Goal: Task Accomplishment & Management: Manage account settings

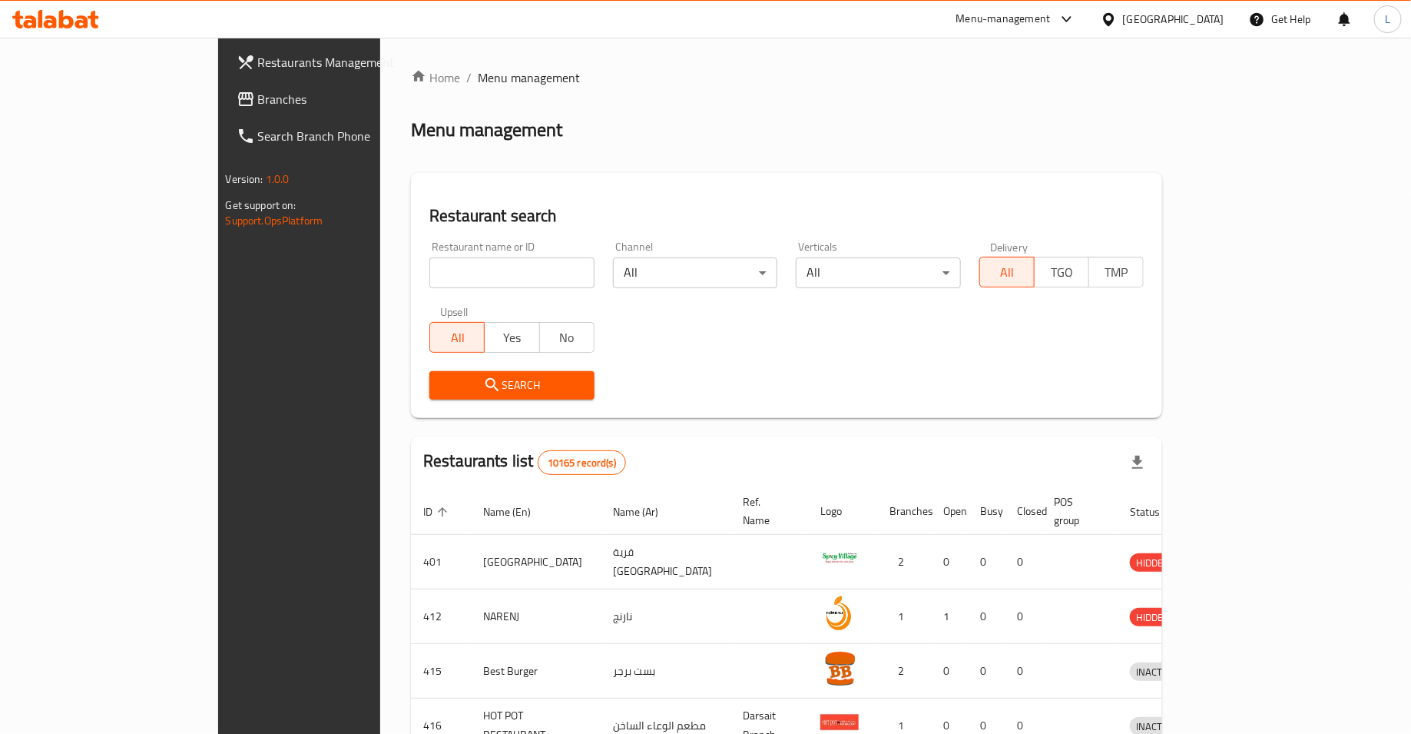
click at [429, 276] on input "search" at bounding box center [511, 272] width 165 height 31
type input "begum's"
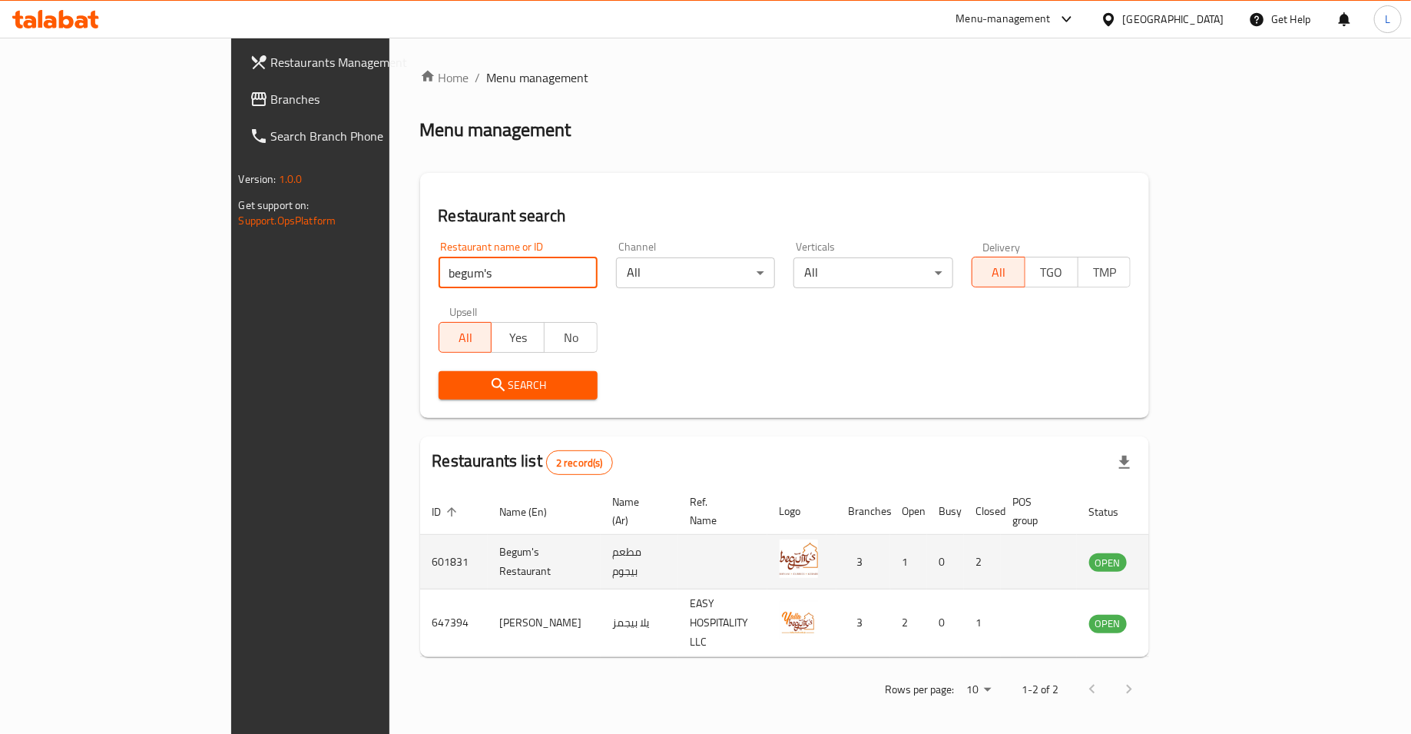
click at [1188, 552] on icon "enhanced table" at bounding box center [1179, 561] width 18 height 18
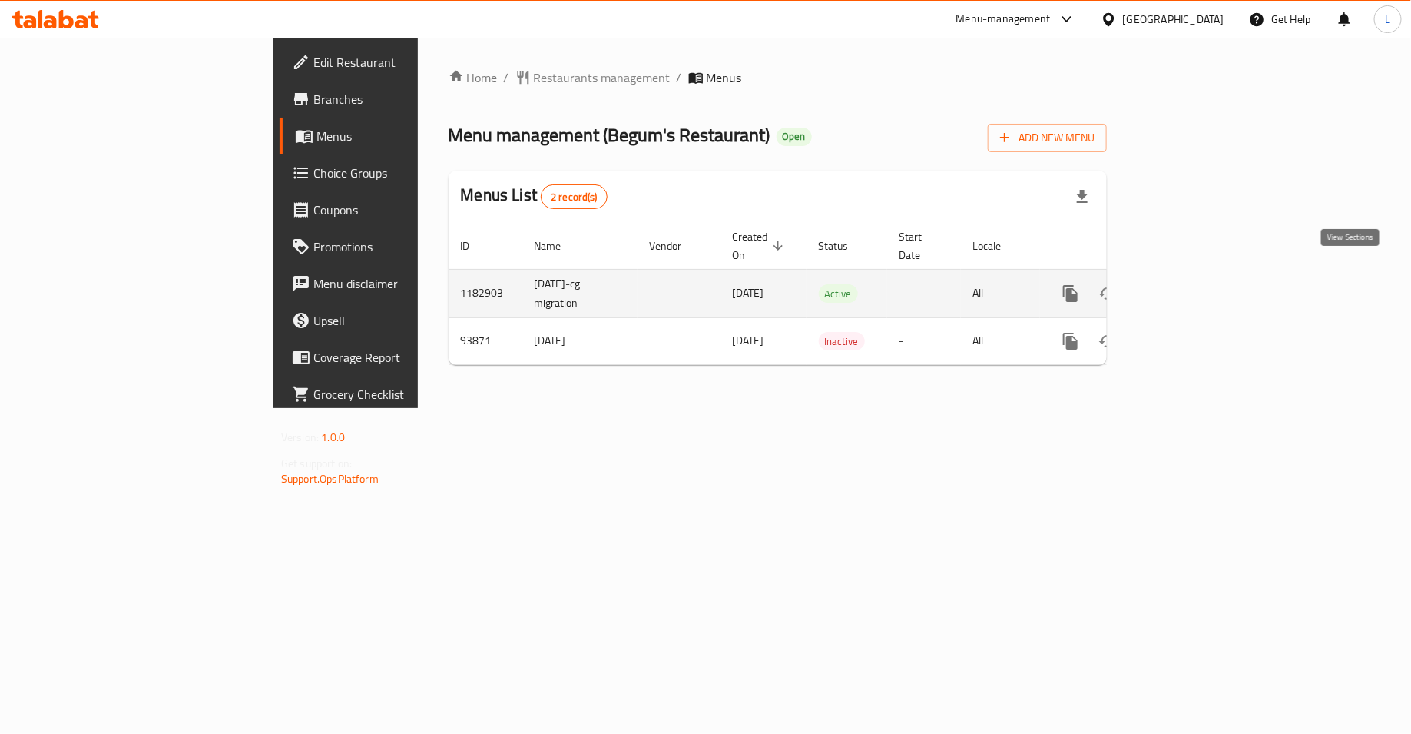
click at [1191, 284] on icon "enhanced table" at bounding box center [1181, 293] width 18 height 18
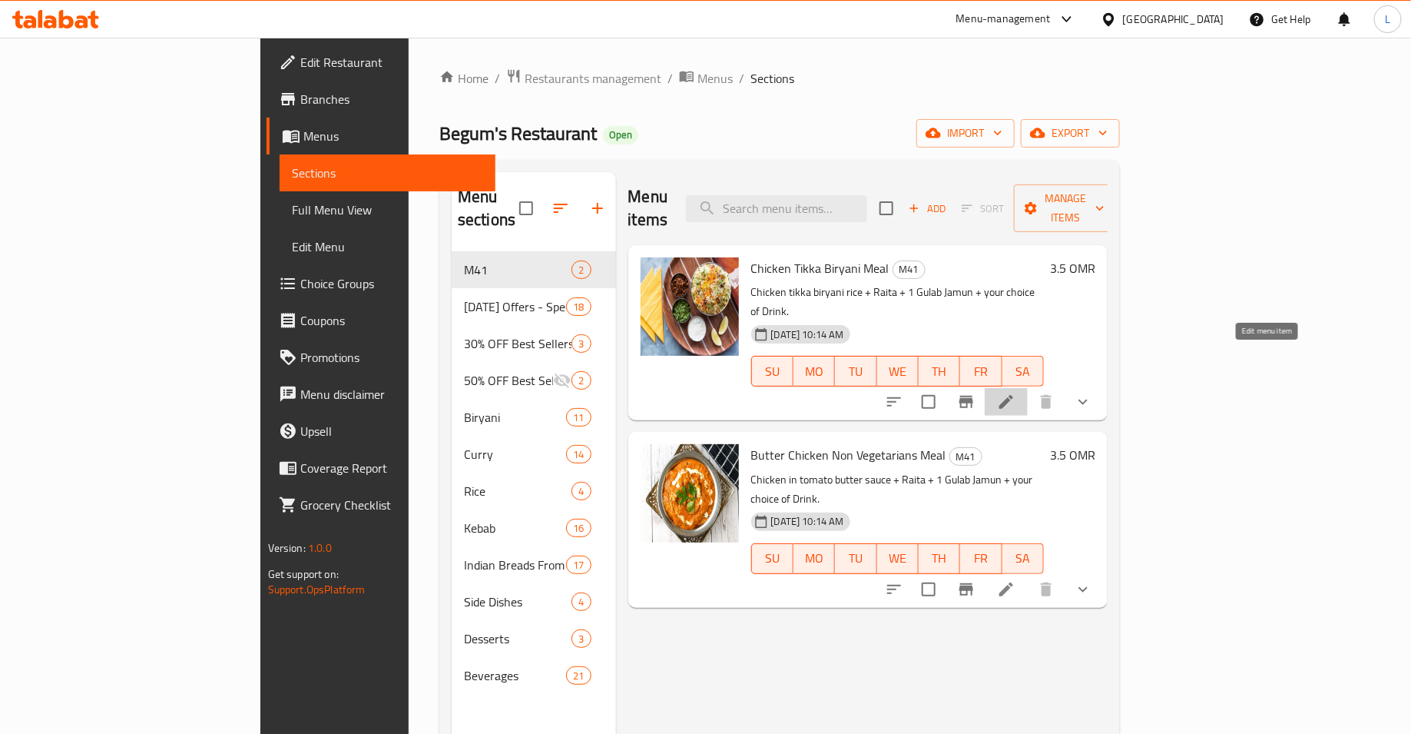
click at [1016, 393] on icon at bounding box center [1006, 402] width 18 height 18
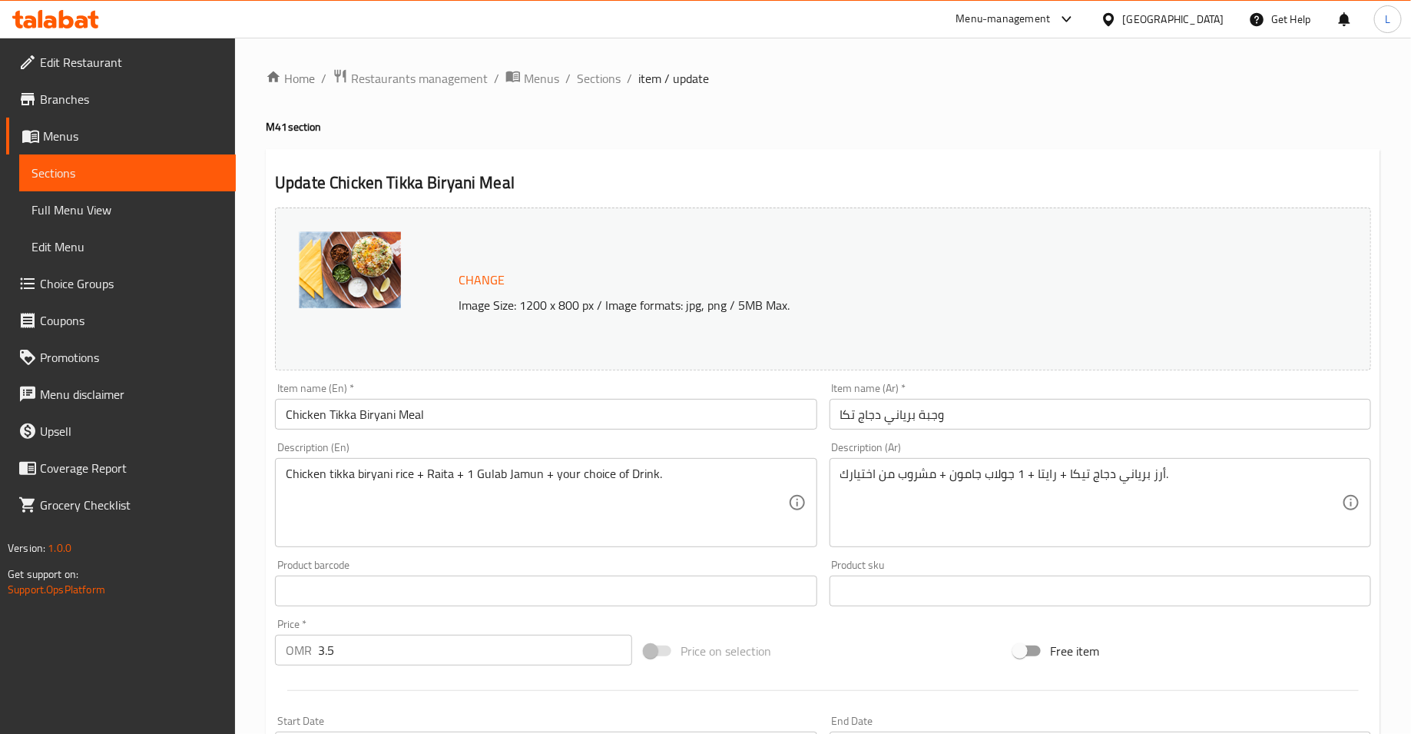
click at [475, 283] on span "Change" at bounding box center [482, 280] width 46 height 22
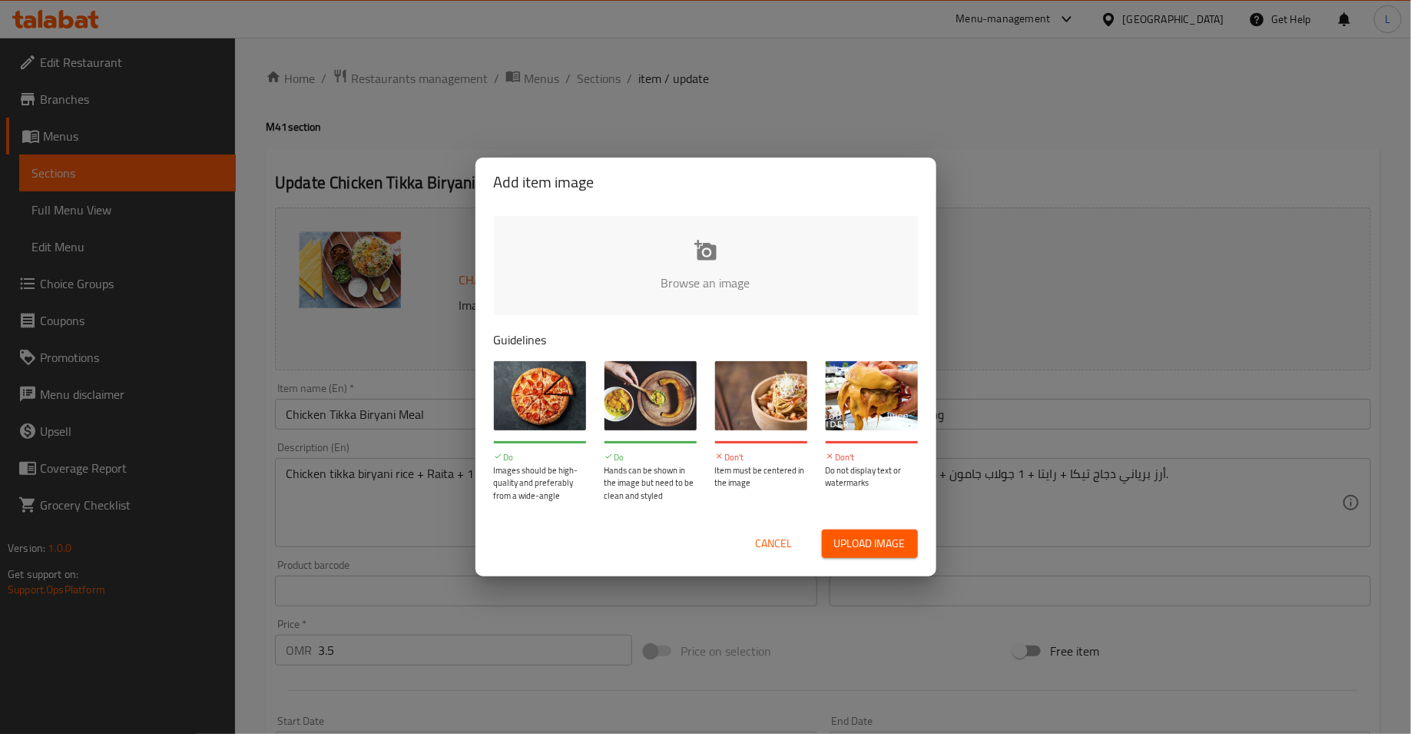
click at [663, 254] on input "file" at bounding box center [1225, 288] width 1463 height 144
type input "C:\fakepath\258A0104.jpg"
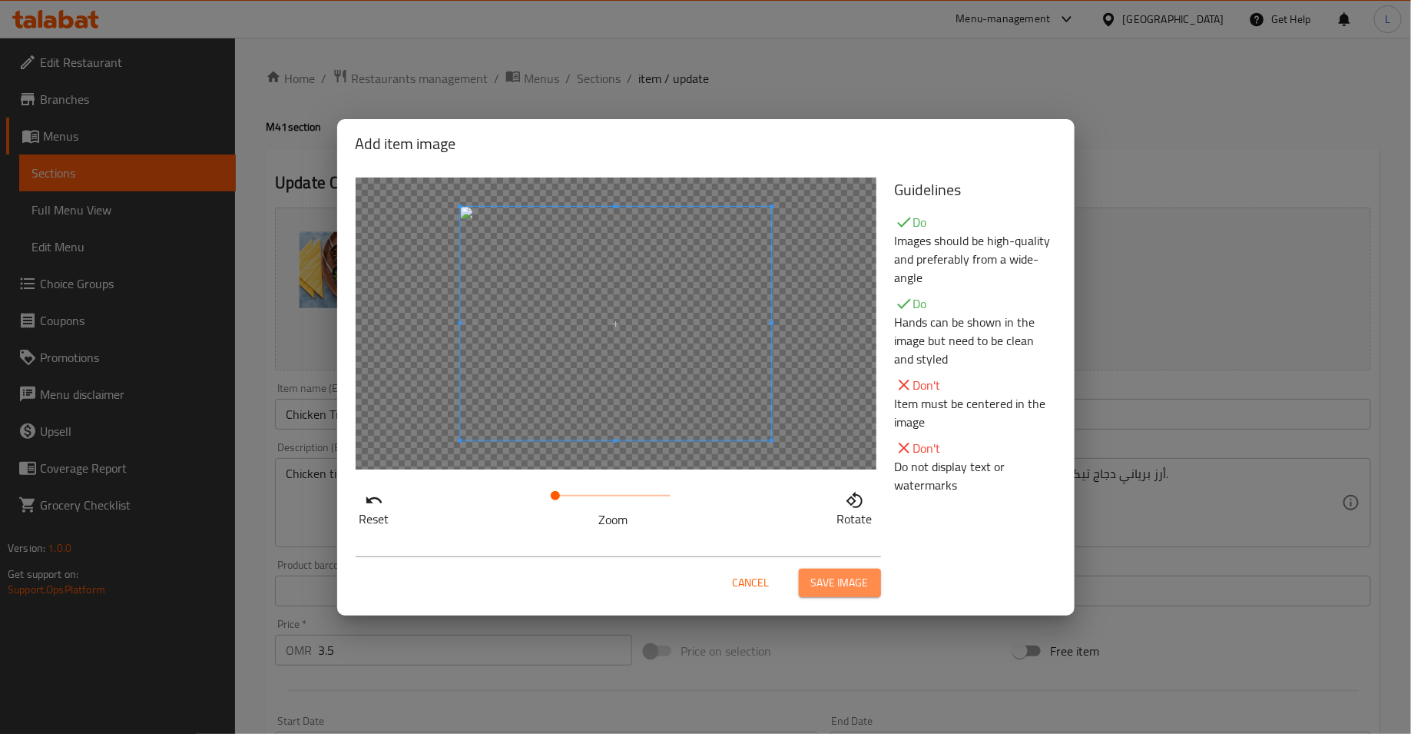
click at [821, 584] on span "Save image" at bounding box center [840, 582] width 58 height 19
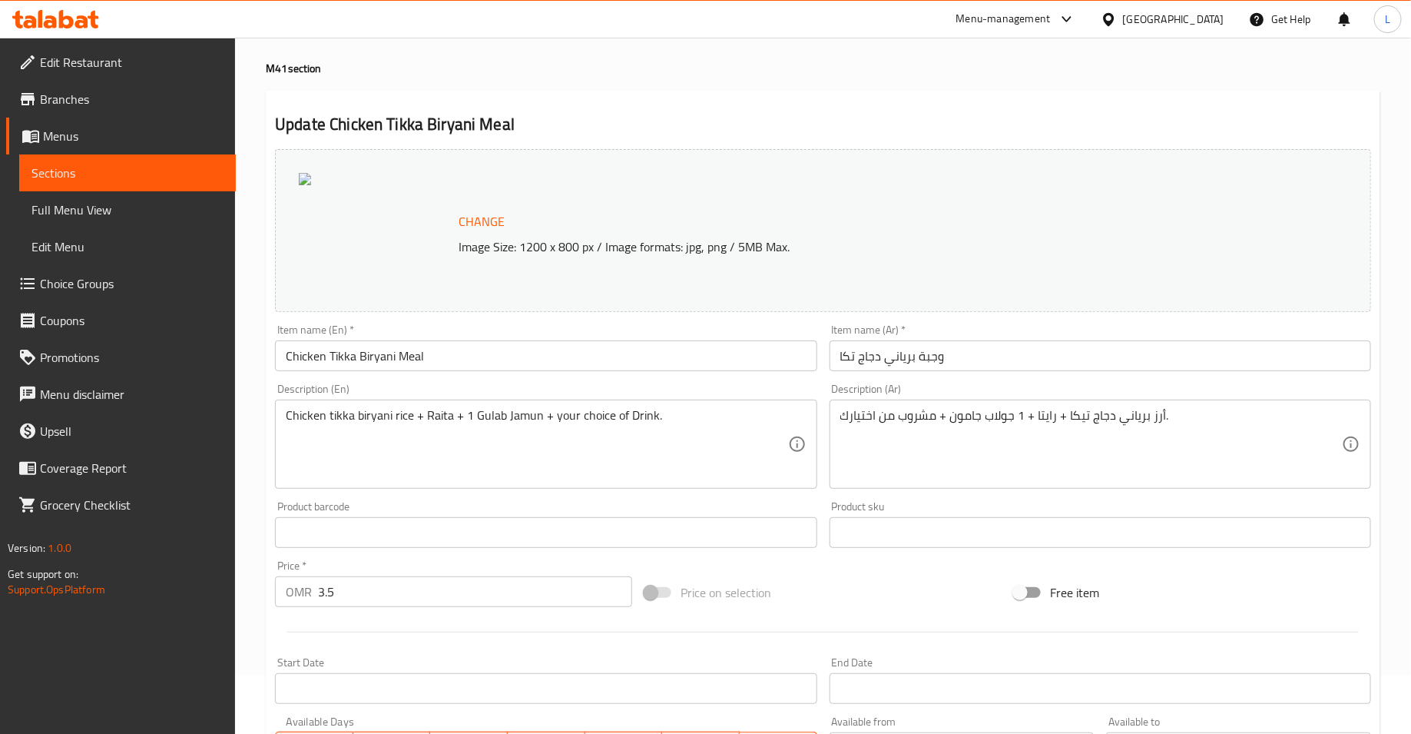
scroll to position [398, 0]
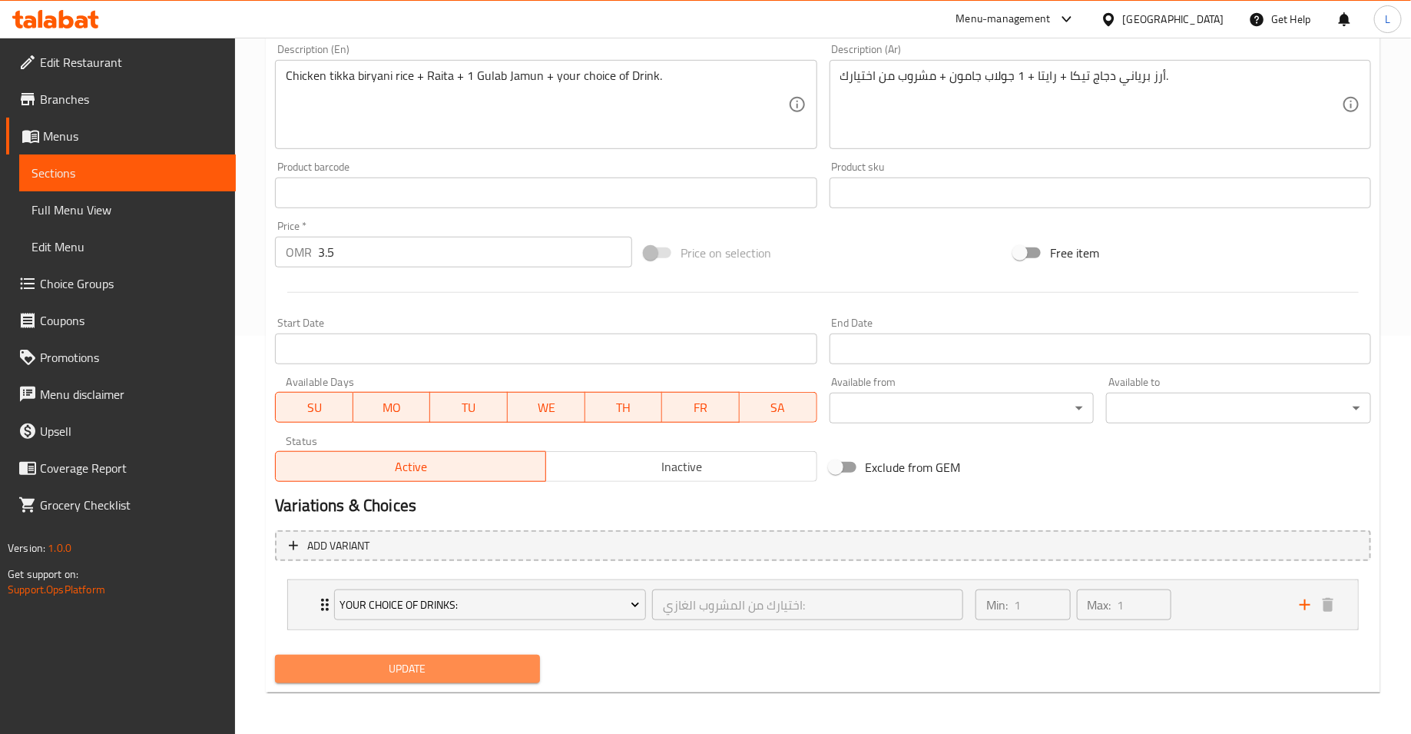
click at [482, 656] on button "Update" at bounding box center [407, 669] width 265 height 28
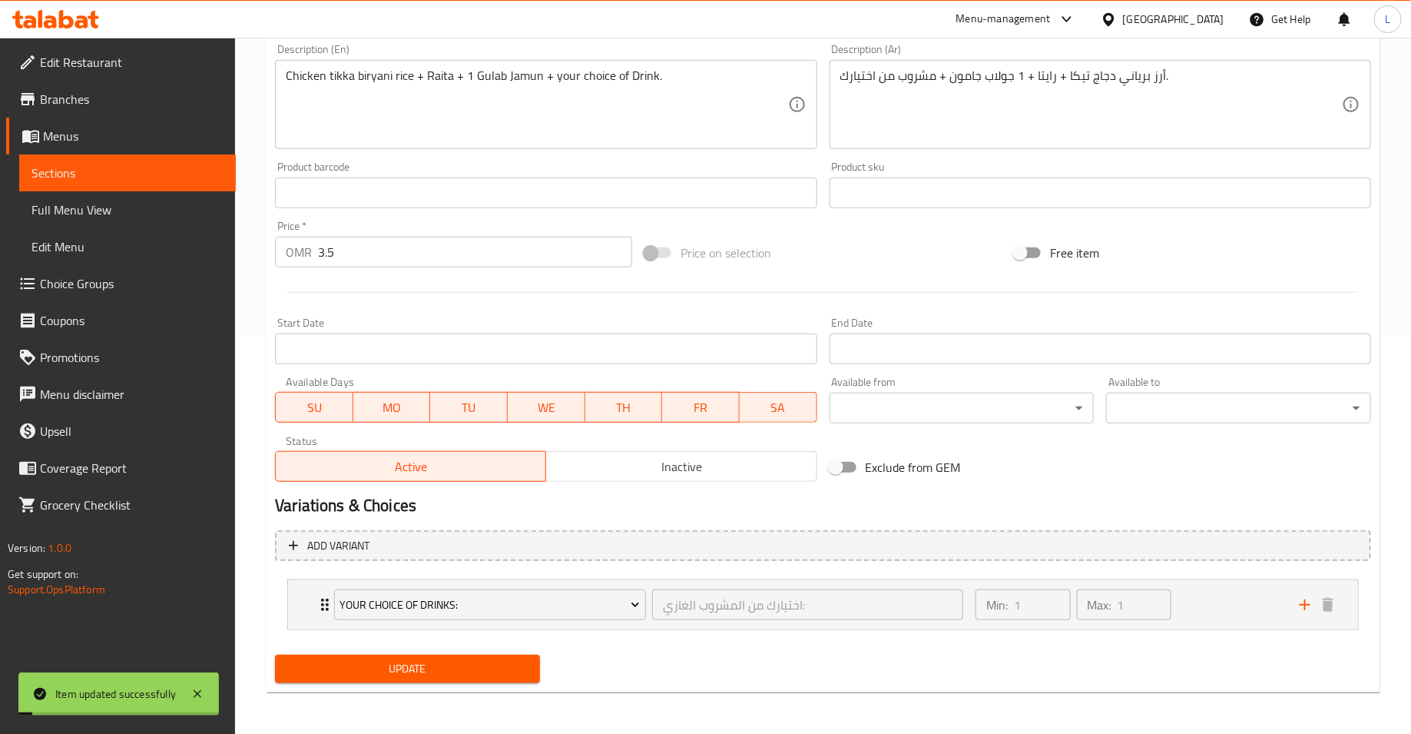
scroll to position [0, 0]
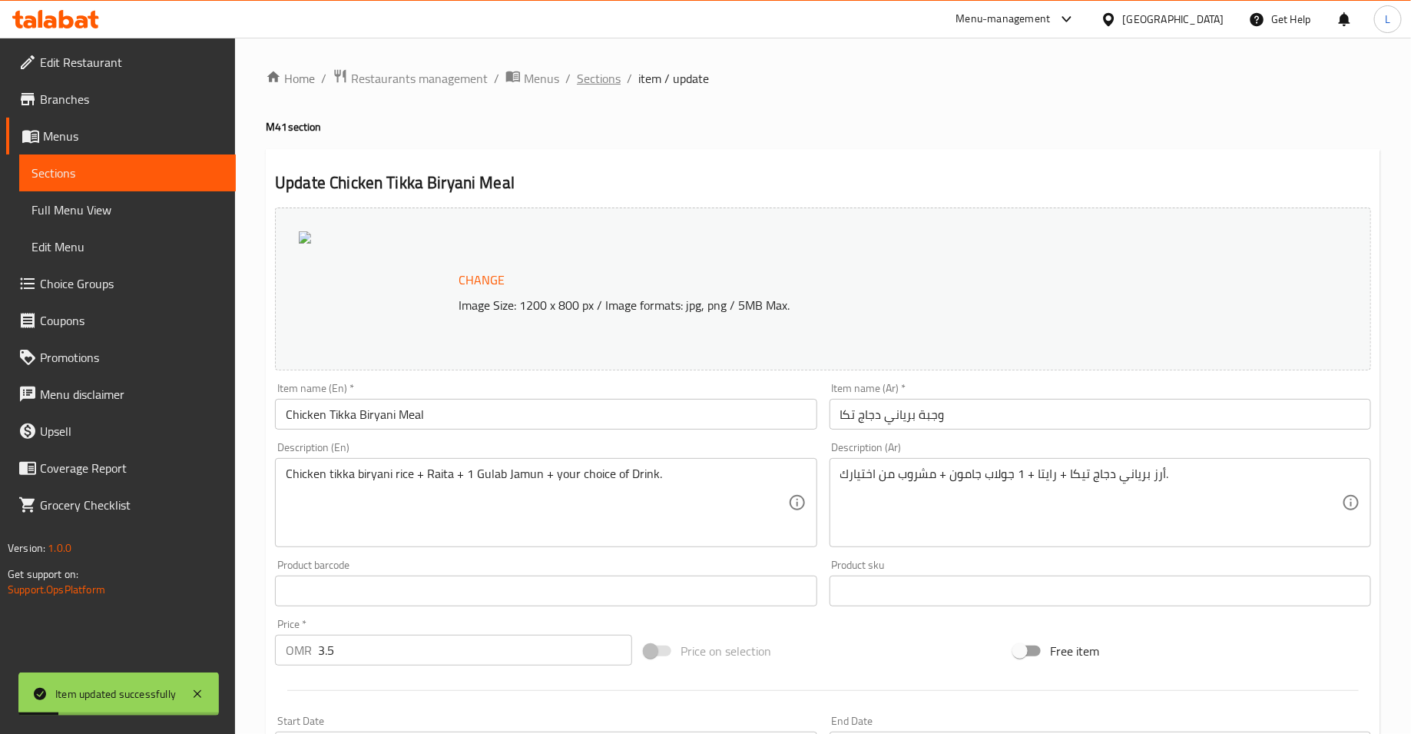
click at [602, 79] on span "Sections" at bounding box center [599, 78] width 44 height 18
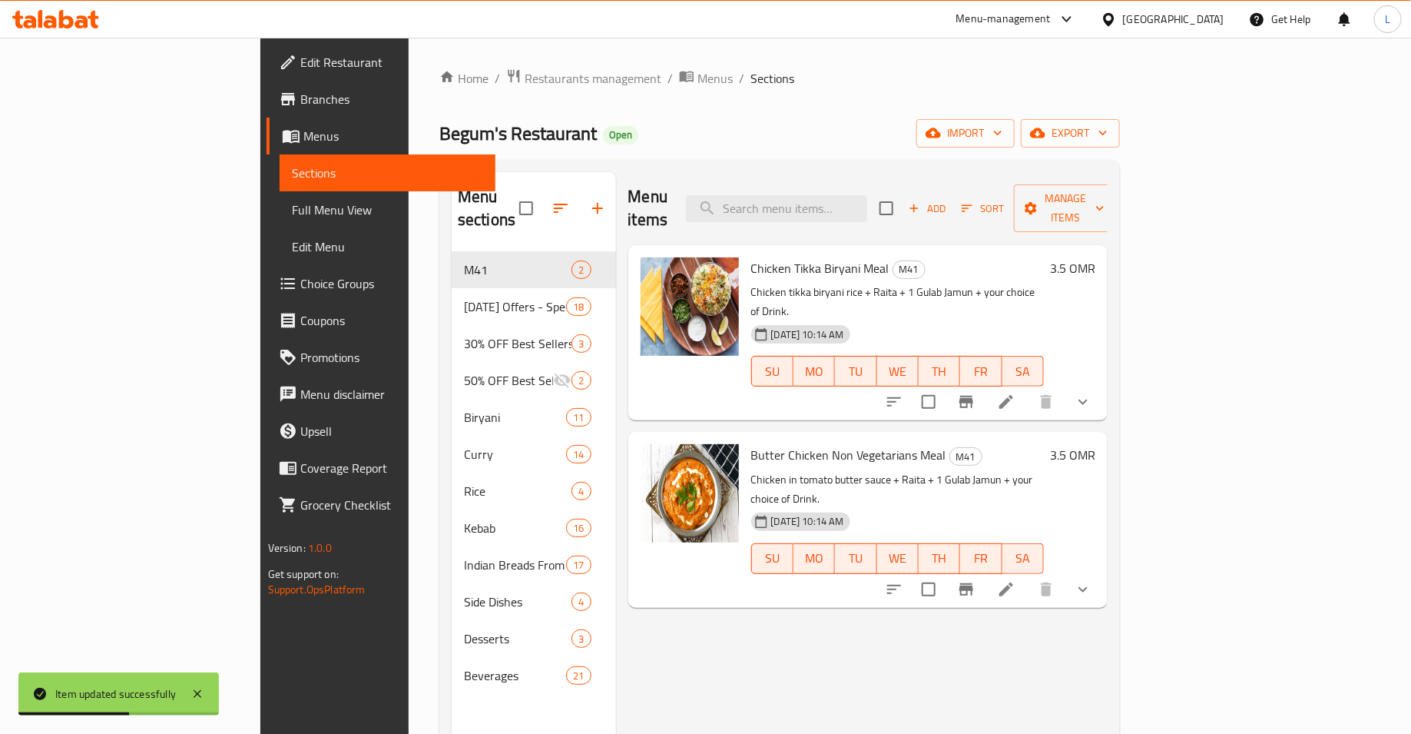
click at [1028, 575] on li at bounding box center [1006, 589] width 43 height 28
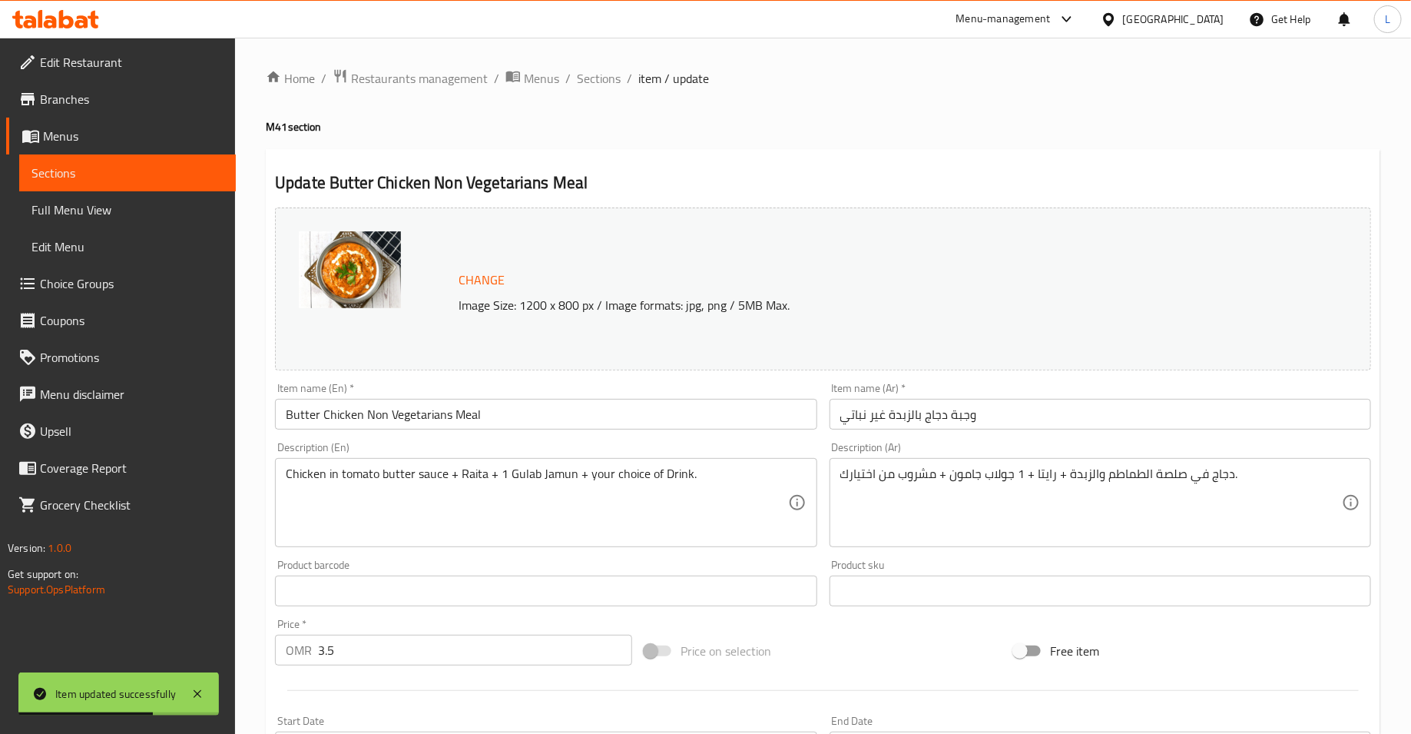
click at [463, 280] on span "Change" at bounding box center [482, 280] width 46 height 22
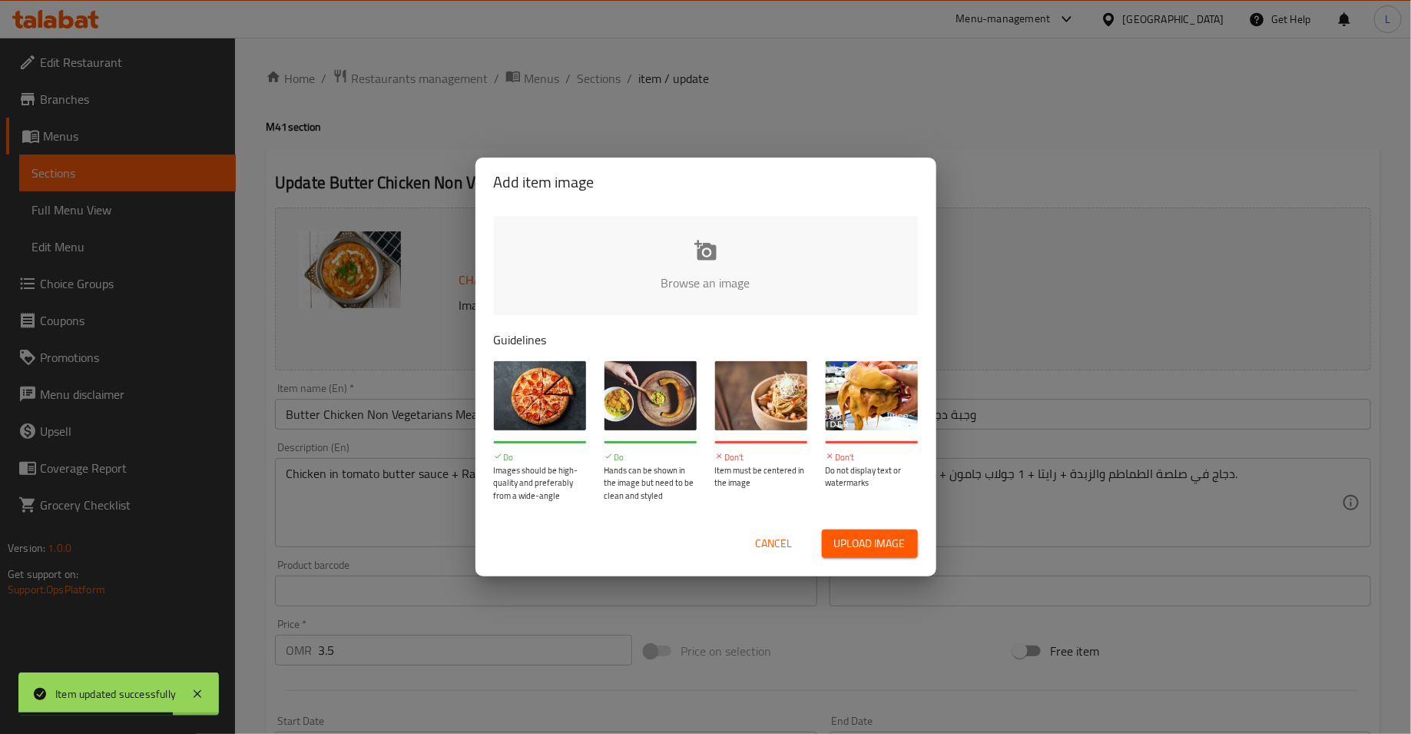
click at [607, 293] on input "file" at bounding box center [1225, 288] width 1463 height 144
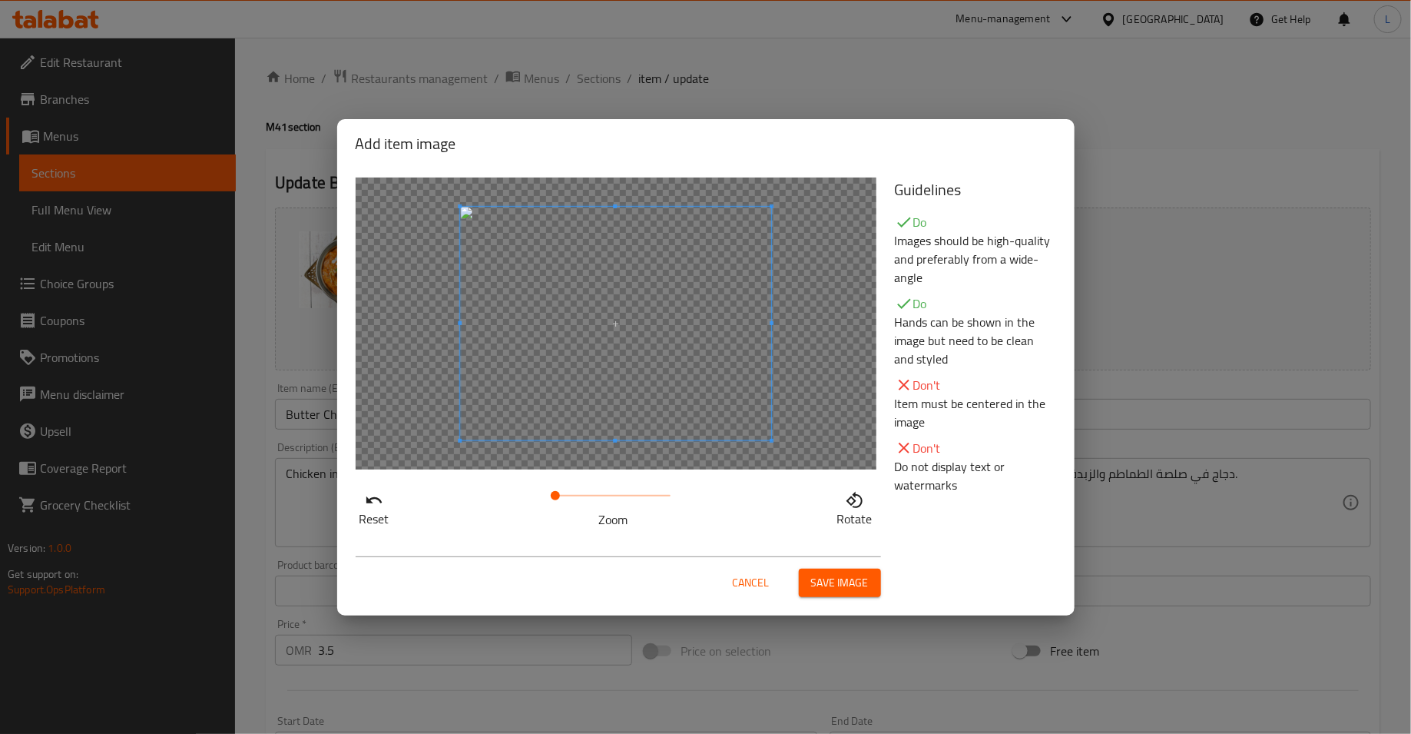
click at [847, 585] on span "Save image" at bounding box center [840, 582] width 58 height 19
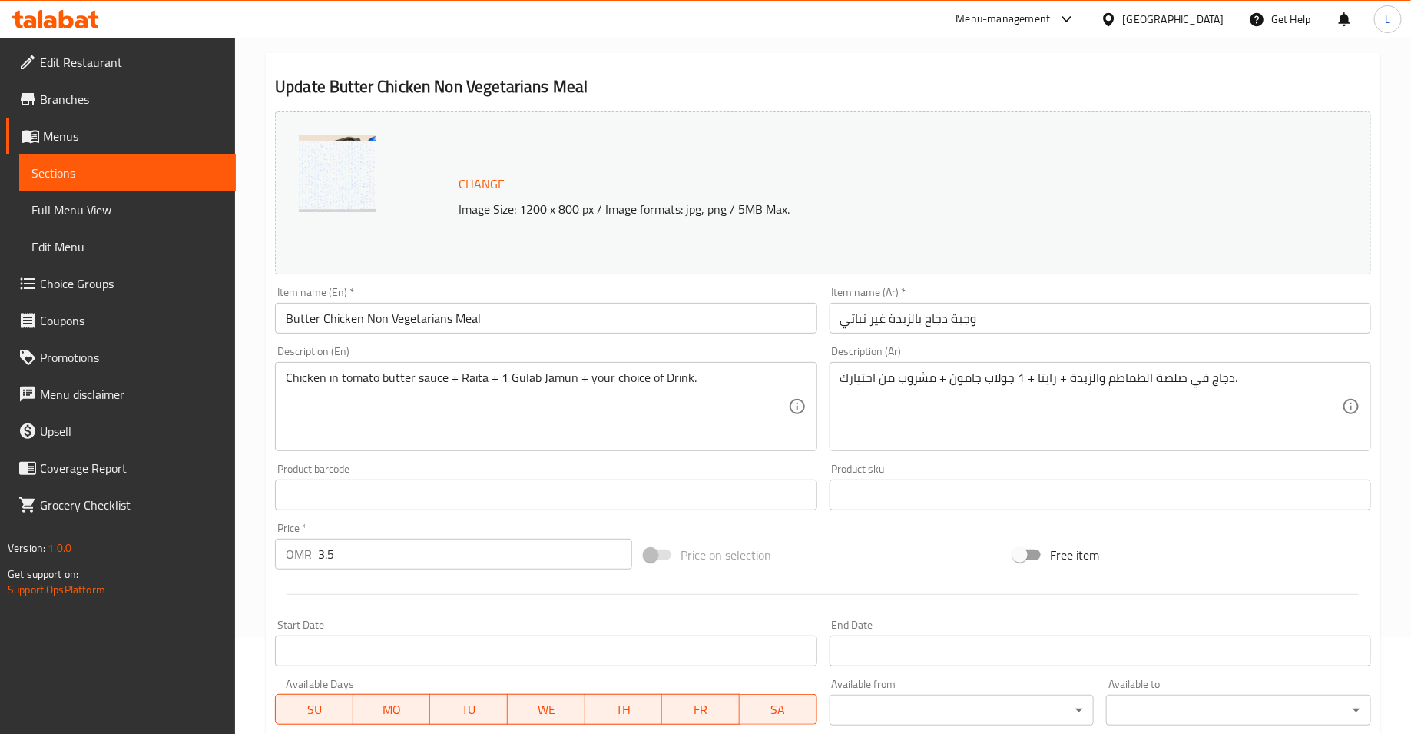
scroll to position [398, 0]
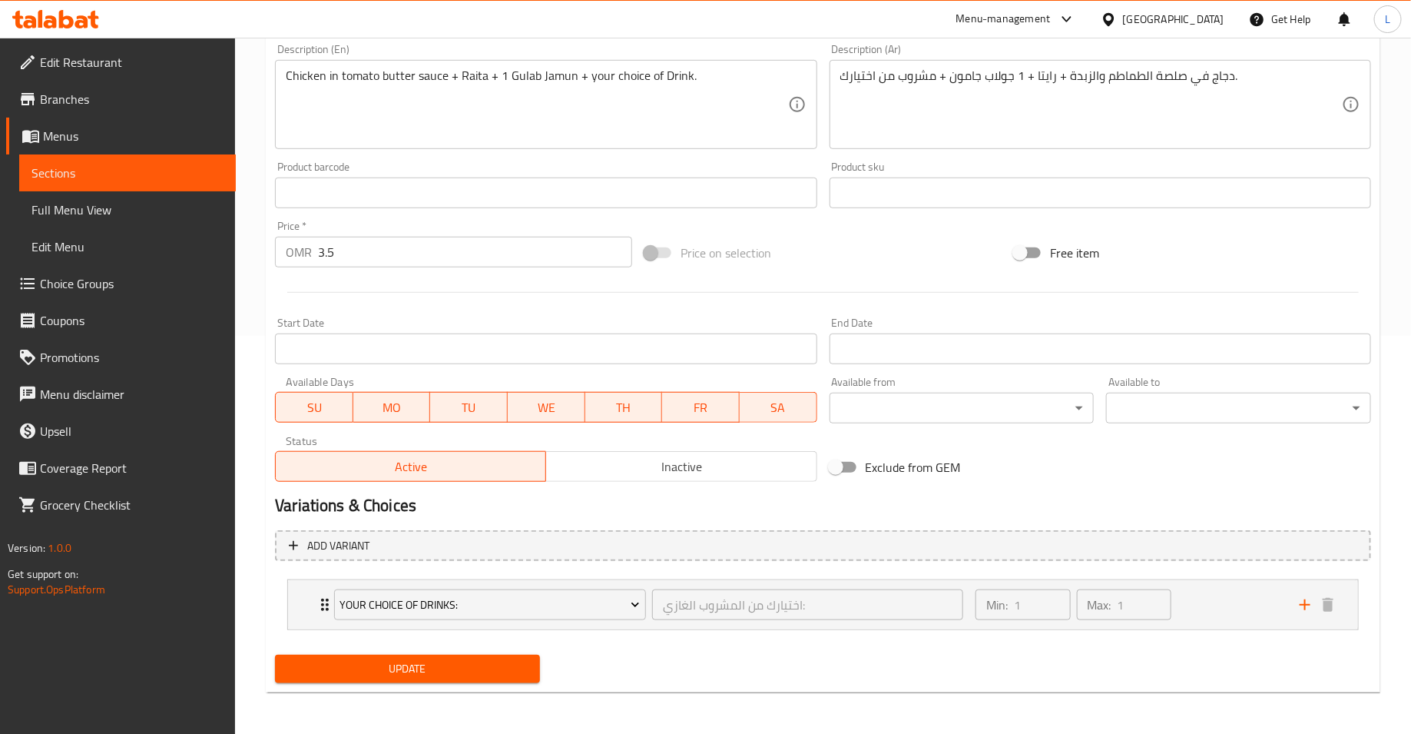
click at [496, 670] on span "Update" at bounding box center [407, 668] width 240 height 19
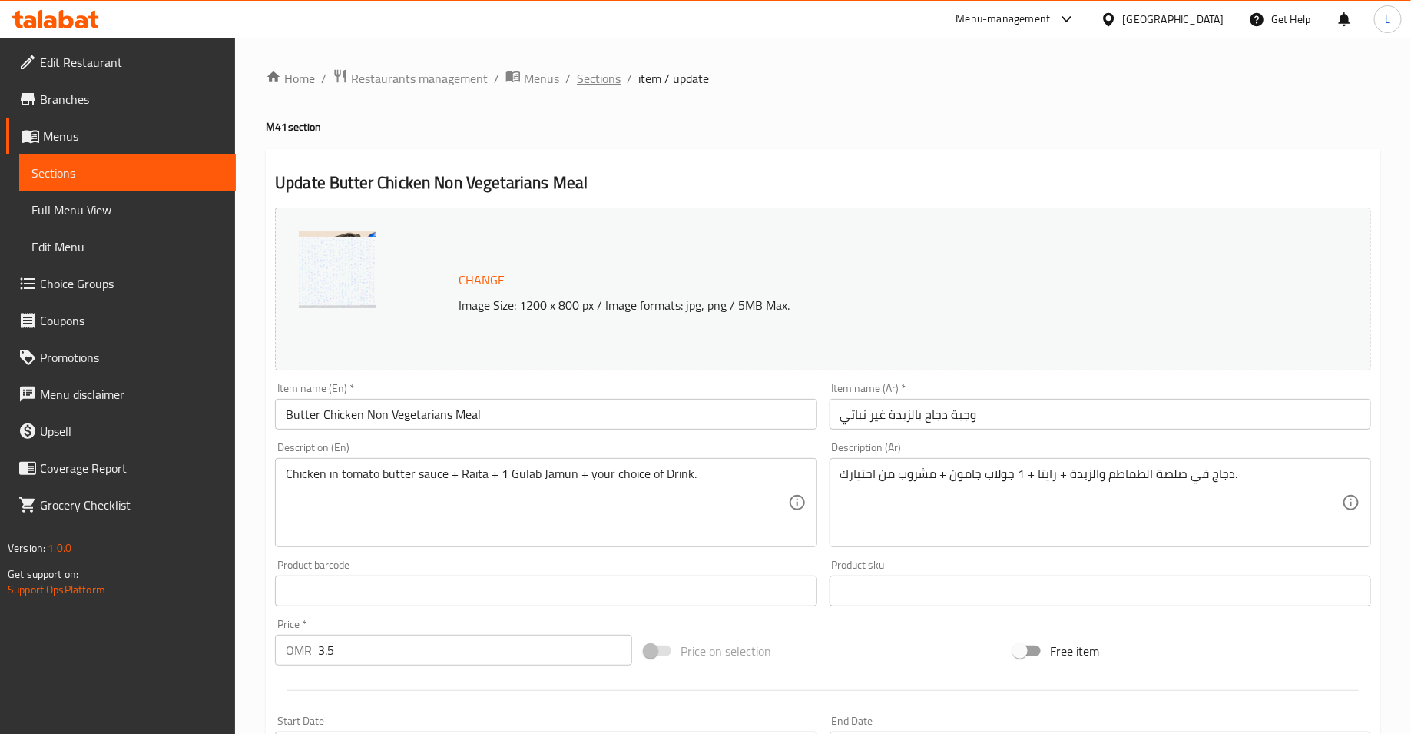
click at [590, 78] on span "Sections" at bounding box center [599, 78] width 44 height 18
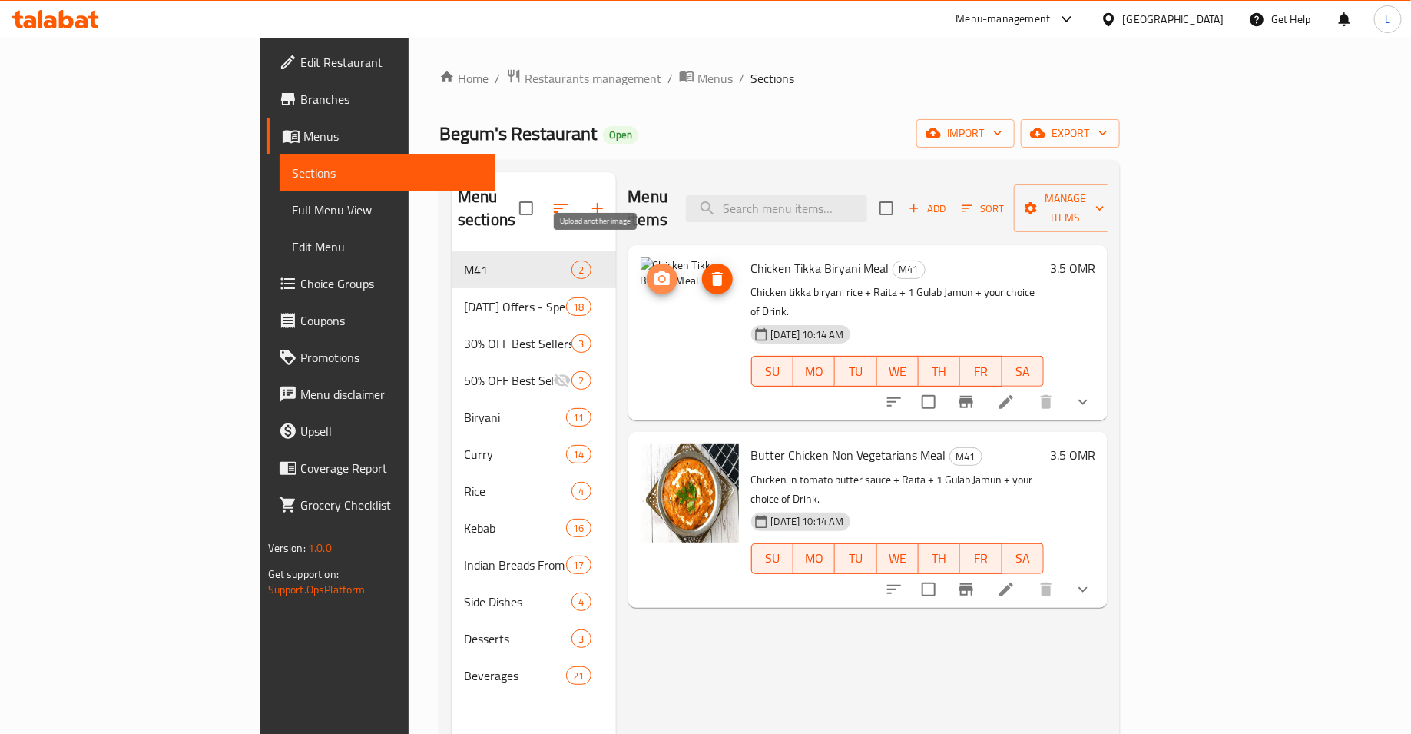
click at [655, 271] on icon "upload picture" at bounding box center [662, 278] width 15 height 14
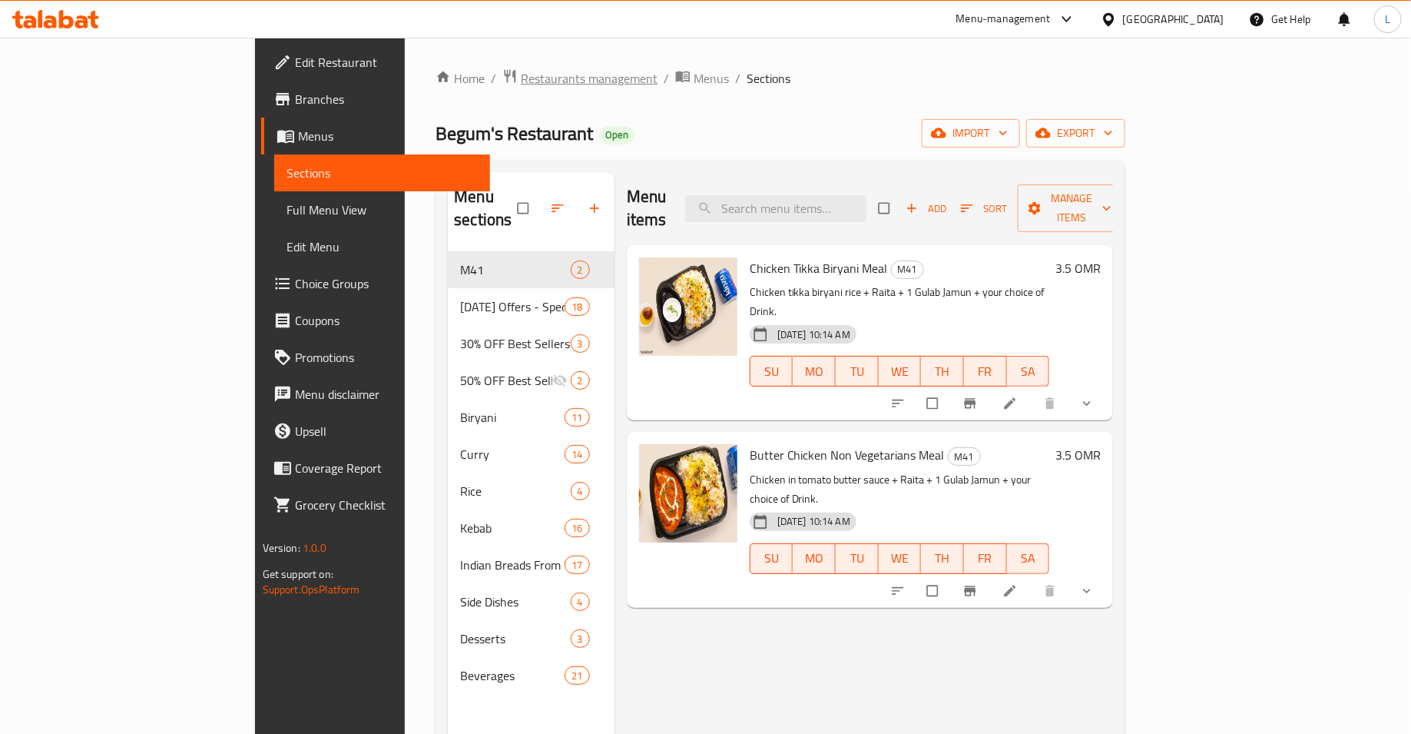
click at [521, 78] on span "Restaurants management" at bounding box center [589, 78] width 137 height 18
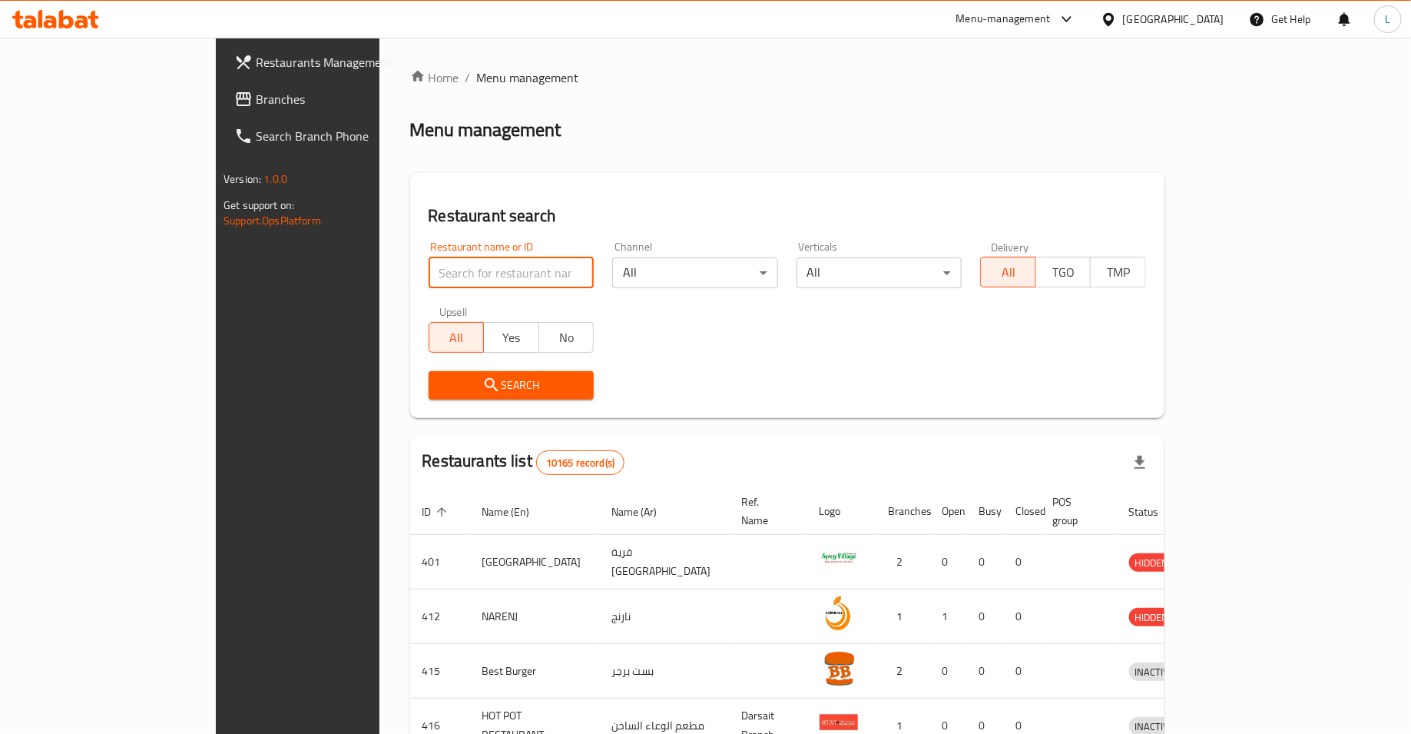
click at [429, 280] on input "search" at bounding box center [512, 272] width 166 height 31
type input "kabab planet"
click button "Search" at bounding box center [512, 385] width 166 height 28
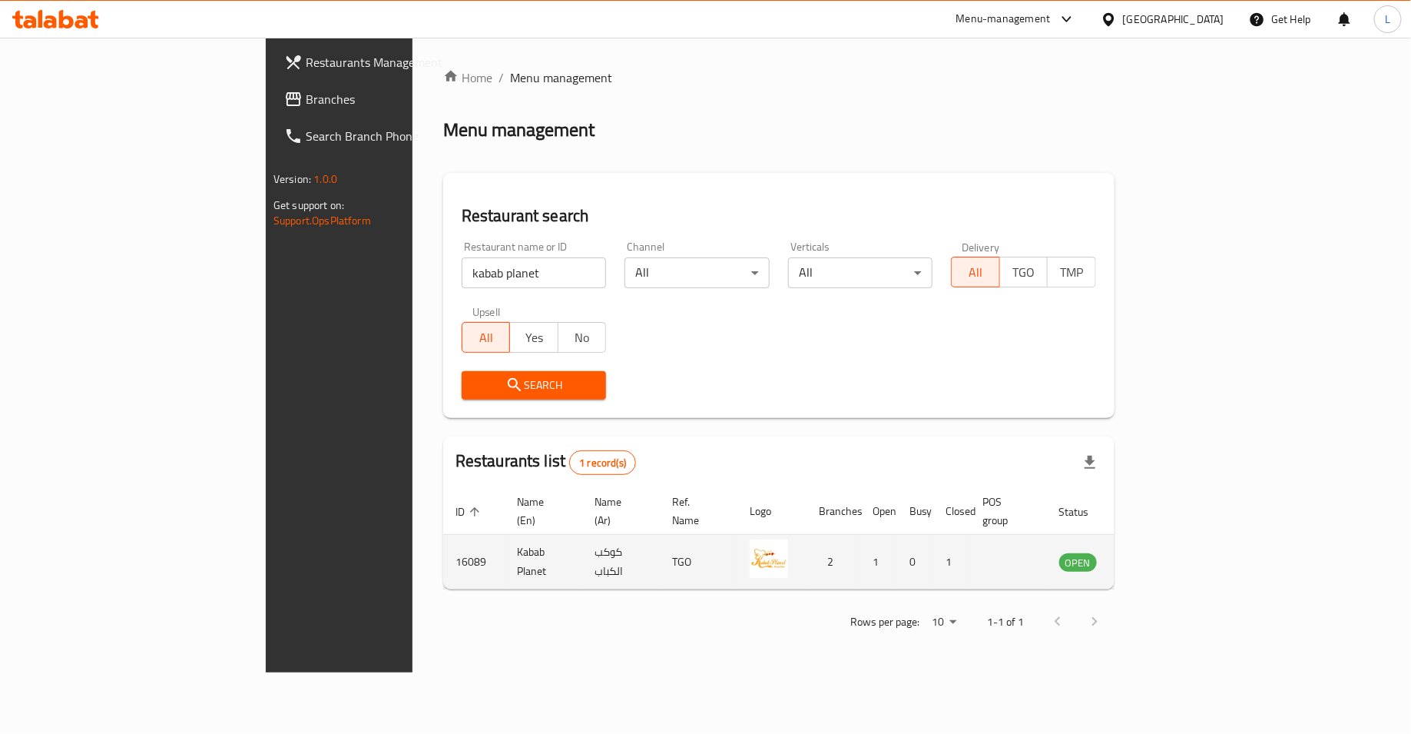
click at [1158, 556] on icon "enhanced table" at bounding box center [1149, 562] width 17 height 13
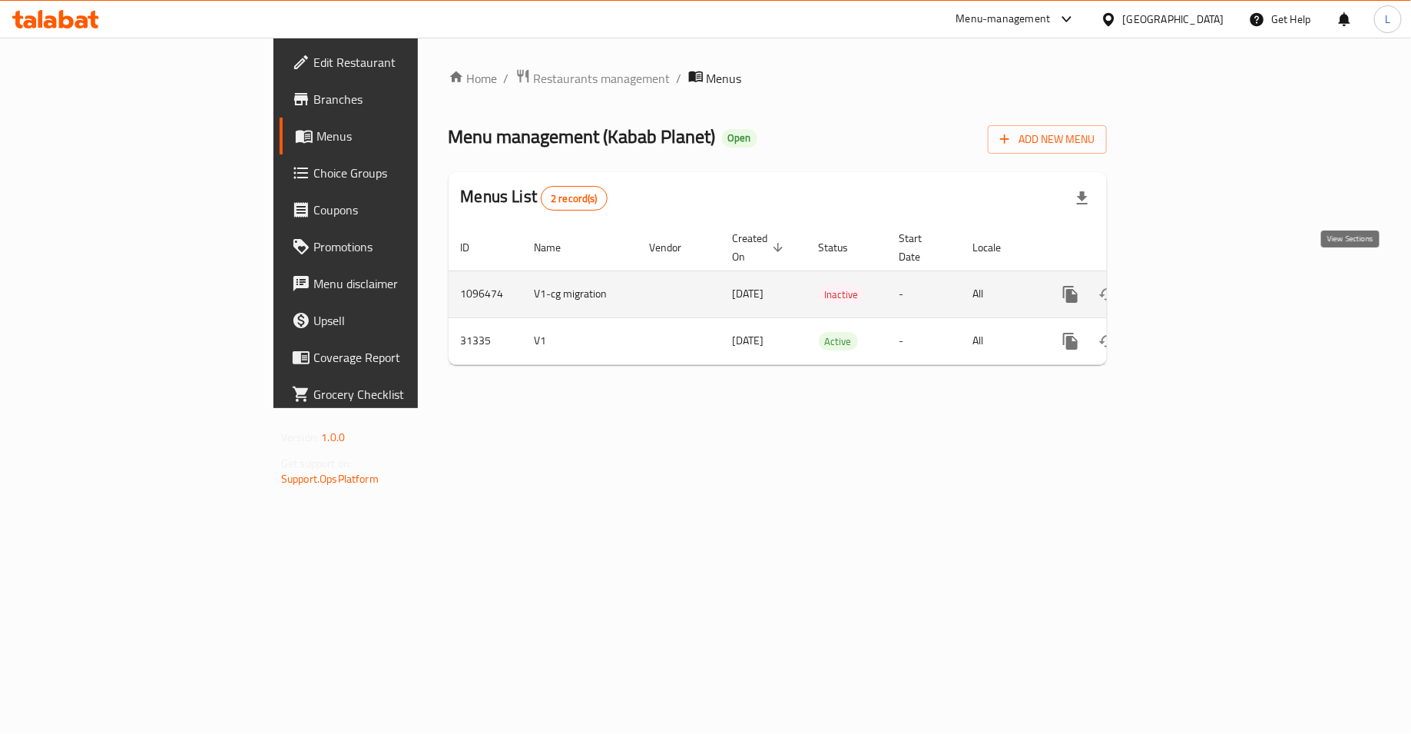
click at [1191, 285] on icon "enhanced table" at bounding box center [1181, 294] width 18 height 18
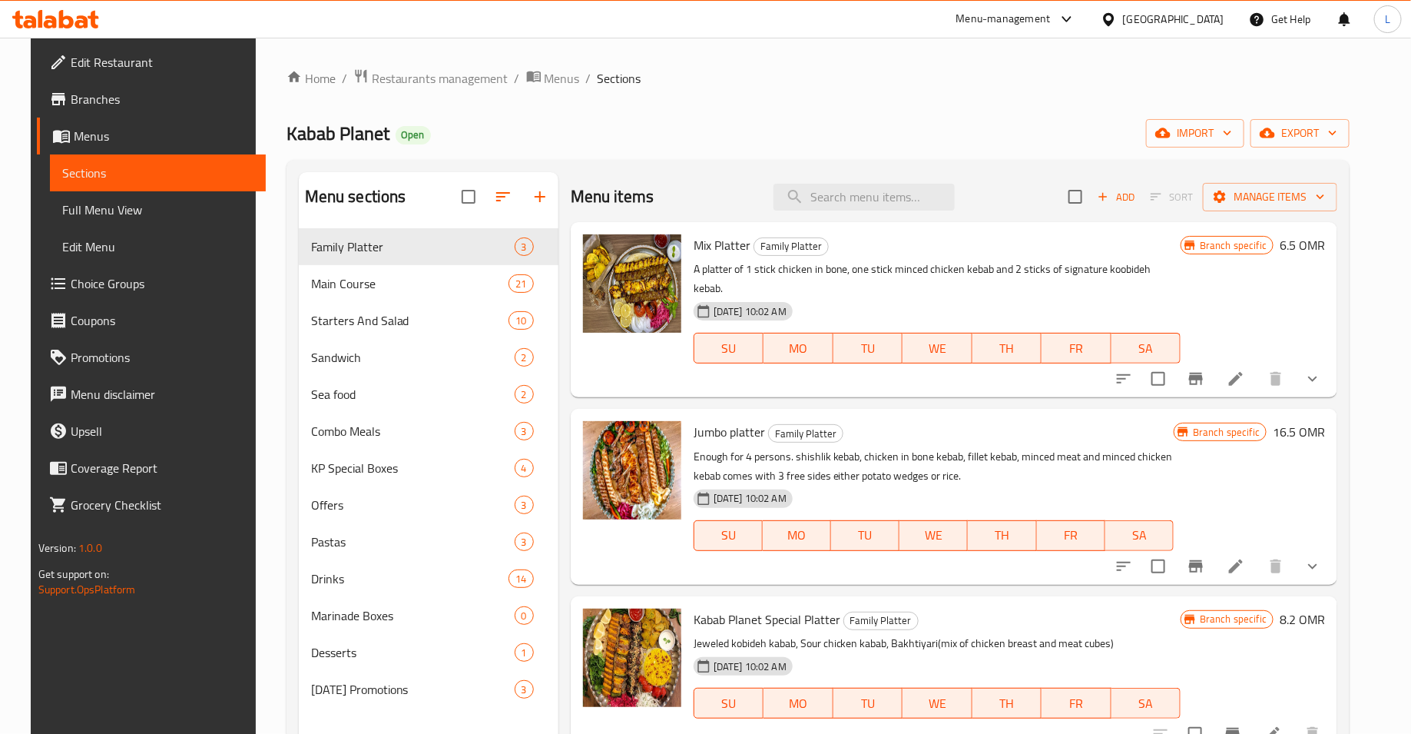
click at [94, 139] on span "Menus" at bounding box center [164, 136] width 181 height 18
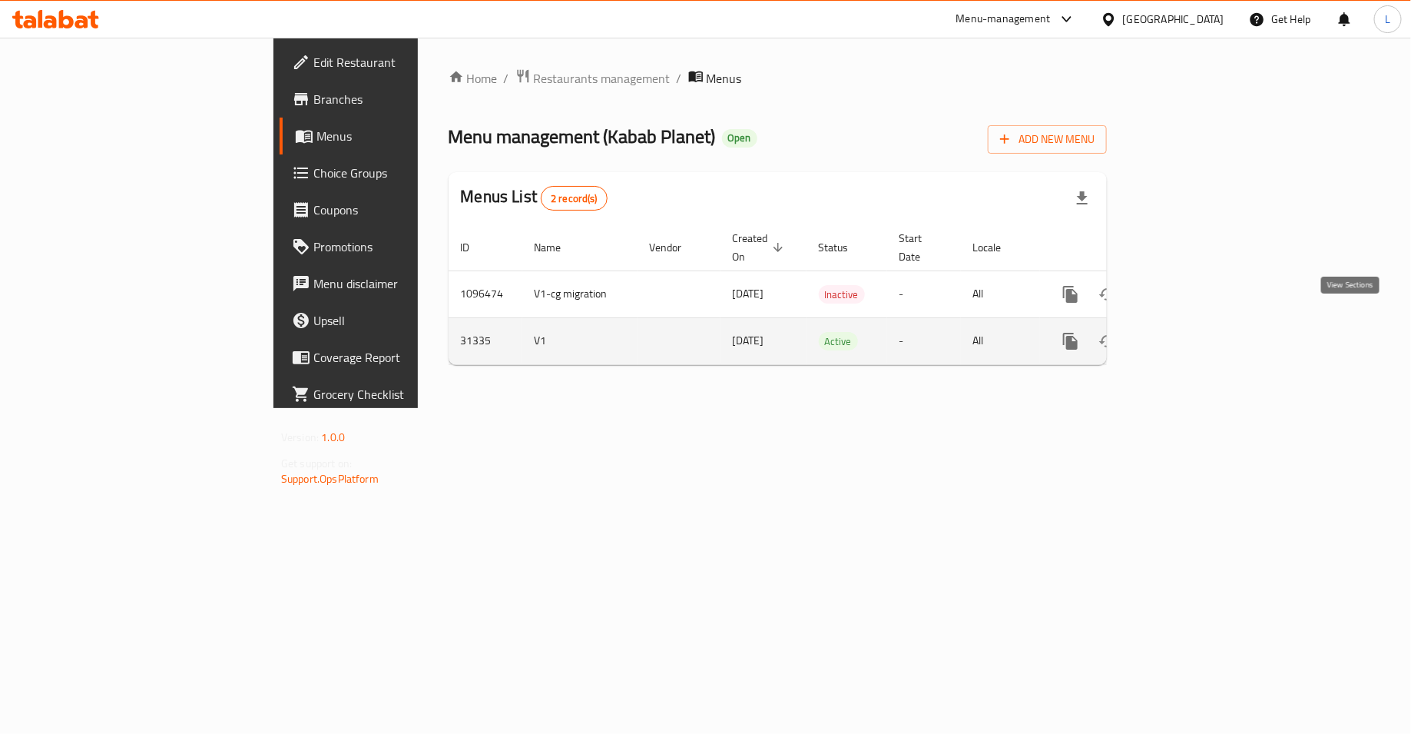
click at [1191, 332] on icon "enhanced table" at bounding box center [1181, 341] width 18 height 18
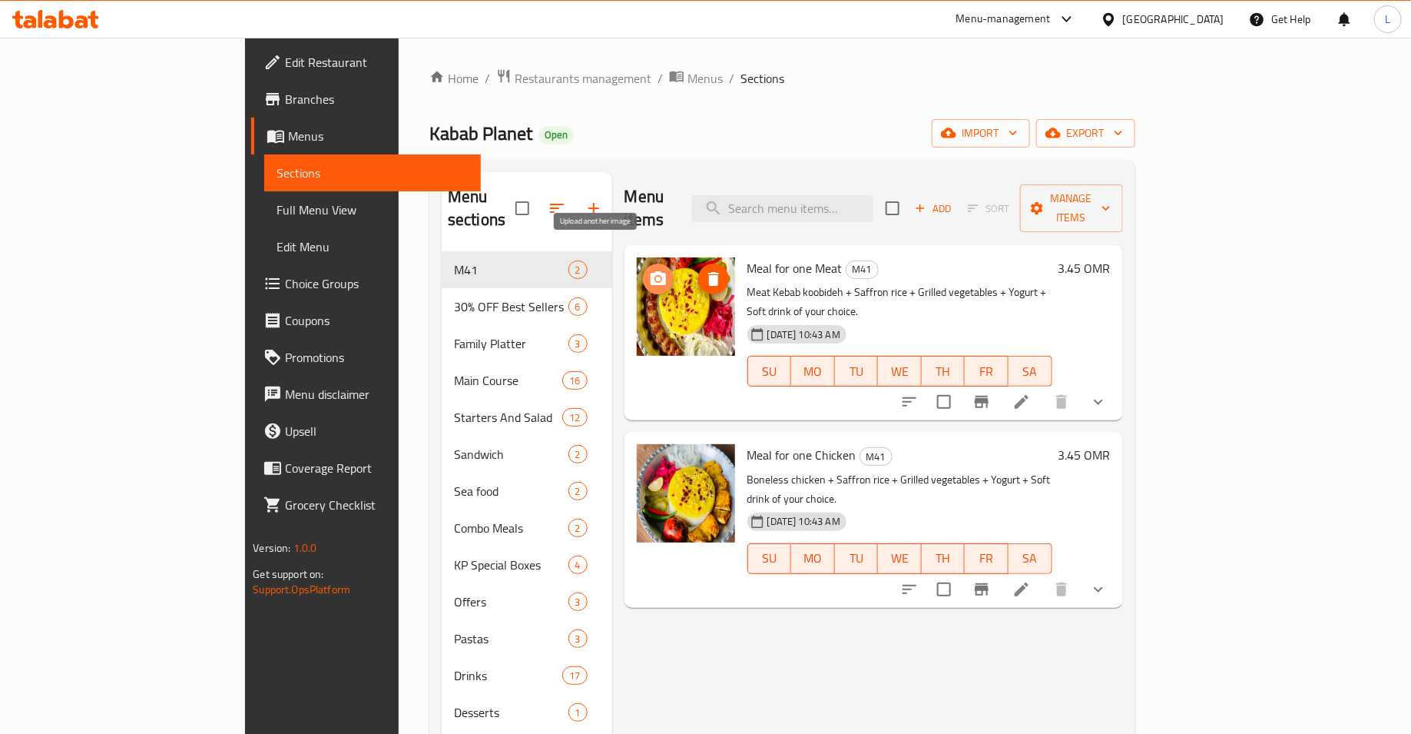
click at [643, 270] on span "upload picture" at bounding box center [658, 279] width 31 height 18
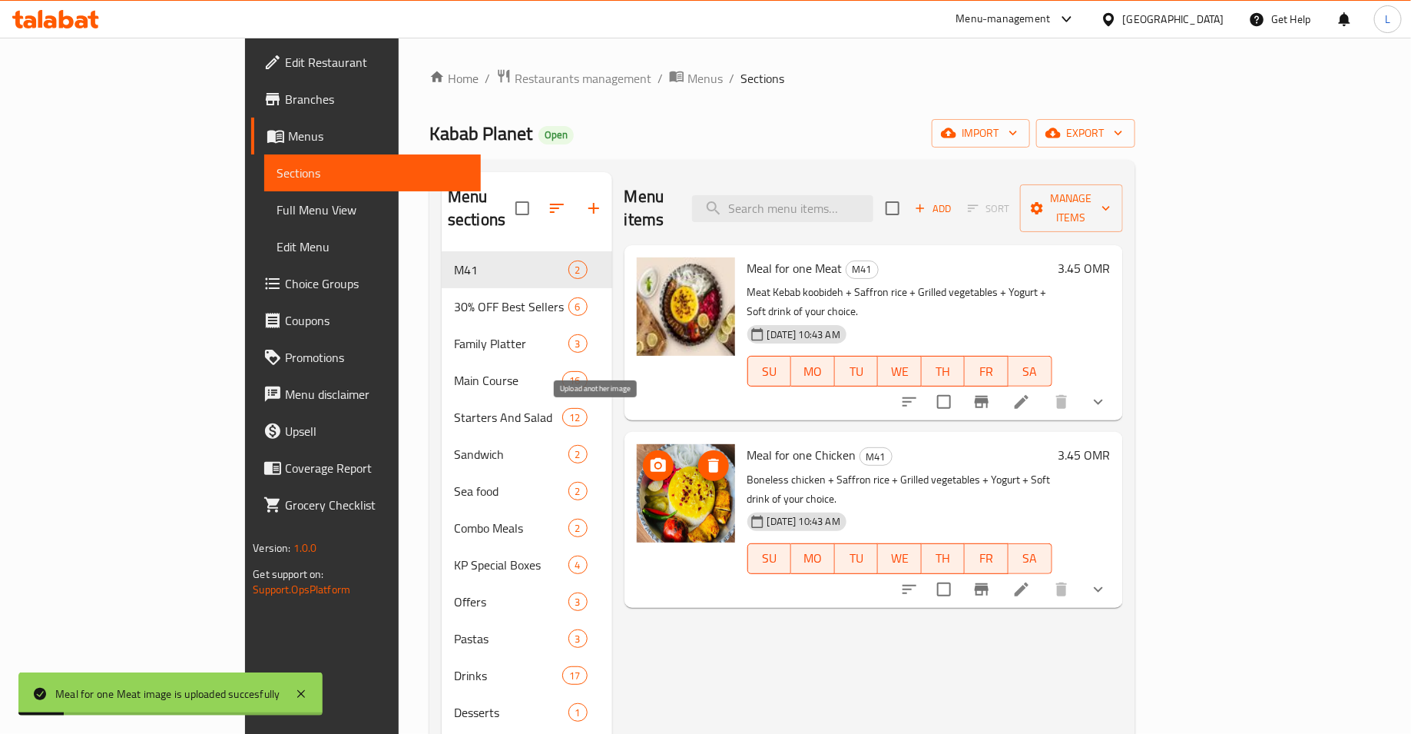
click at [651, 458] on icon "upload picture" at bounding box center [658, 465] width 15 height 14
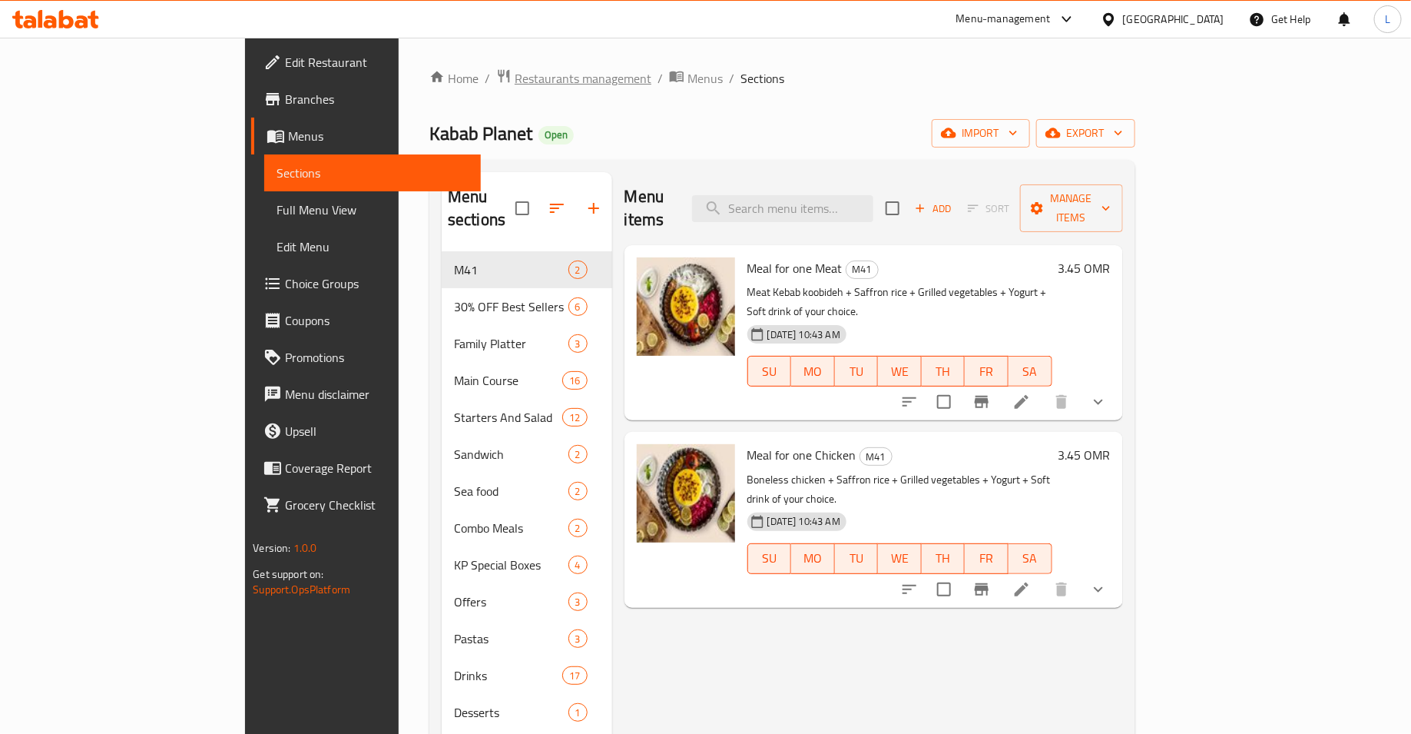
click at [515, 75] on span "Restaurants management" at bounding box center [583, 78] width 137 height 18
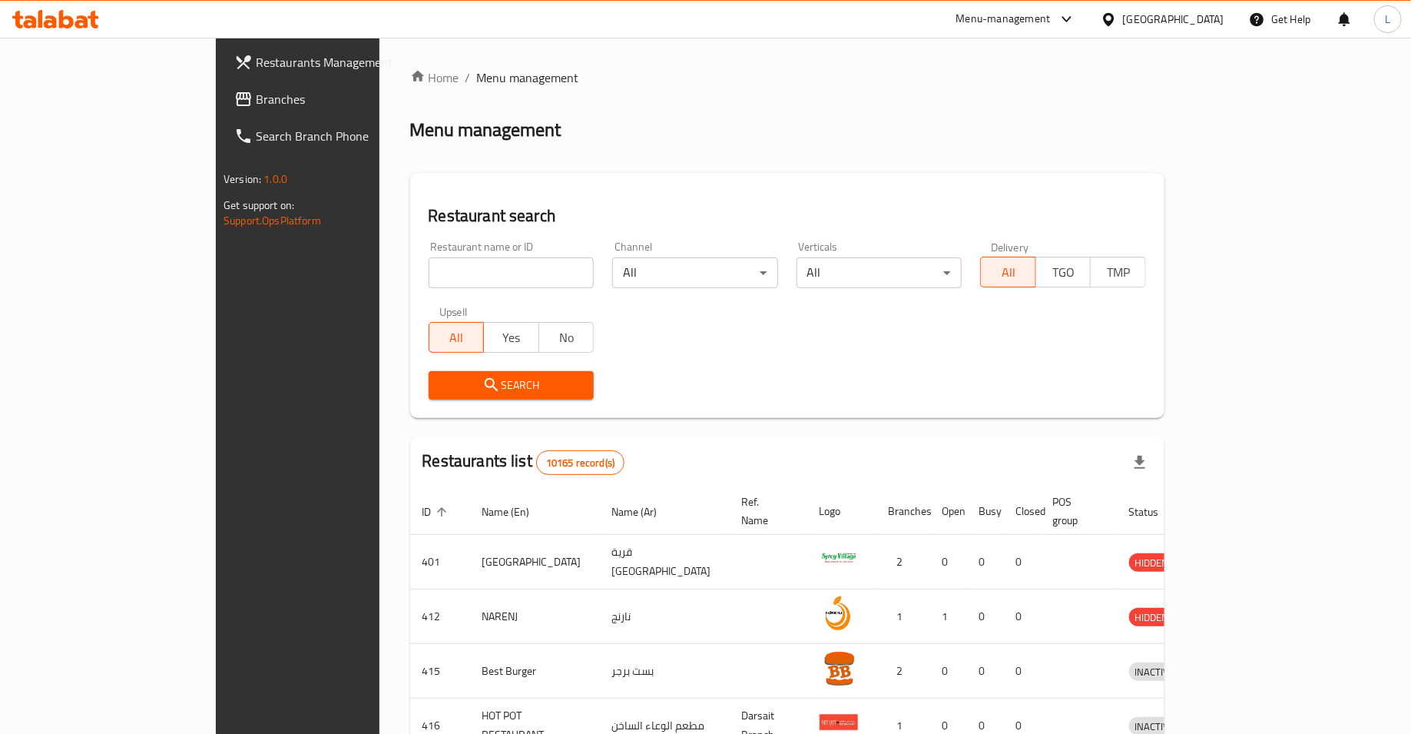
click at [453, 265] on input "search" at bounding box center [512, 272] width 166 height 31
type input "hen crispy chicken"
click button "Search" at bounding box center [512, 385] width 166 height 28
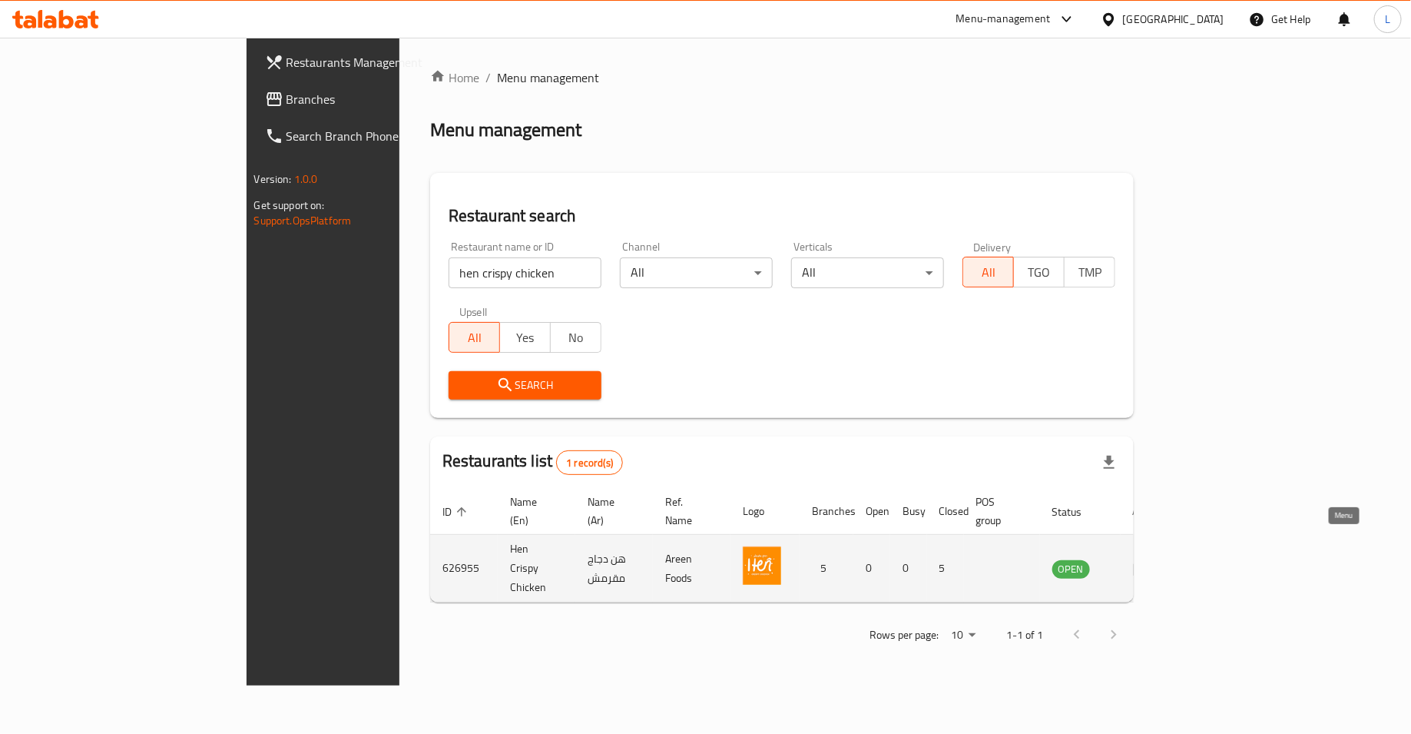
click at [1151, 562] on icon "enhanced table" at bounding box center [1142, 568] width 17 height 13
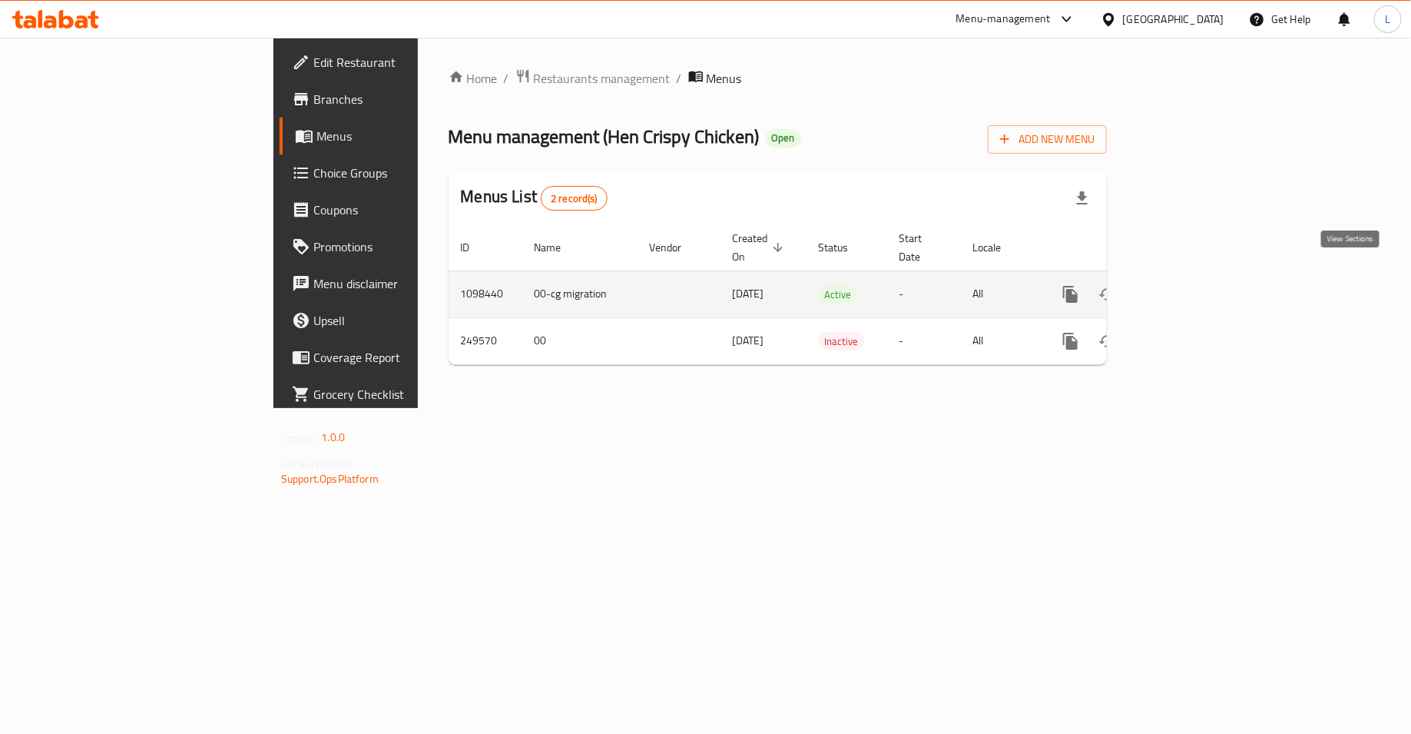
click at [1200, 288] on link "enhanced table" at bounding box center [1181, 294] width 37 height 37
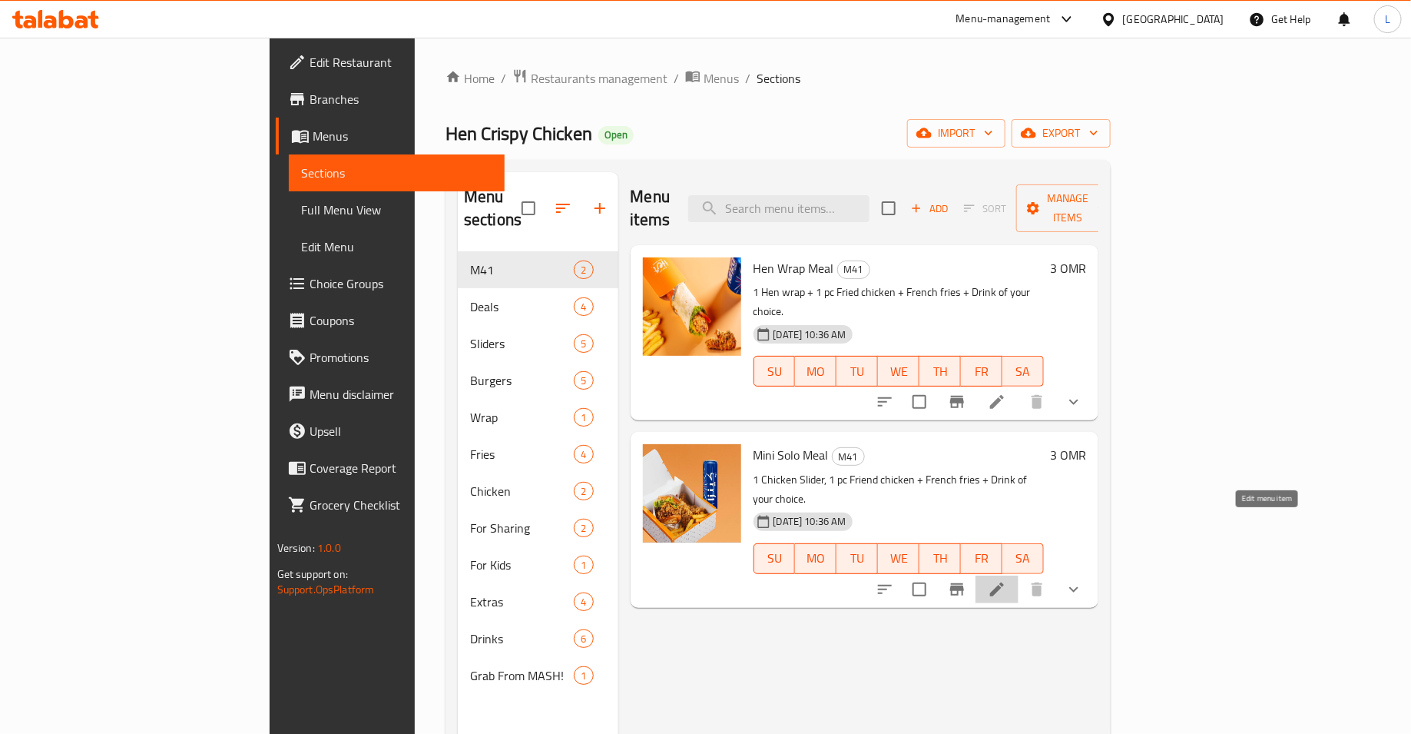
click at [1006, 580] on icon at bounding box center [997, 589] width 18 height 18
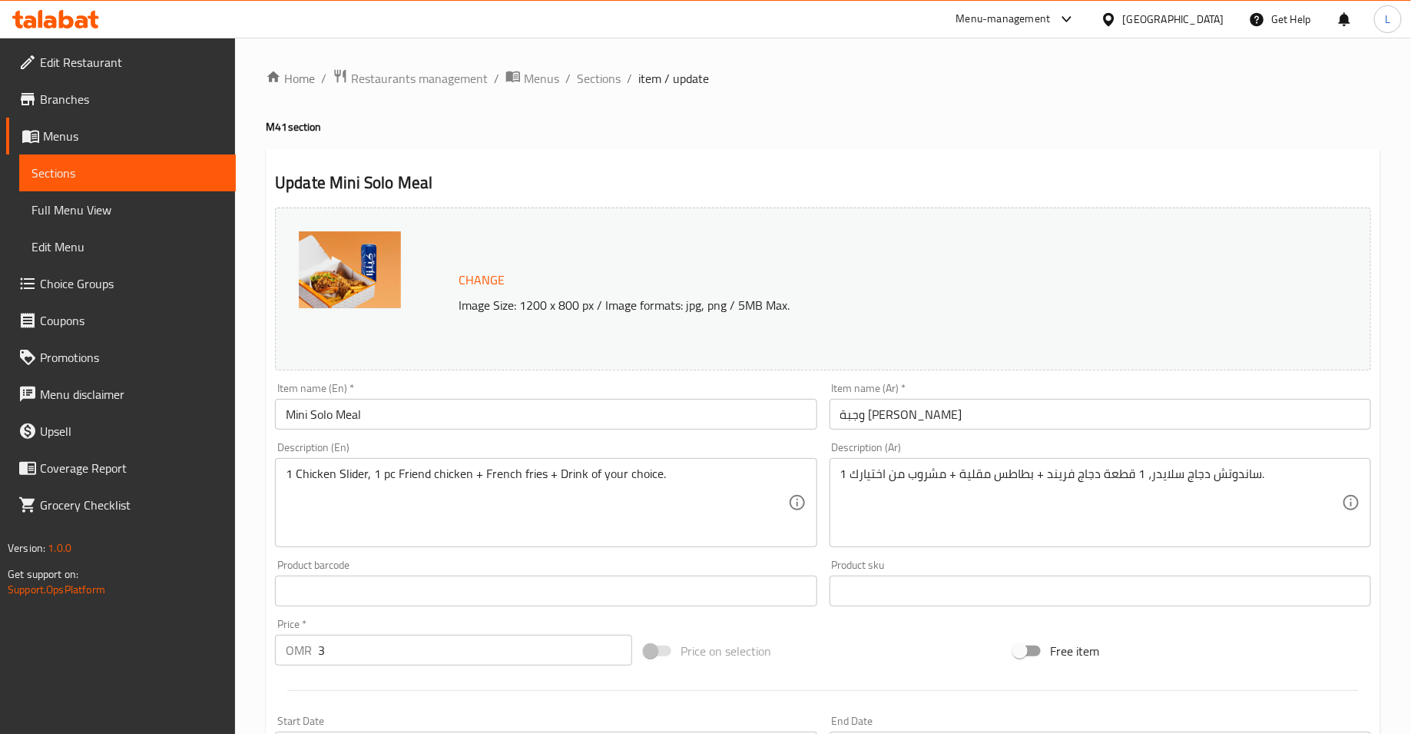
click at [459, 280] on span "Change" at bounding box center [482, 280] width 46 height 22
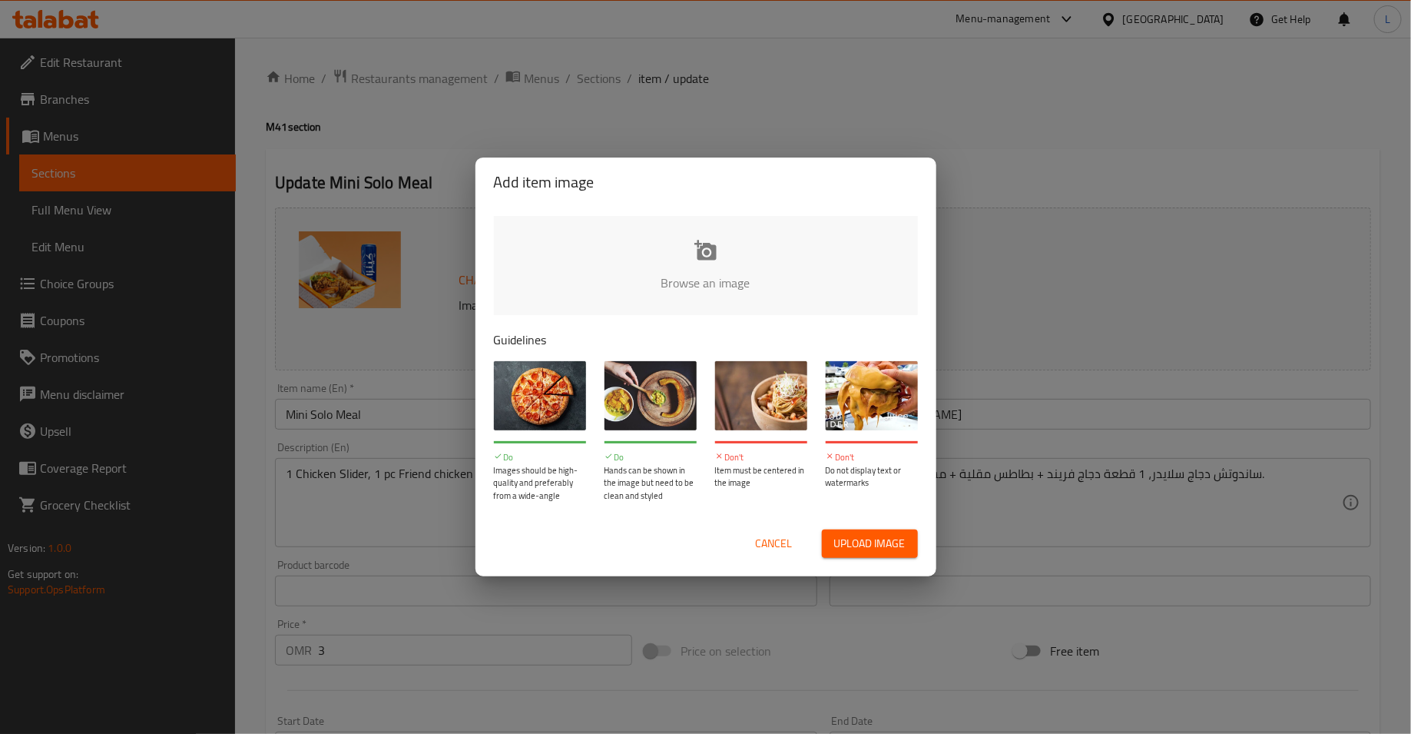
click at [661, 261] on input "file" at bounding box center [1225, 288] width 1463 height 144
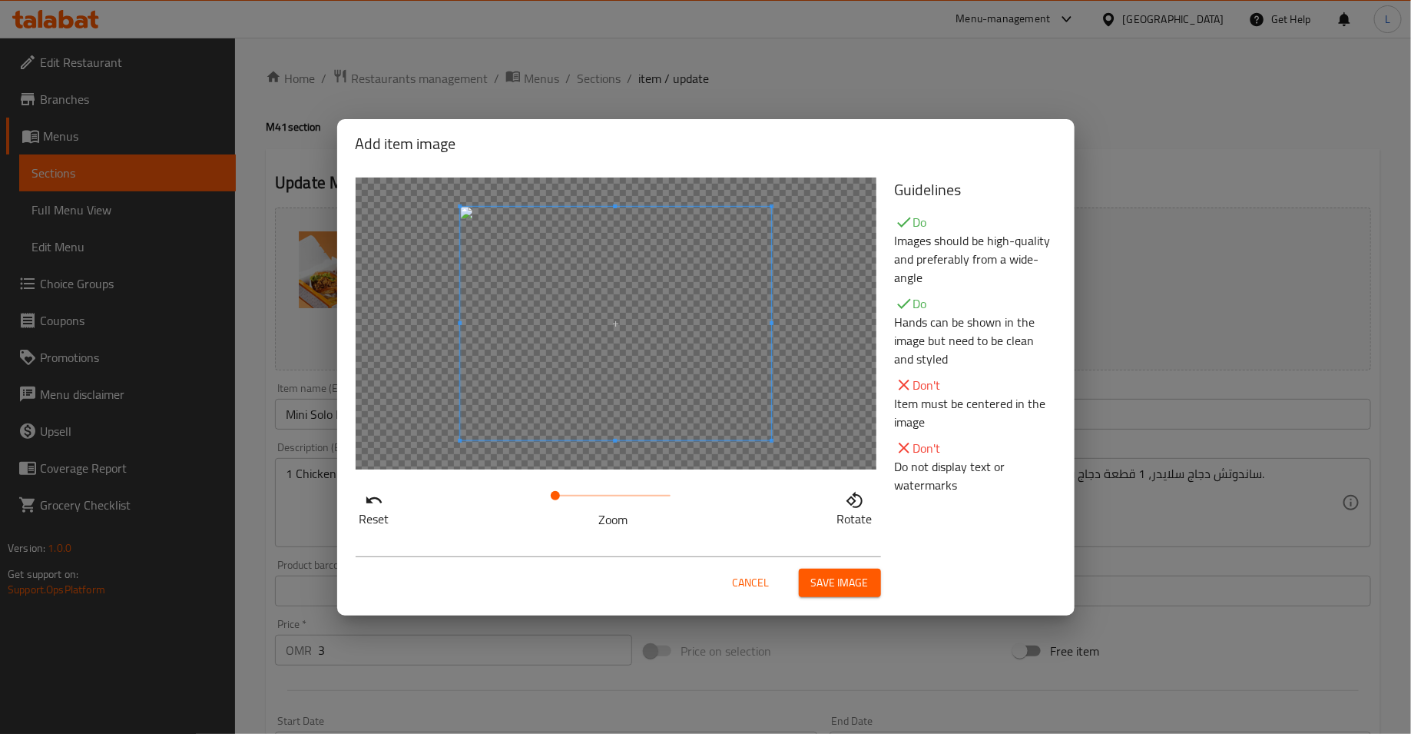
click at [853, 583] on span "Save image" at bounding box center [840, 582] width 58 height 19
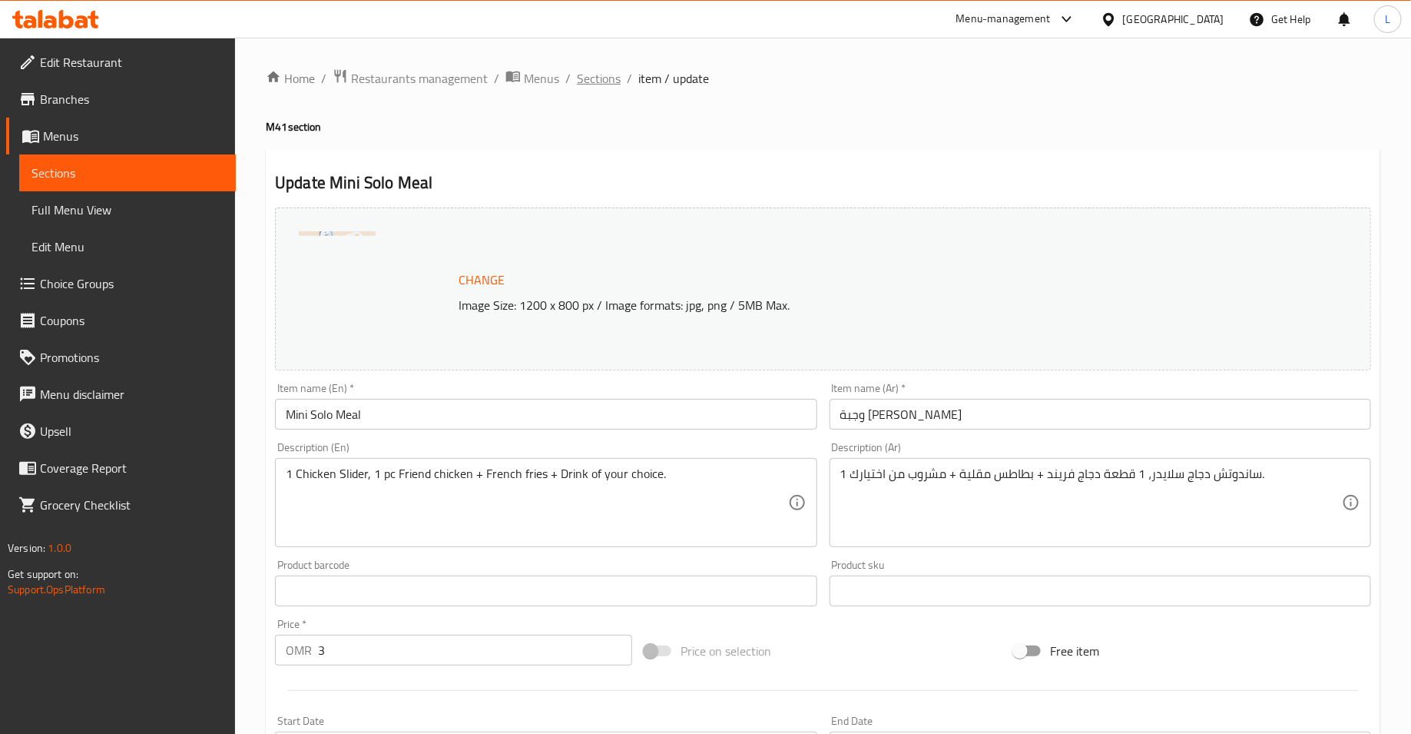
click at [601, 78] on span "Sections" at bounding box center [599, 78] width 44 height 18
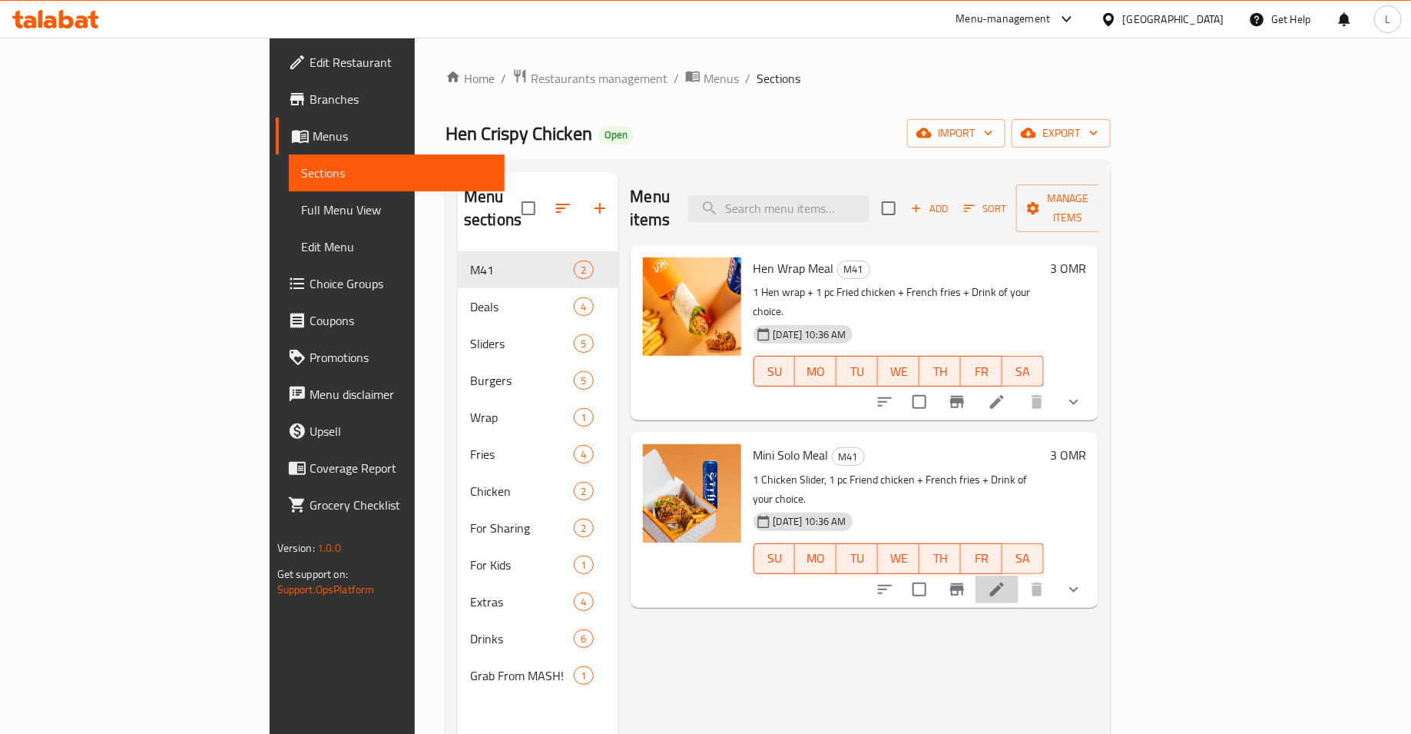
click at [1019, 575] on li at bounding box center [997, 589] width 43 height 28
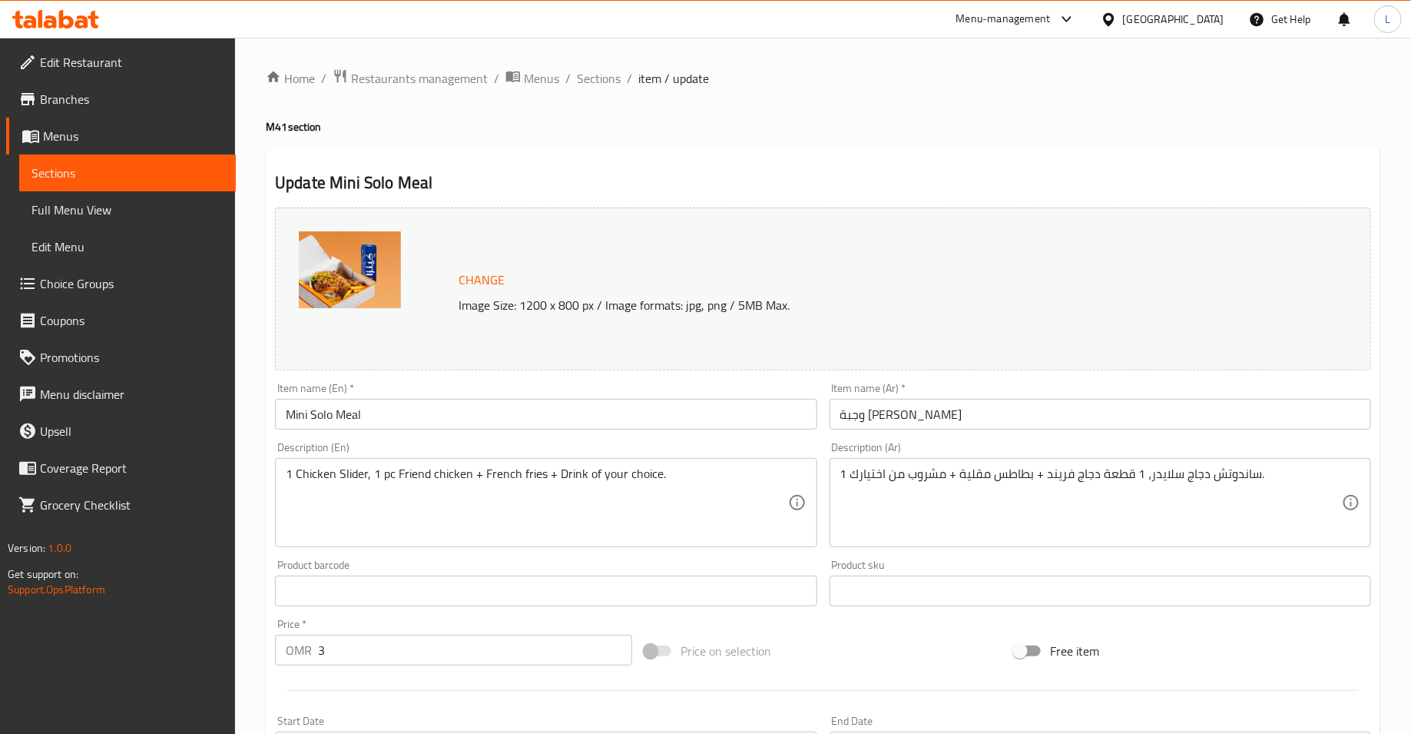
click at [466, 278] on span "Change" at bounding box center [482, 280] width 46 height 22
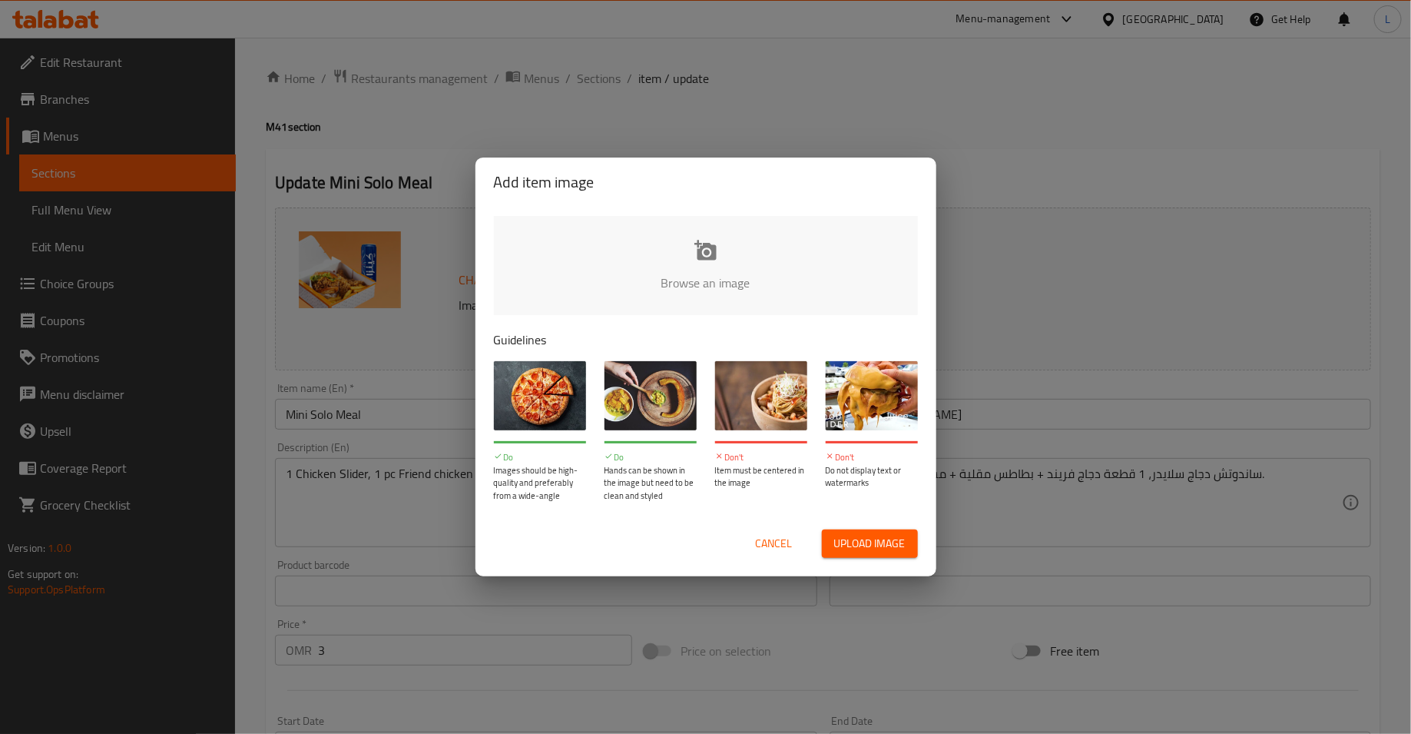
click at [654, 245] on input "file" at bounding box center [1225, 288] width 1463 height 144
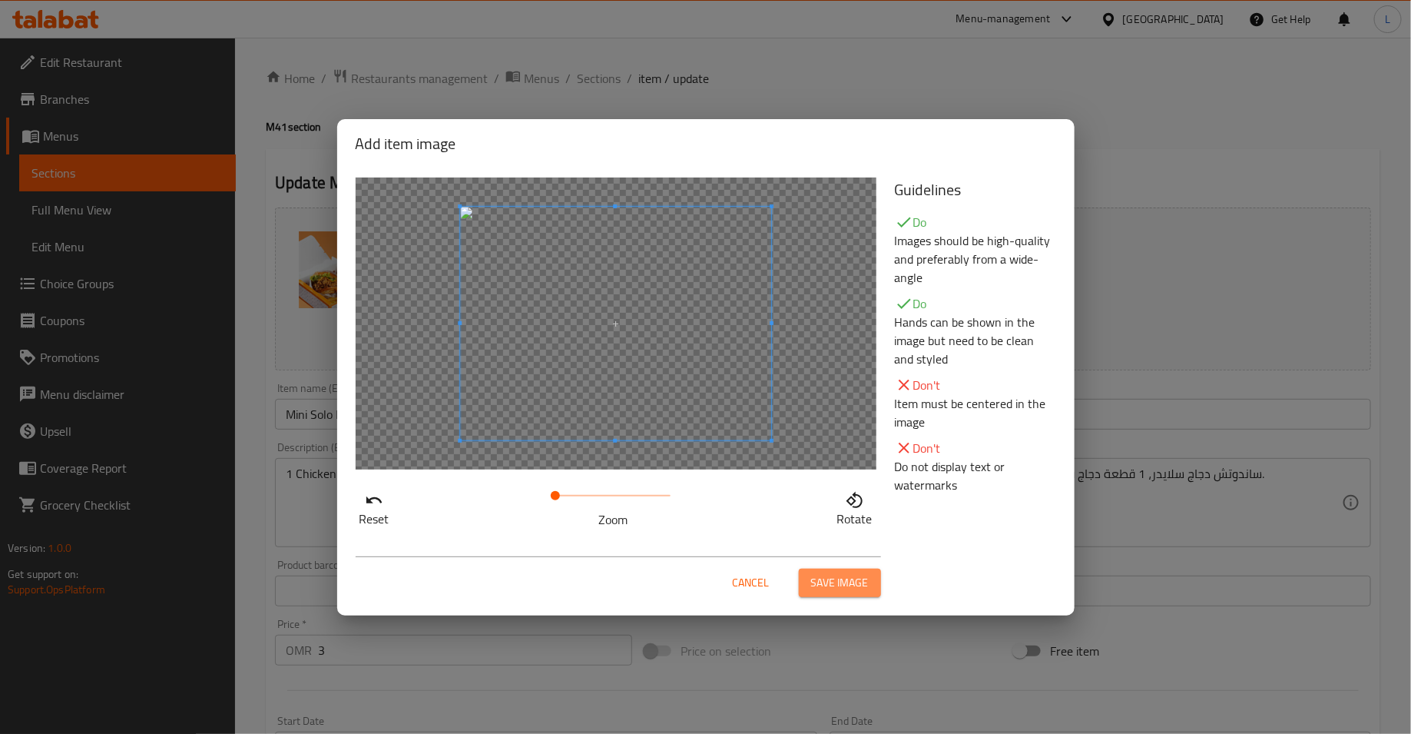
click at [834, 578] on span "Save image" at bounding box center [840, 582] width 58 height 19
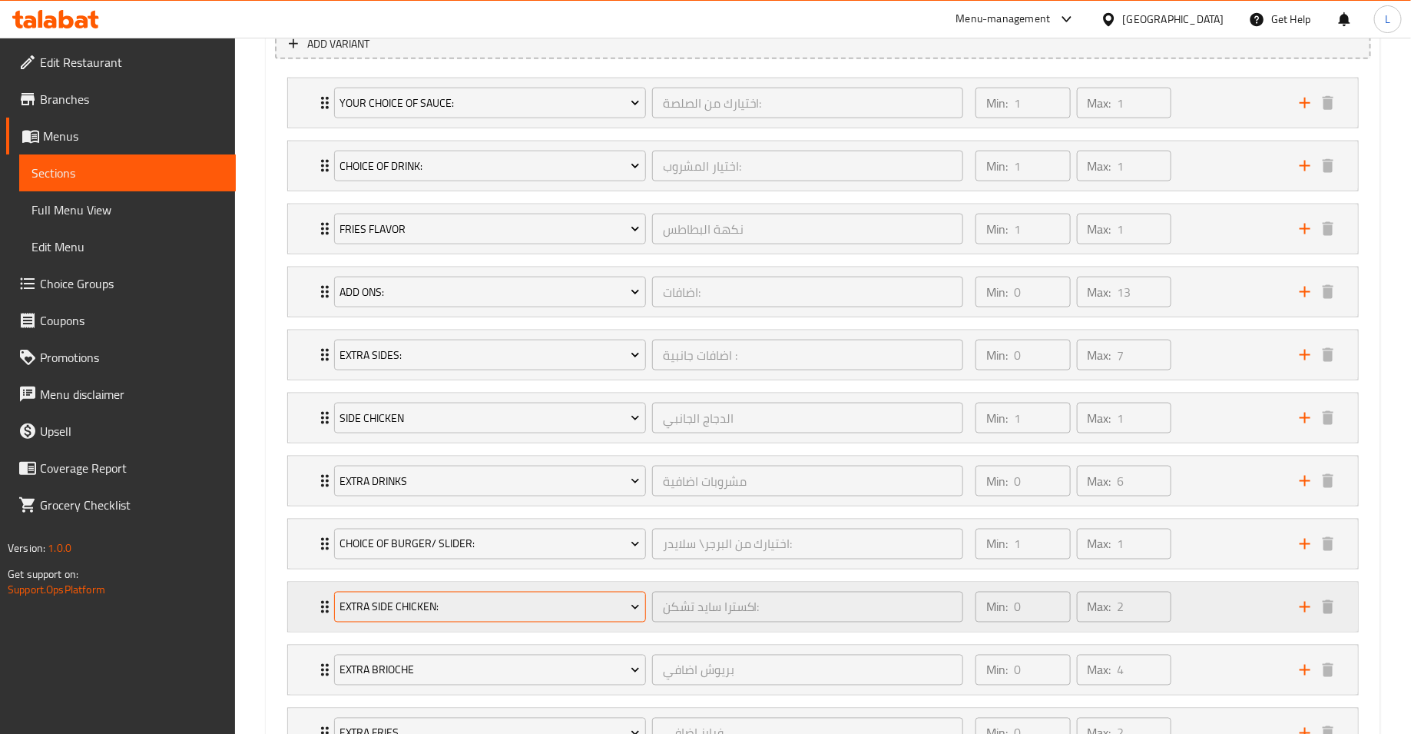
scroll to position [1085, 0]
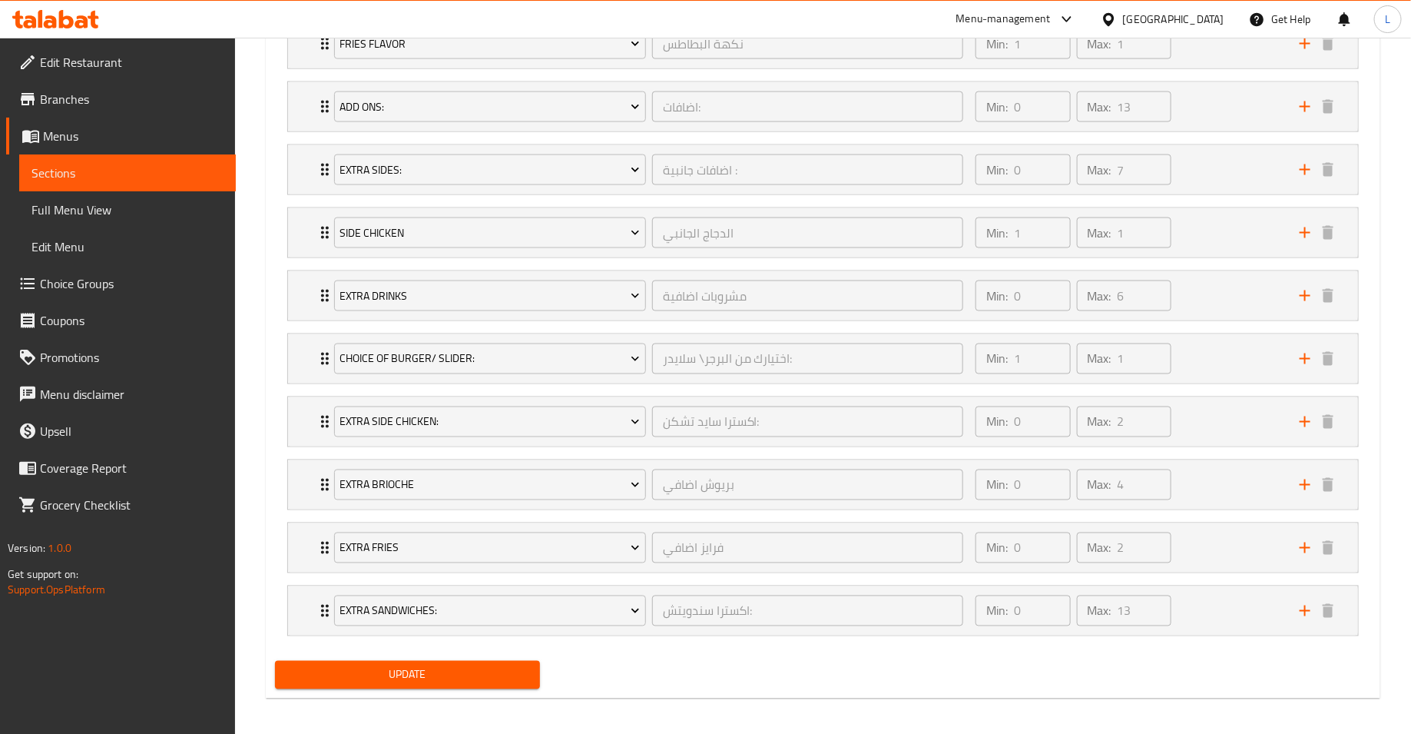
click at [453, 678] on button "Update" at bounding box center [407, 675] width 265 height 28
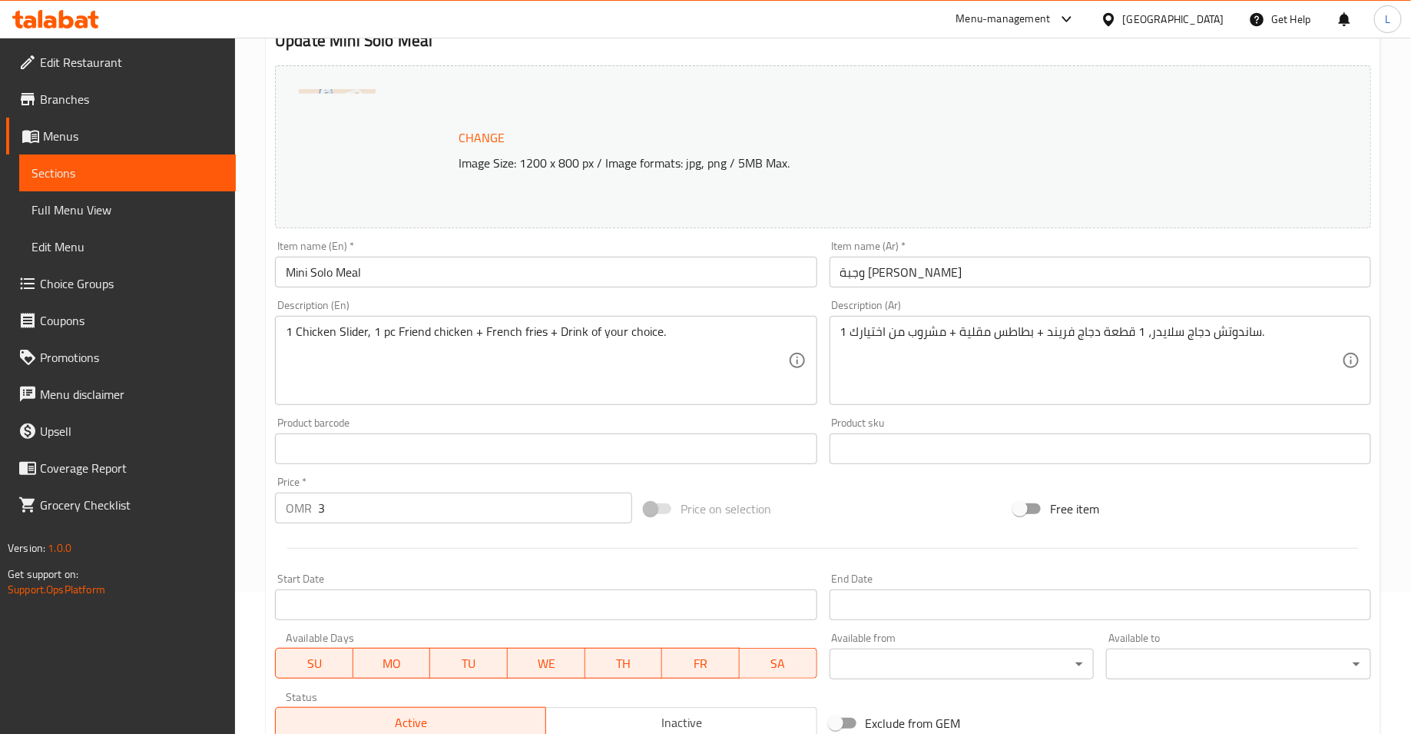
scroll to position [0, 0]
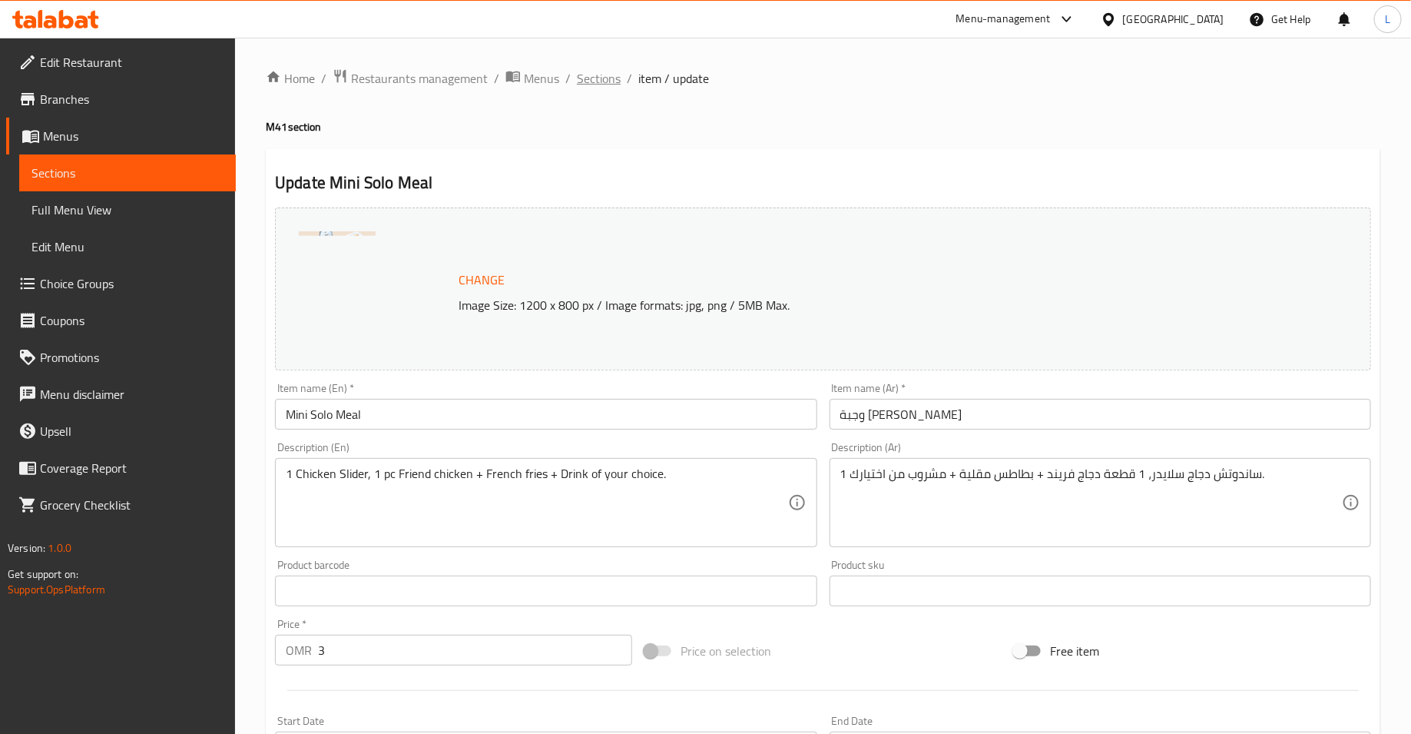
click at [610, 88] on span "Sections" at bounding box center [599, 78] width 44 height 18
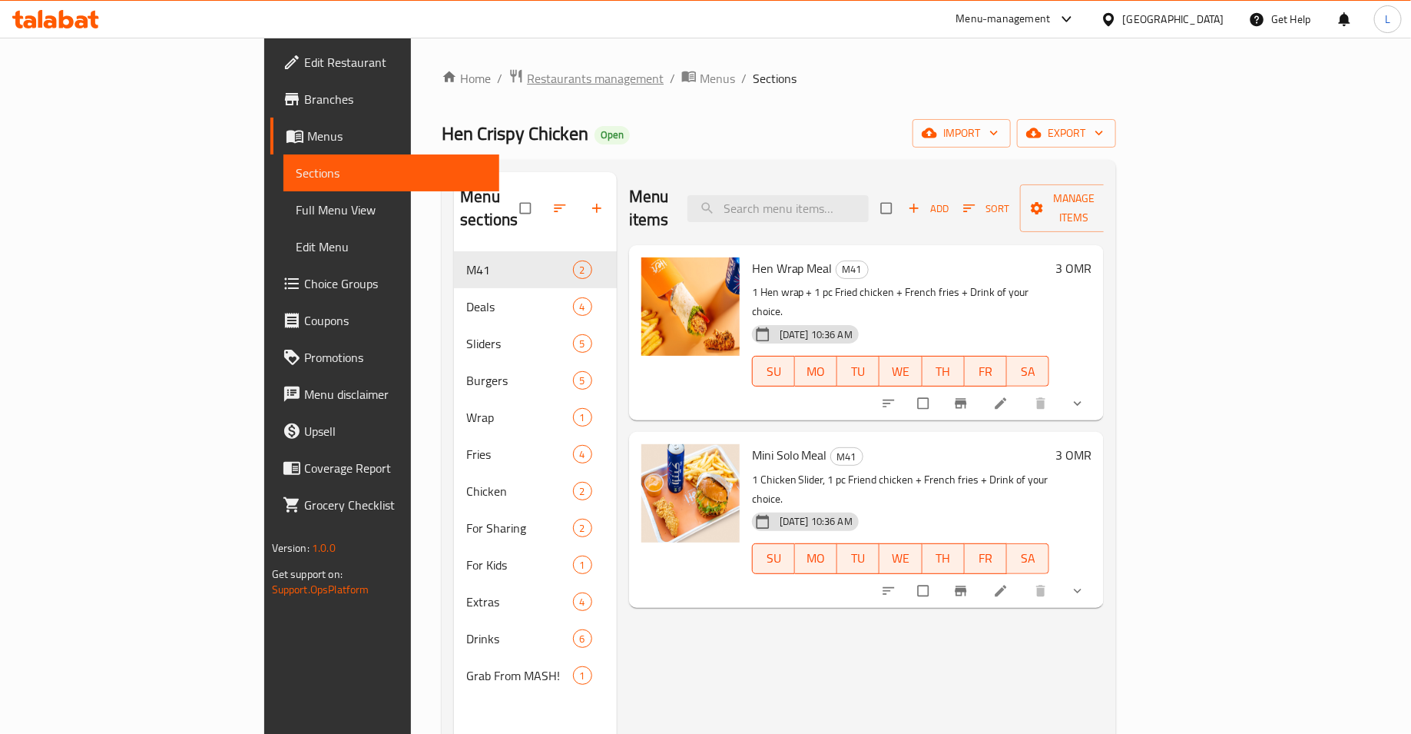
click at [527, 75] on span "Restaurants management" at bounding box center [595, 78] width 137 height 18
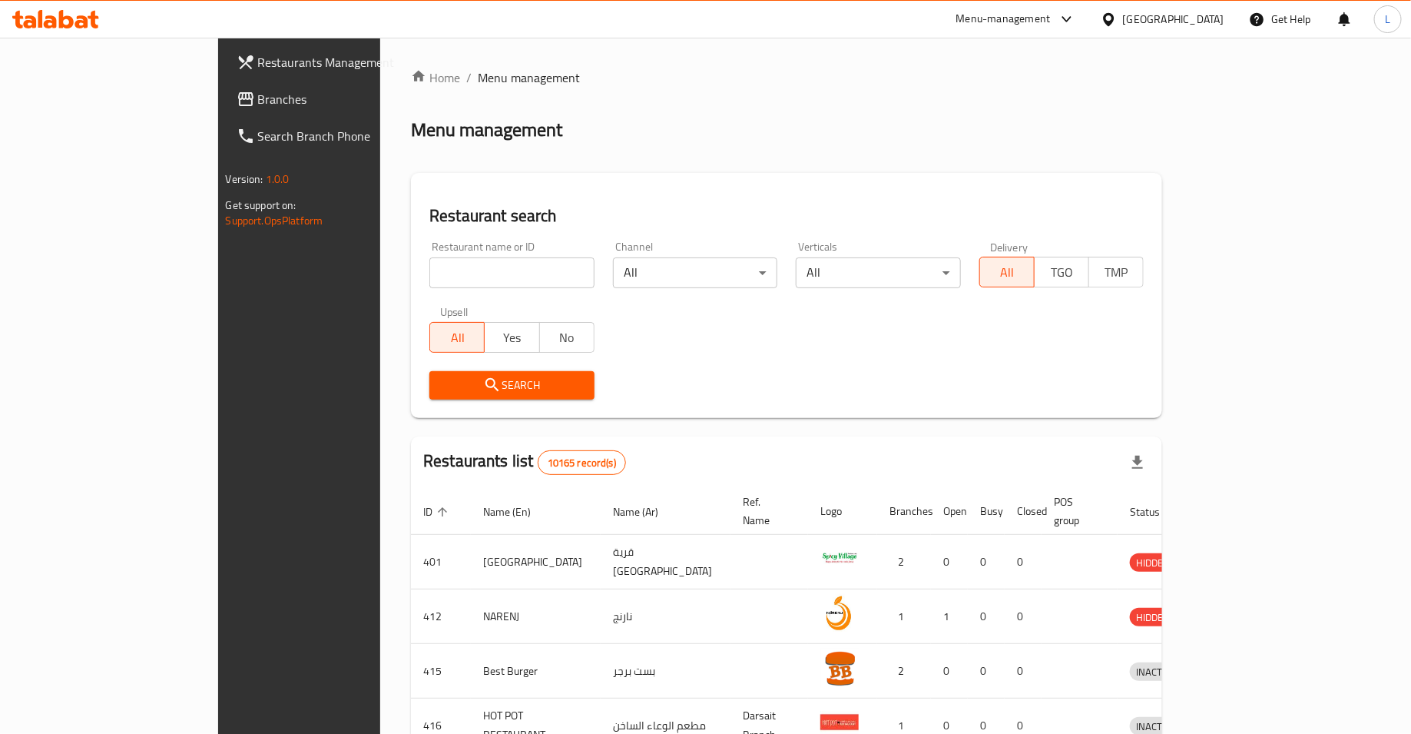
click at [429, 280] on input "search" at bounding box center [511, 272] width 165 height 31
type input "khao chi"
click button "Search" at bounding box center [511, 385] width 165 height 28
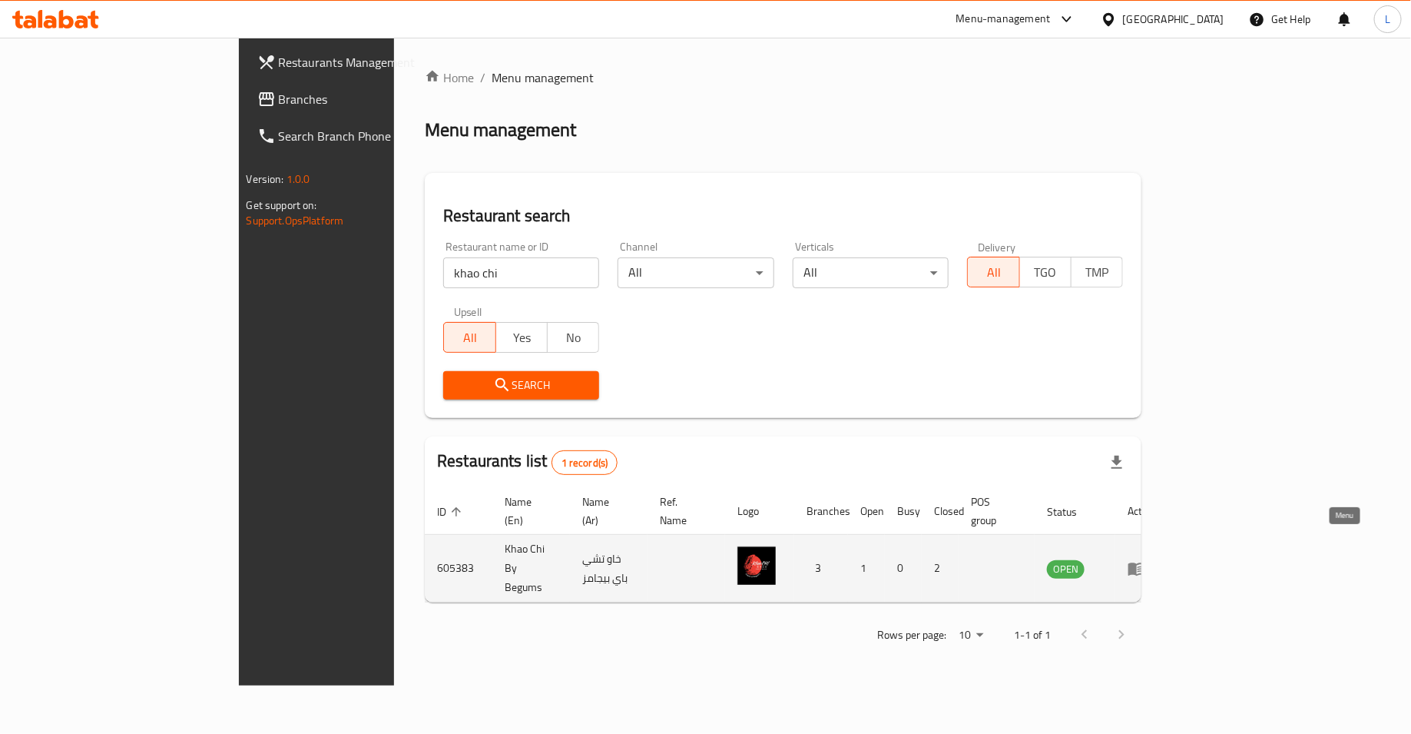
click at [1145, 562] on icon "enhanced table" at bounding box center [1136, 568] width 17 height 13
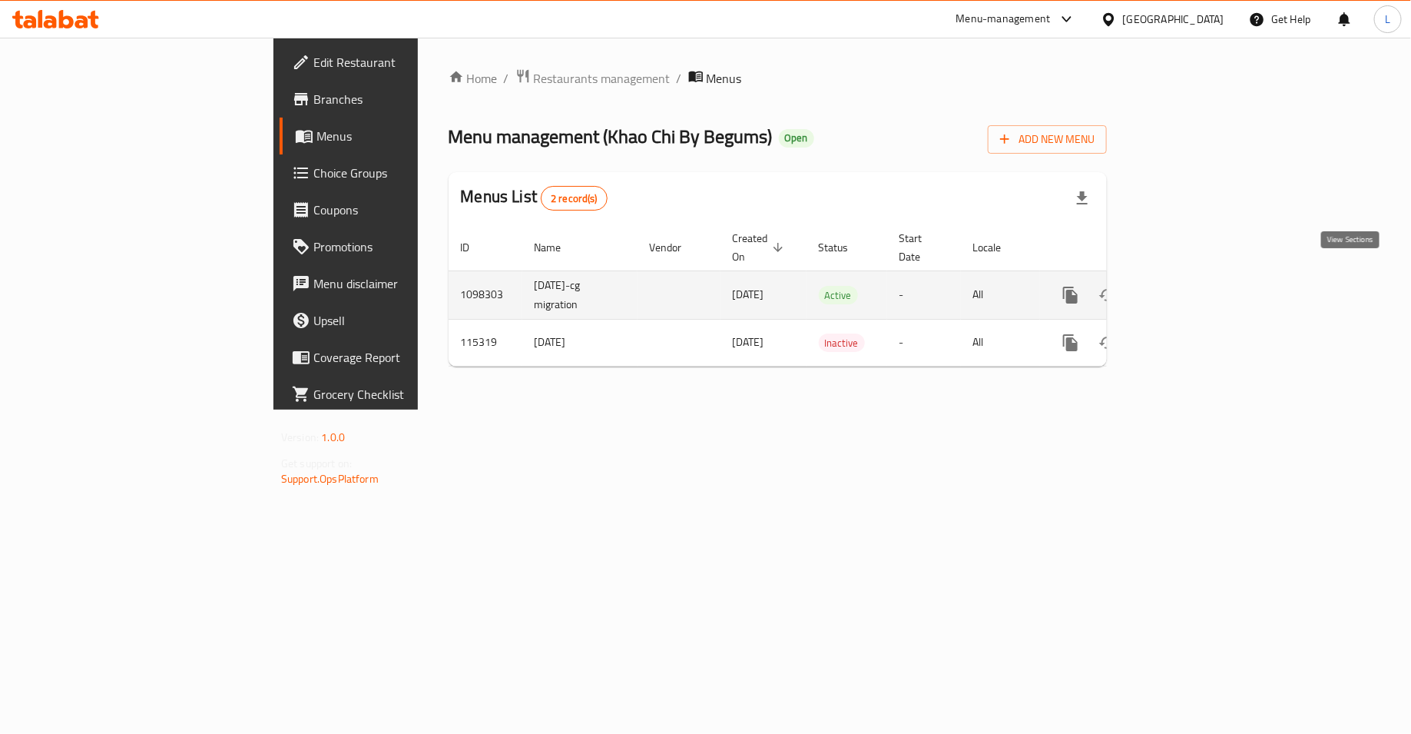
click at [1191, 286] on icon "enhanced table" at bounding box center [1181, 295] width 18 height 18
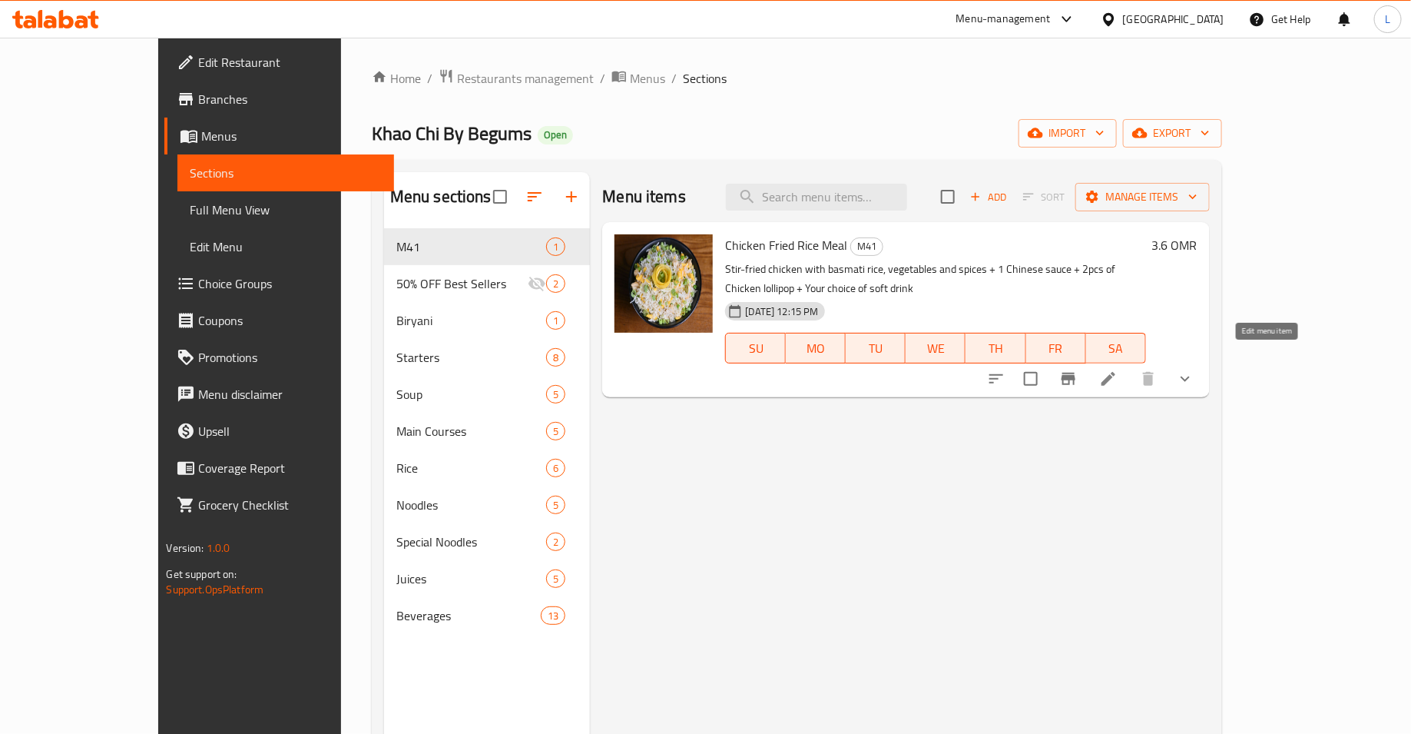
click at [1118, 370] on icon at bounding box center [1108, 379] width 18 height 18
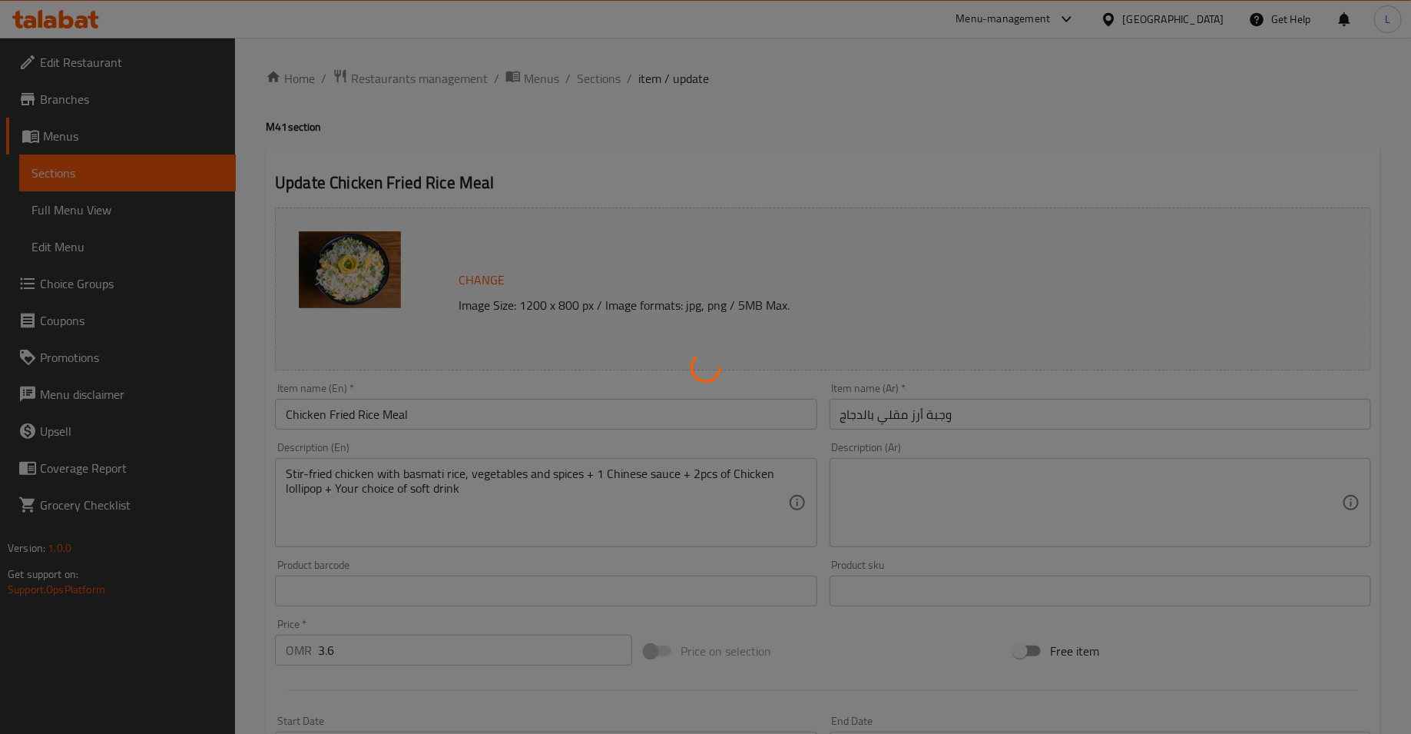
type input "اختيارك من المشروب الغازي:"
type input "1"
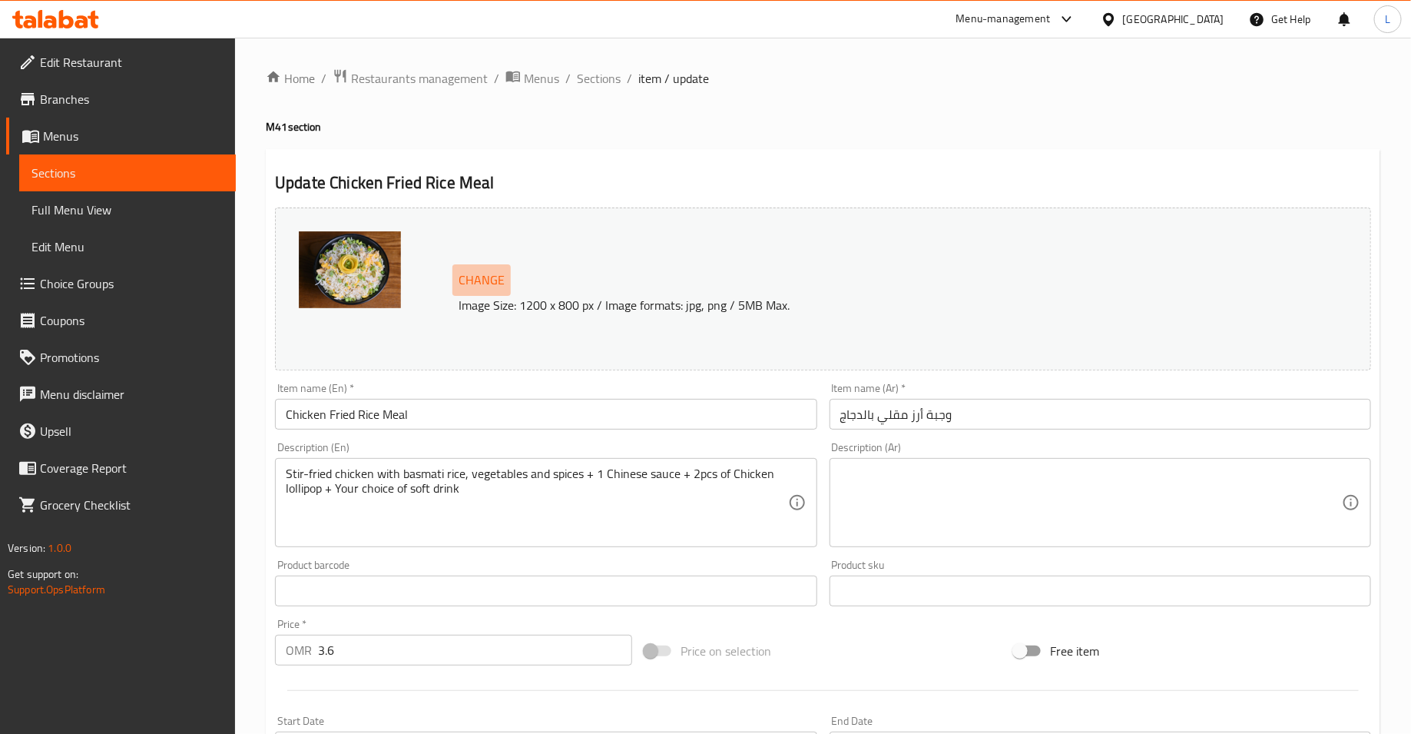
click at [498, 277] on span "Change" at bounding box center [482, 280] width 46 height 22
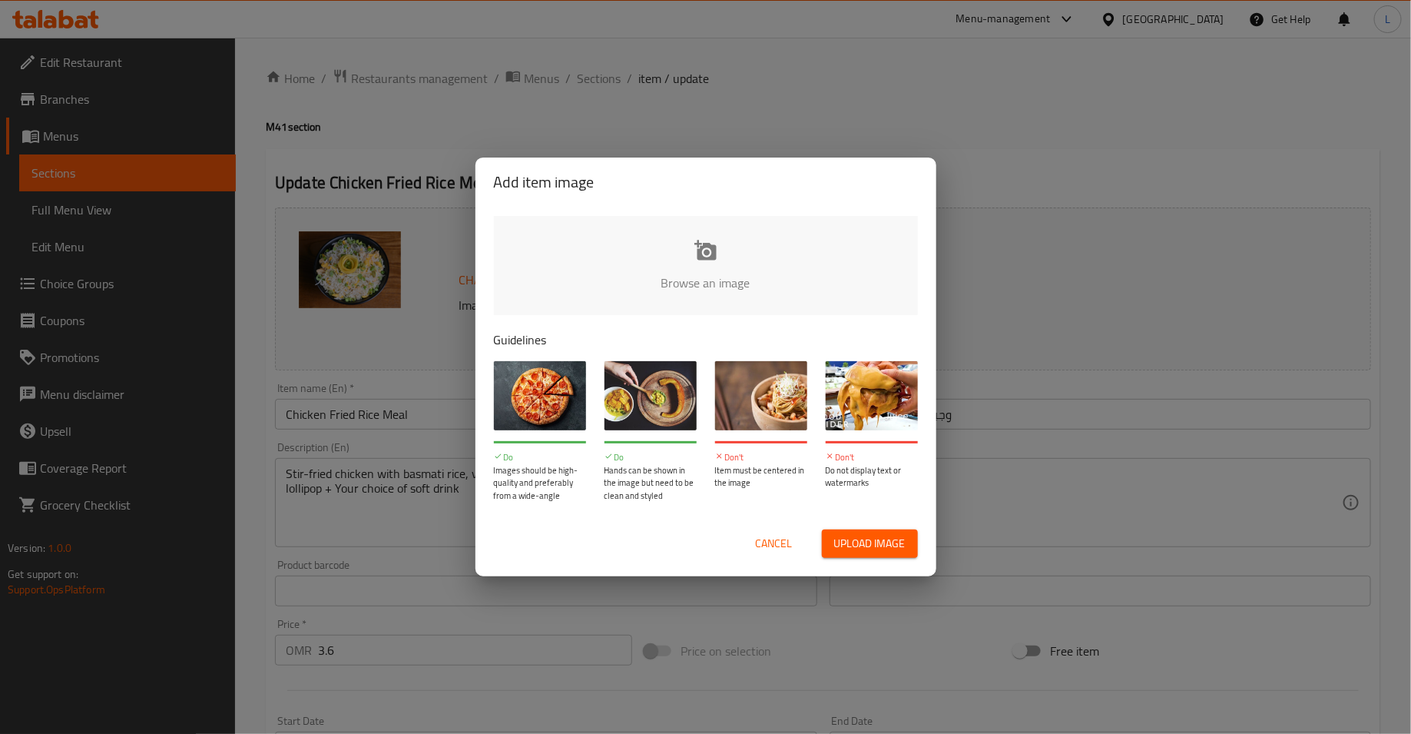
click at [672, 249] on input "file" at bounding box center [1225, 288] width 1463 height 144
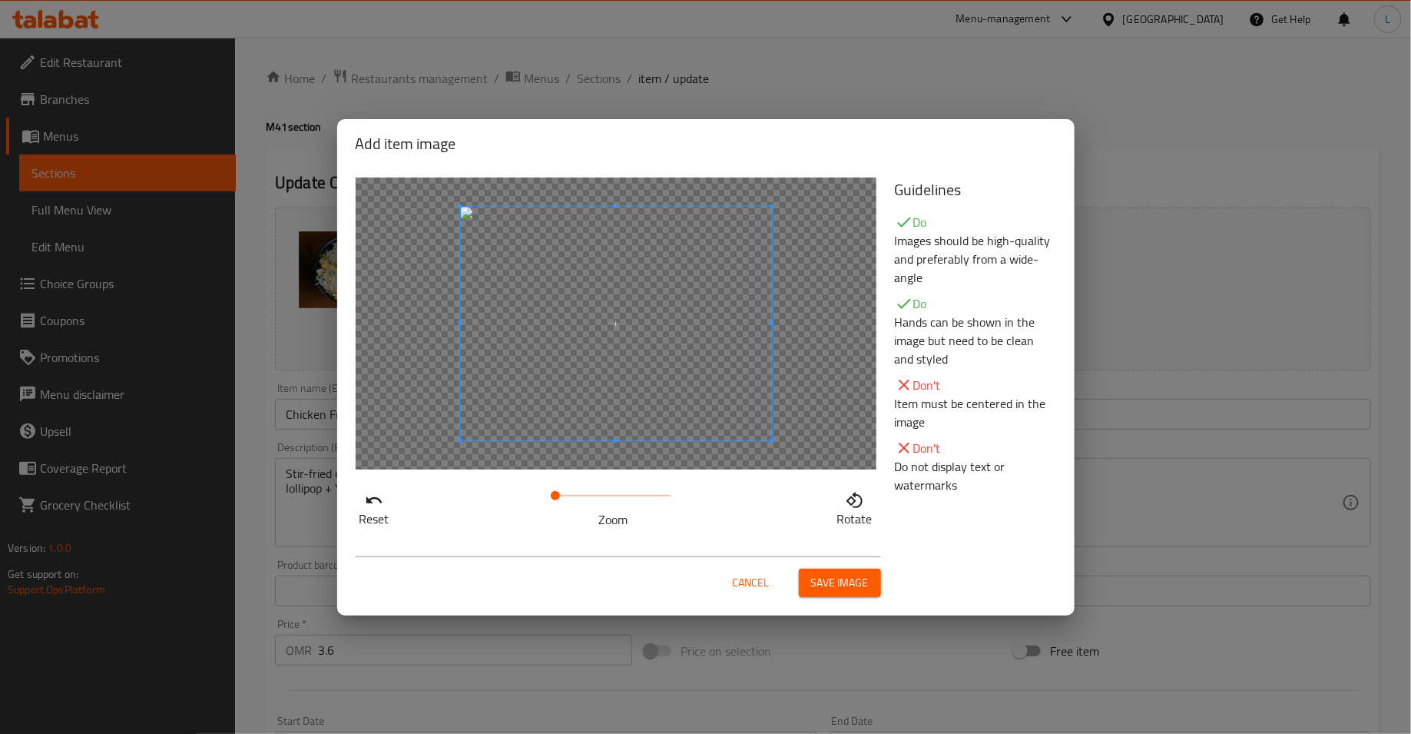
click at [843, 586] on span "Save image" at bounding box center [840, 582] width 58 height 19
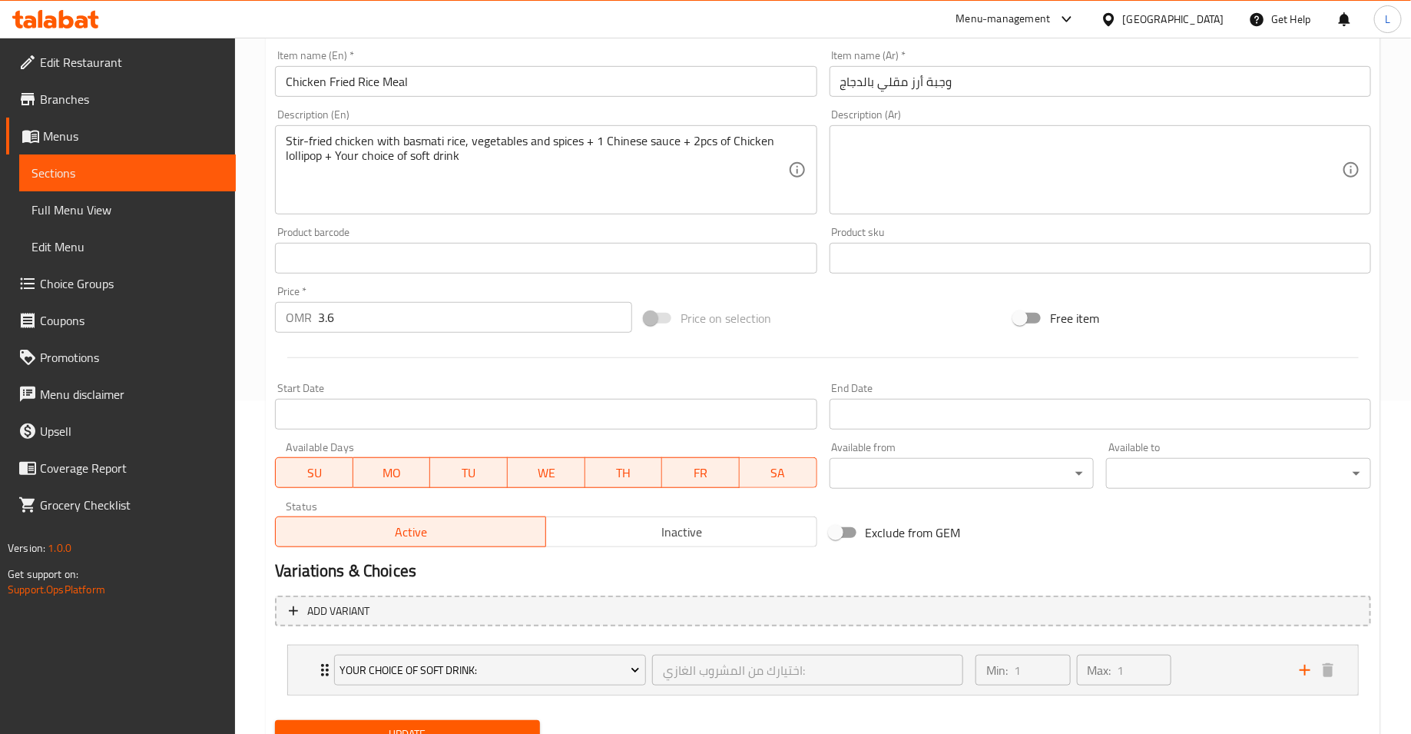
scroll to position [398, 0]
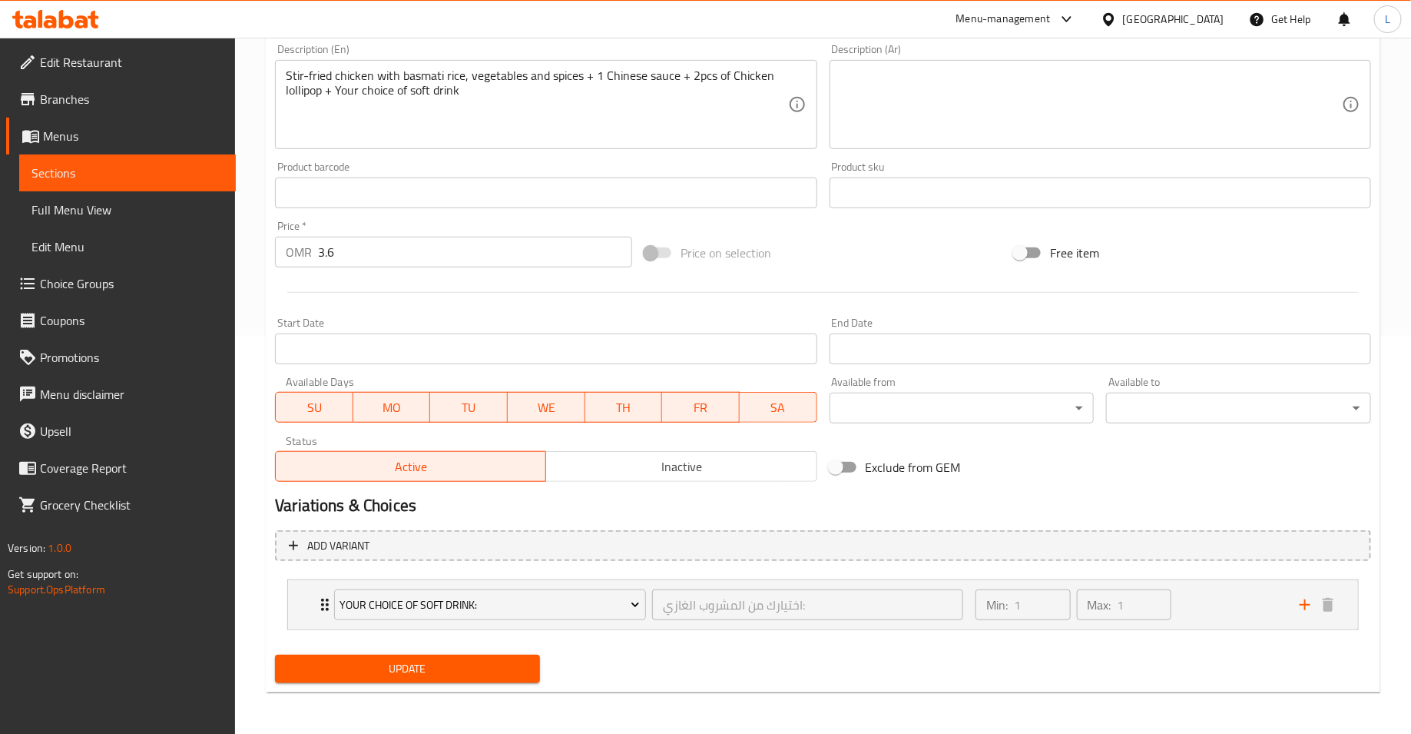
click at [368, 667] on span "Update" at bounding box center [407, 668] width 240 height 19
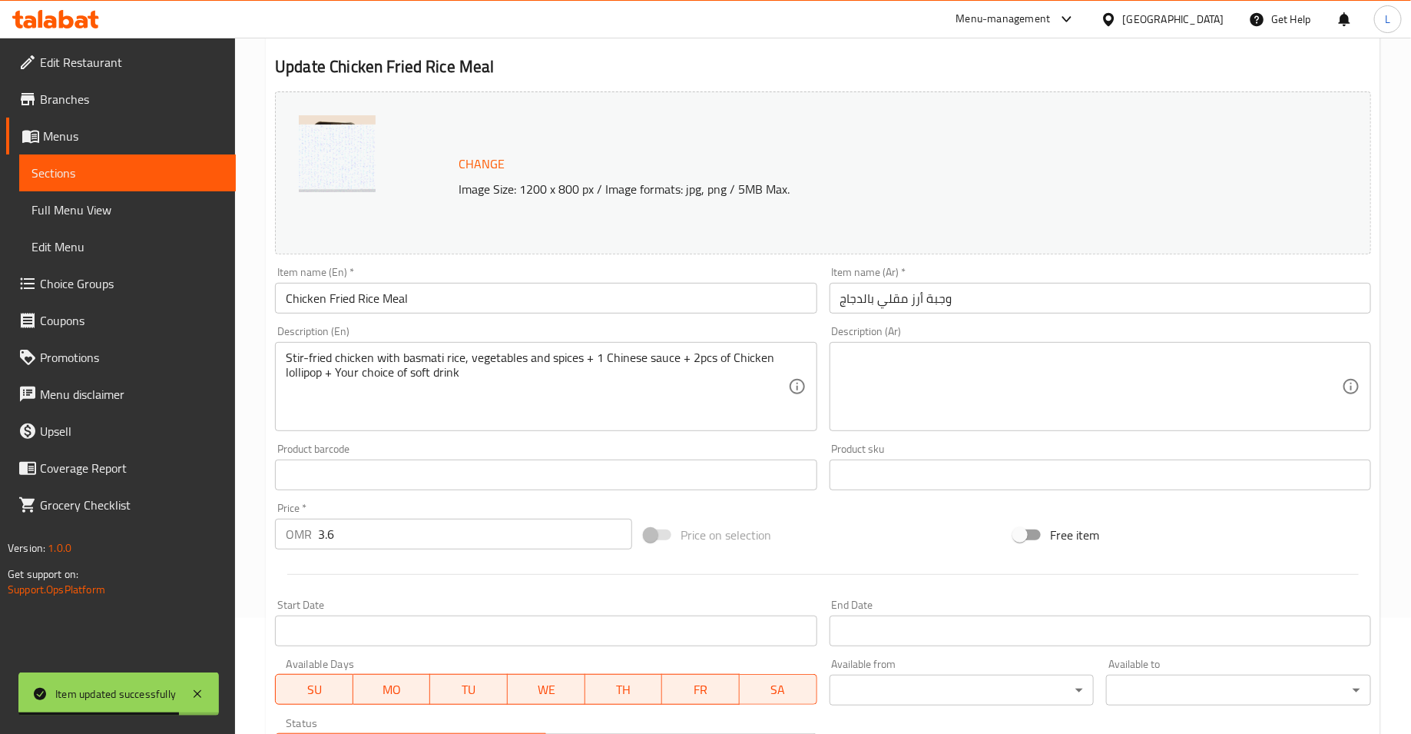
scroll to position [0, 0]
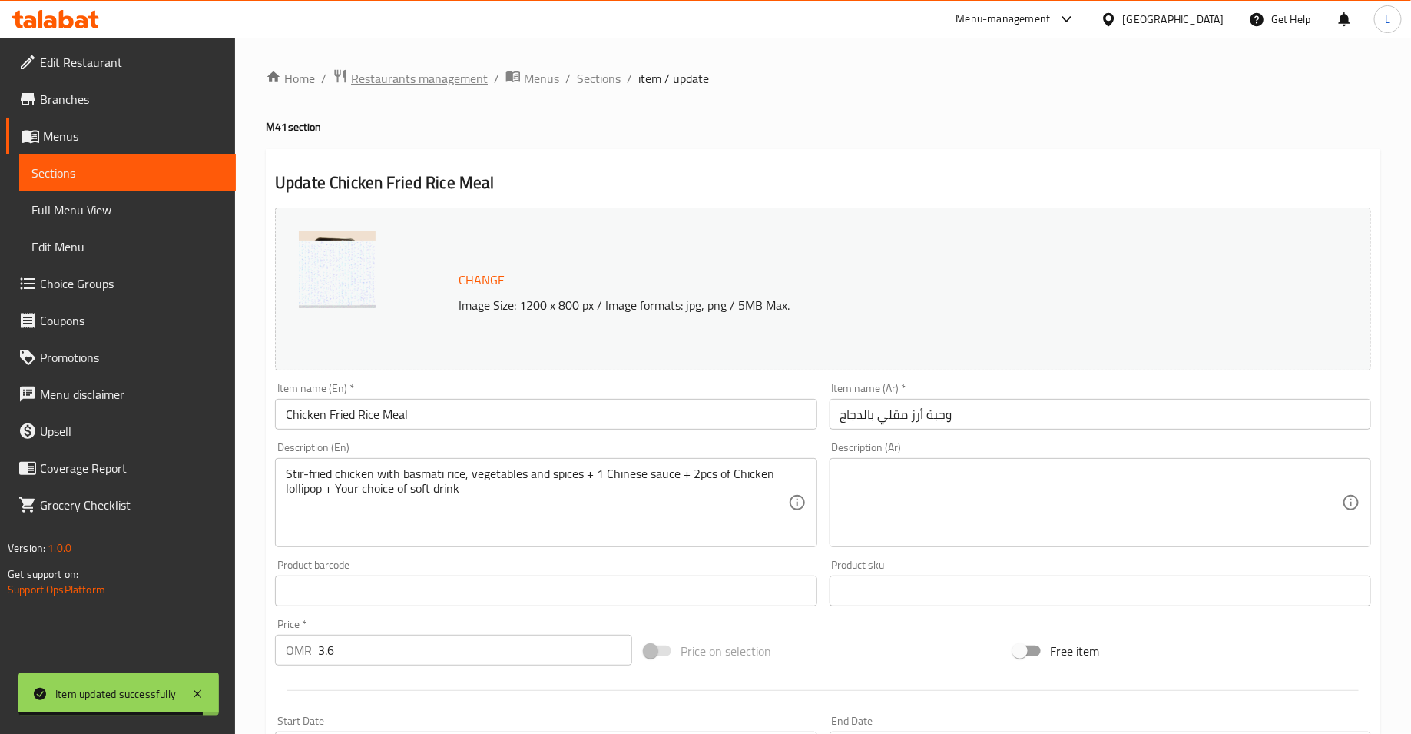
click at [466, 85] on span "Restaurants management" at bounding box center [419, 78] width 137 height 18
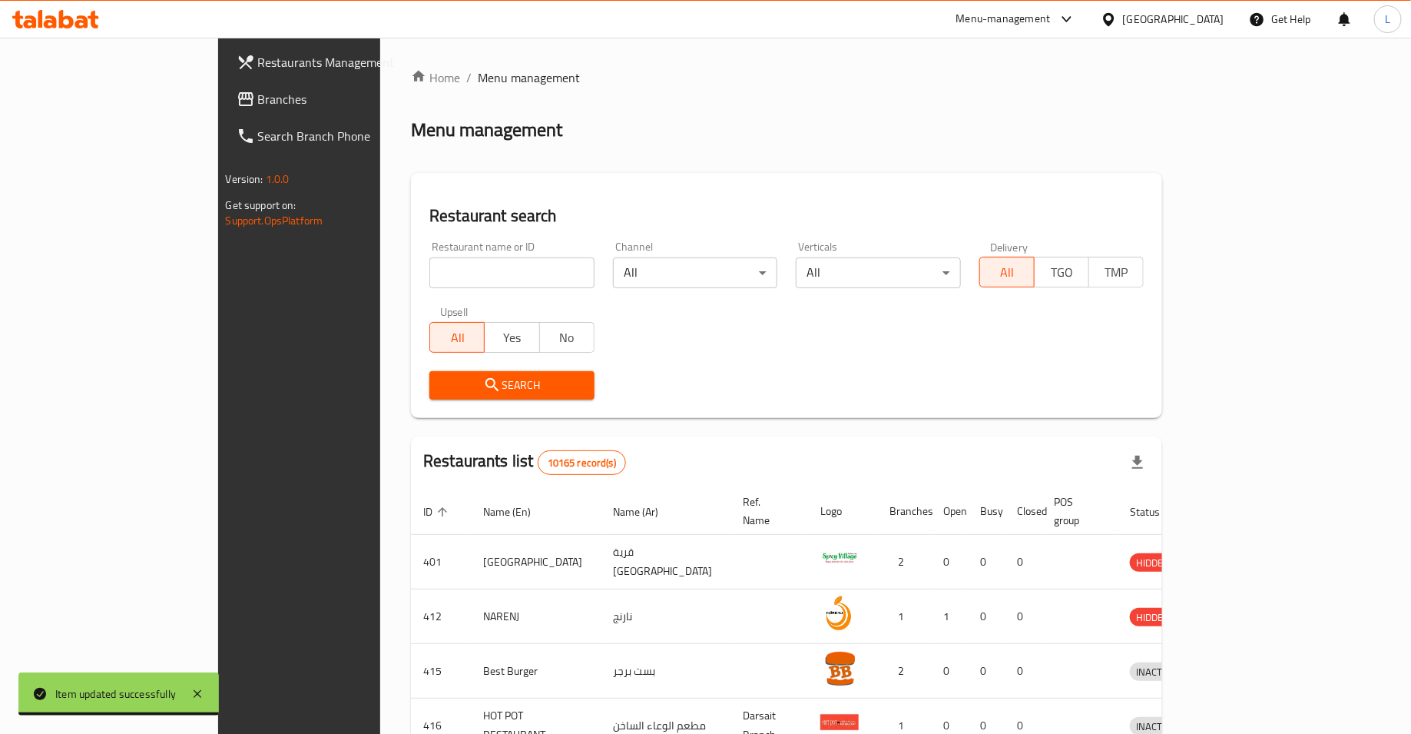
click at [429, 270] on input "search" at bounding box center [511, 272] width 165 height 31
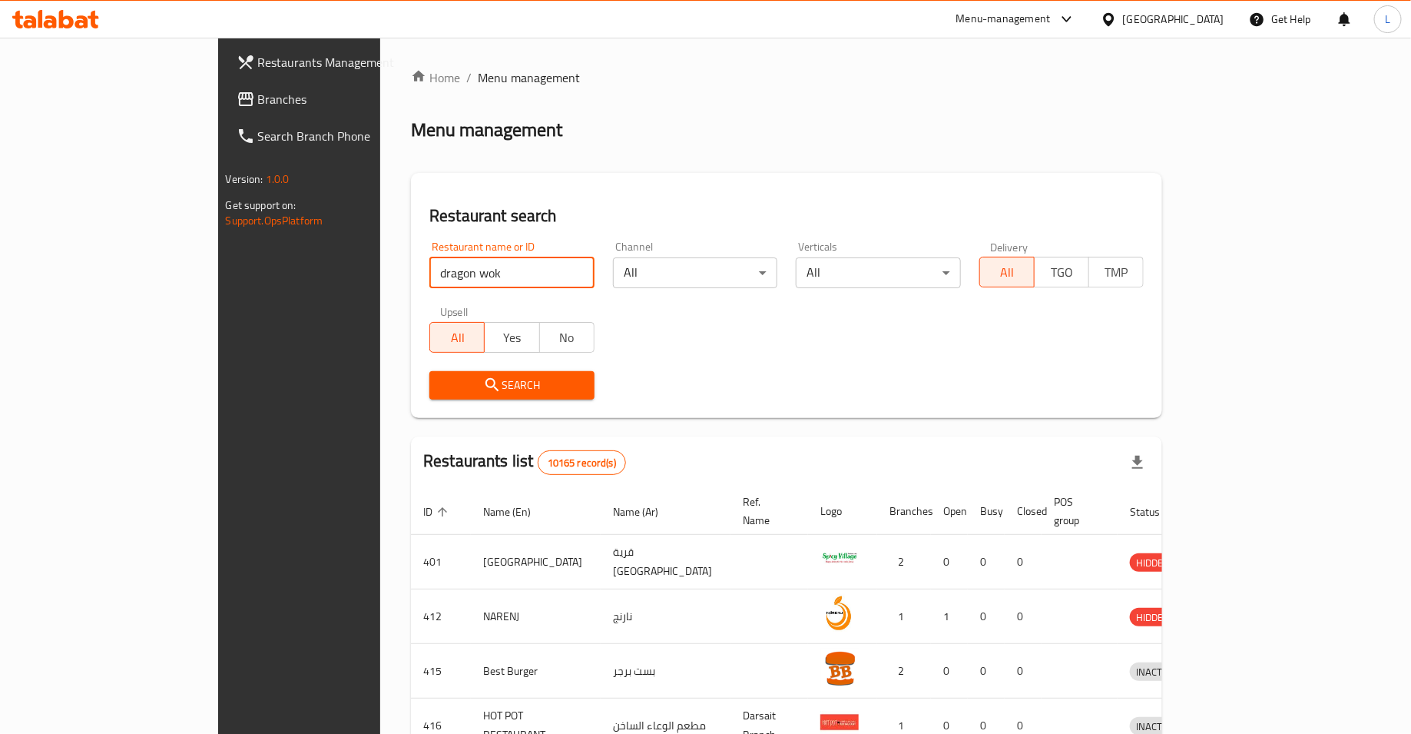
type input "dragon wok"
click button "Search" at bounding box center [511, 385] width 165 height 28
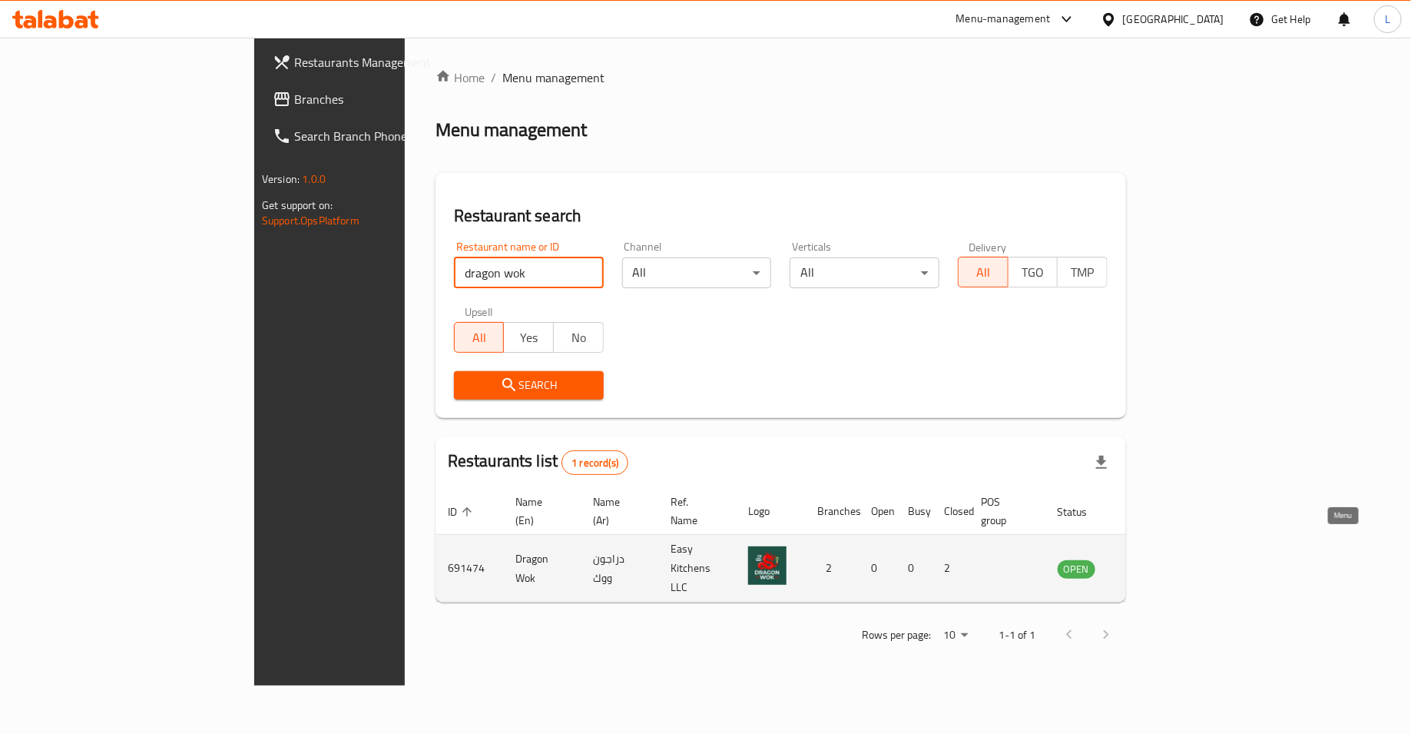
click at [1156, 562] on icon "enhanced table" at bounding box center [1147, 568] width 17 height 13
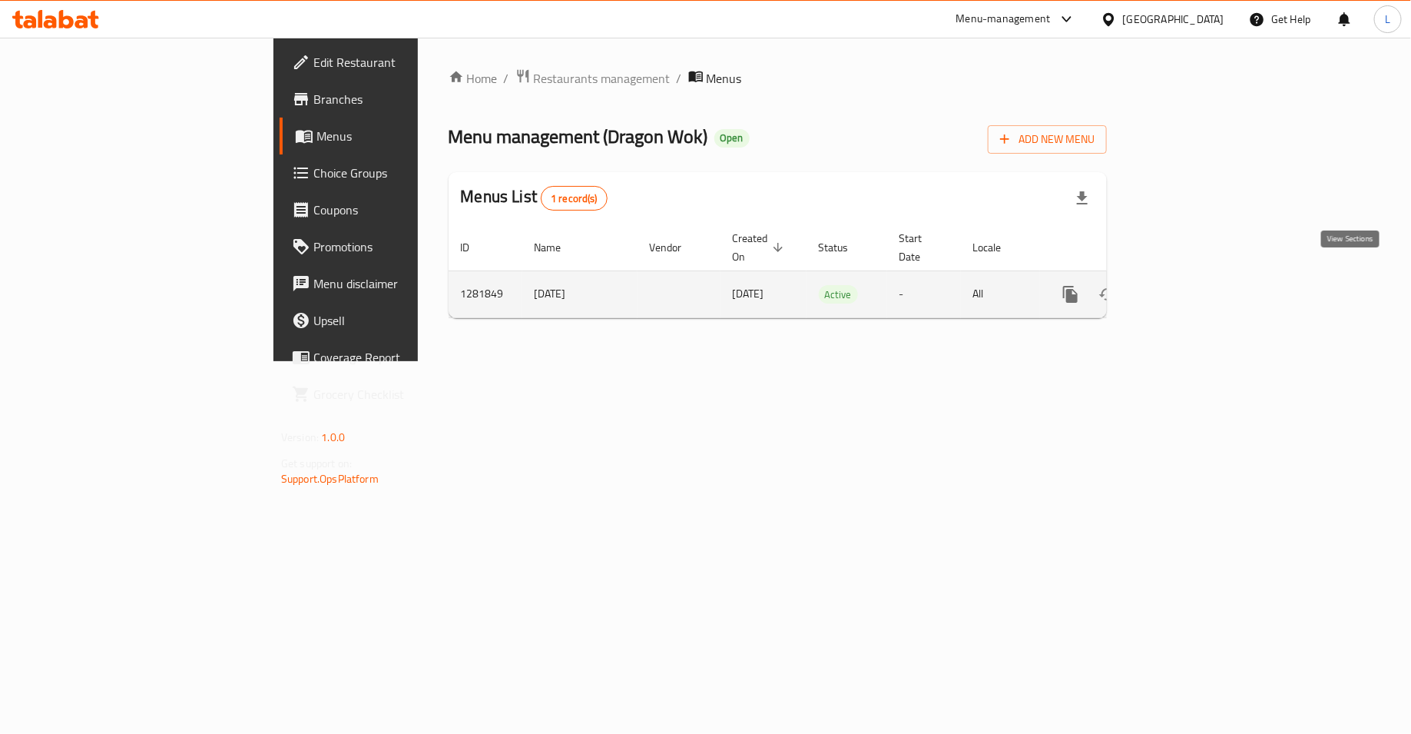
click at [1191, 285] on icon "enhanced table" at bounding box center [1181, 294] width 18 height 18
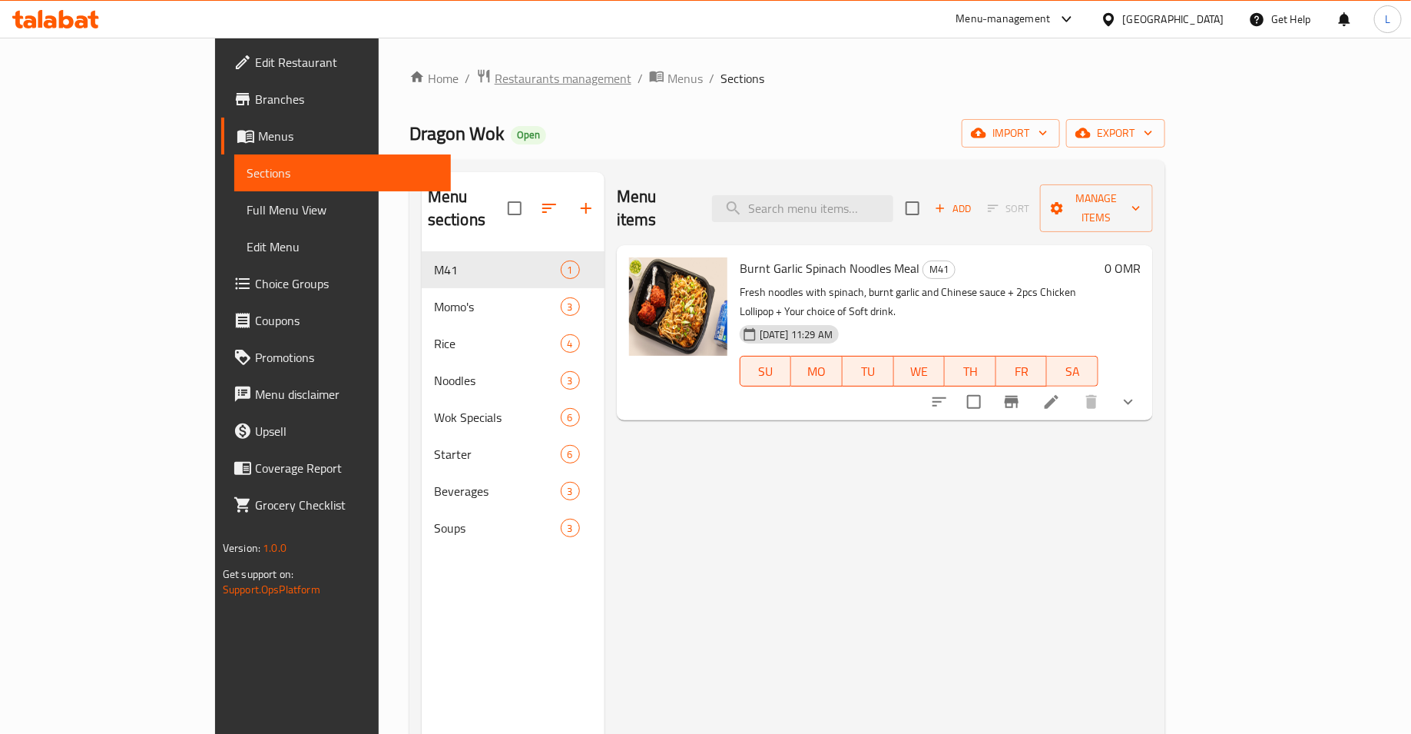
click at [495, 81] on span "Restaurants management" at bounding box center [563, 78] width 137 height 18
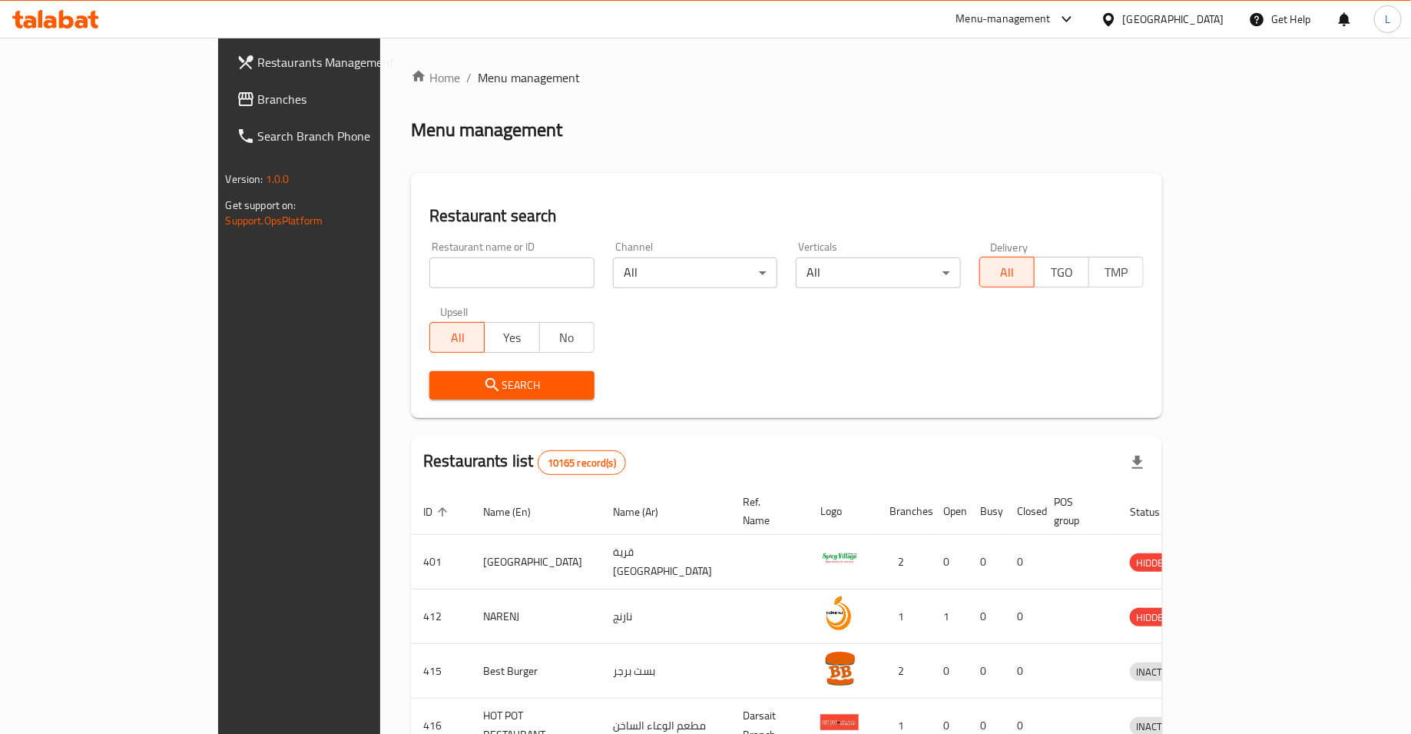
click at [437, 291] on div "Restaurant name or ID Restaurant name or ID" at bounding box center [512, 264] width 184 height 65
click at [437, 287] on input "search" at bounding box center [511, 272] width 165 height 31
type input "shahzads"
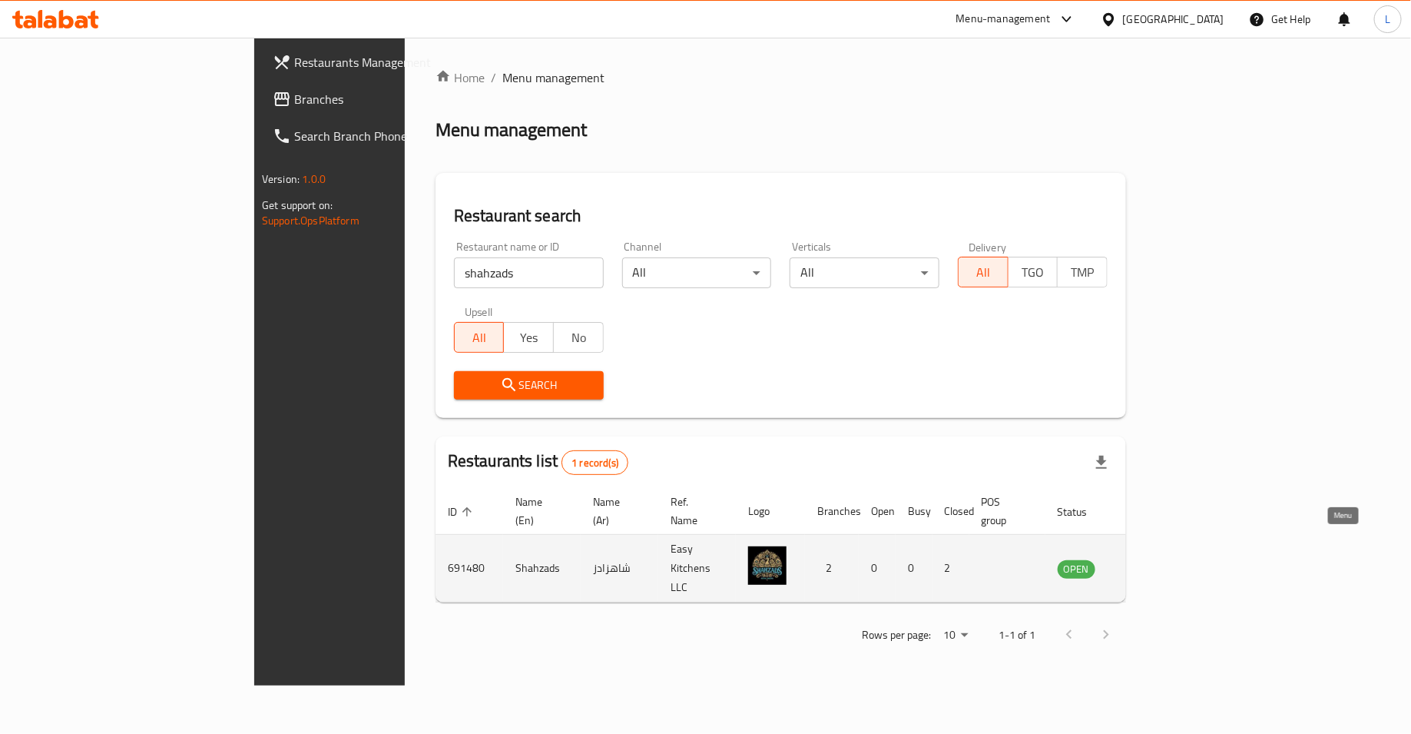
click at [1167, 559] on link "enhanced table" at bounding box center [1152, 568] width 28 height 18
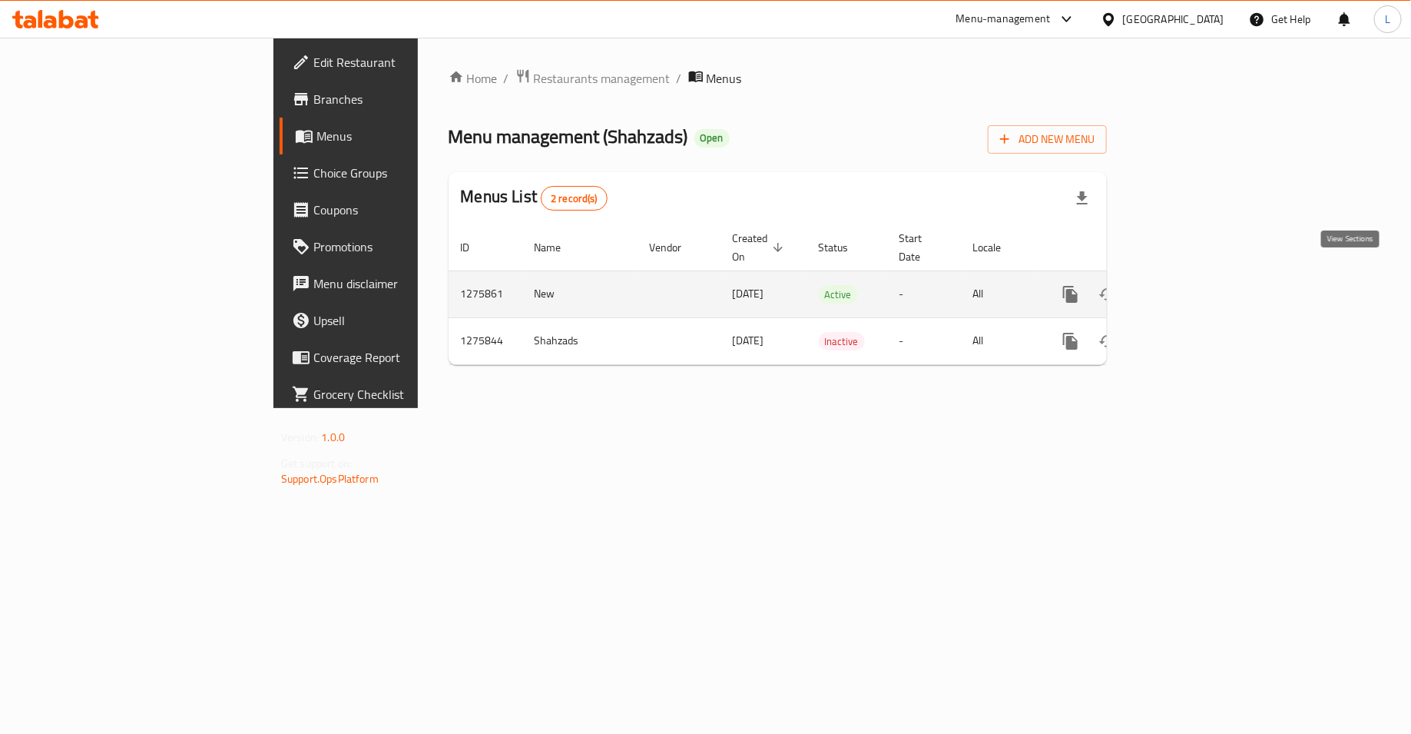
click at [1200, 276] on link "enhanced table" at bounding box center [1181, 294] width 37 height 37
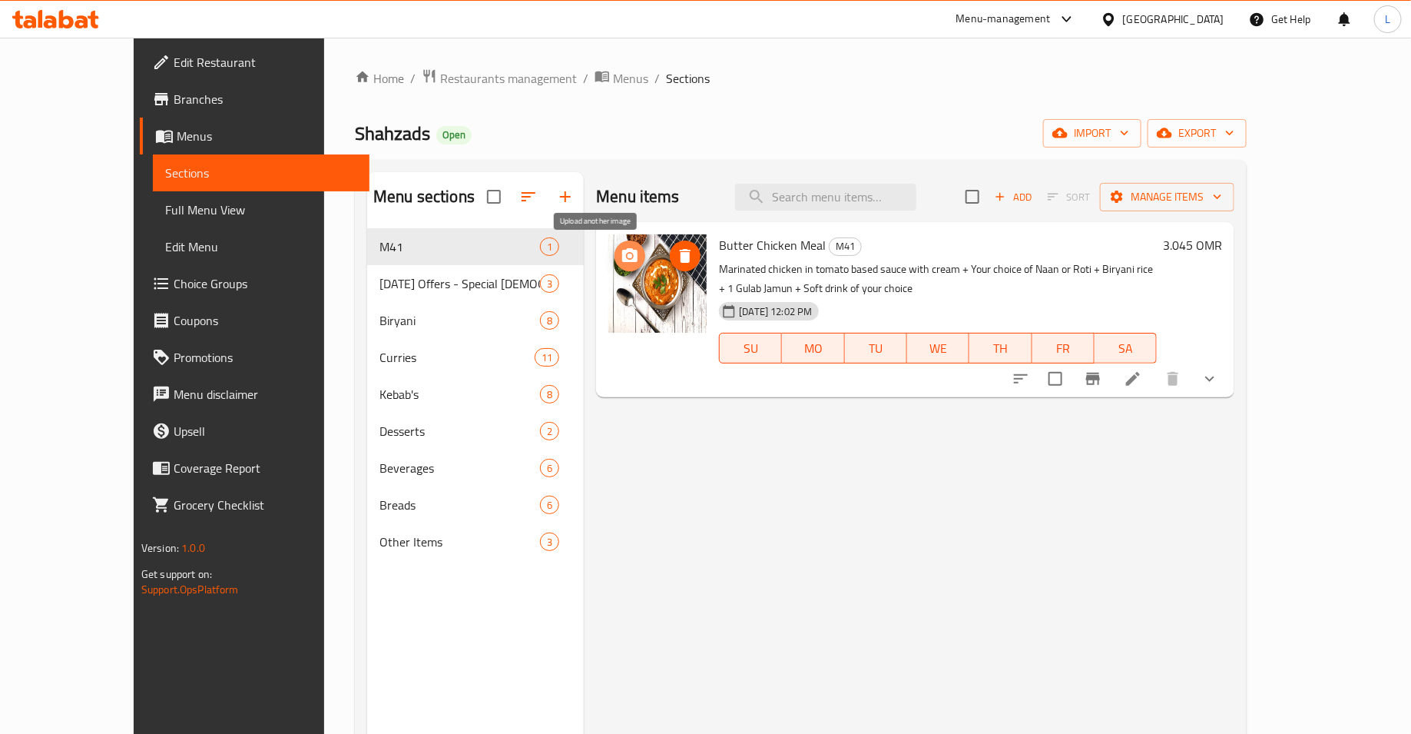
click at [615, 257] on span "upload picture" at bounding box center [630, 256] width 31 height 18
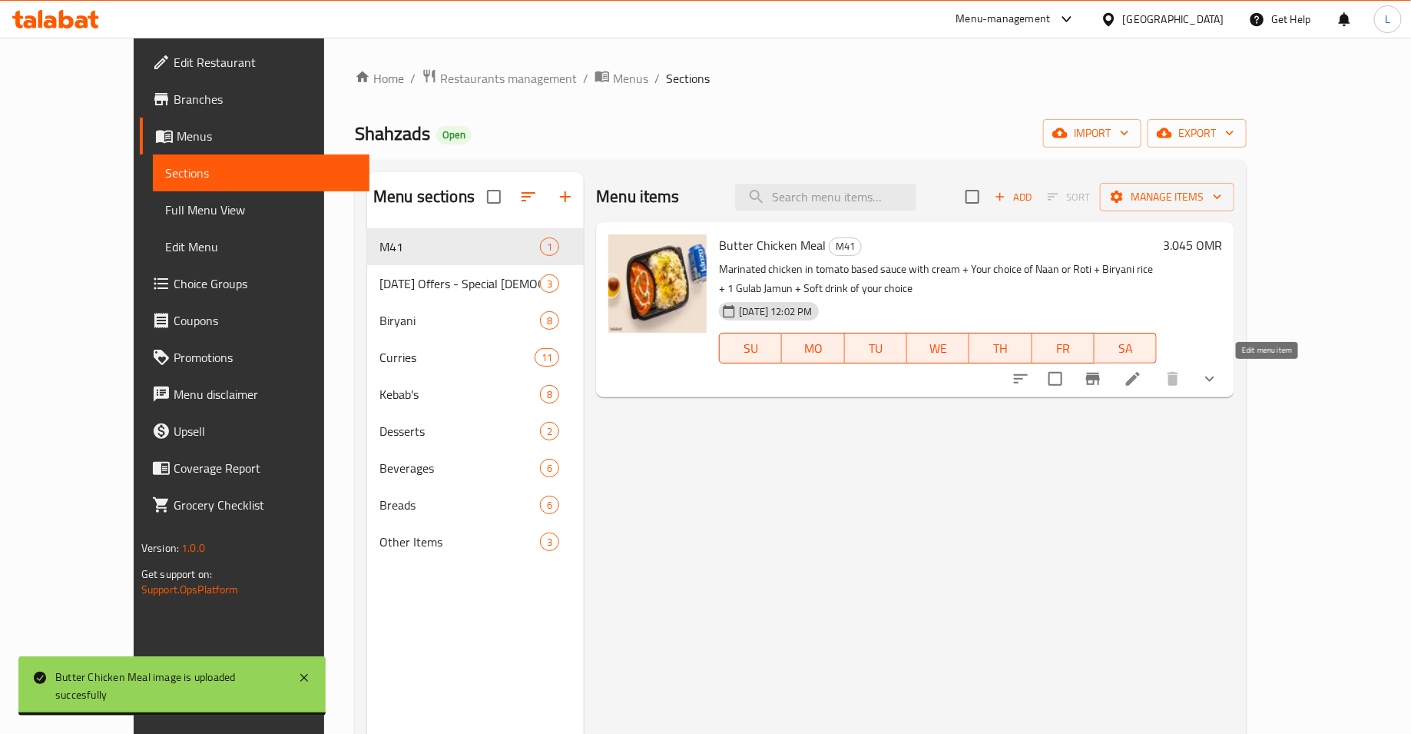
click at [1142, 385] on icon at bounding box center [1133, 379] width 18 height 18
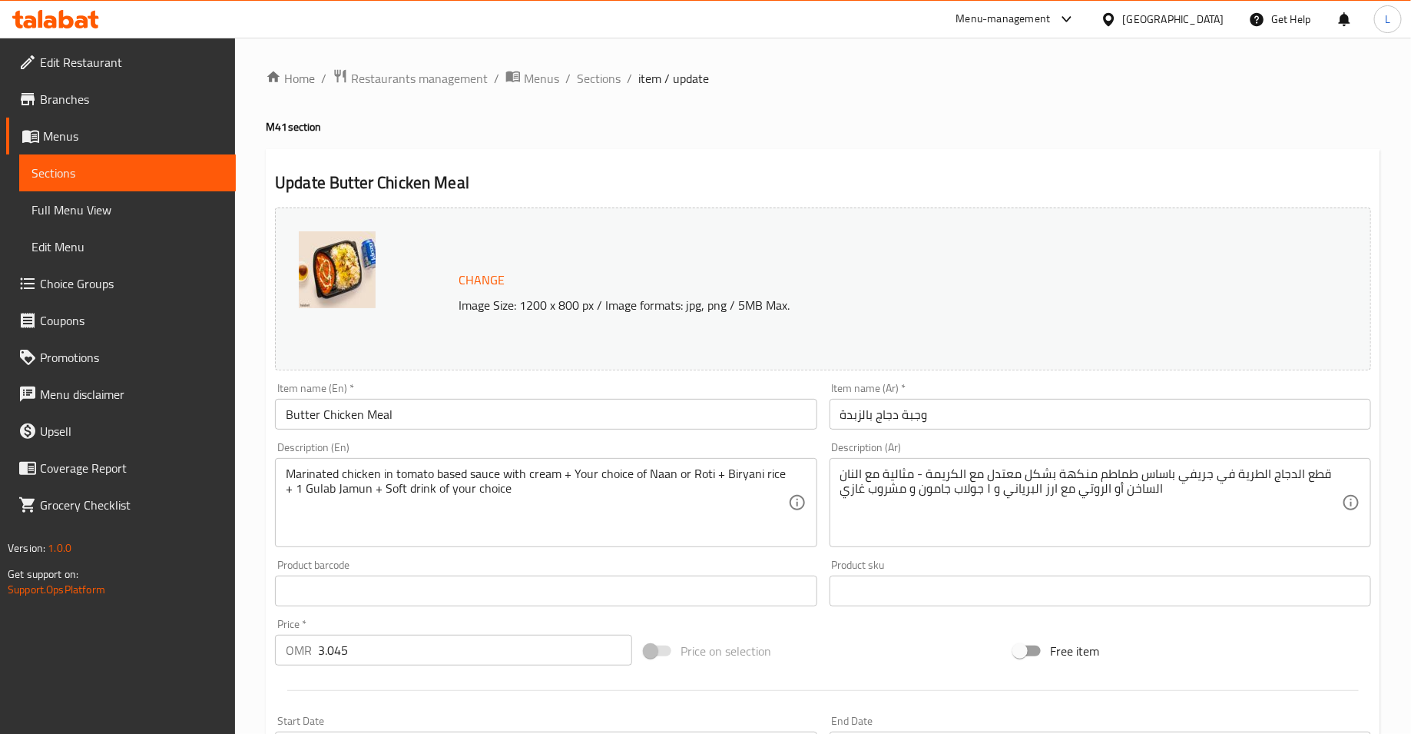
click at [464, 285] on span "Change" at bounding box center [482, 280] width 46 height 22
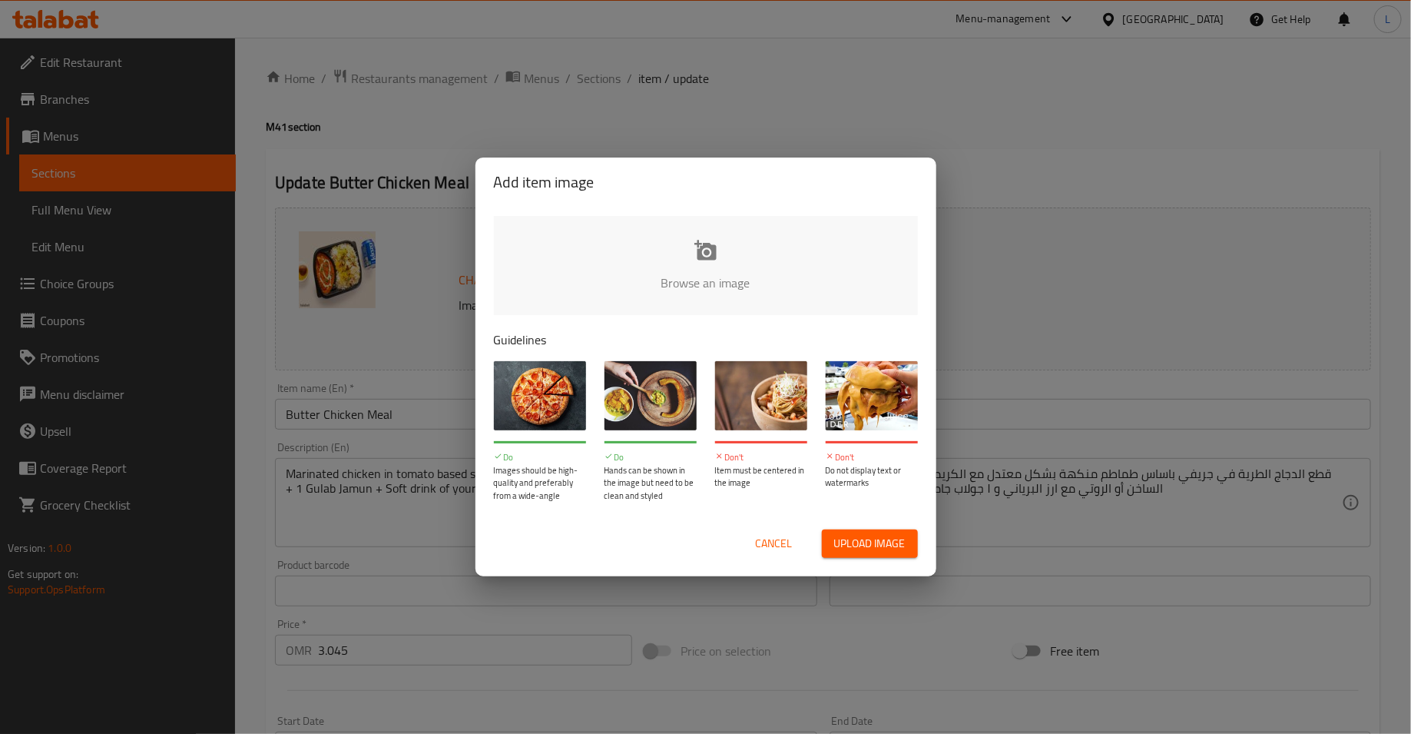
click at [618, 231] on input "file" at bounding box center [1225, 288] width 1463 height 144
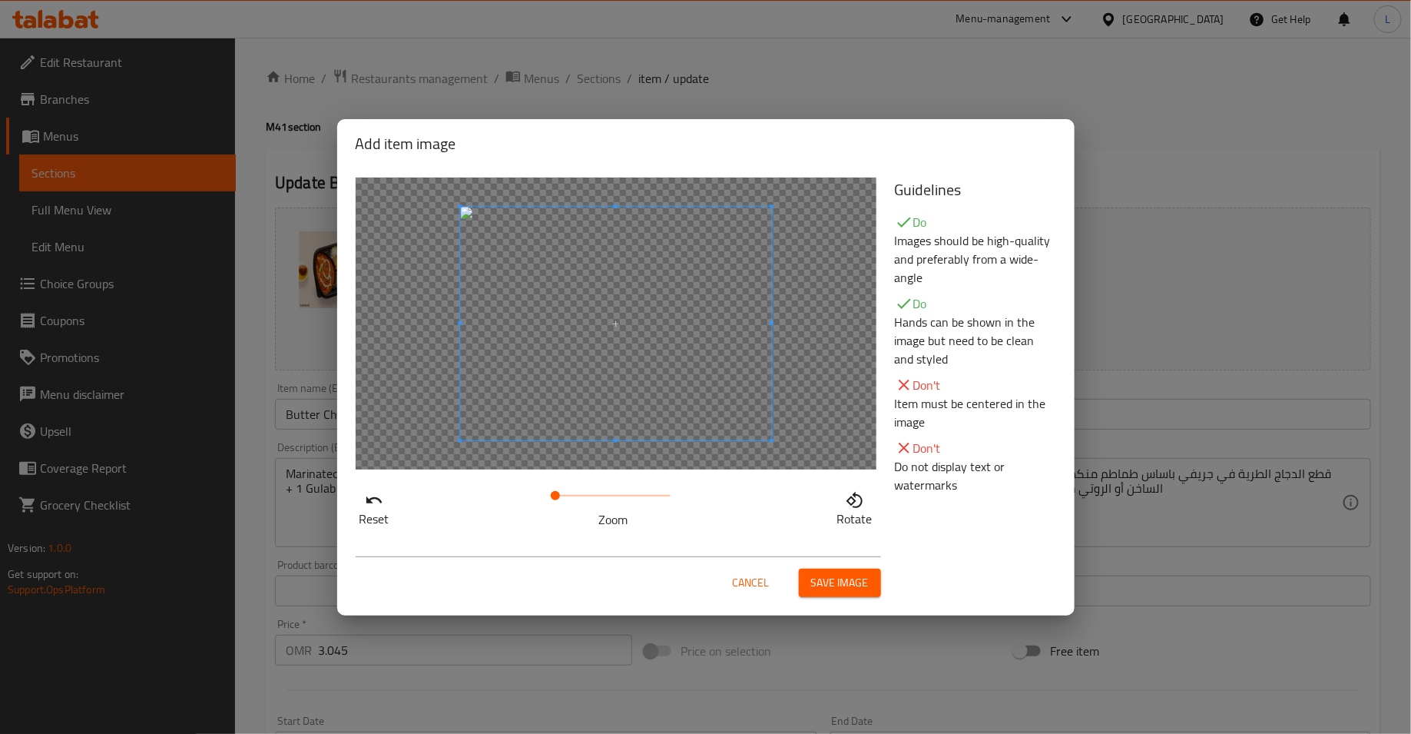
click at [824, 584] on span "Save image" at bounding box center [840, 582] width 58 height 19
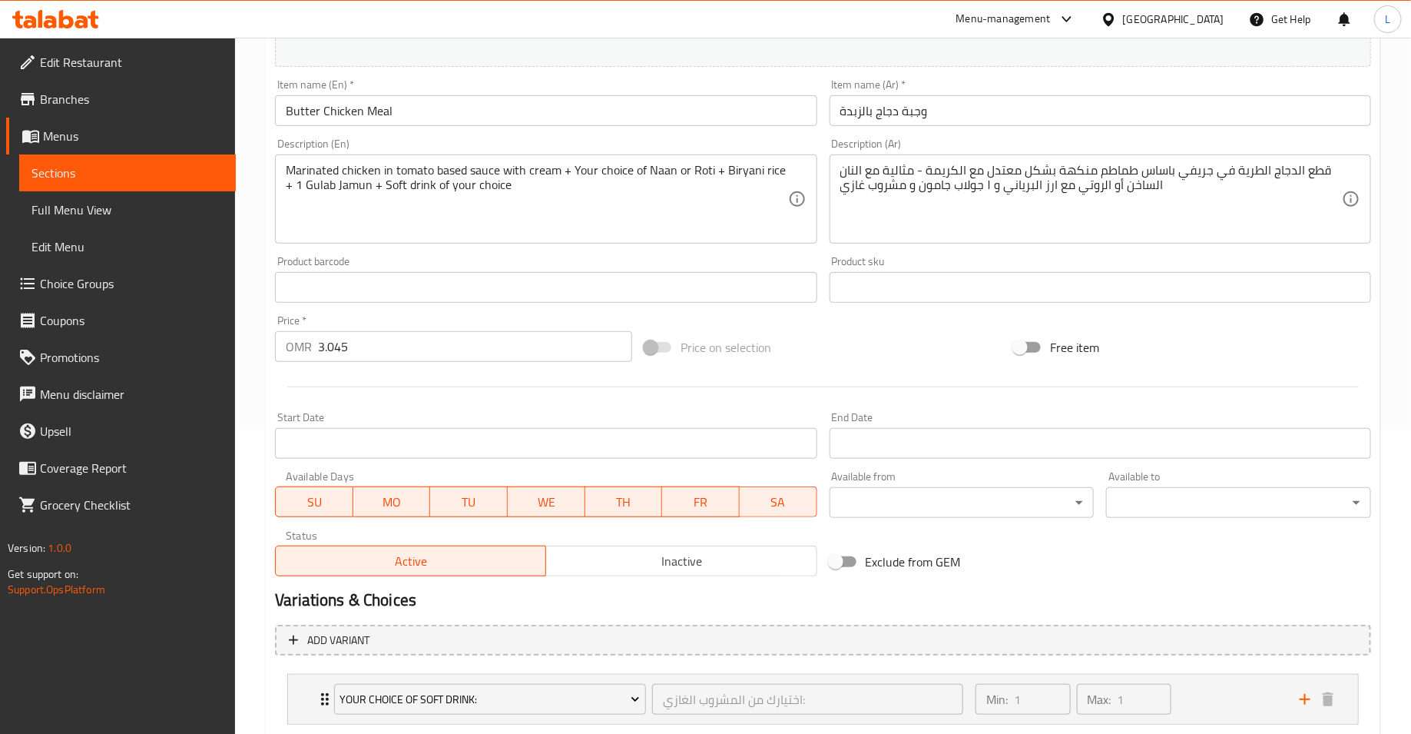
scroll to position [461, 0]
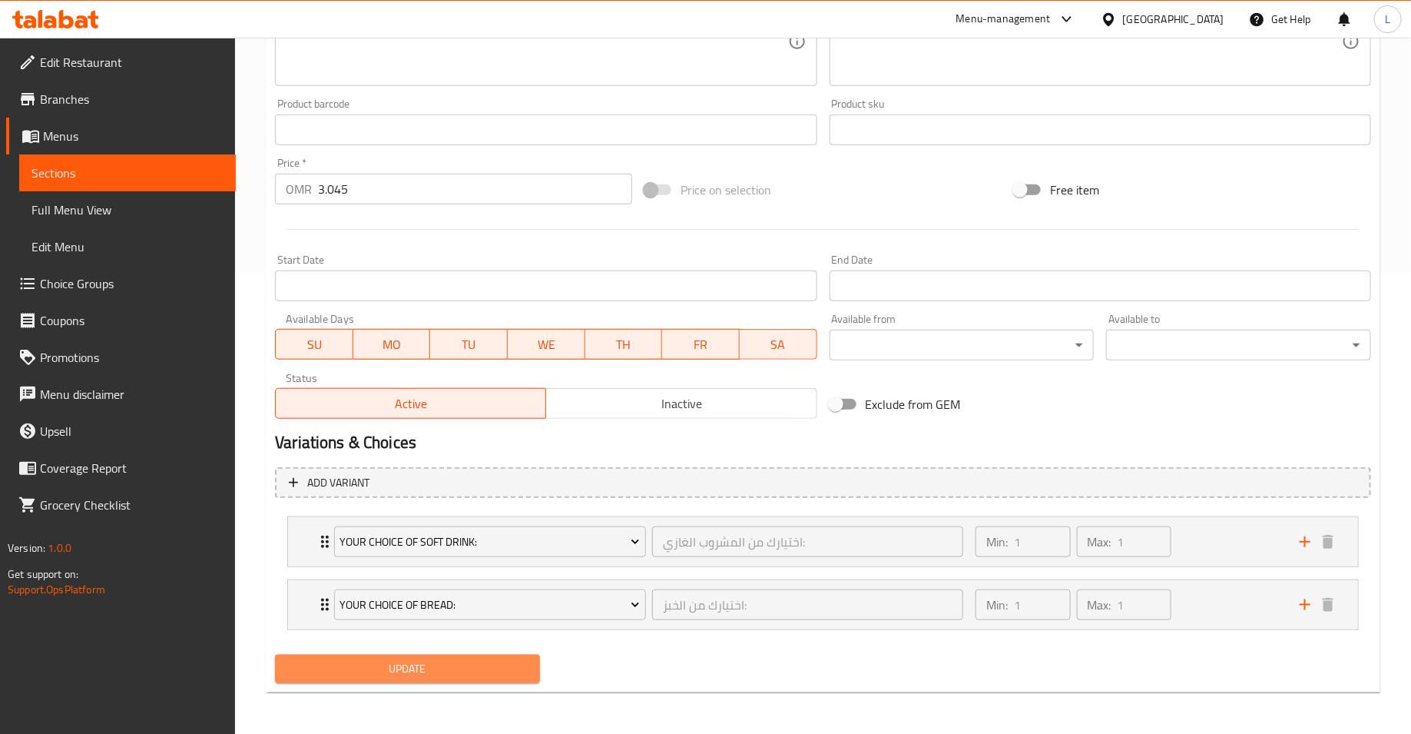
click at [479, 665] on span "Update" at bounding box center [407, 668] width 240 height 19
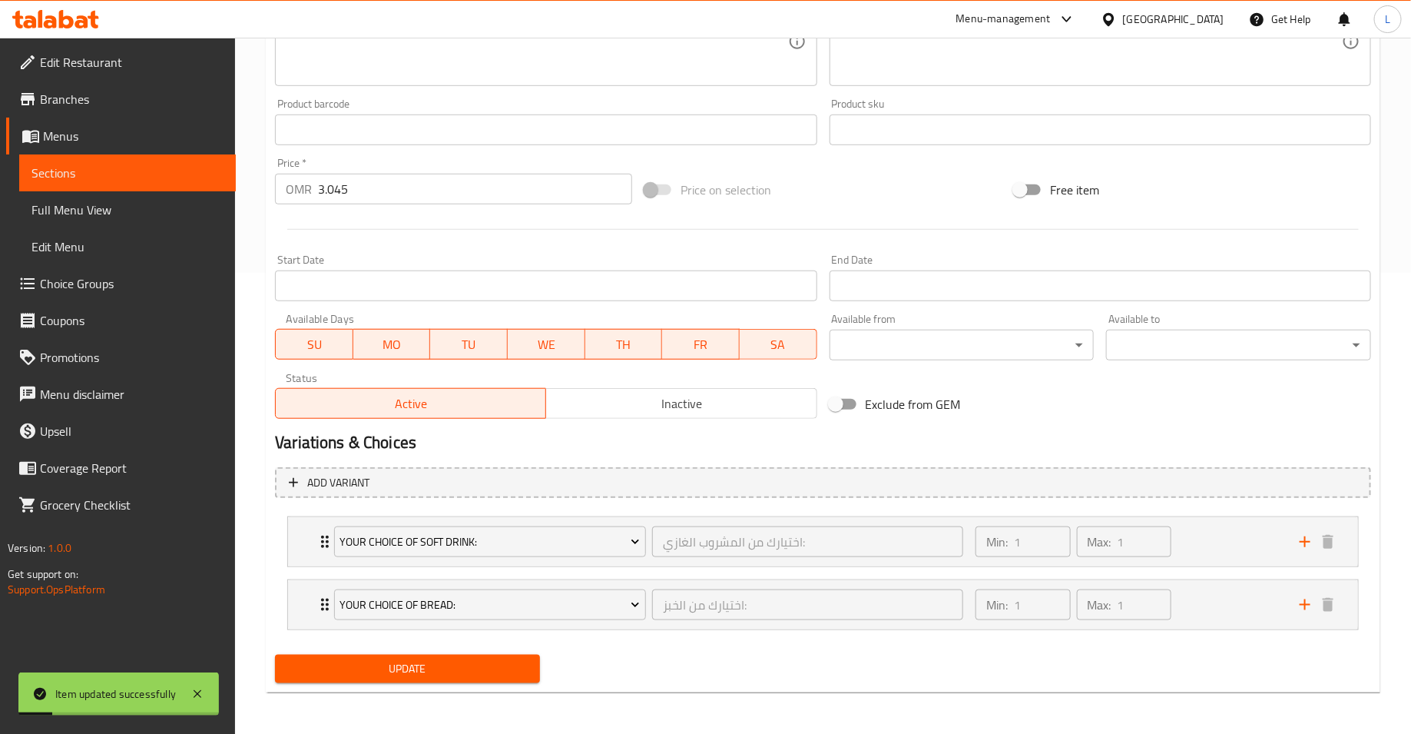
scroll to position [0, 0]
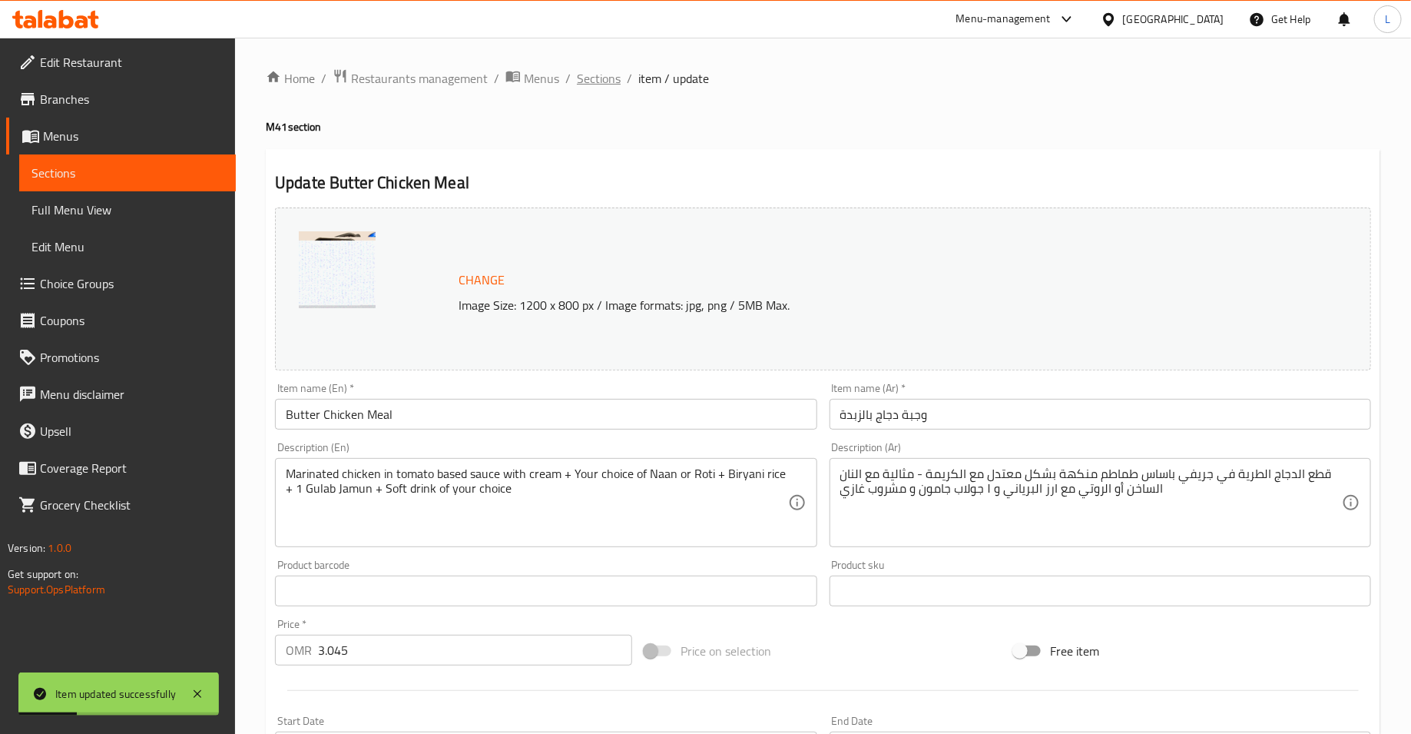
click at [592, 81] on span "Sections" at bounding box center [599, 78] width 44 height 18
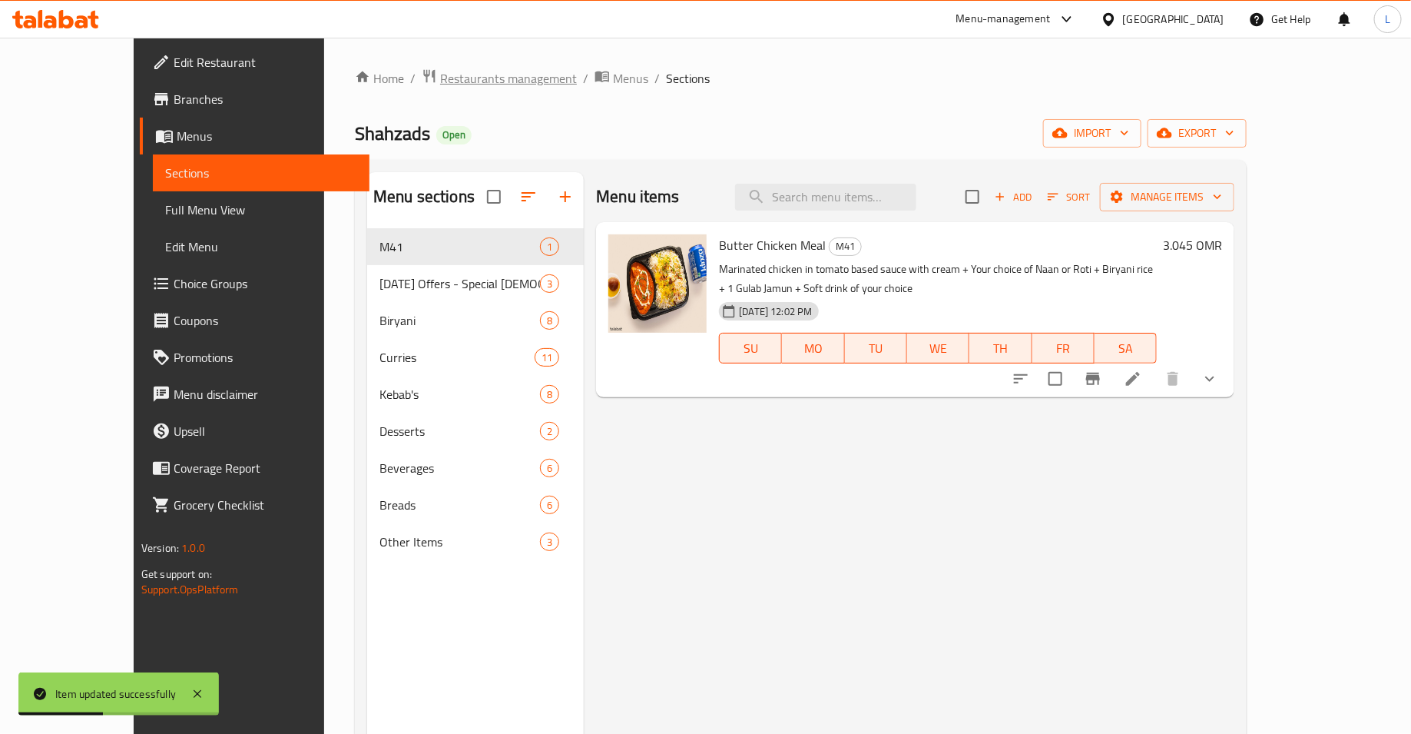
click at [466, 78] on span "Restaurants management" at bounding box center [508, 78] width 137 height 18
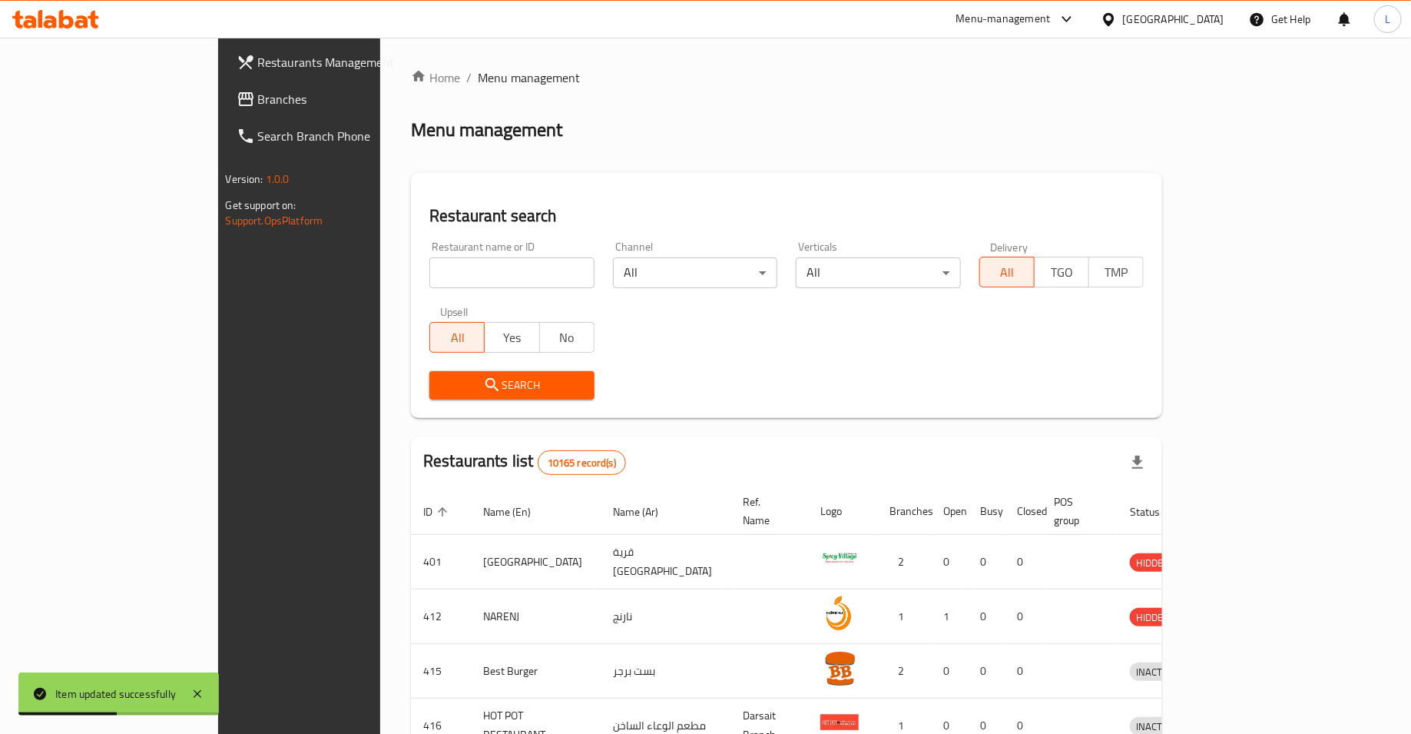
click at [456, 277] on input "search" at bounding box center [511, 272] width 165 height 31
type input "s"
type input "al omdah"
click button "Search" at bounding box center [511, 385] width 165 height 28
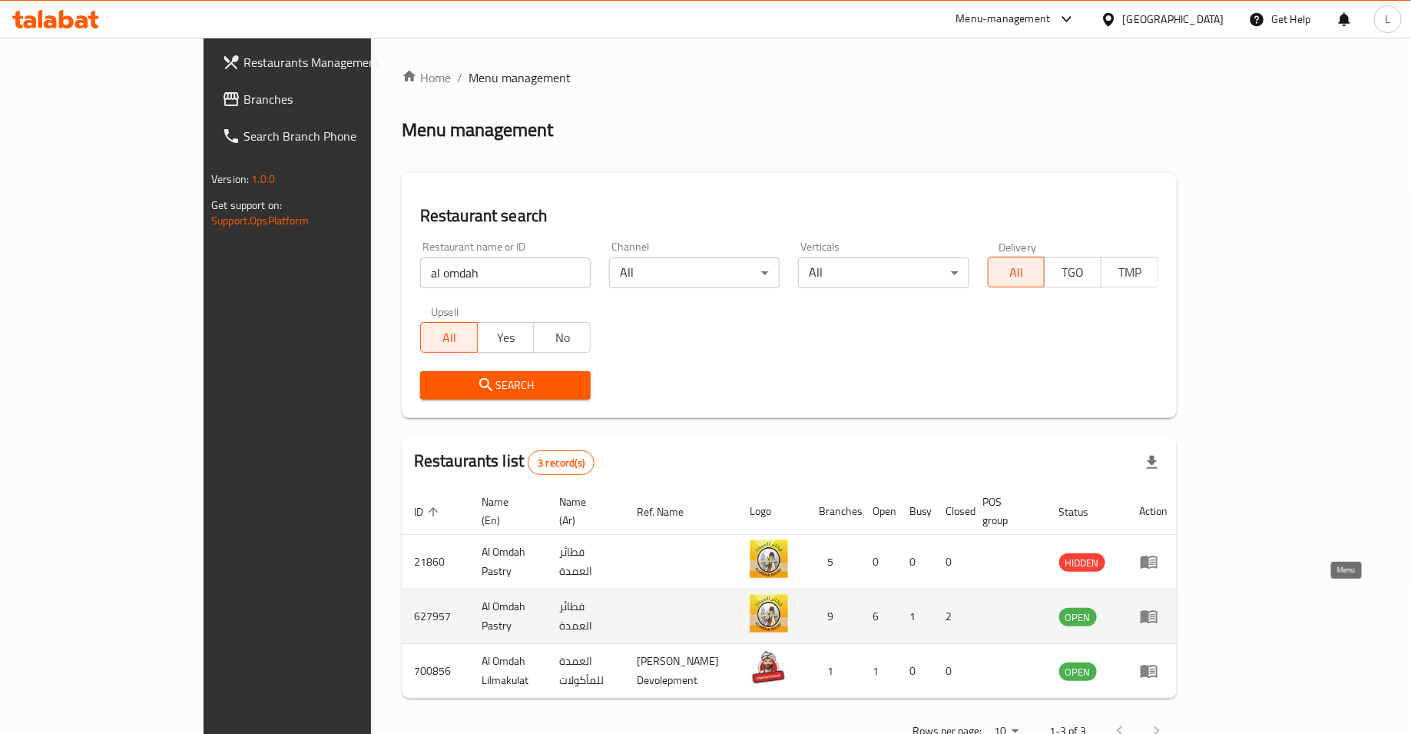
click at [1158, 611] on icon "enhanced table" at bounding box center [1149, 617] width 17 height 13
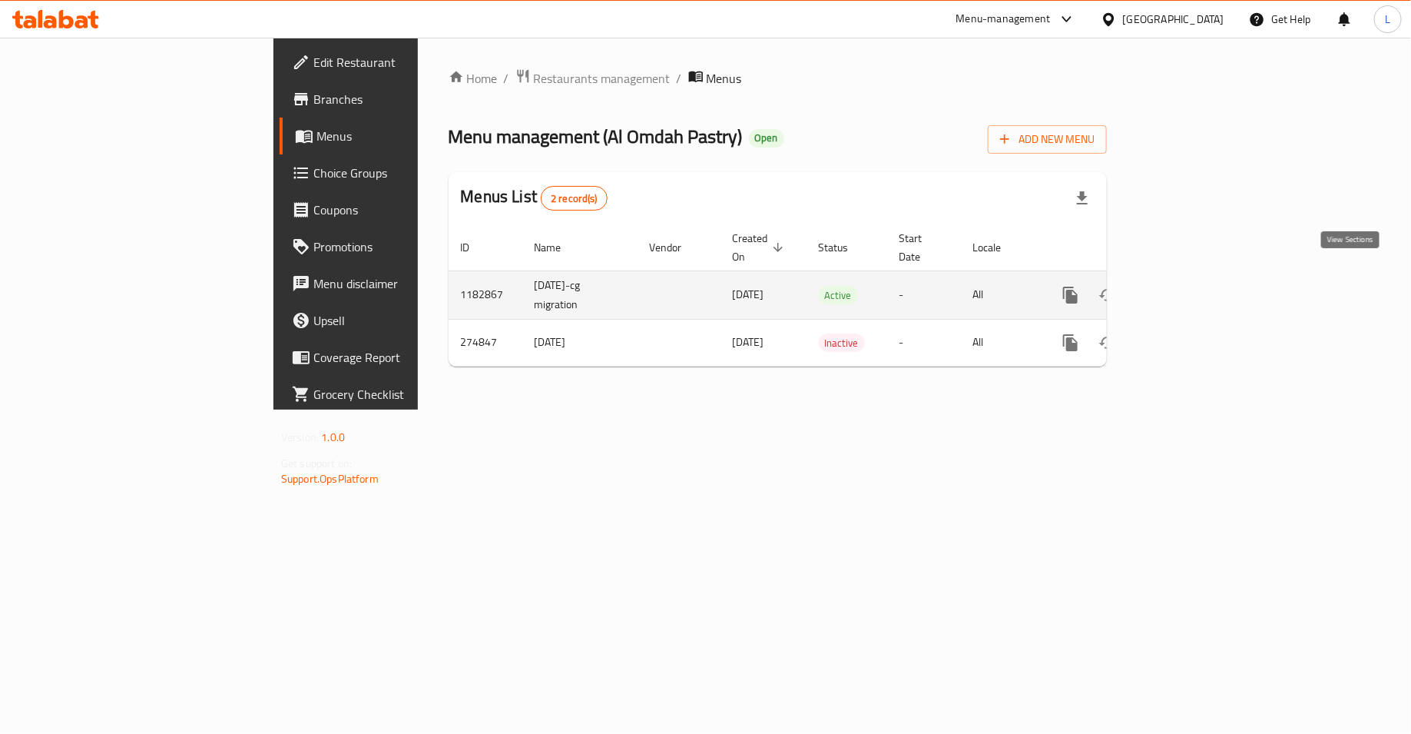
click at [1200, 278] on link "enhanced table" at bounding box center [1181, 295] width 37 height 37
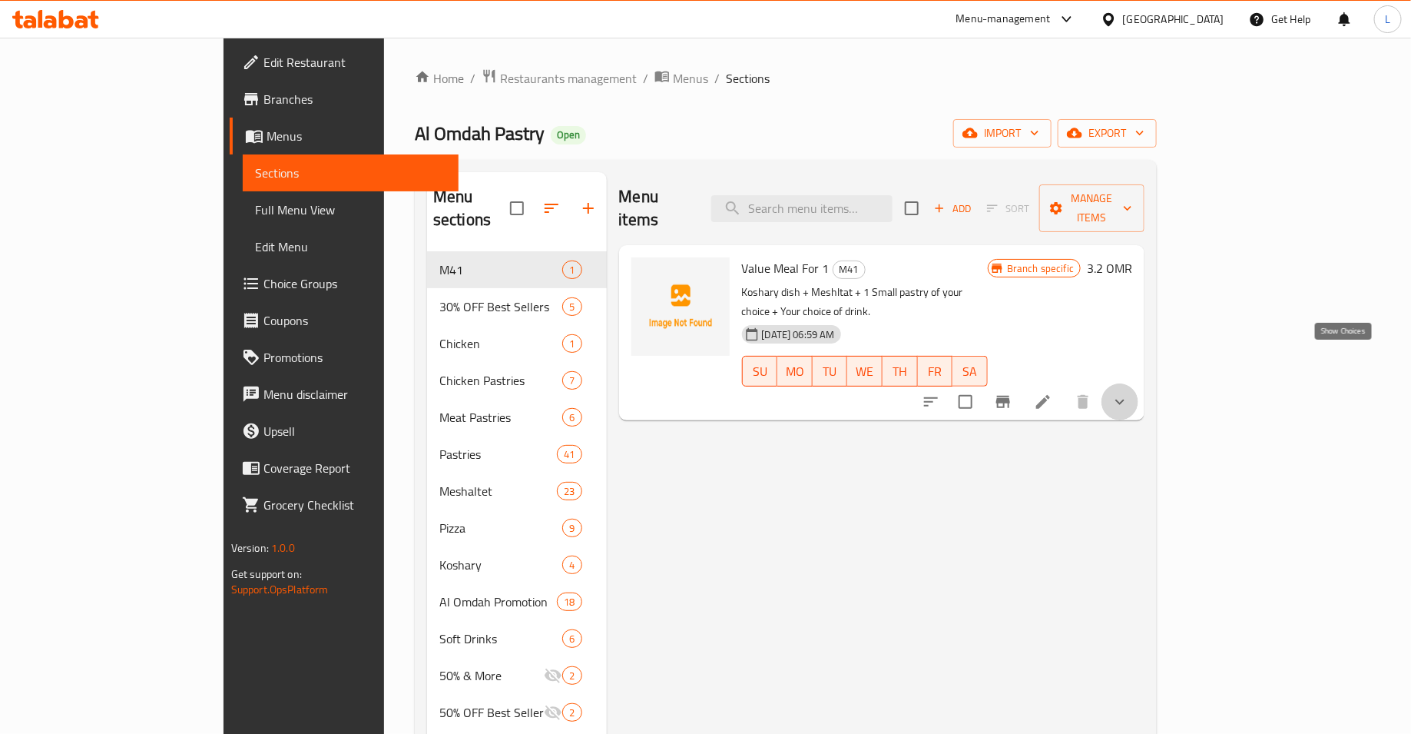
click at [1129, 393] on icon "show more" at bounding box center [1120, 402] width 18 height 18
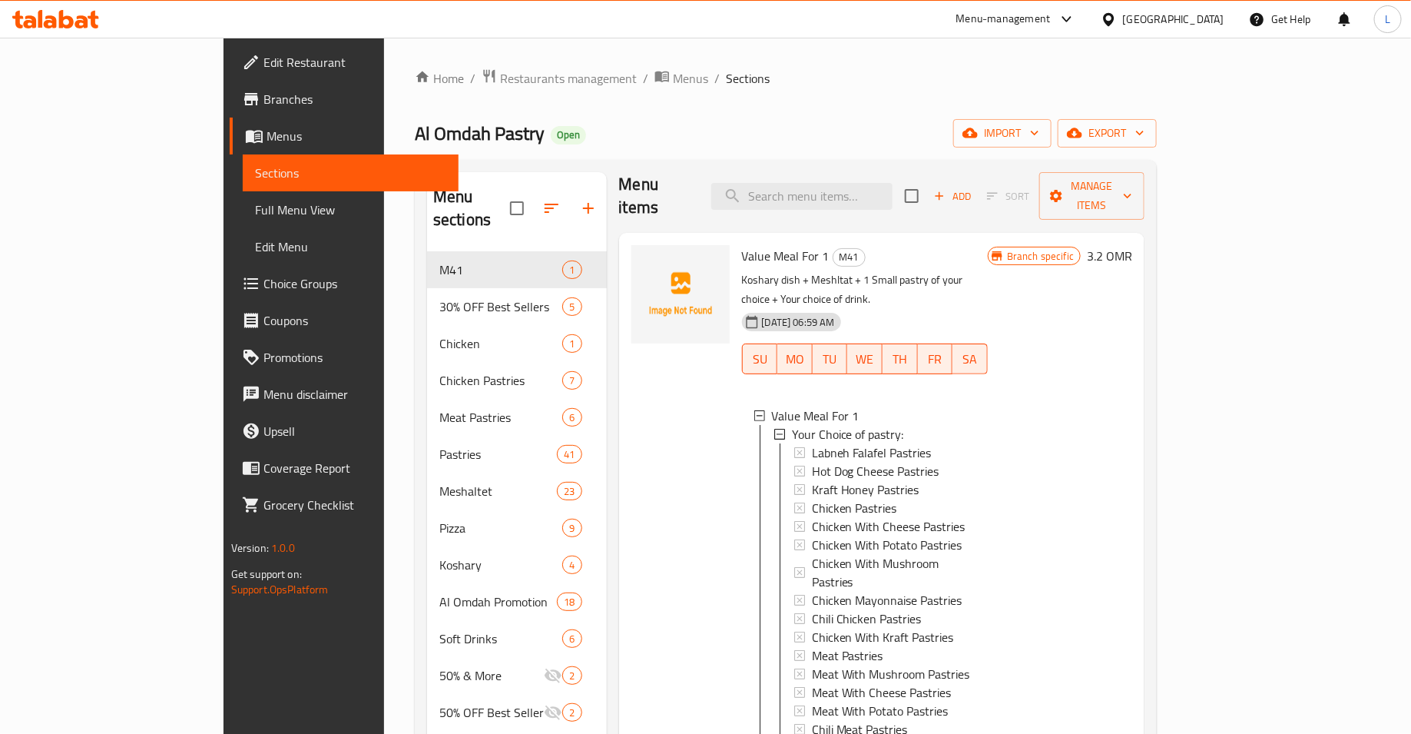
scroll to position [215, 0]
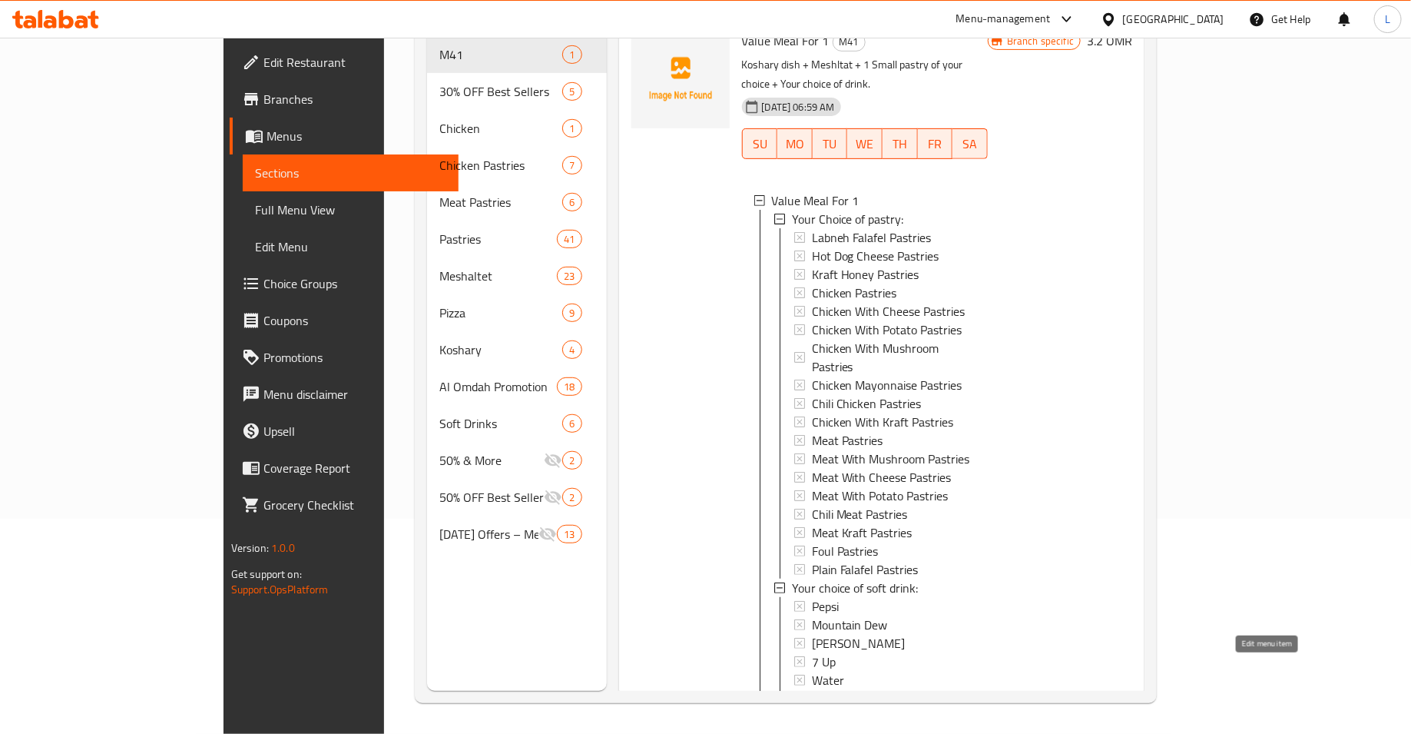
click at [1052, 724] on icon at bounding box center [1043, 733] width 18 height 18
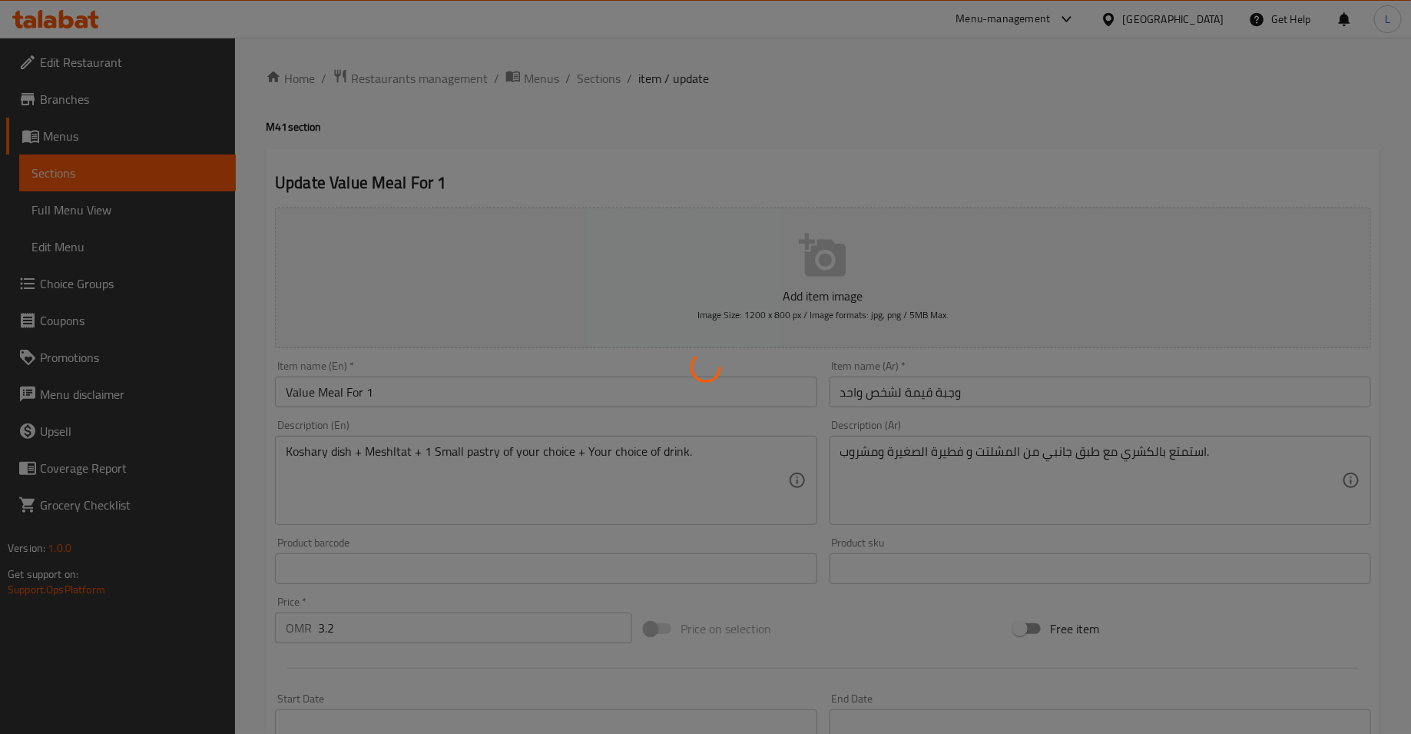
type input "اختيارك من فطيرة:"
type input "1"
type input "اختيارك من المشروب الغازي:"
type input "1"
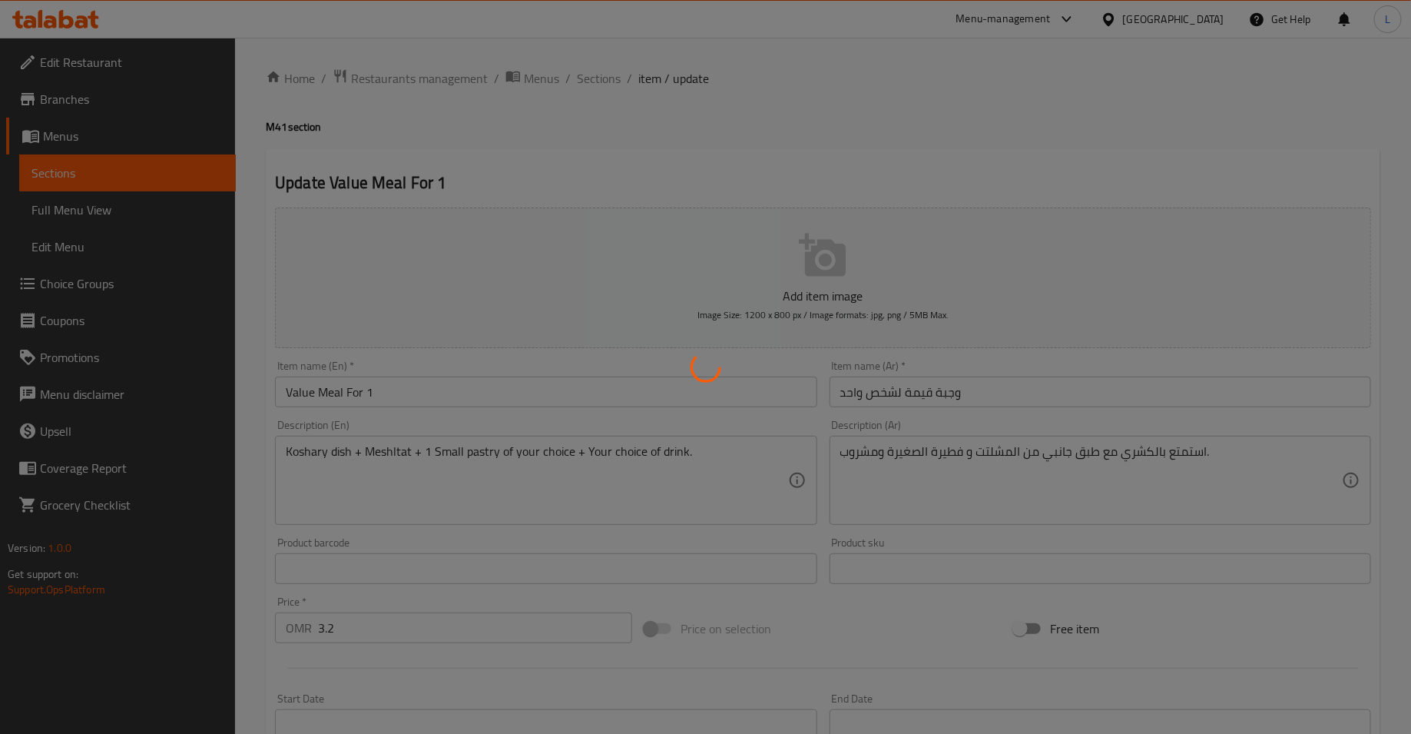
type input "1"
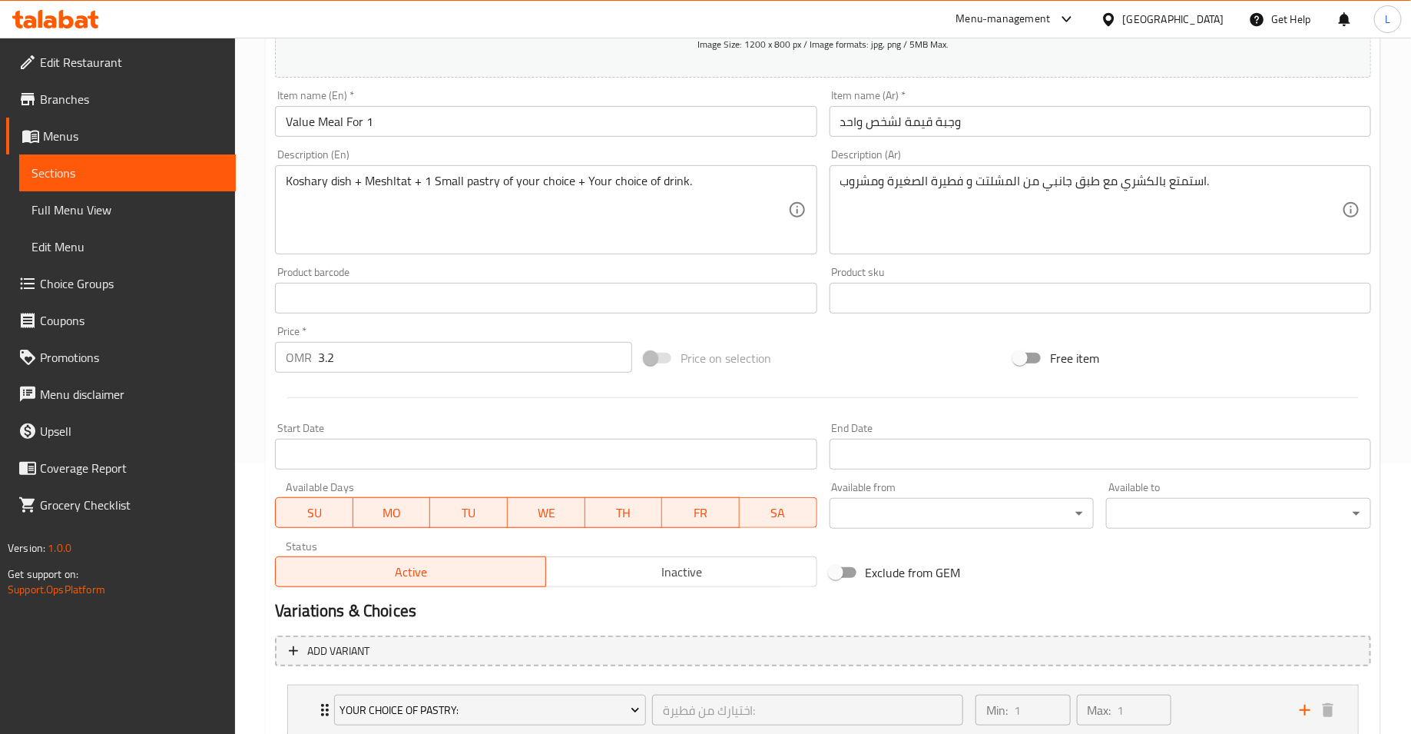
scroll to position [438, 0]
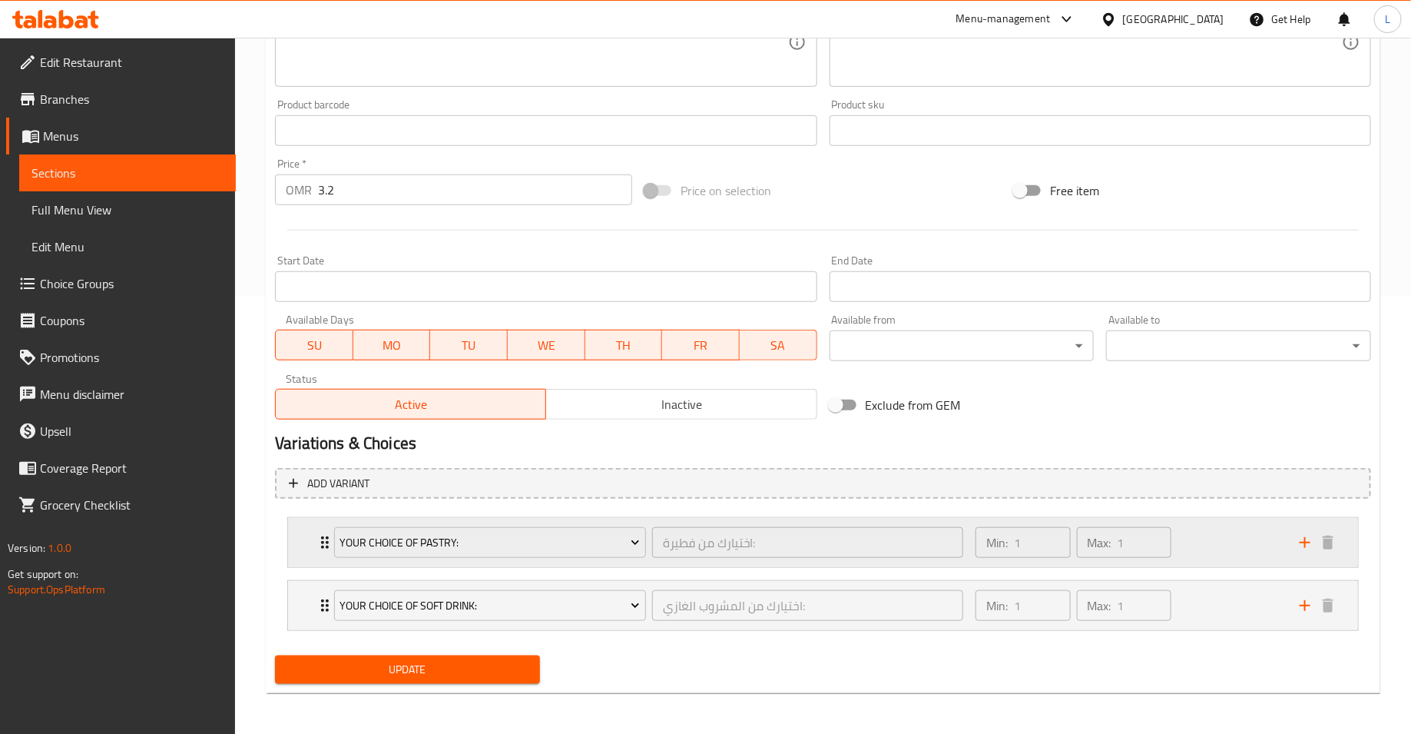
click at [321, 545] on icon "Expand" at bounding box center [325, 542] width 8 height 12
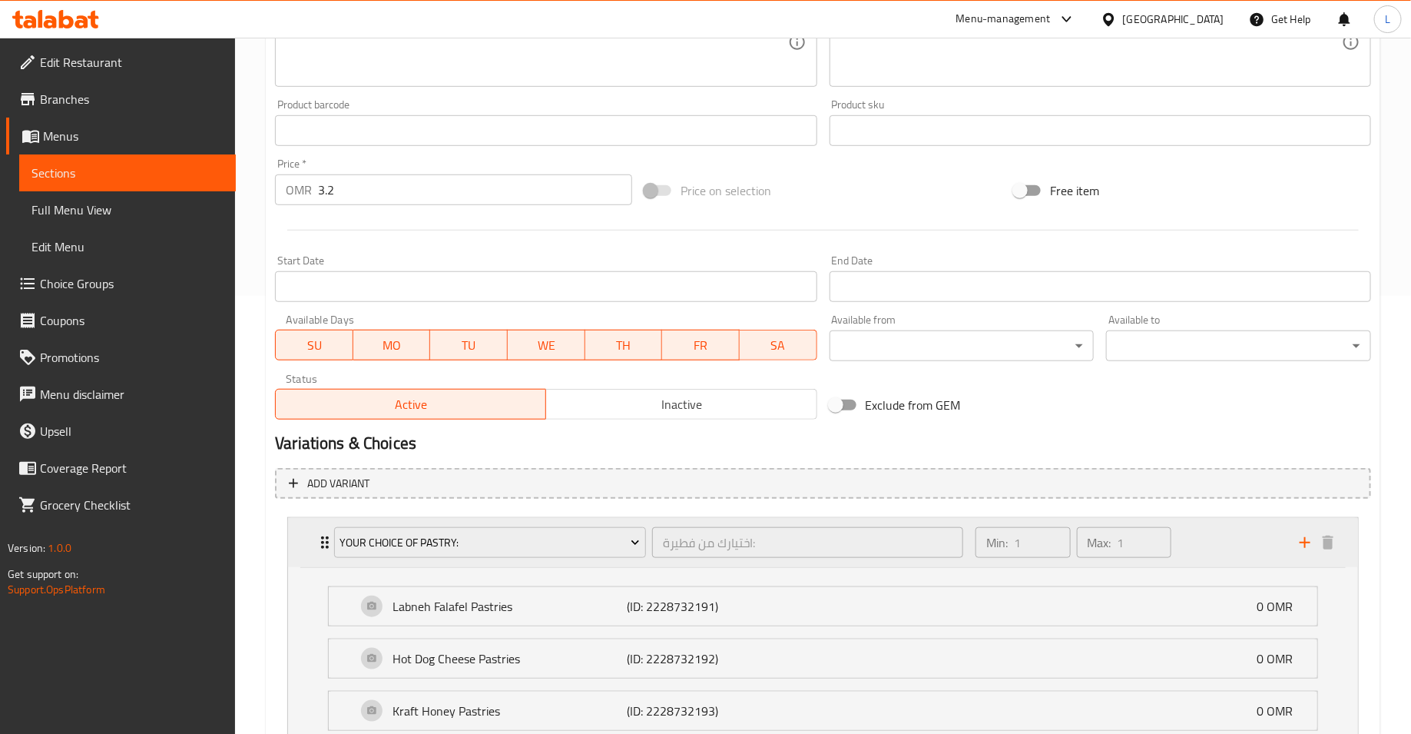
click at [325, 536] on div "Your Choice of pastry: اختيارك من فطيرة: ​" at bounding box center [649, 542] width 648 height 49
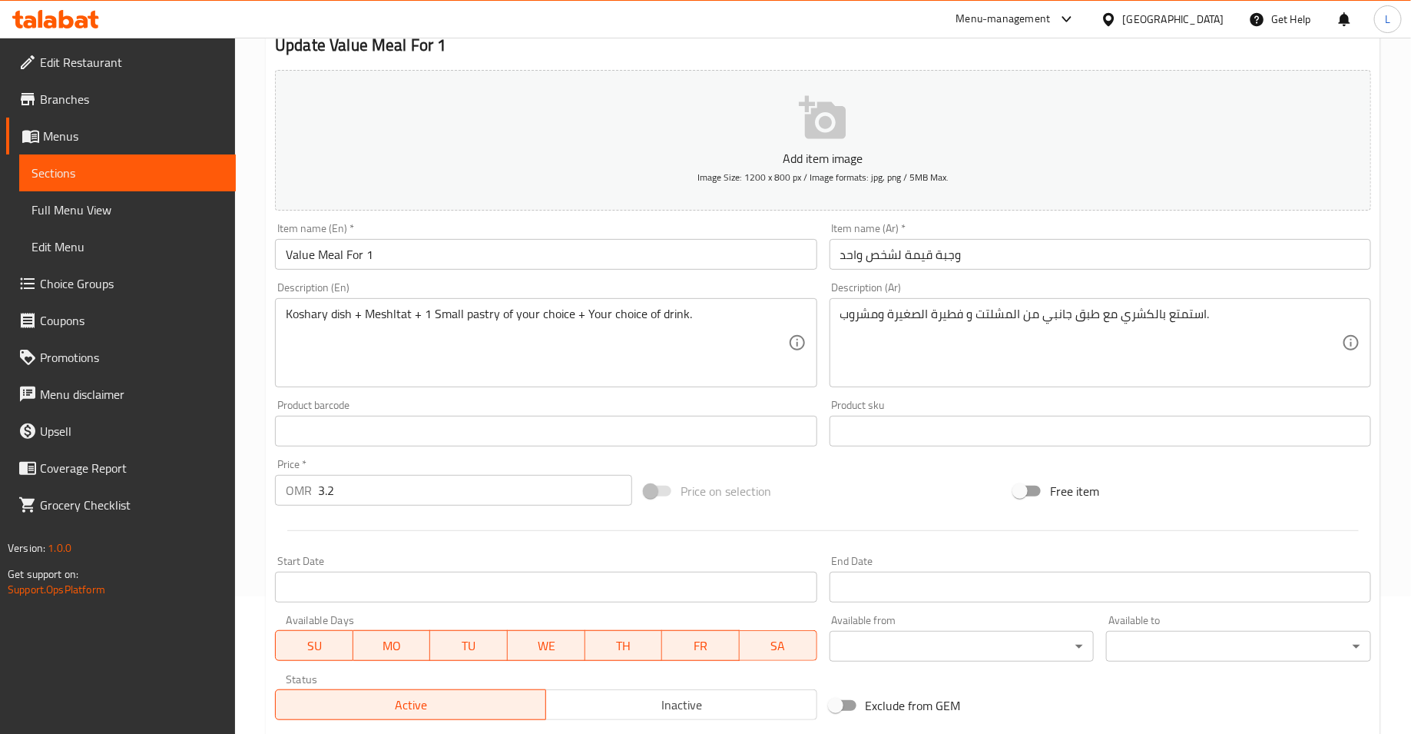
scroll to position [0, 0]
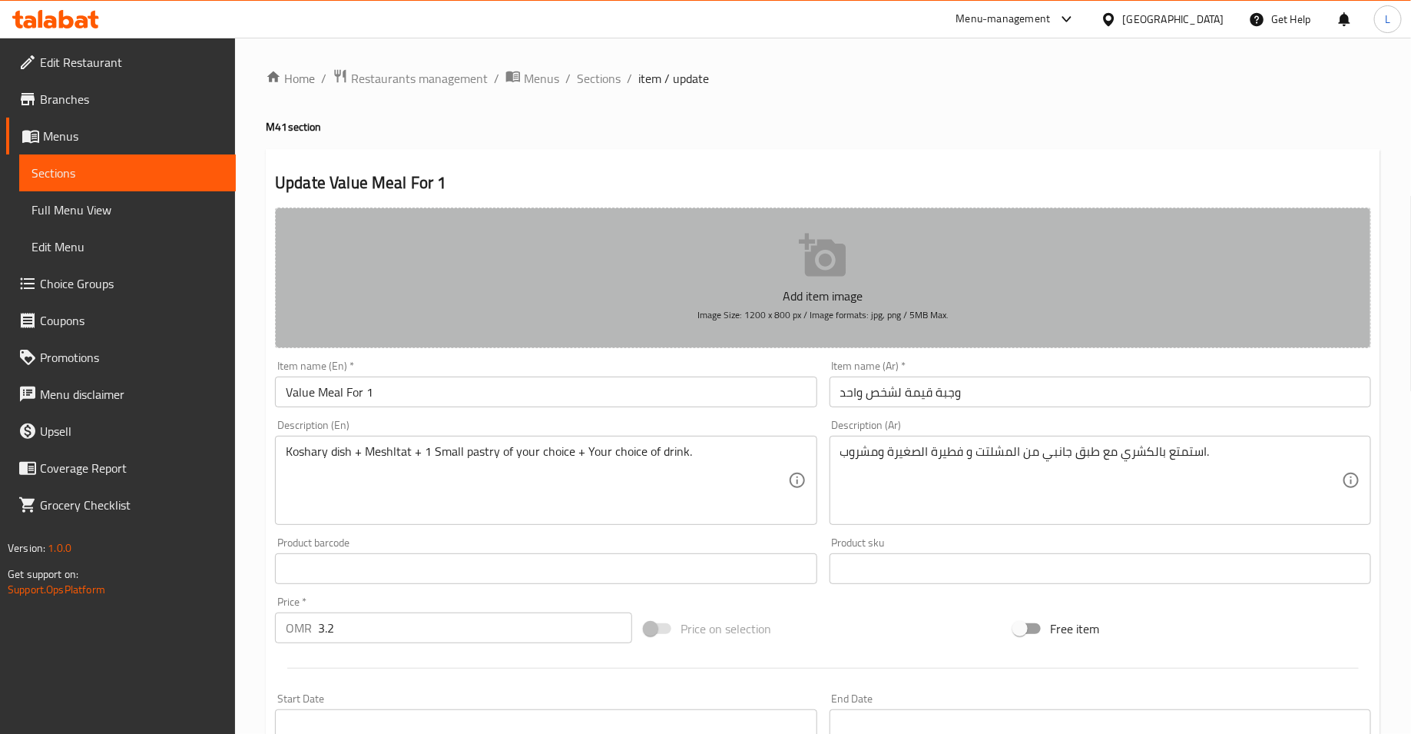
click at [714, 260] on button "Add item image Image Size: 1200 x 800 px / Image formats: jpg, png / 5MB Max." at bounding box center [823, 277] width 1096 height 141
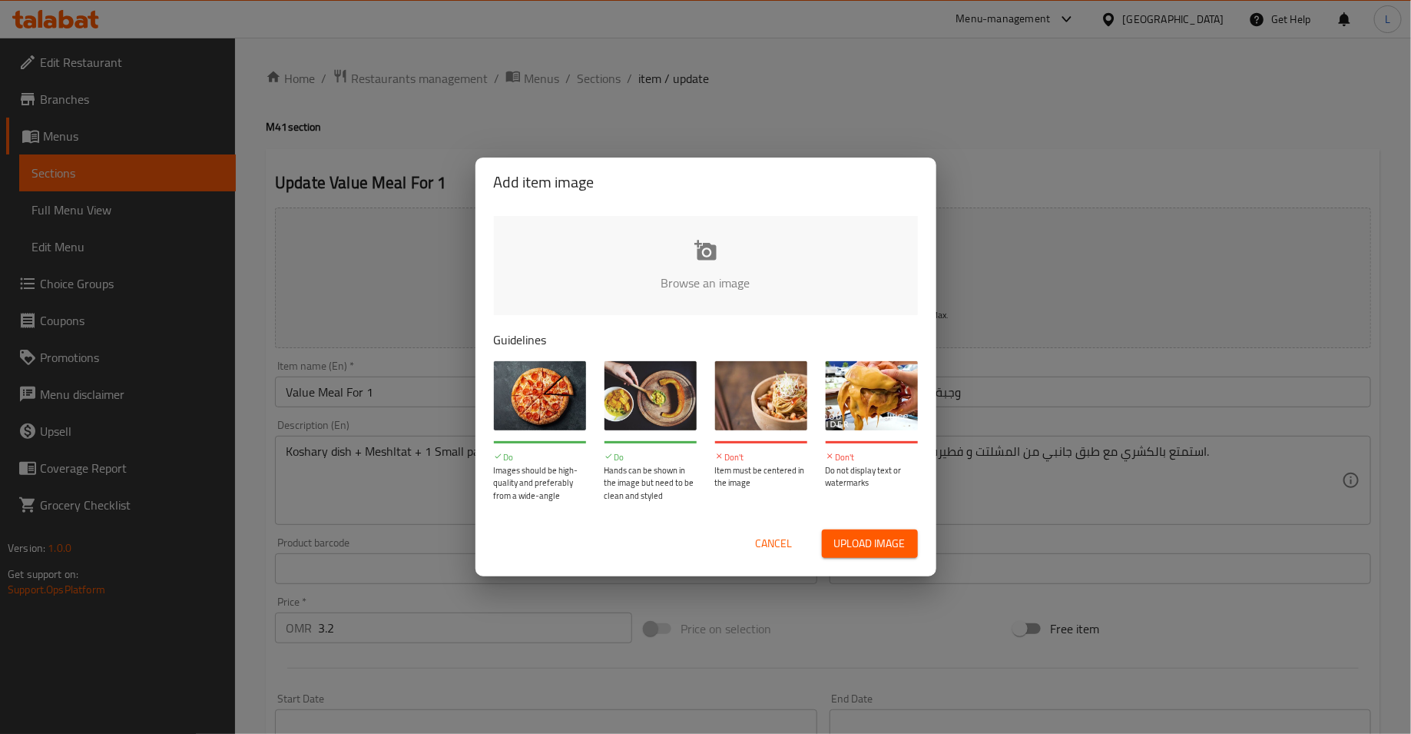
click at [710, 262] on input "file" at bounding box center [1225, 288] width 1463 height 144
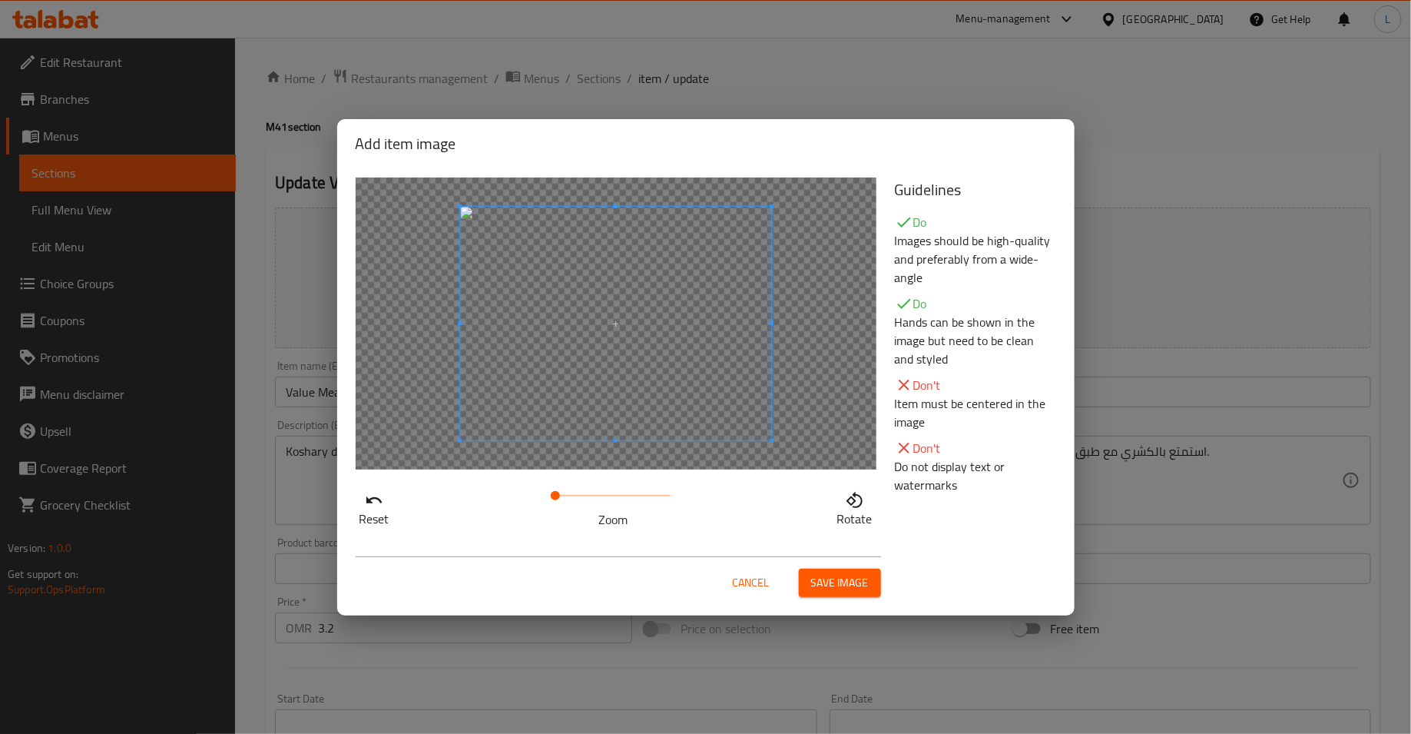
click at [613, 284] on span at bounding box center [615, 324] width 311 height 234
click at [830, 583] on span "Save image" at bounding box center [840, 582] width 58 height 19
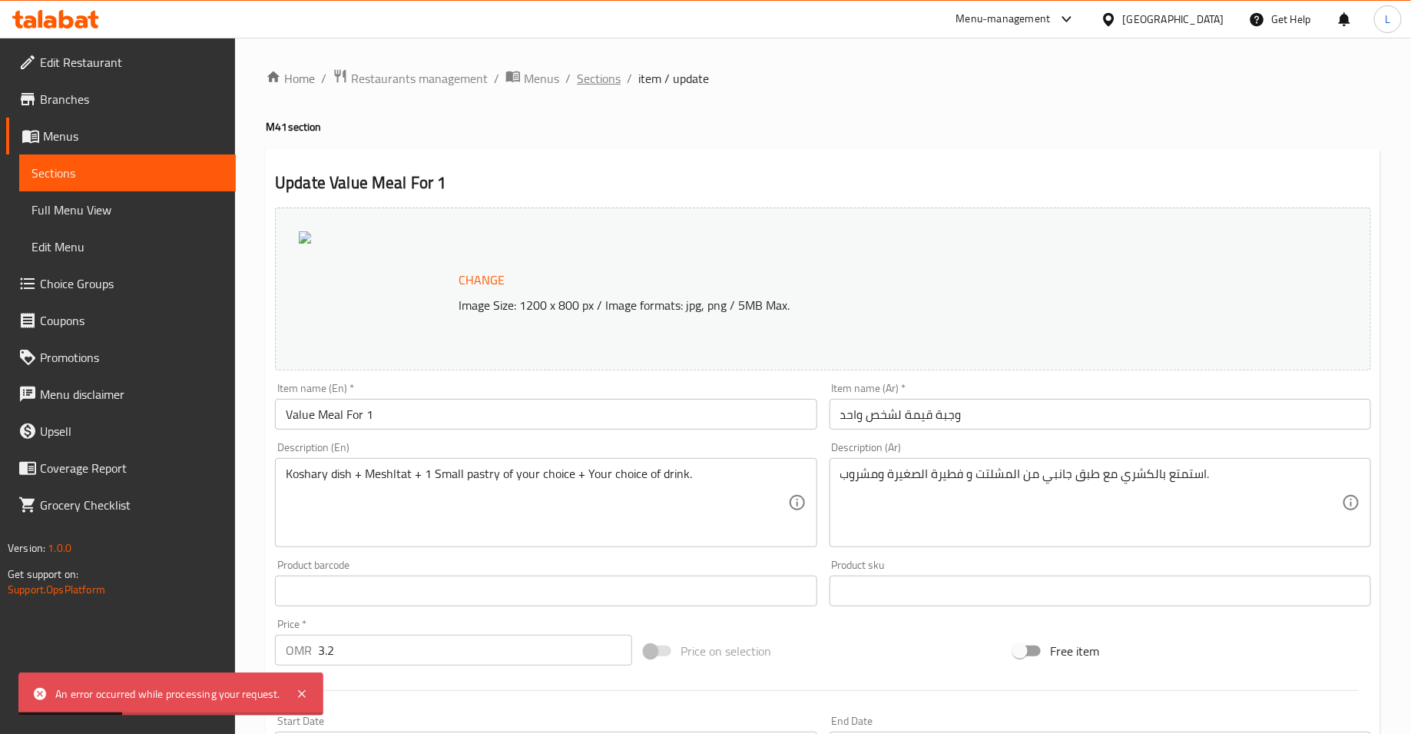
click at [598, 78] on span "Sections" at bounding box center [599, 78] width 44 height 18
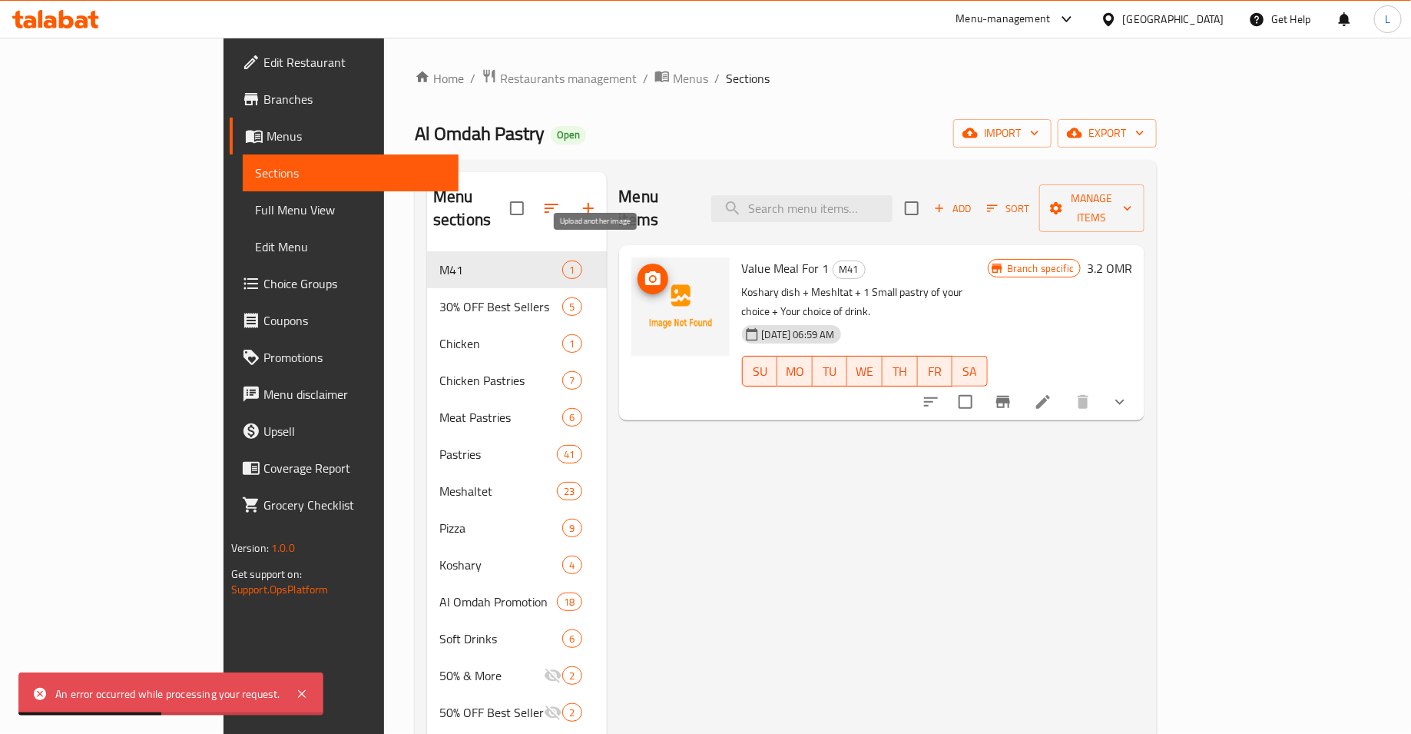
click at [645, 271] on icon "upload picture" at bounding box center [652, 278] width 15 height 14
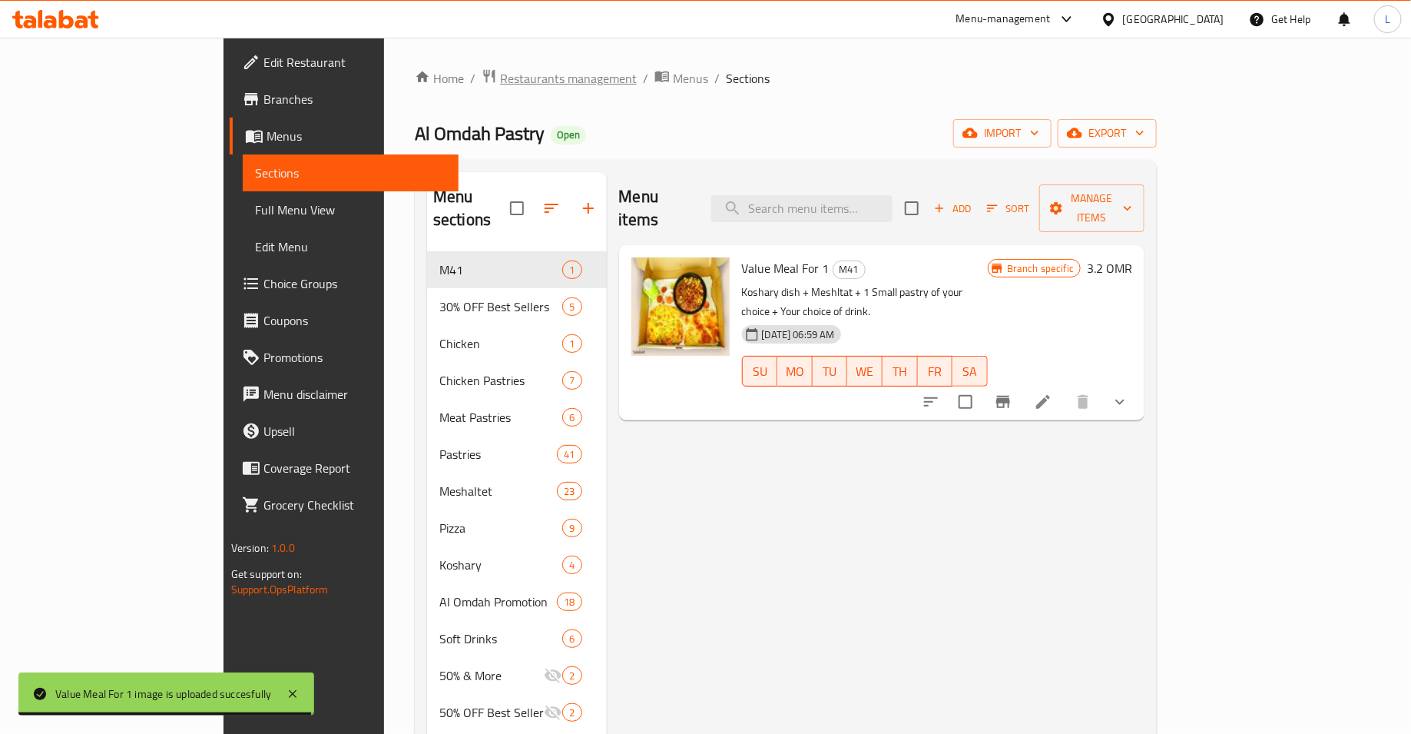
click at [500, 77] on span "Restaurants management" at bounding box center [568, 78] width 137 height 18
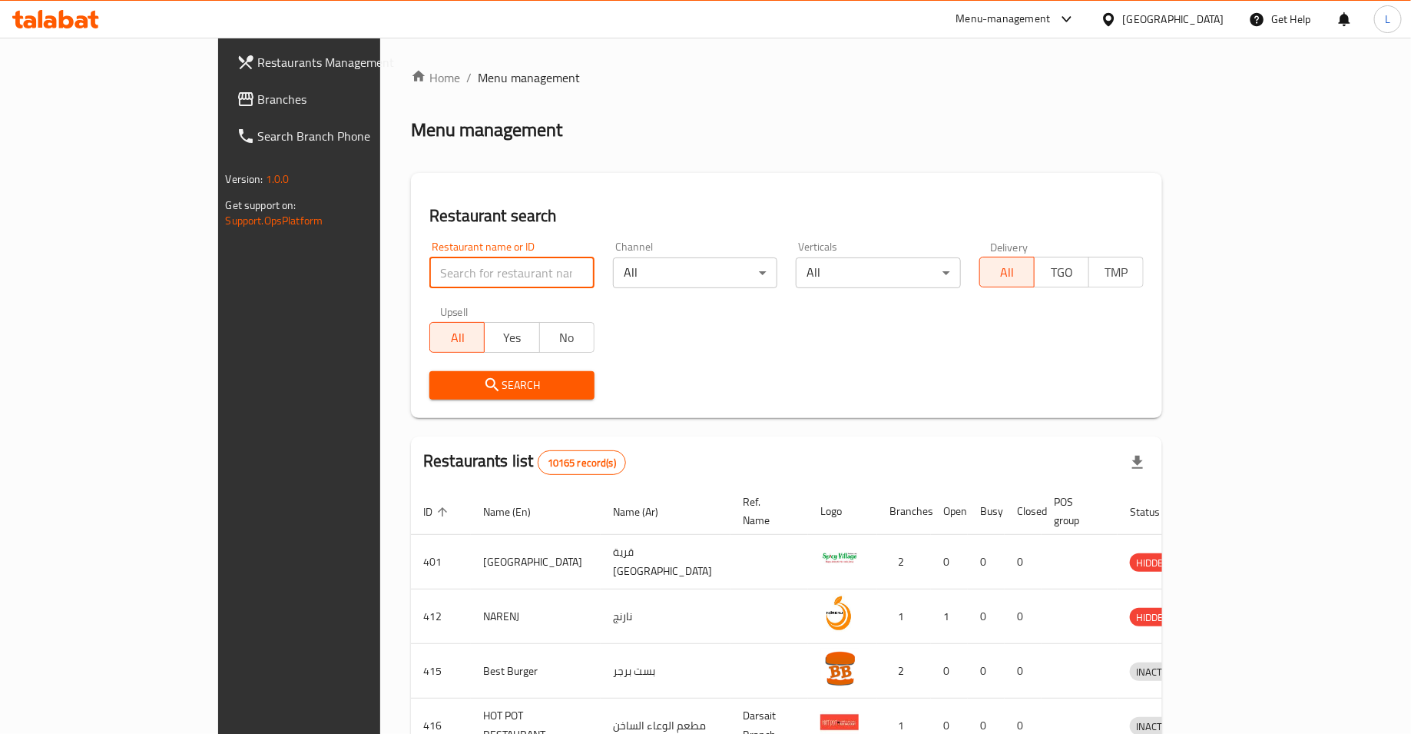
click at [535, 271] on input "search" at bounding box center [511, 272] width 165 height 31
type input "karak ghlgol"
click button "Search" at bounding box center [511, 385] width 165 height 28
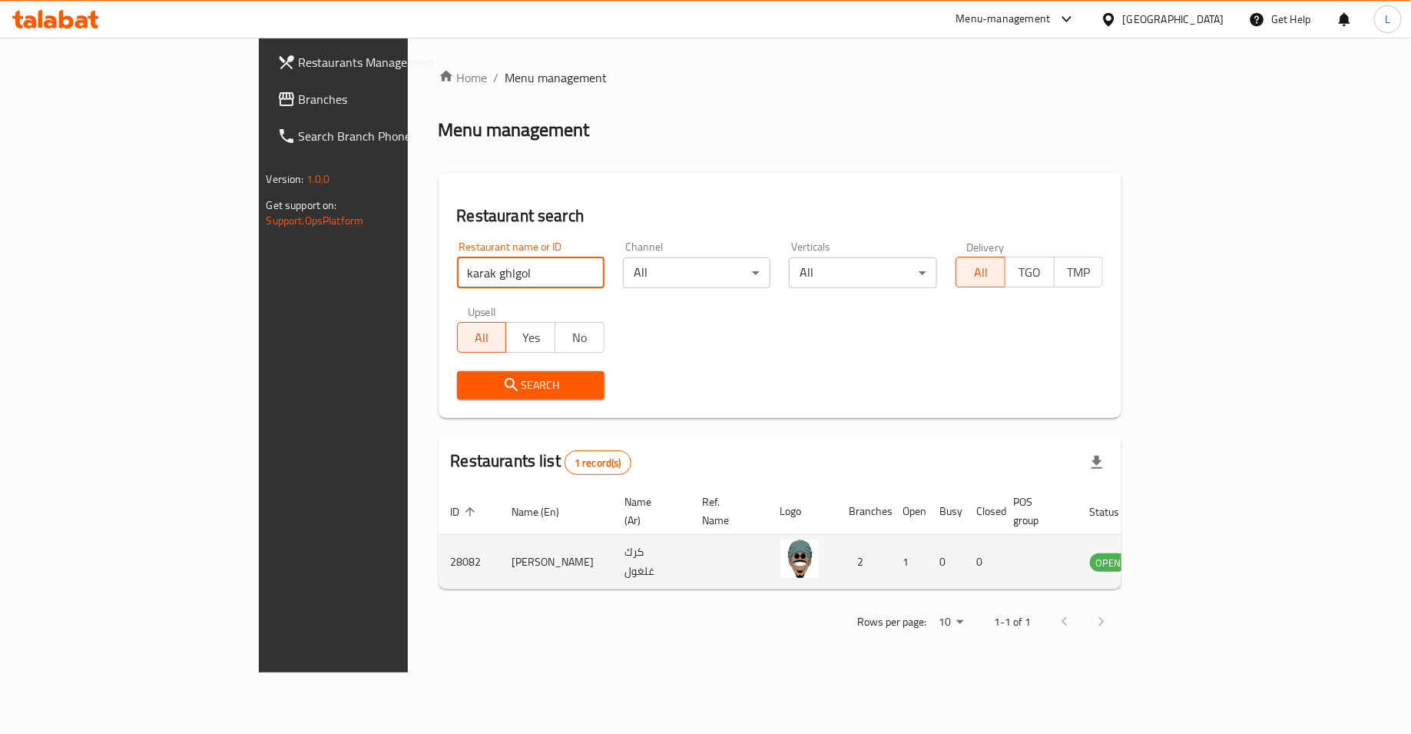
click at [1188, 556] on icon "enhanced table" at bounding box center [1180, 562] width 17 height 13
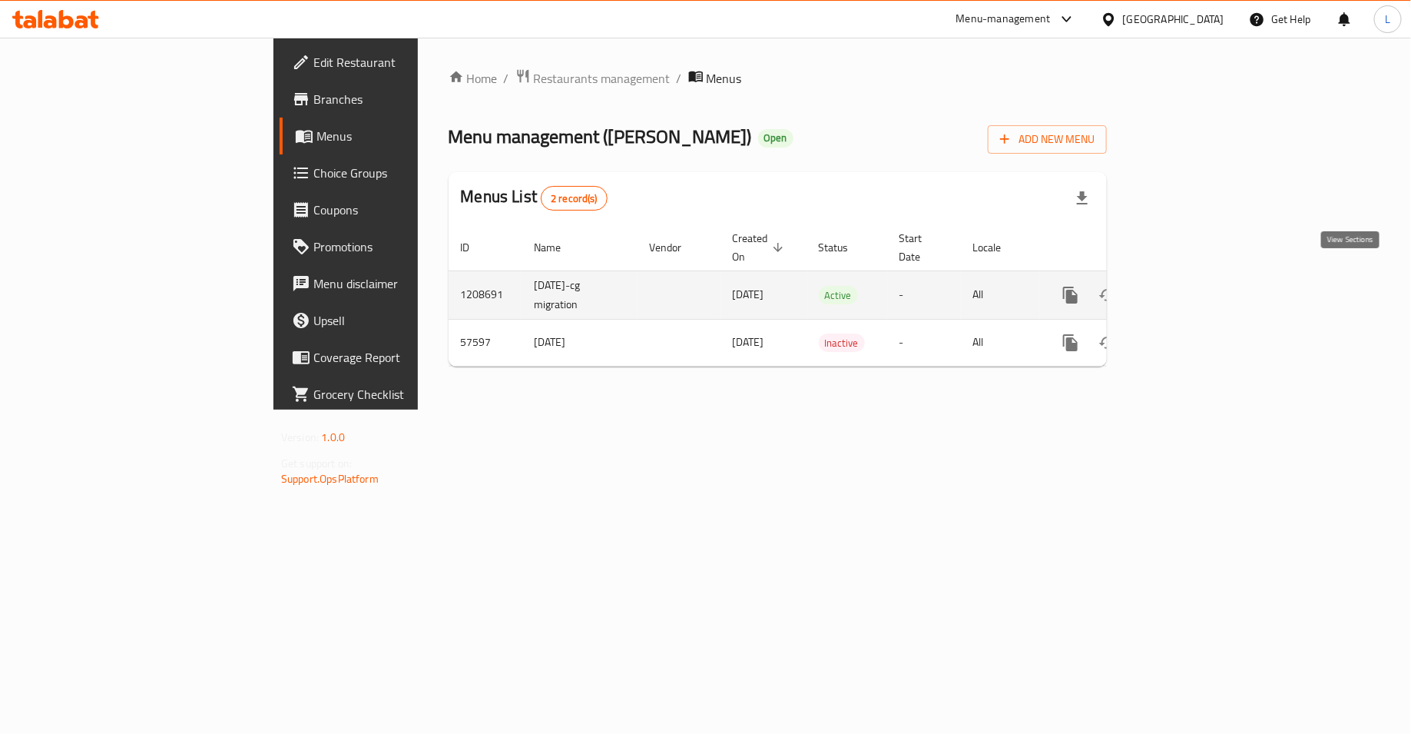
click at [1191, 286] on icon "enhanced table" at bounding box center [1181, 295] width 18 height 18
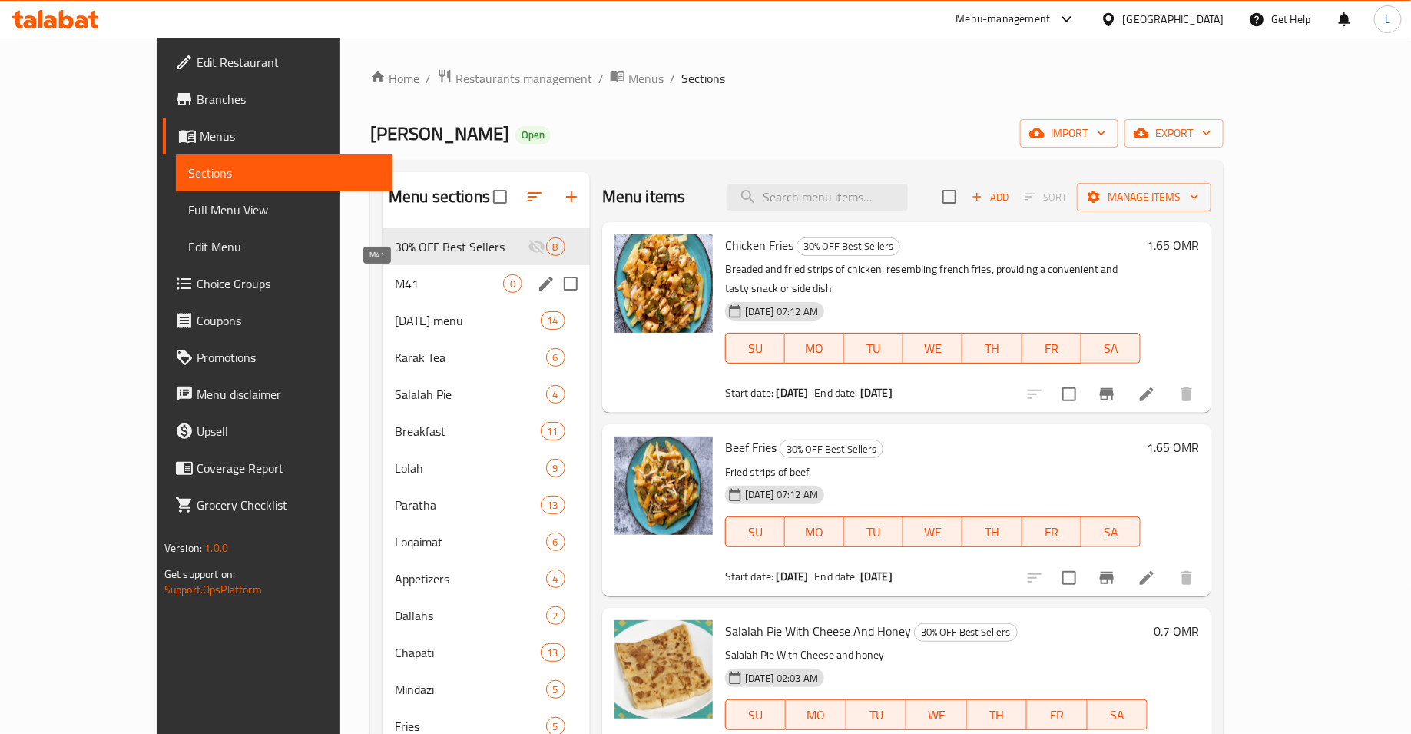
click at [416, 281] on span "M41" at bounding box center [449, 283] width 108 height 18
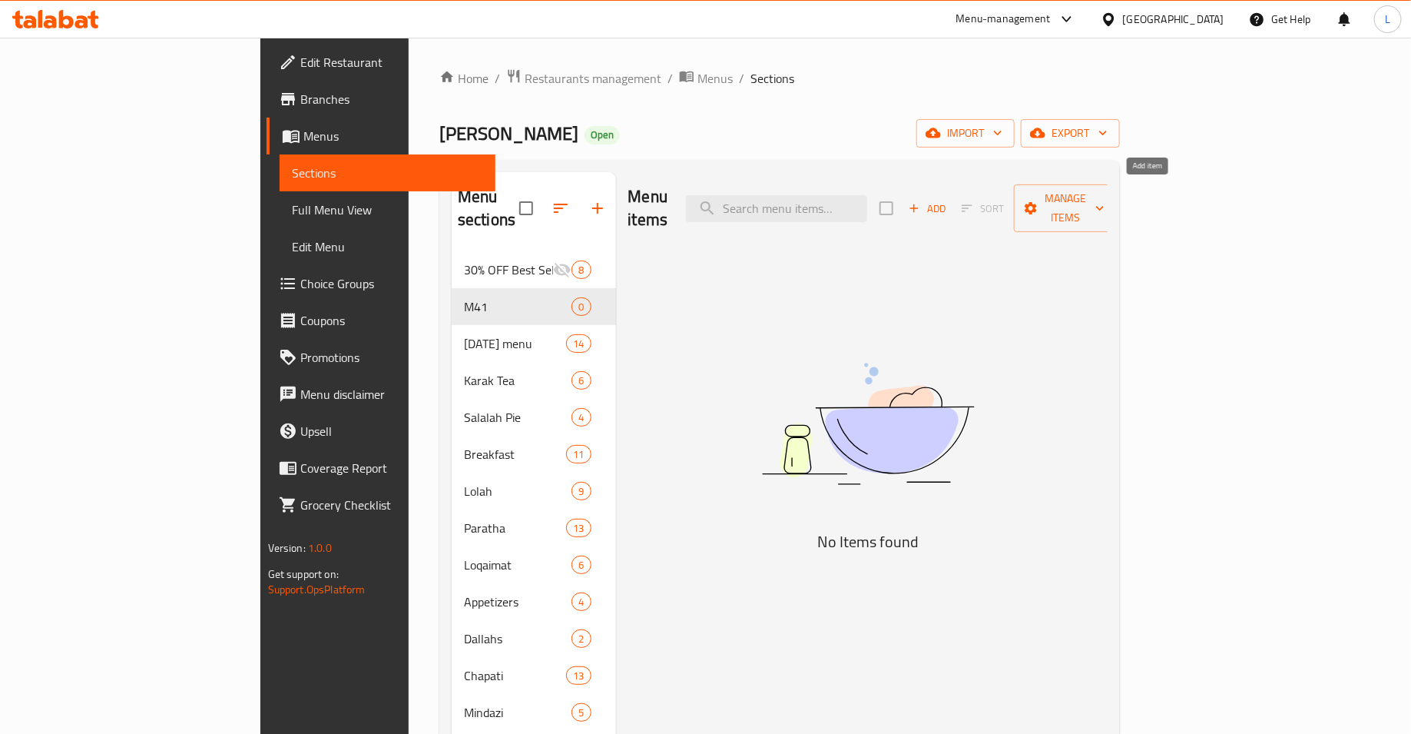
click at [948, 201] on span "Add" at bounding box center [926, 209] width 41 height 18
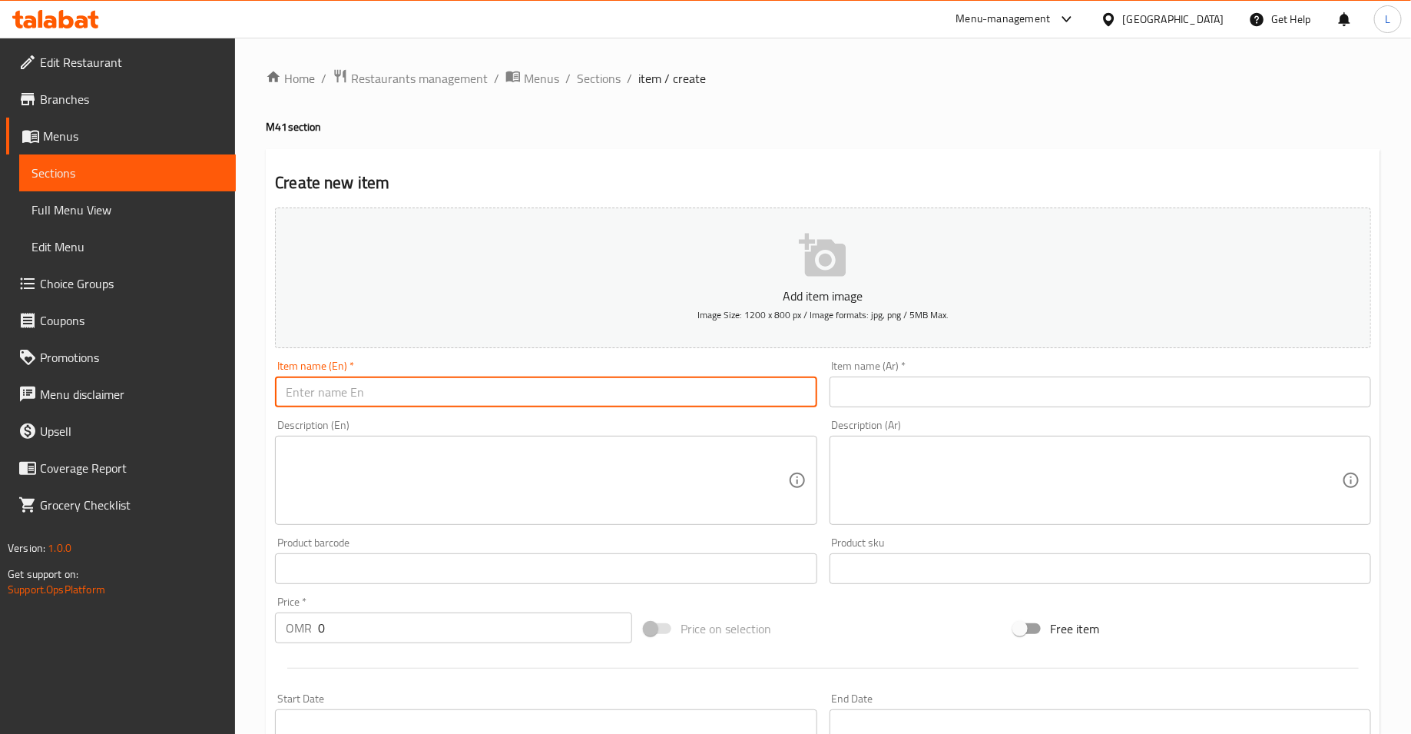
click at [611, 396] on input "text" at bounding box center [546, 391] width 542 height 31
type input "M"
type input "Value Meal for one"
click at [936, 409] on div "Item name (Ar)   * Item name (Ar) *" at bounding box center [1101, 383] width 554 height 59
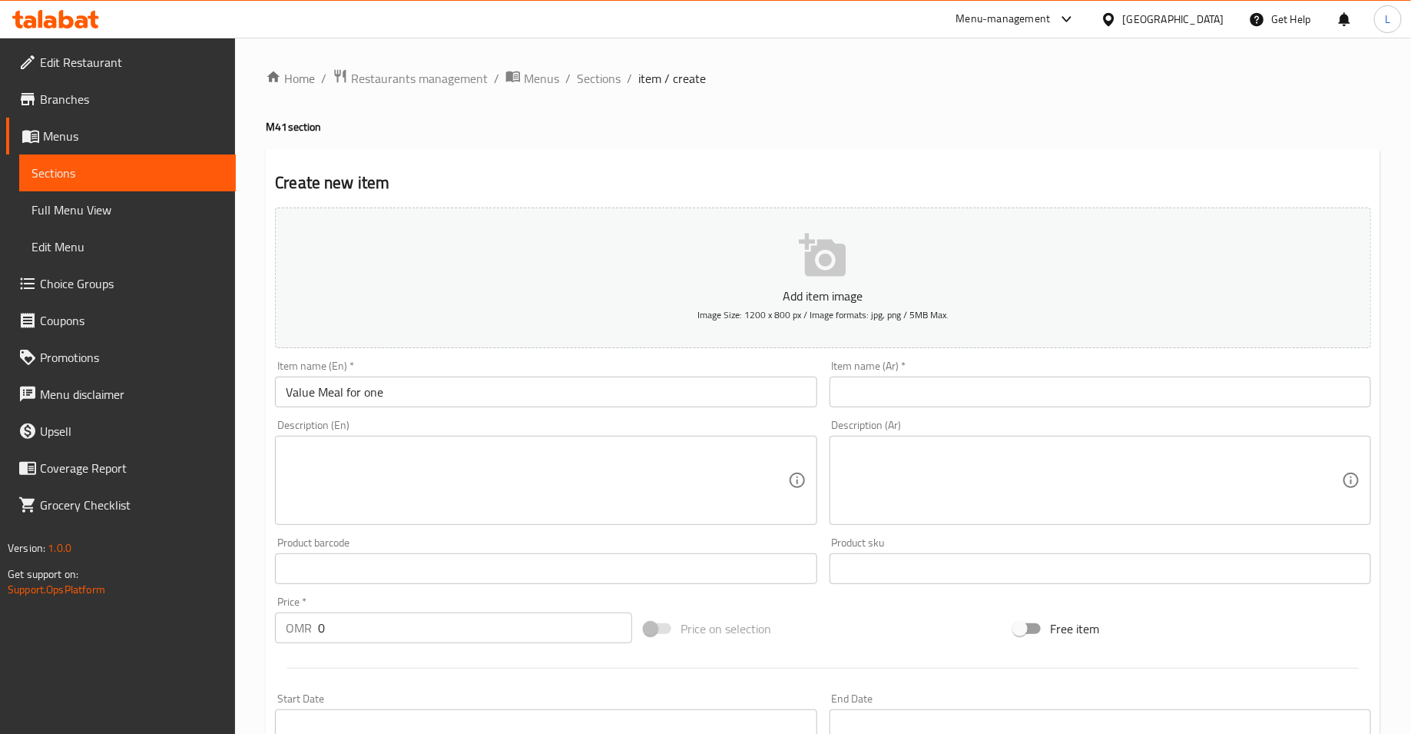
click at [914, 391] on input "text" at bounding box center [1101, 391] width 542 height 31
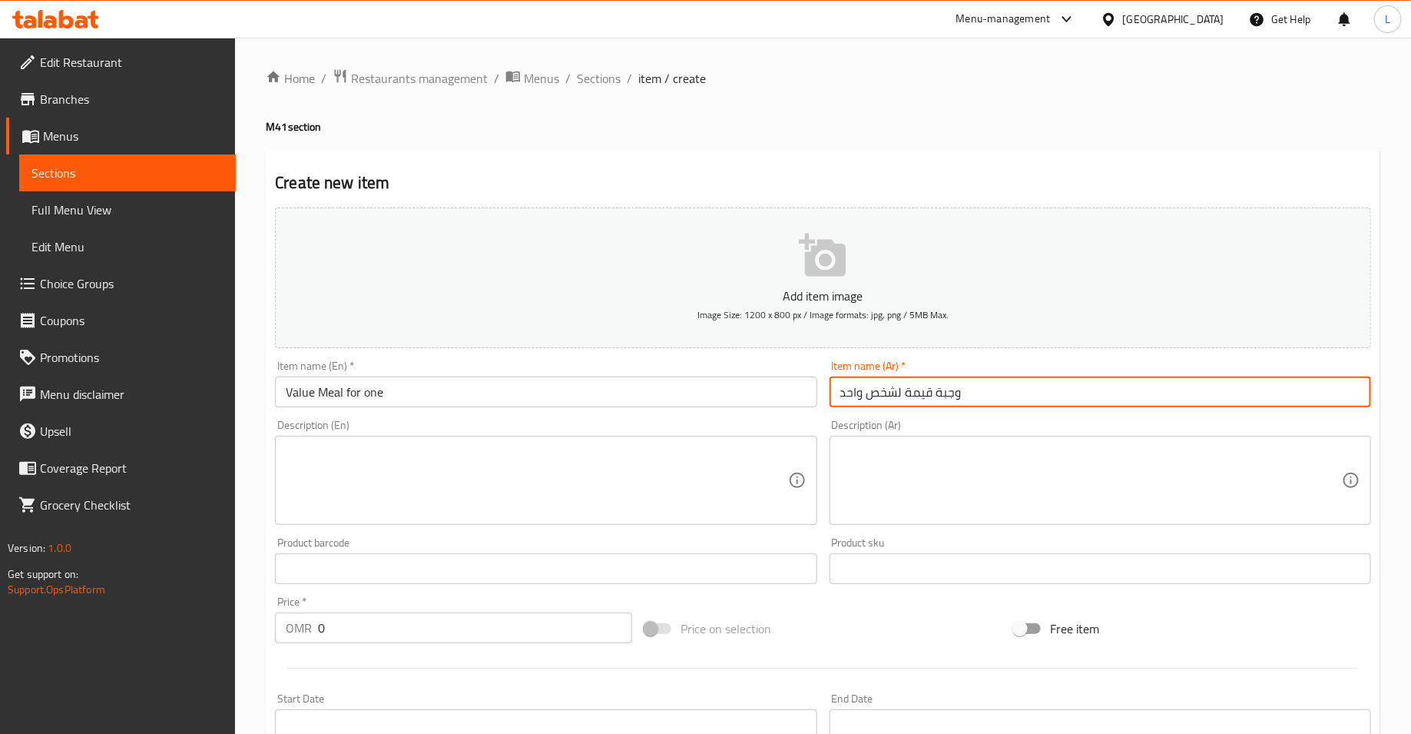
type input "وجبة قيمة لشخص واحد"
click at [979, 468] on textarea at bounding box center [1091, 480] width 502 height 73
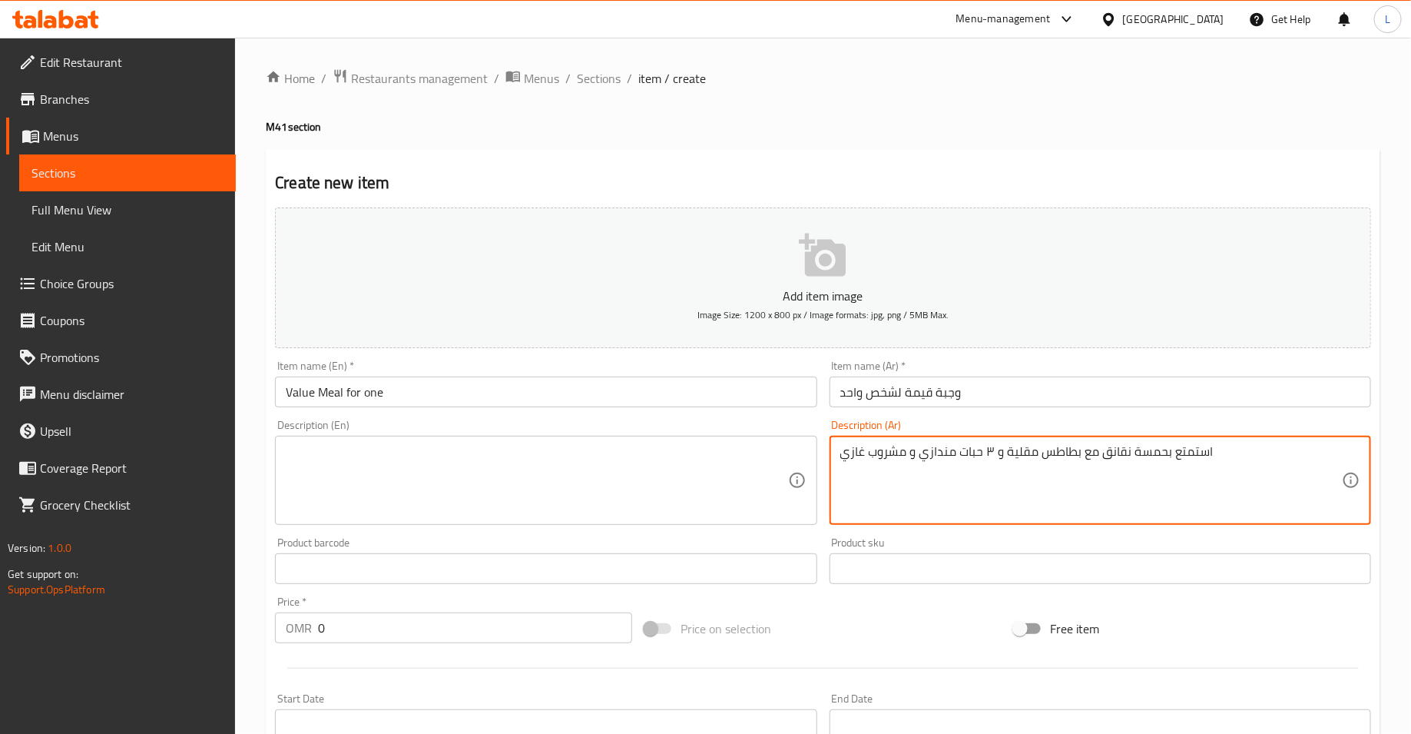
type textarea "استمتع بحمسة نقانق مع بطاطس مقلية و ٣ حبات مندازي و مشروب غازي"
click at [638, 493] on textarea at bounding box center [537, 480] width 502 height 73
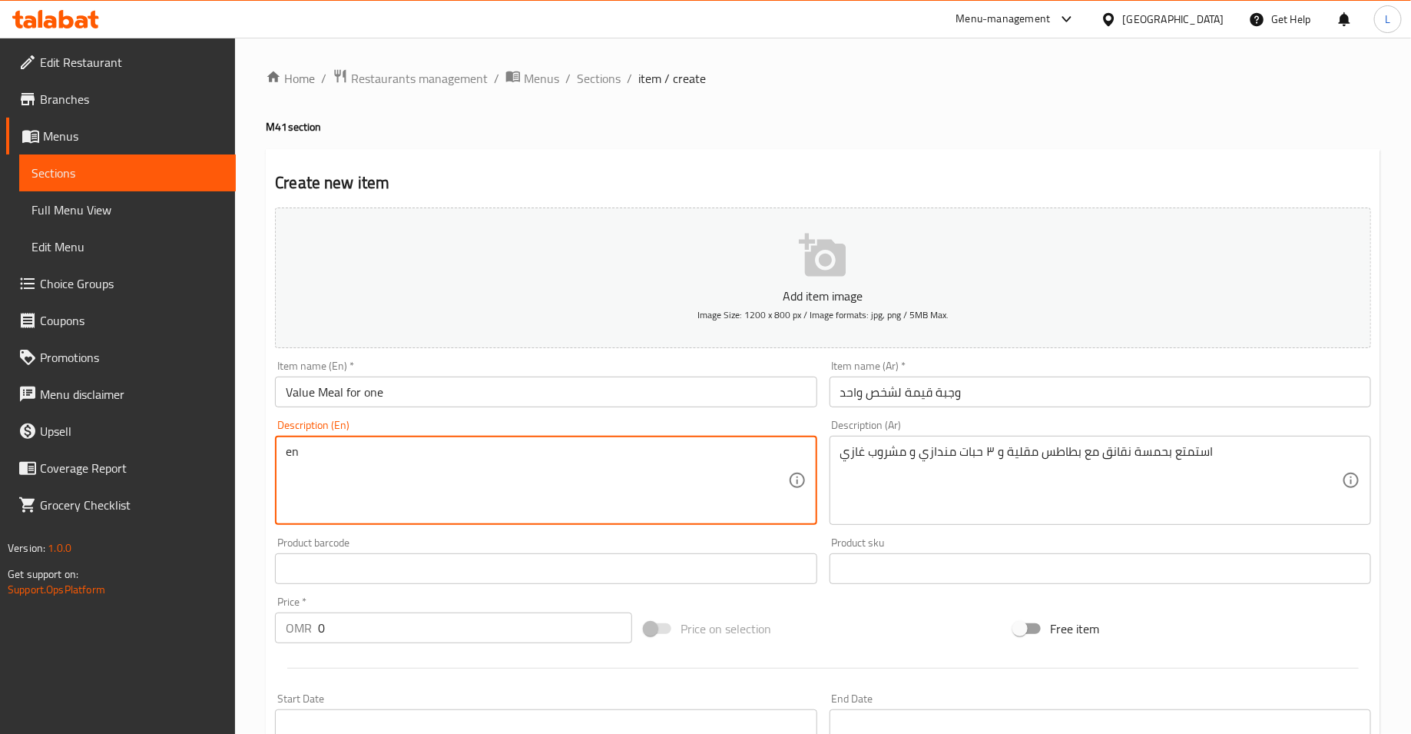
type textarea "e"
type textarea "hotdog masala with french fries , mandazi and soft drink"
click at [539, 297] on p "Add item image" at bounding box center [823, 296] width 1049 height 18
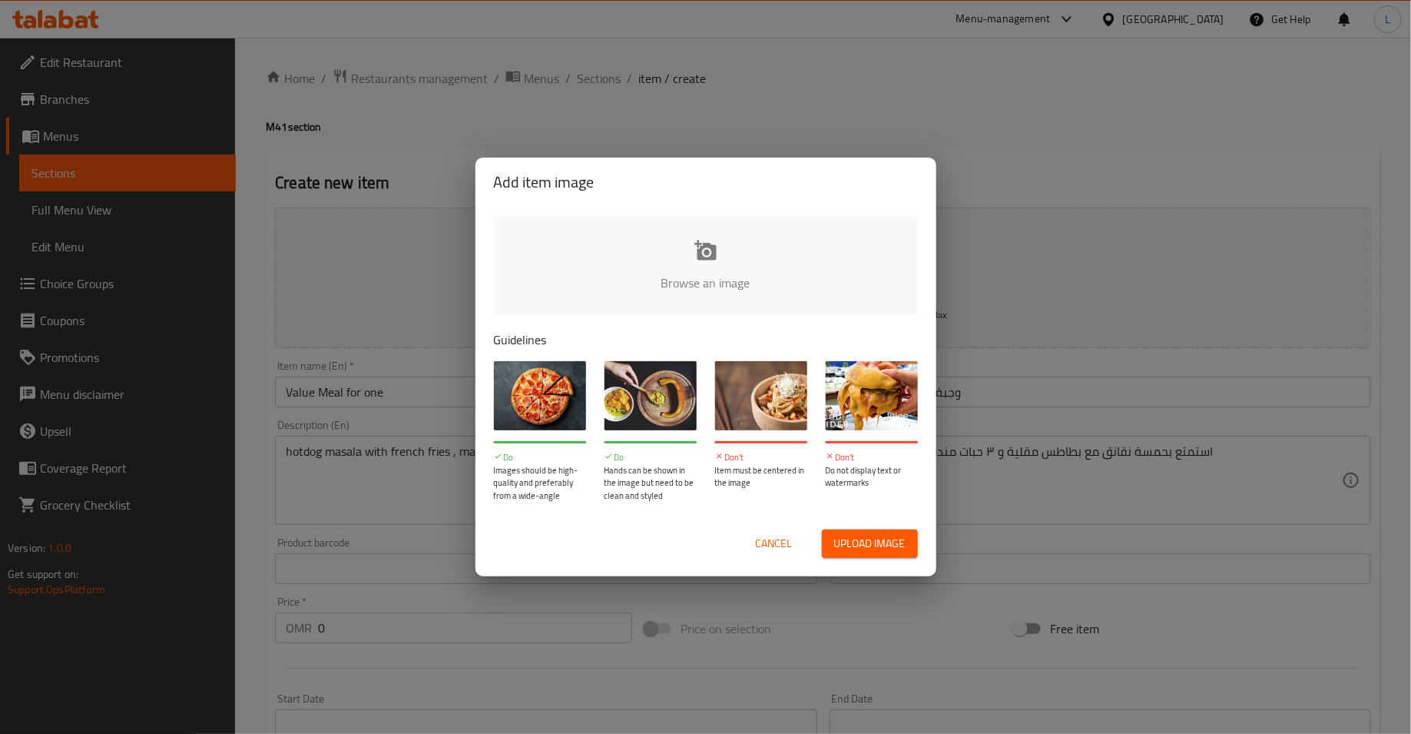
click at [592, 275] on input "file" at bounding box center [1225, 288] width 1463 height 144
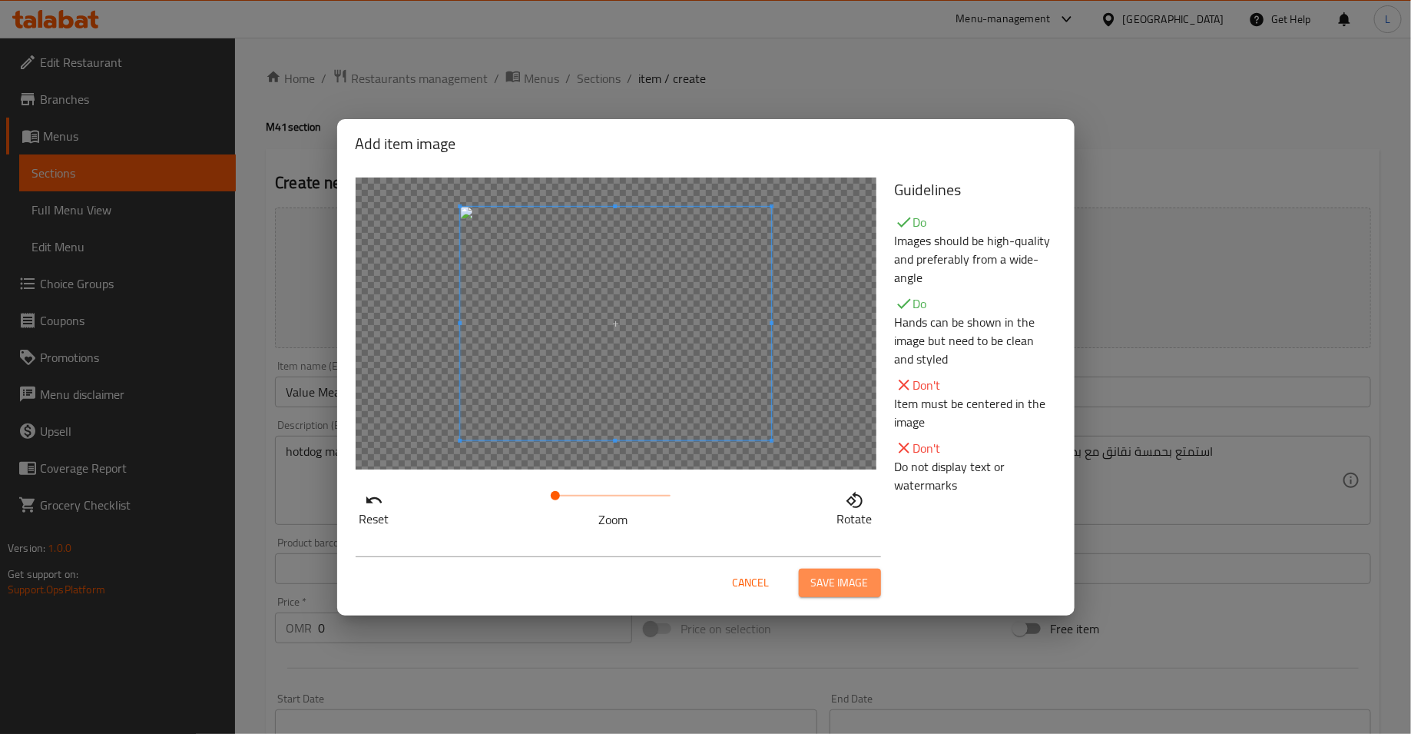
click at [861, 590] on span "Save image" at bounding box center [840, 582] width 58 height 19
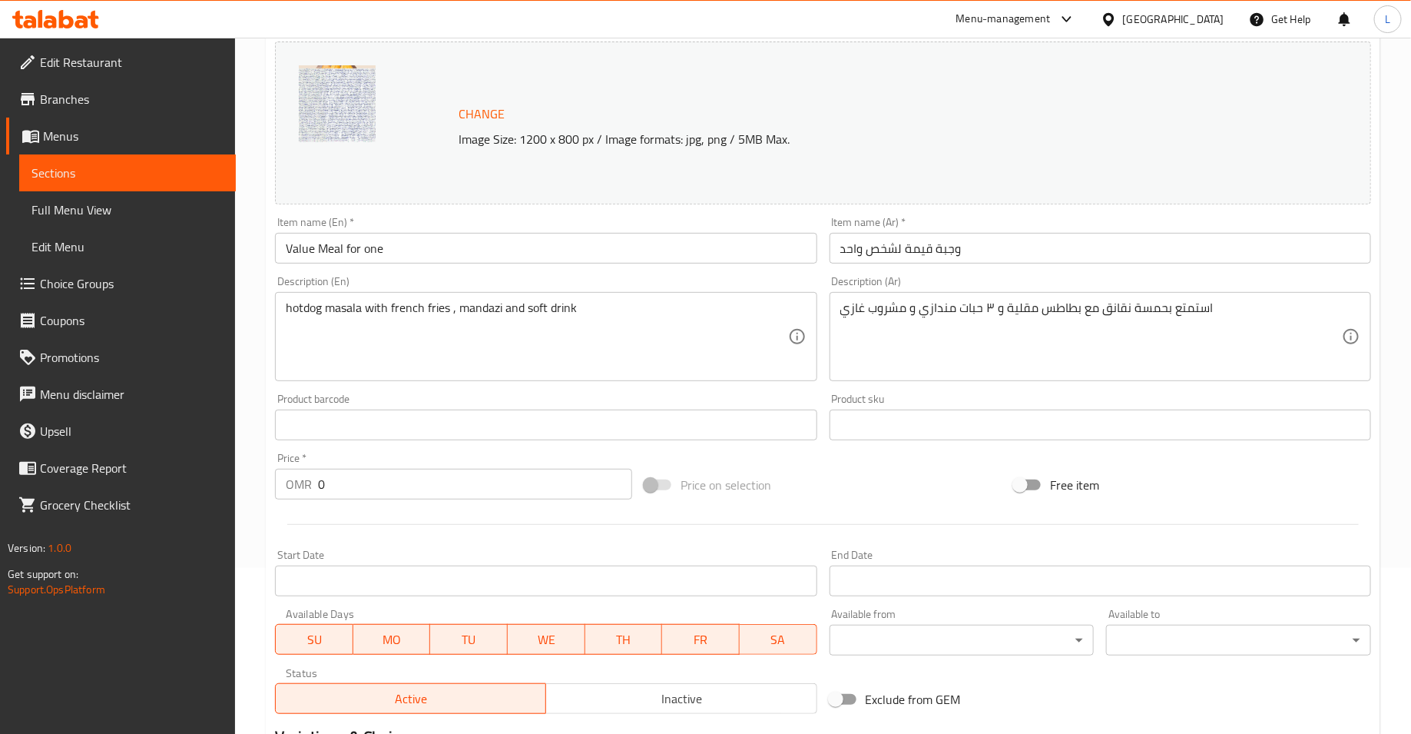
scroll to position [373, 0]
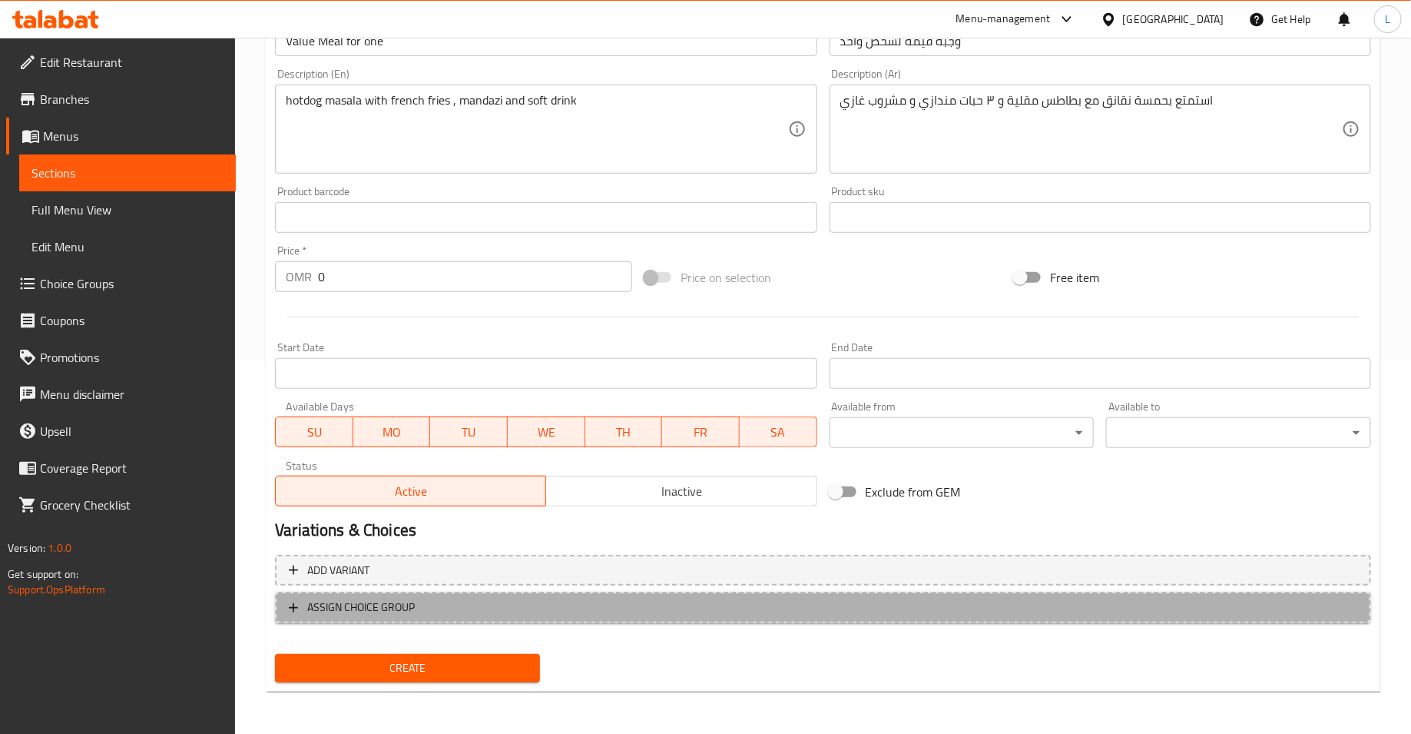
click at [439, 614] on span "ASSIGN CHOICE GROUP" at bounding box center [823, 607] width 1069 height 19
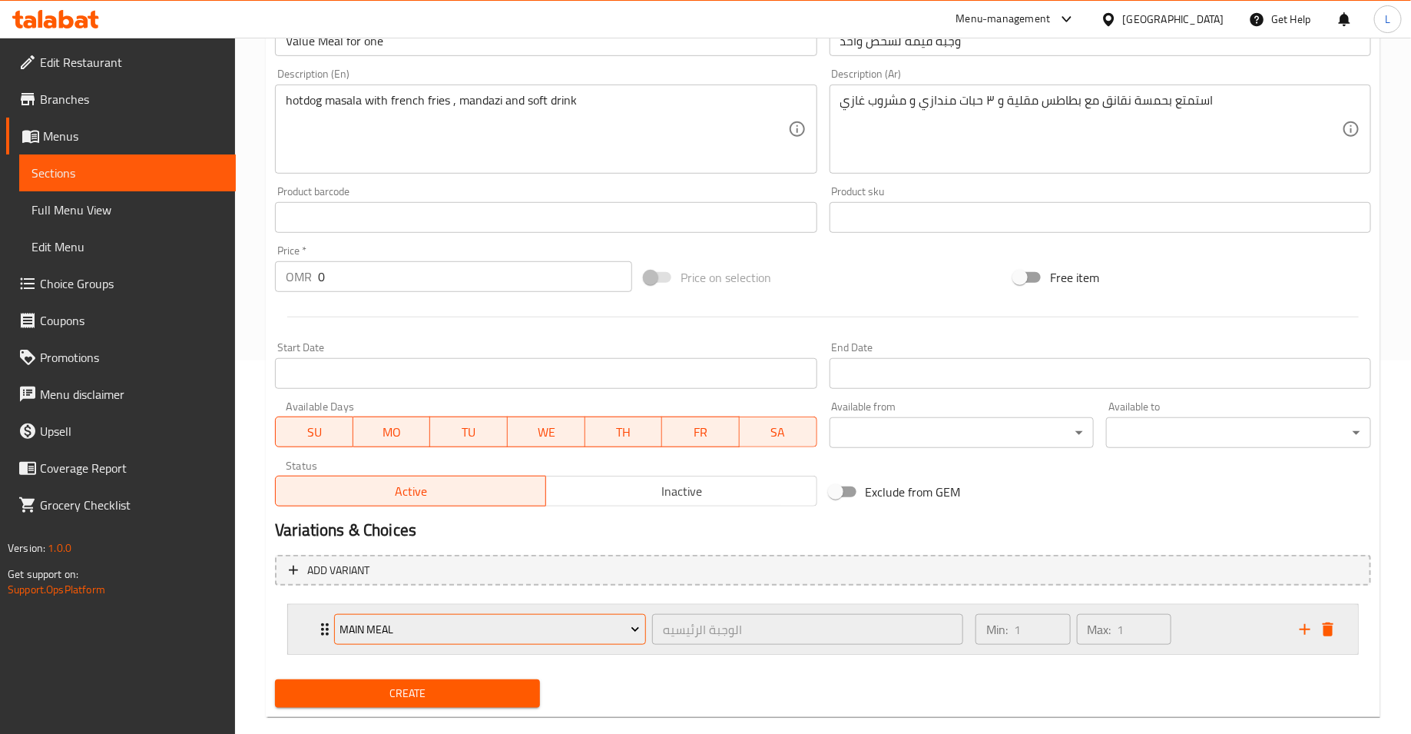
click at [417, 628] on span "Main Meal" at bounding box center [490, 629] width 300 height 19
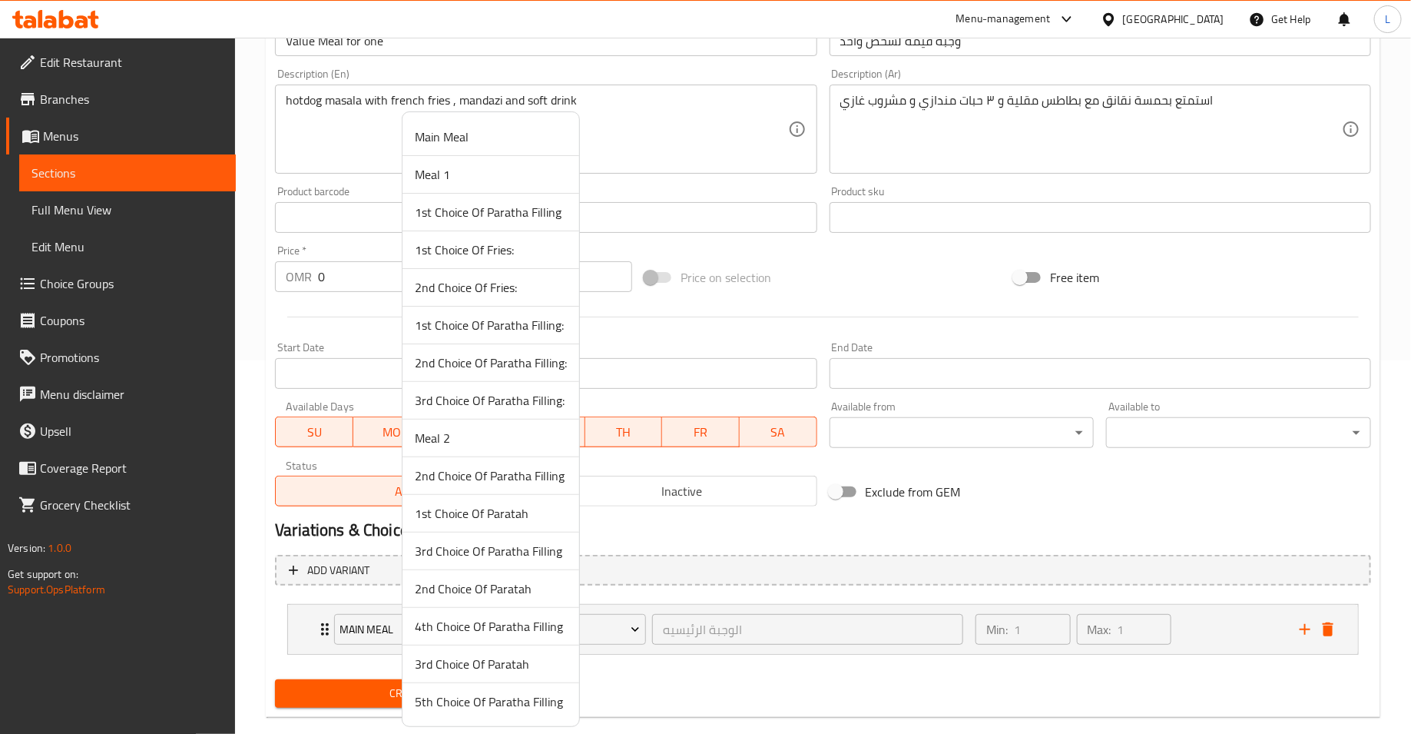
click at [1329, 634] on div at bounding box center [705, 367] width 1411 height 734
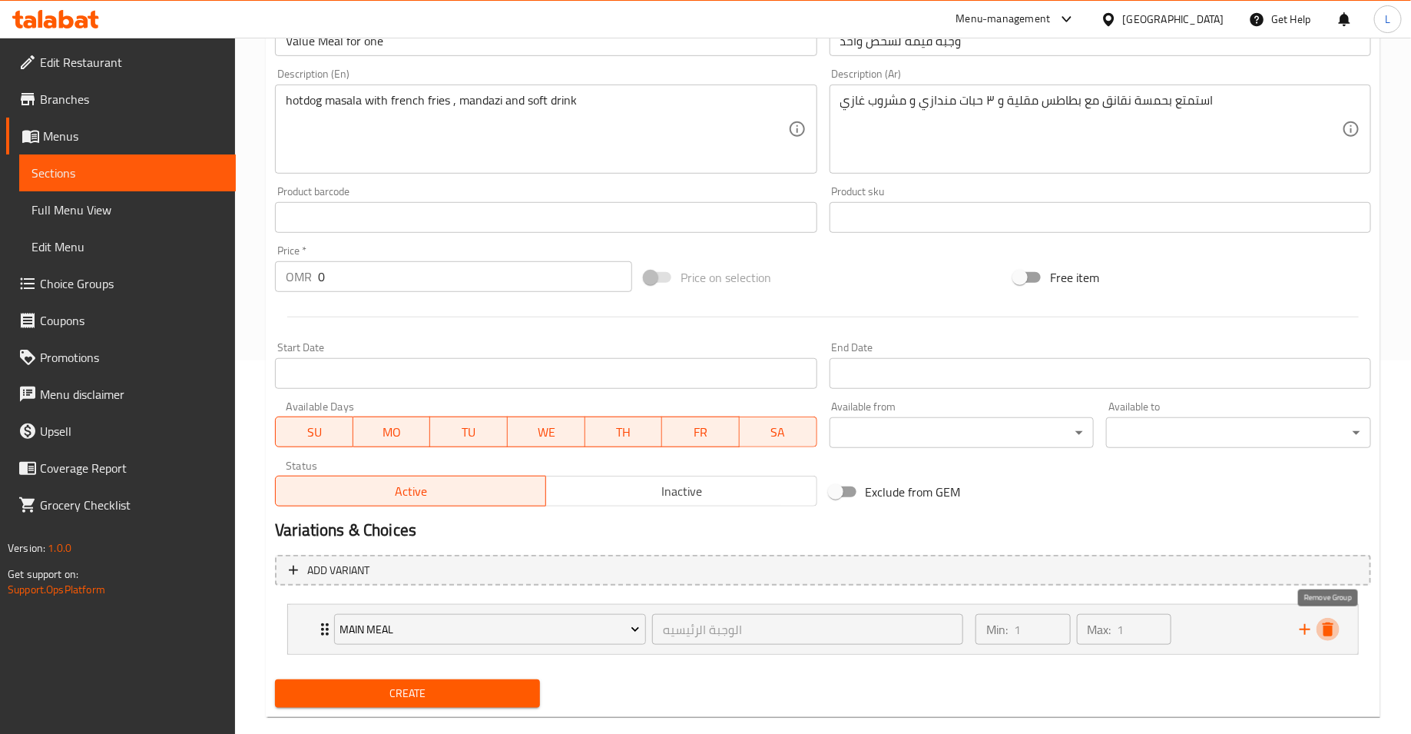
click at [1329, 634] on icon "delete" at bounding box center [1328, 629] width 11 height 14
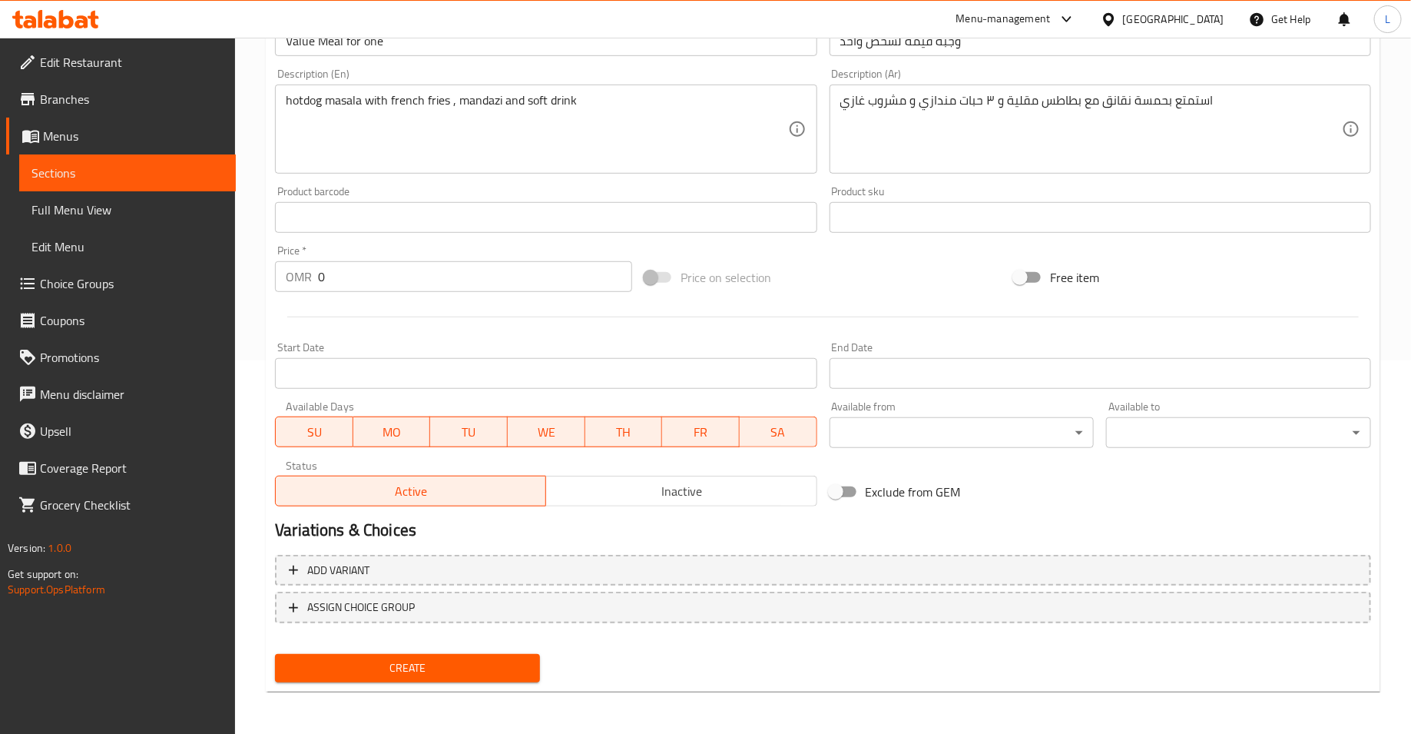
click at [493, 671] on span "Create" at bounding box center [407, 667] width 240 height 19
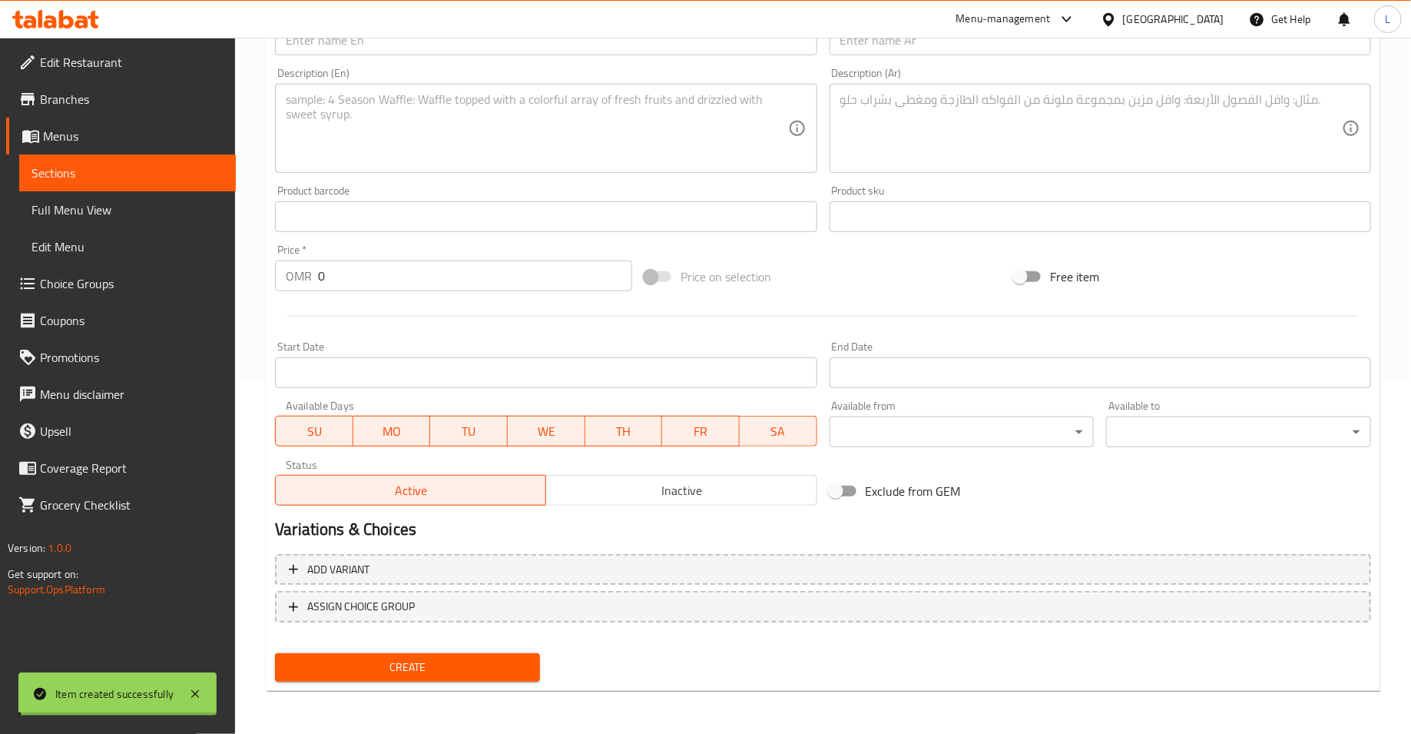
scroll to position [350, 0]
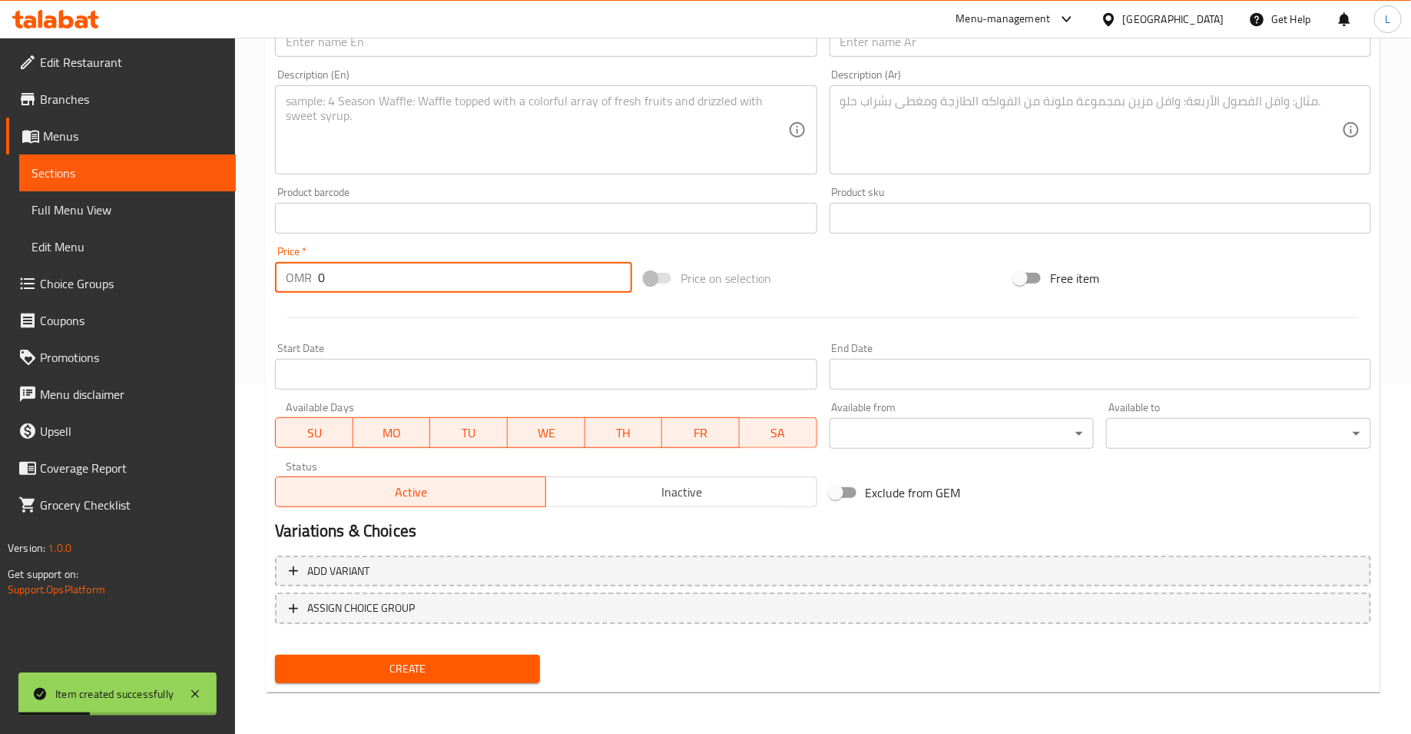
click at [393, 276] on input "0" at bounding box center [475, 277] width 314 height 31
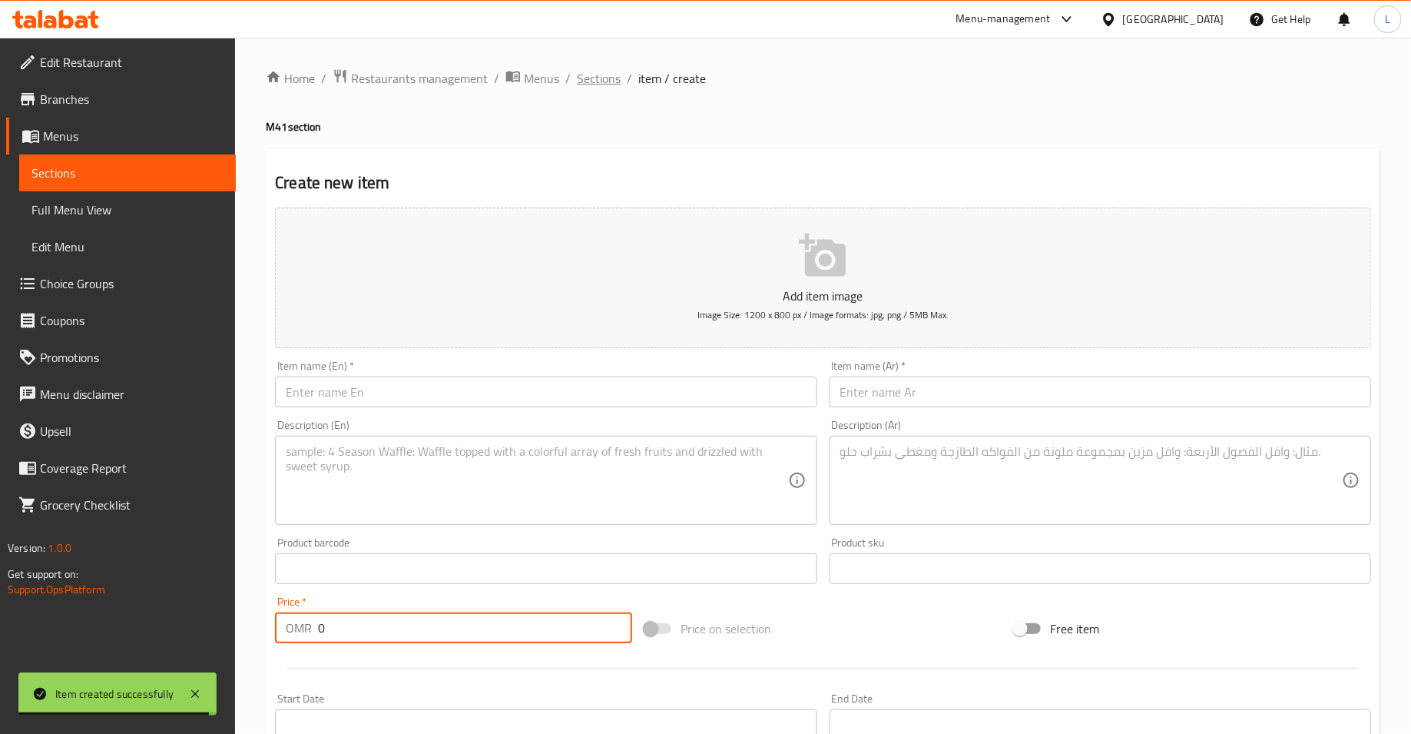
click at [592, 72] on span "Sections" at bounding box center [599, 78] width 44 height 18
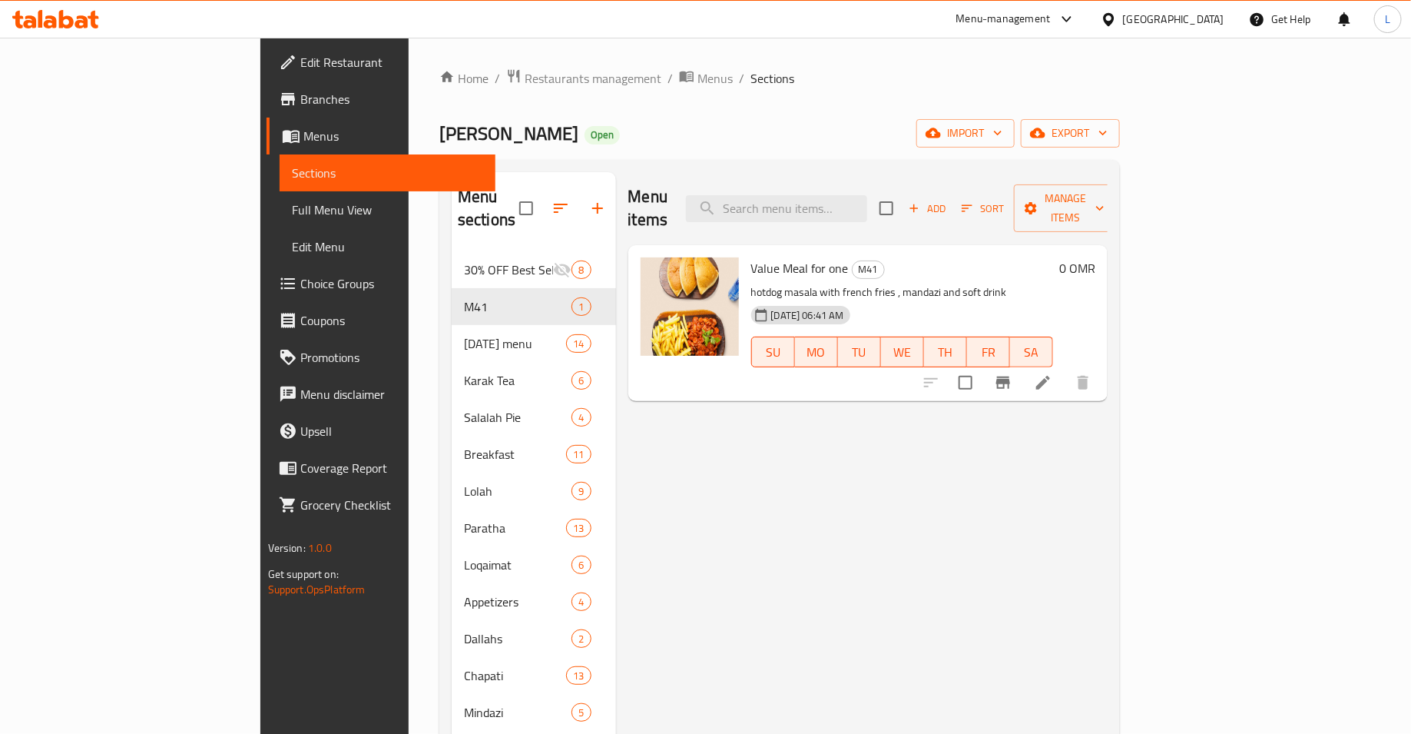
click at [1095, 257] on h6 "0 OMR" at bounding box center [1077, 268] width 36 height 22
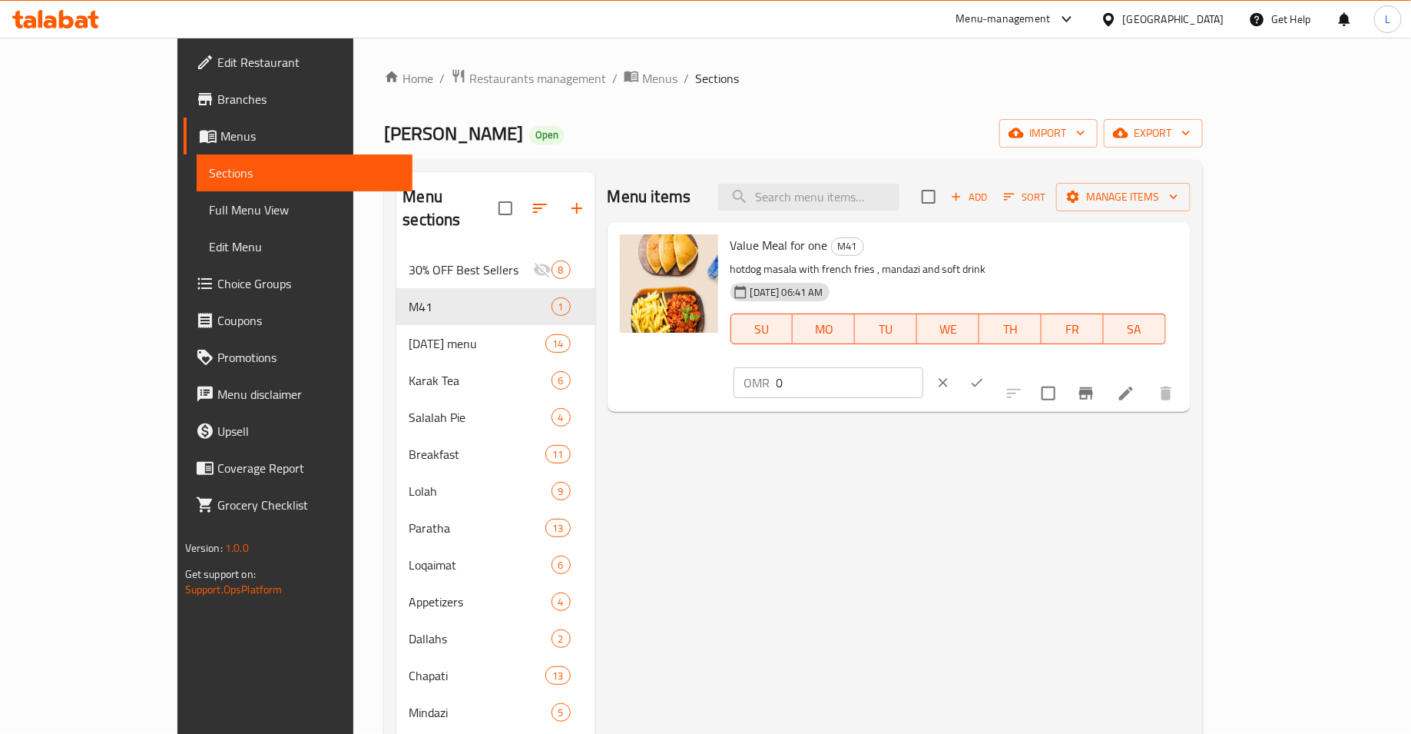
click at [923, 367] on input "0" at bounding box center [850, 382] width 147 height 31
type input "3.1"
click at [985, 375] on icon "ok" at bounding box center [976, 382] width 15 height 15
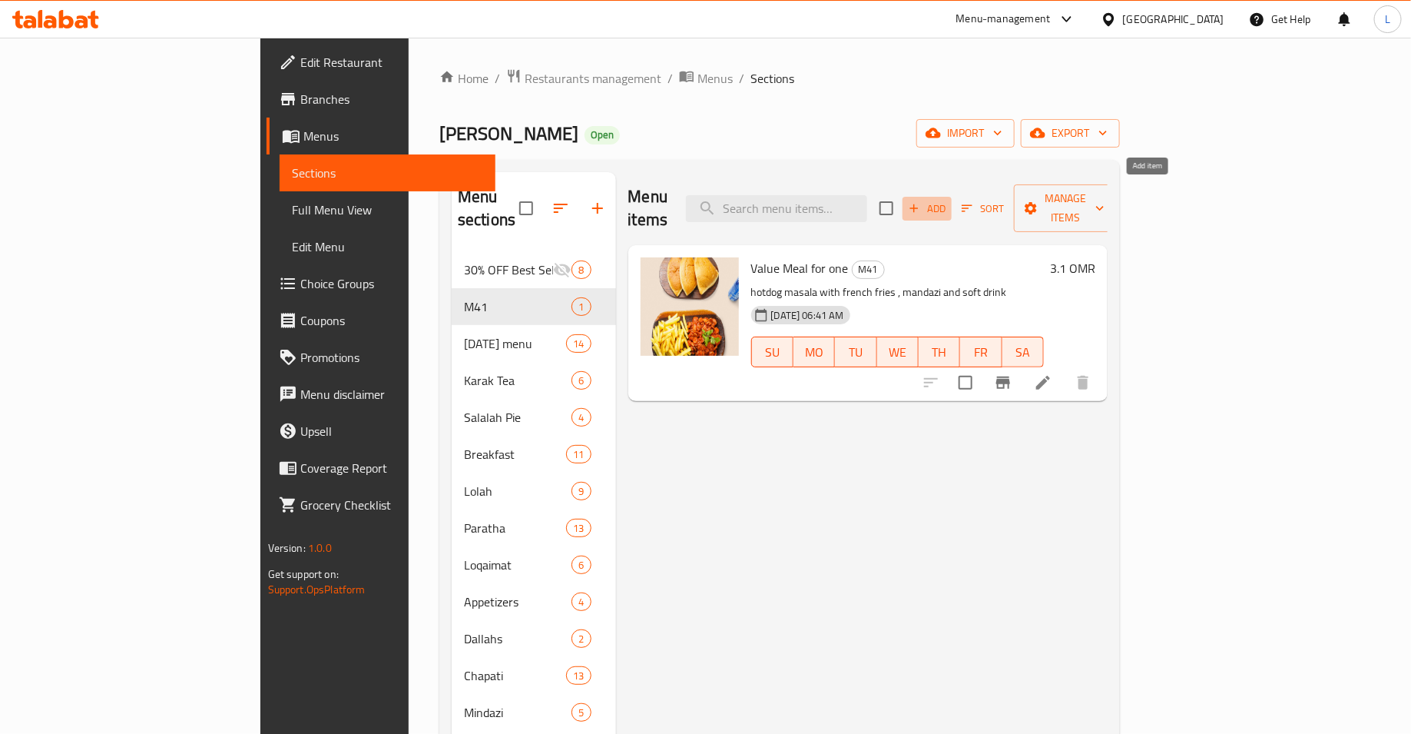
click at [948, 205] on span "Add" at bounding box center [926, 209] width 41 height 18
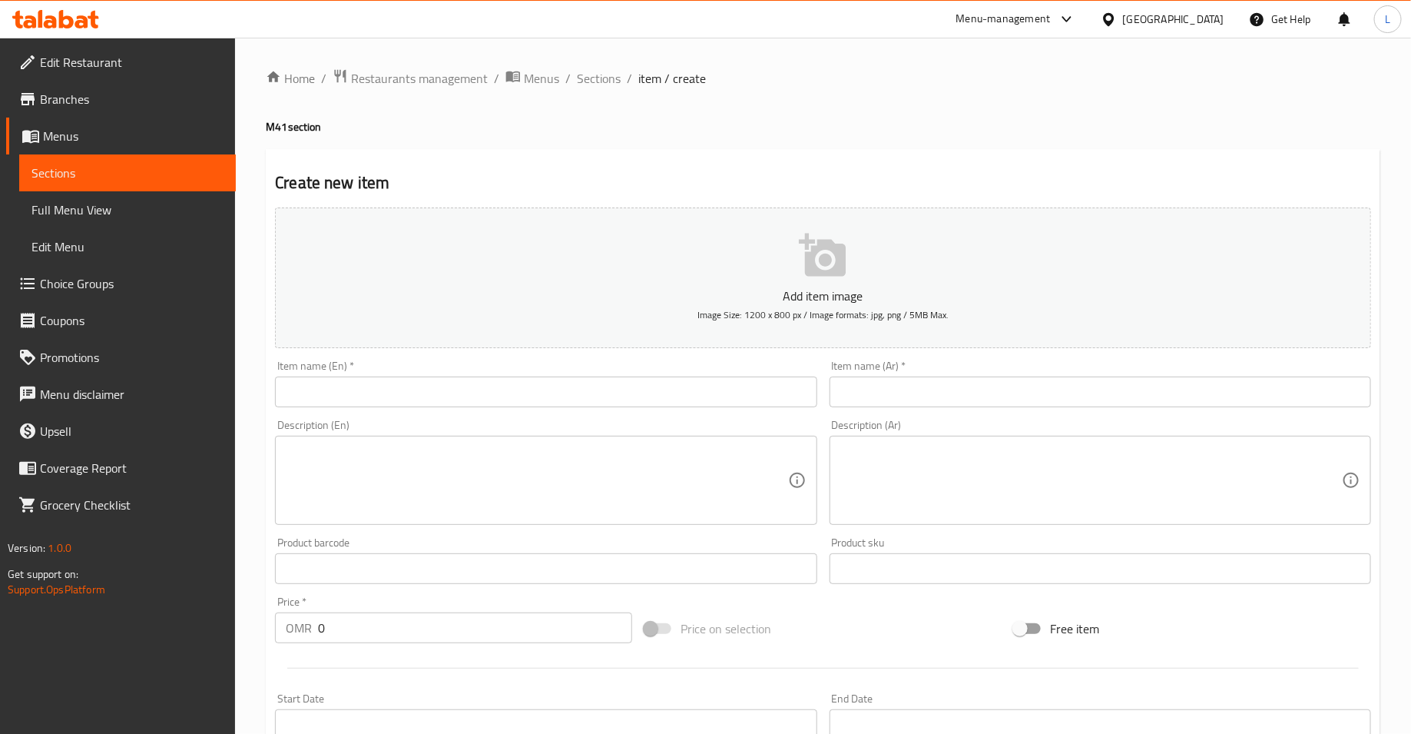
click at [633, 382] on input "text" at bounding box center [546, 391] width 542 height 31
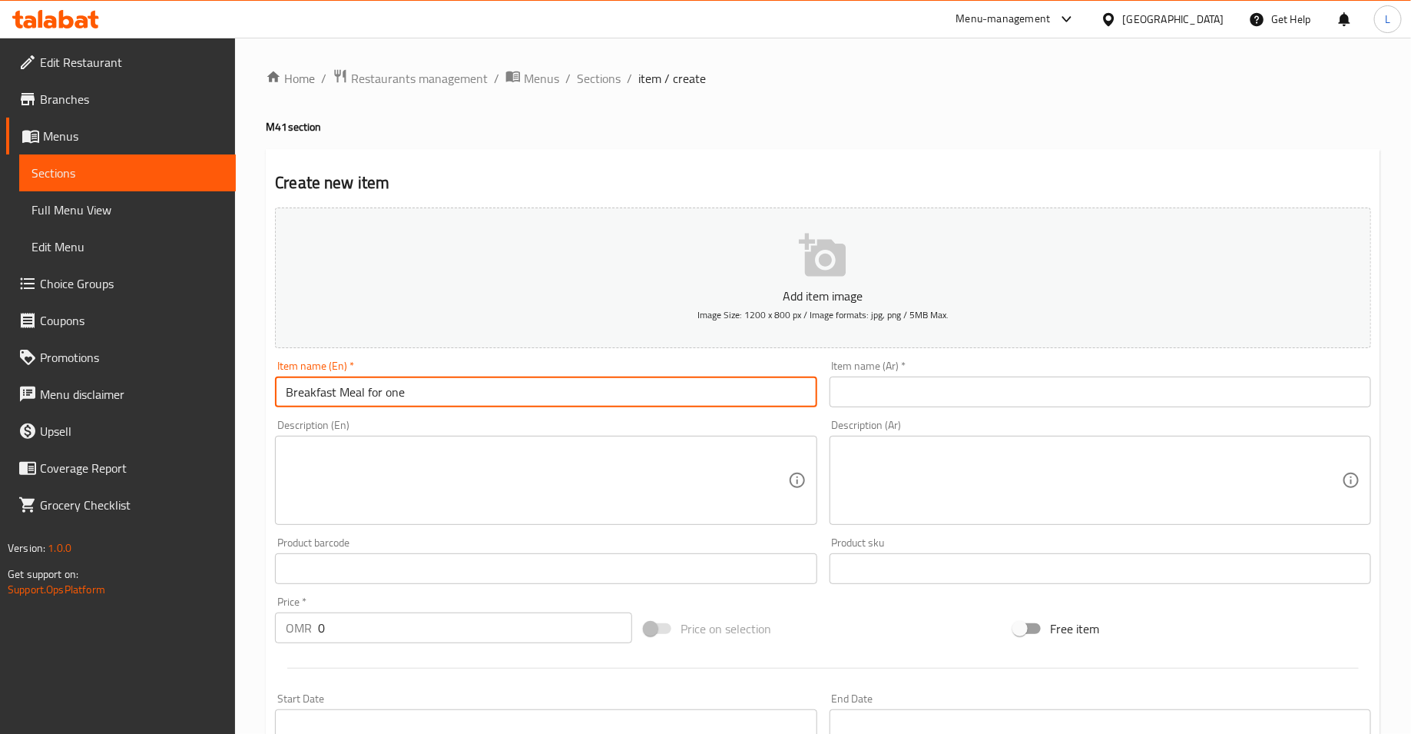
type input "Breakfast Meal for one"
click at [935, 395] on input "text" at bounding box center [1101, 391] width 542 height 31
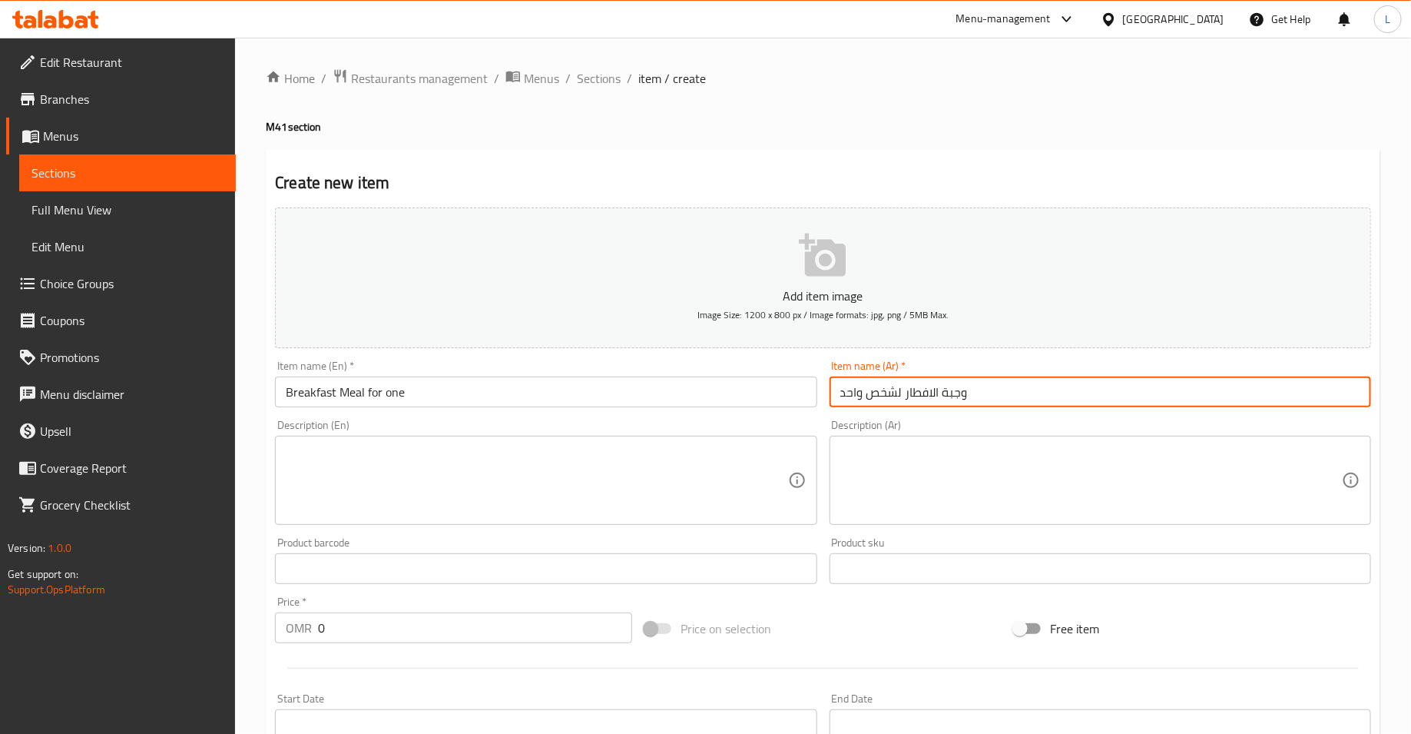
type input "وجبة الافطار لشخص واحد"
click at [694, 477] on textarea at bounding box center [537, 480] width 502 height 73
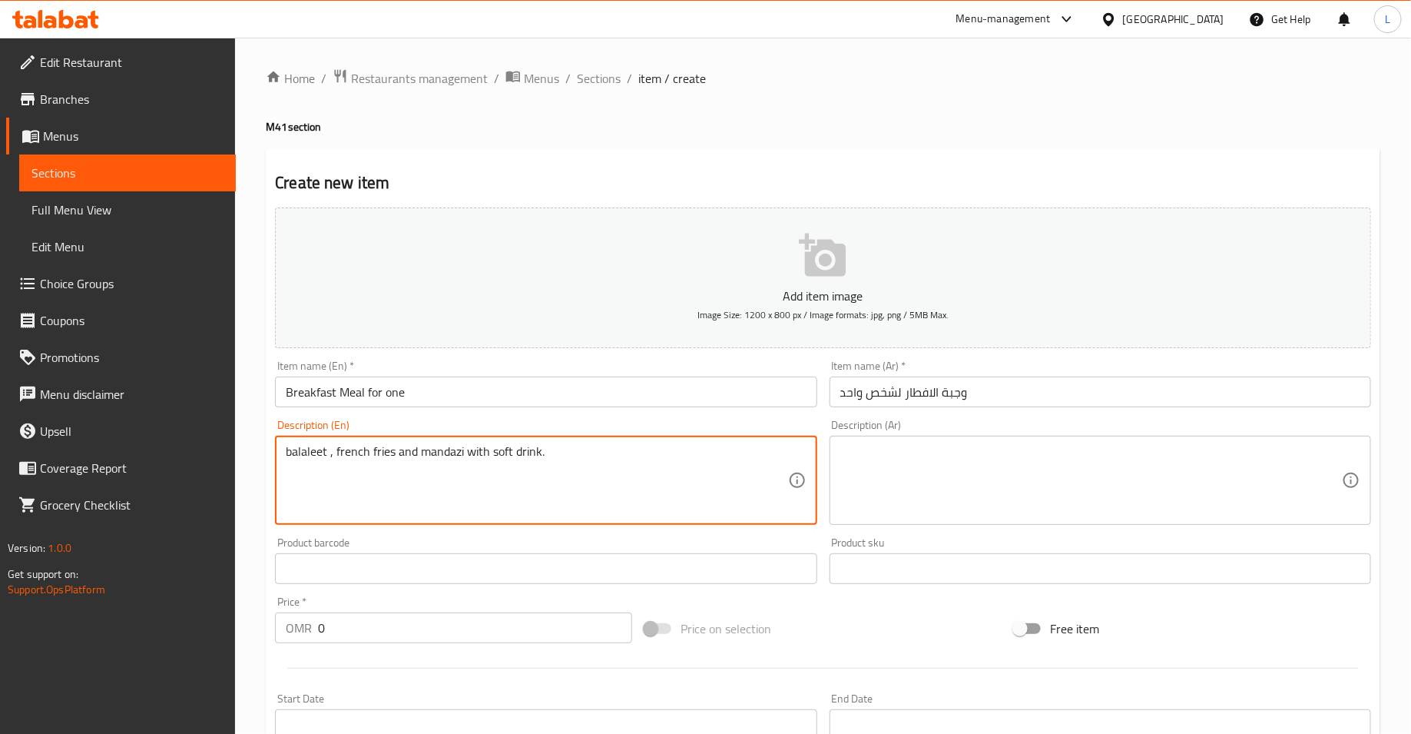
type textarea "balaleet , french fries and mandazi with soft drink."
click at [1036, 499] on textarea at bounding box center [1091, 480] width 502 height 73
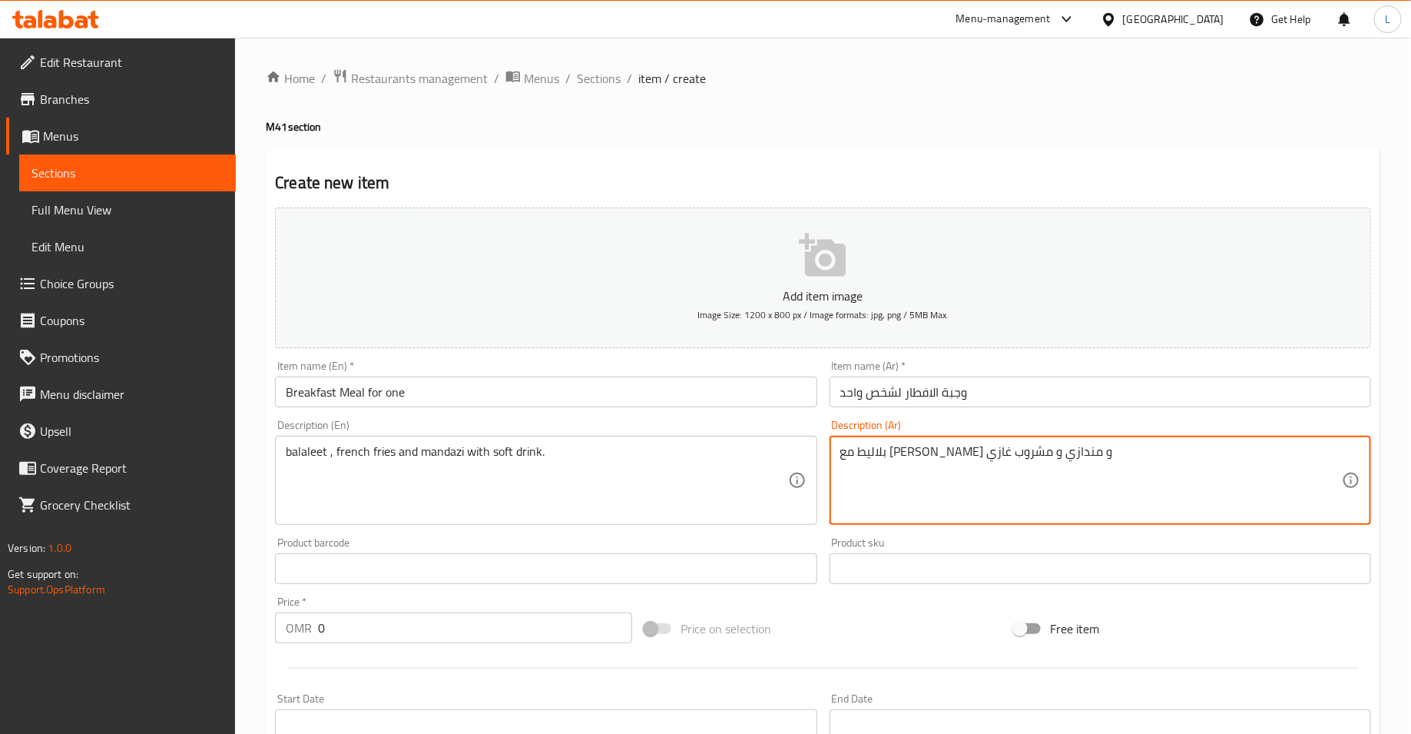
type textarea "بلاليط مع بطاطس مقليه و مندازي و مشروب غازي"
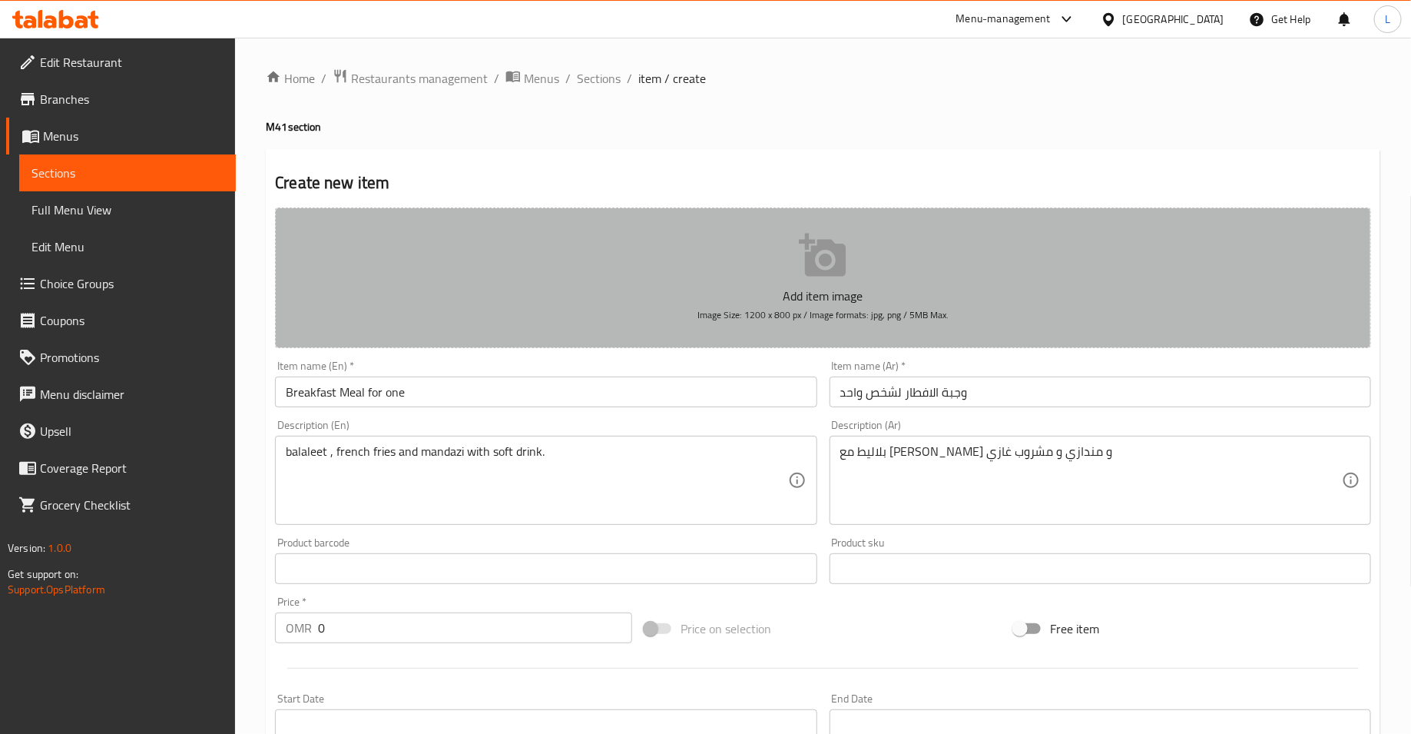
click at [777, 270] on button "Add item image Image Size: 1200 x 800 px / Image formats: jpg, png / 5MB Max." at bounding box center [823, 277] width 1096 height 141
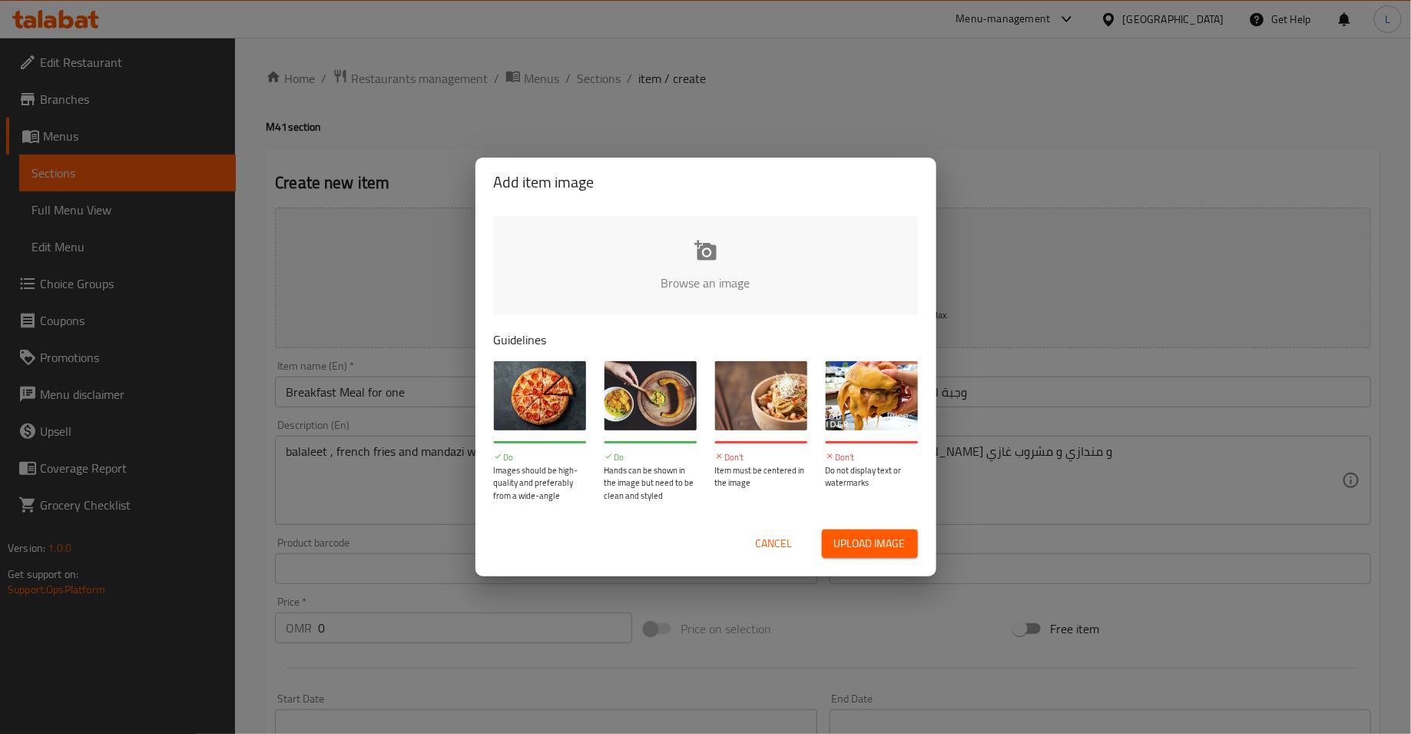
click at [710, 265] on input "file" at bounding box center [1225, 288] width 1463 height 144
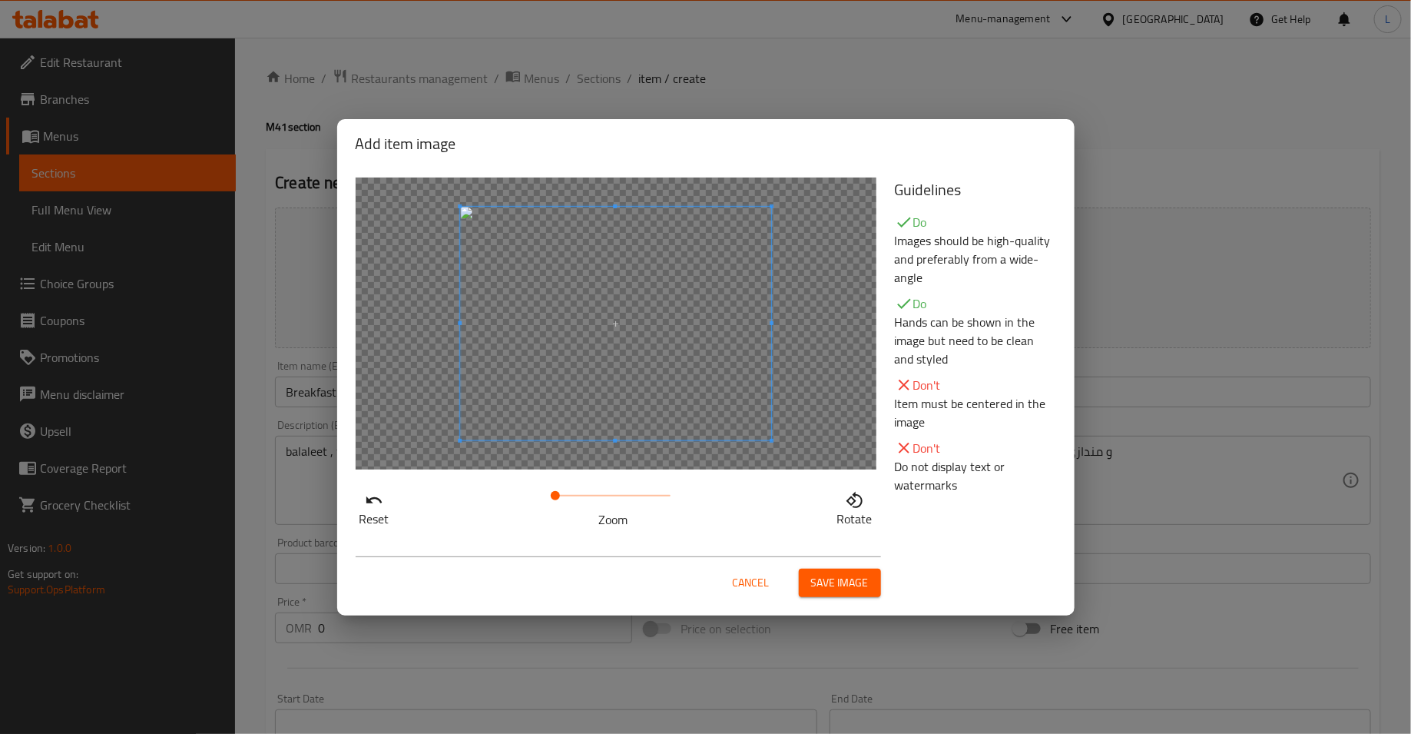
click at [830, 586] on span "Save image" at bounding box center [840, 582] width 58 height 19
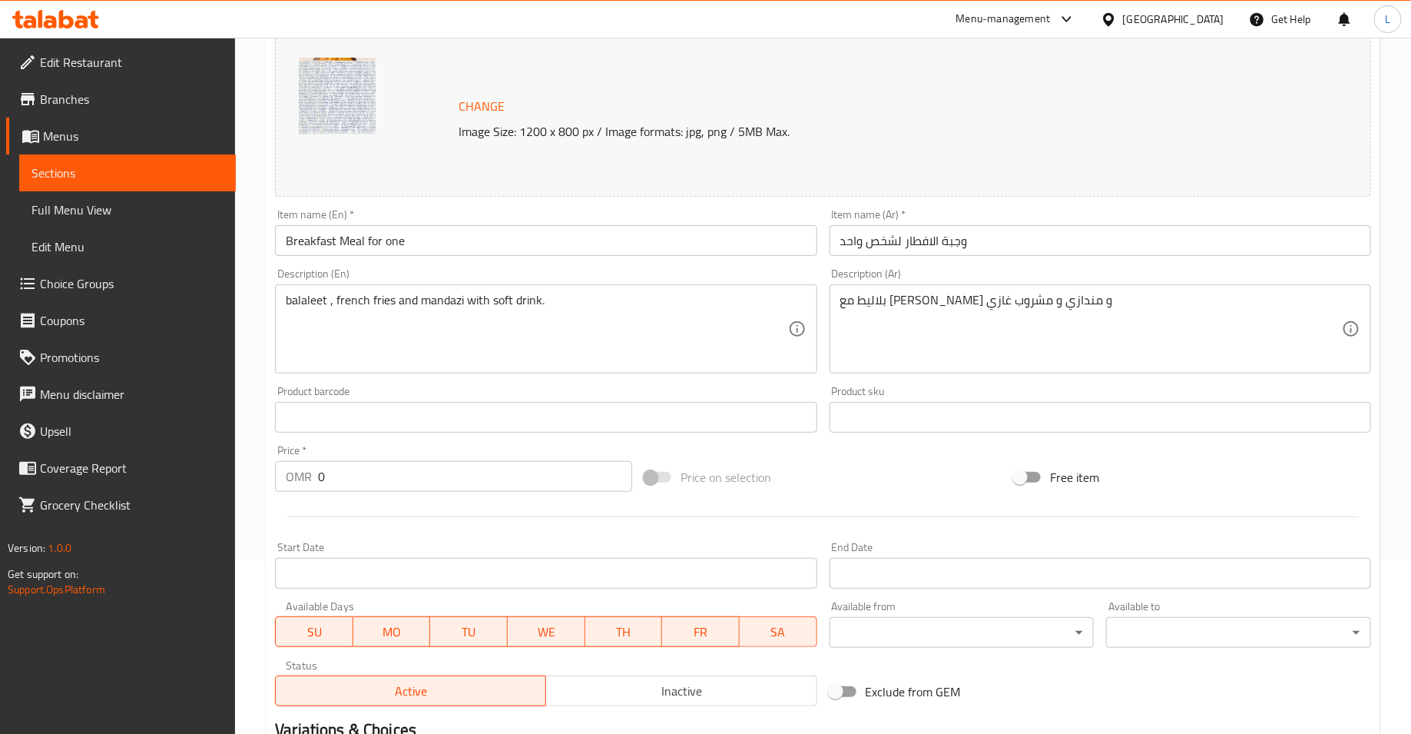
scroll to position [262, 0]
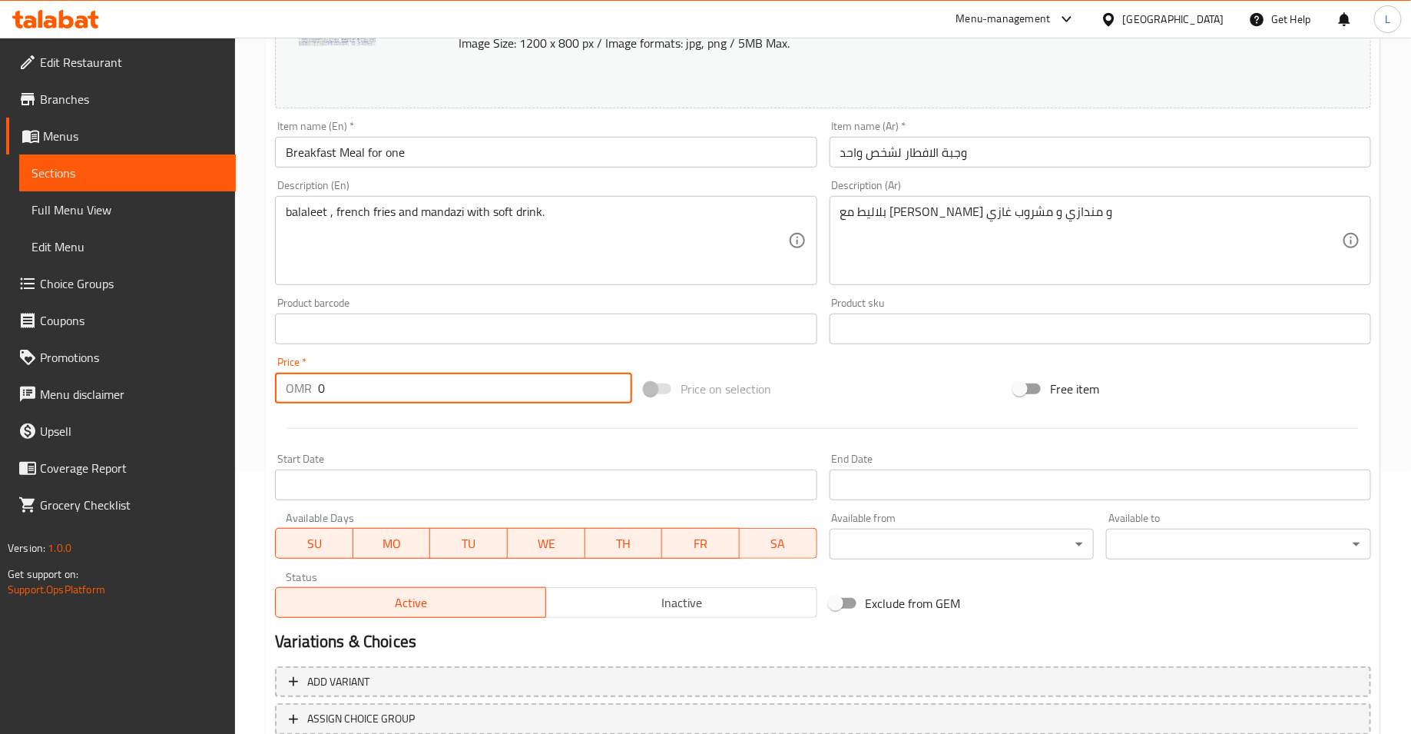
click at [406, 395] on input "0" at bounding box center [475, 388] width 314 height 31
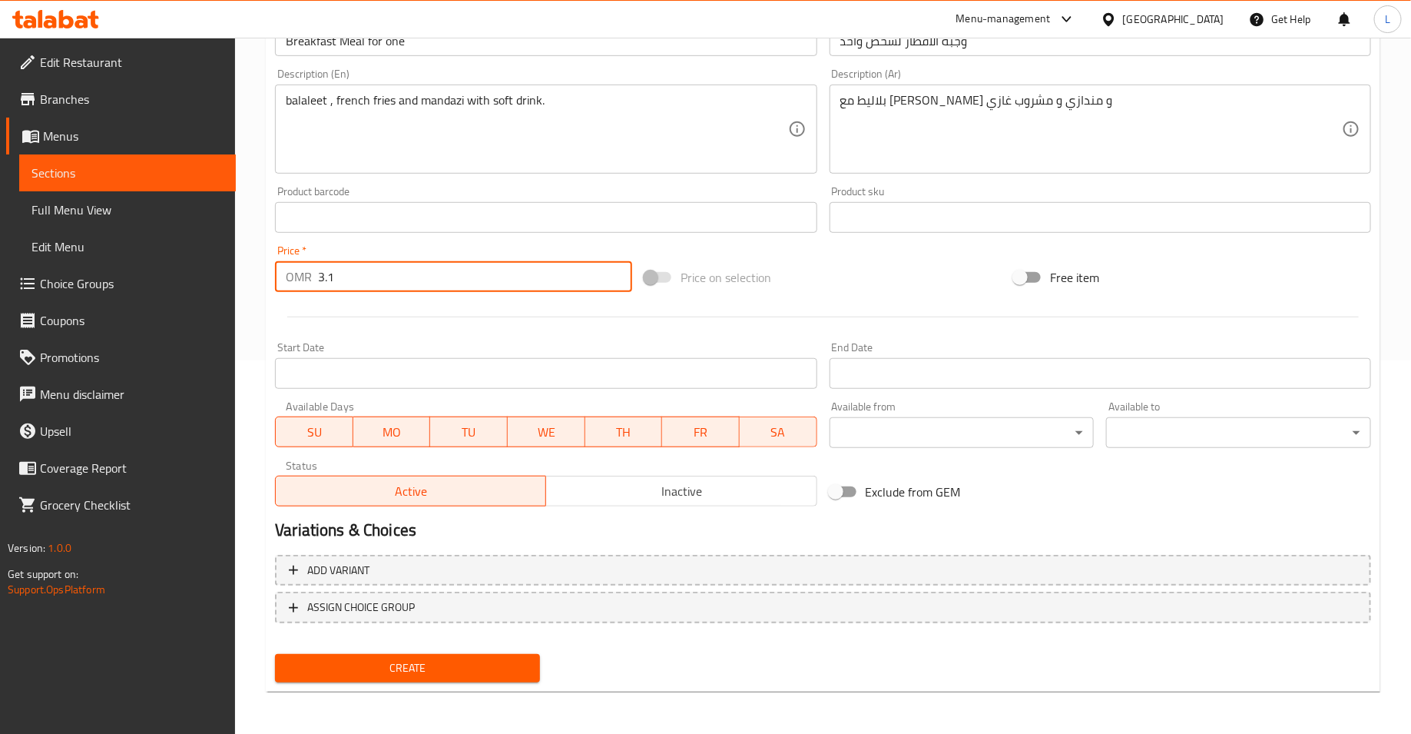
type input "3.1"
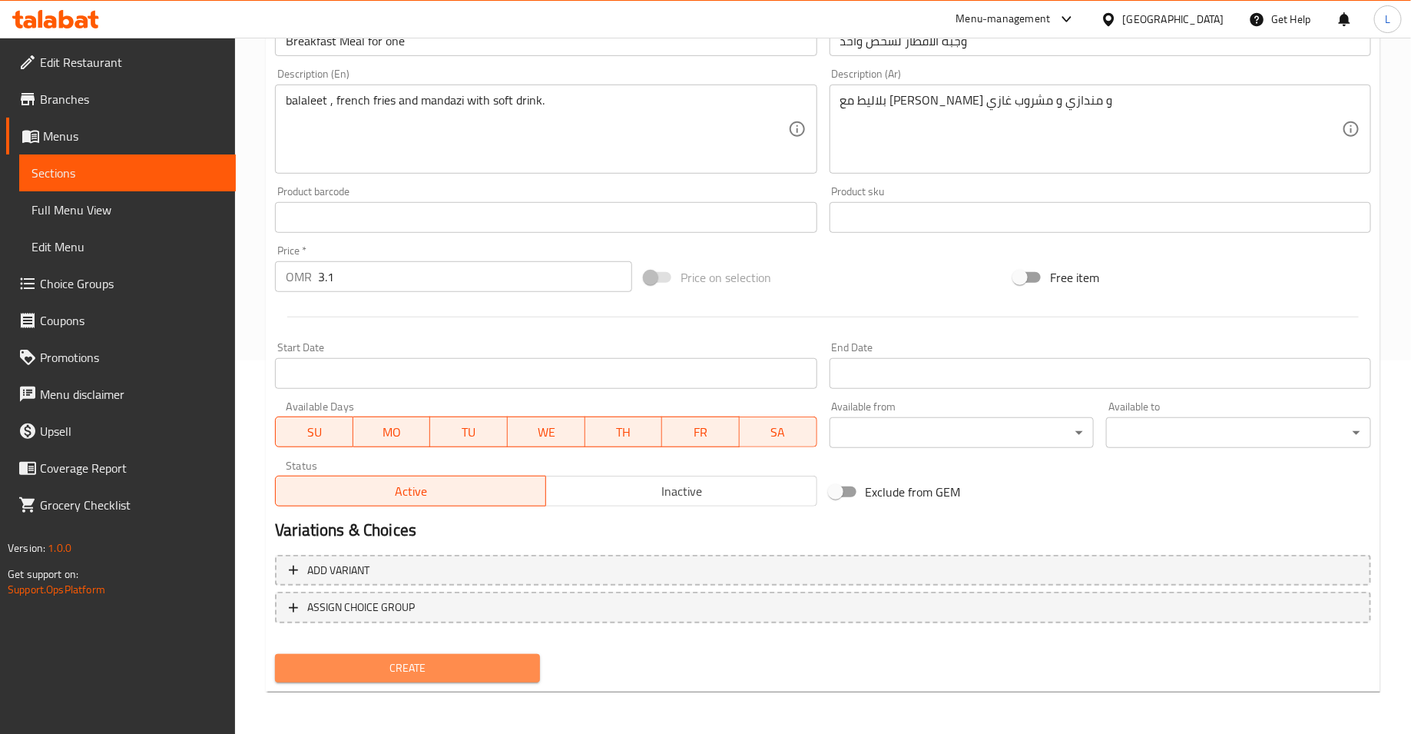
click at [426, 673] on span "Create" at bounding box center [407, 667] width 240 height 19
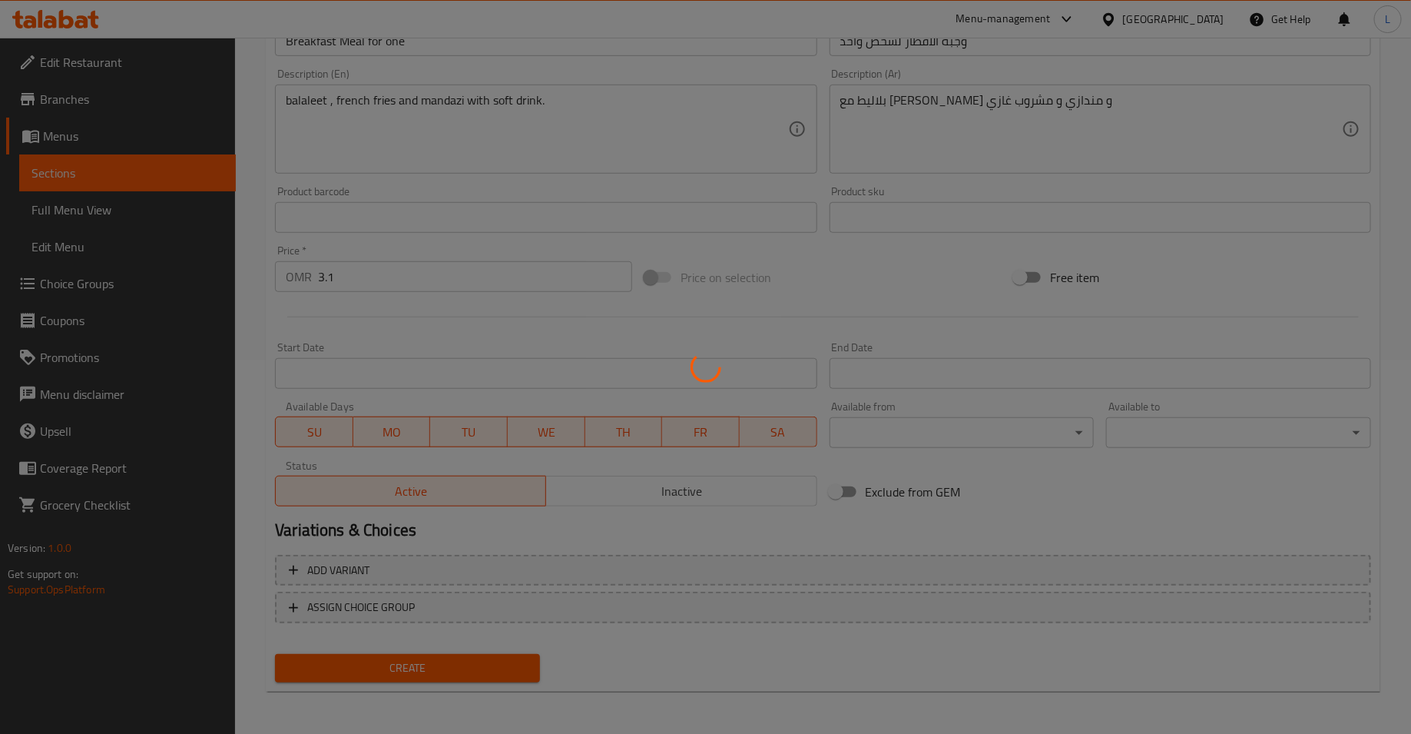
type input "0"
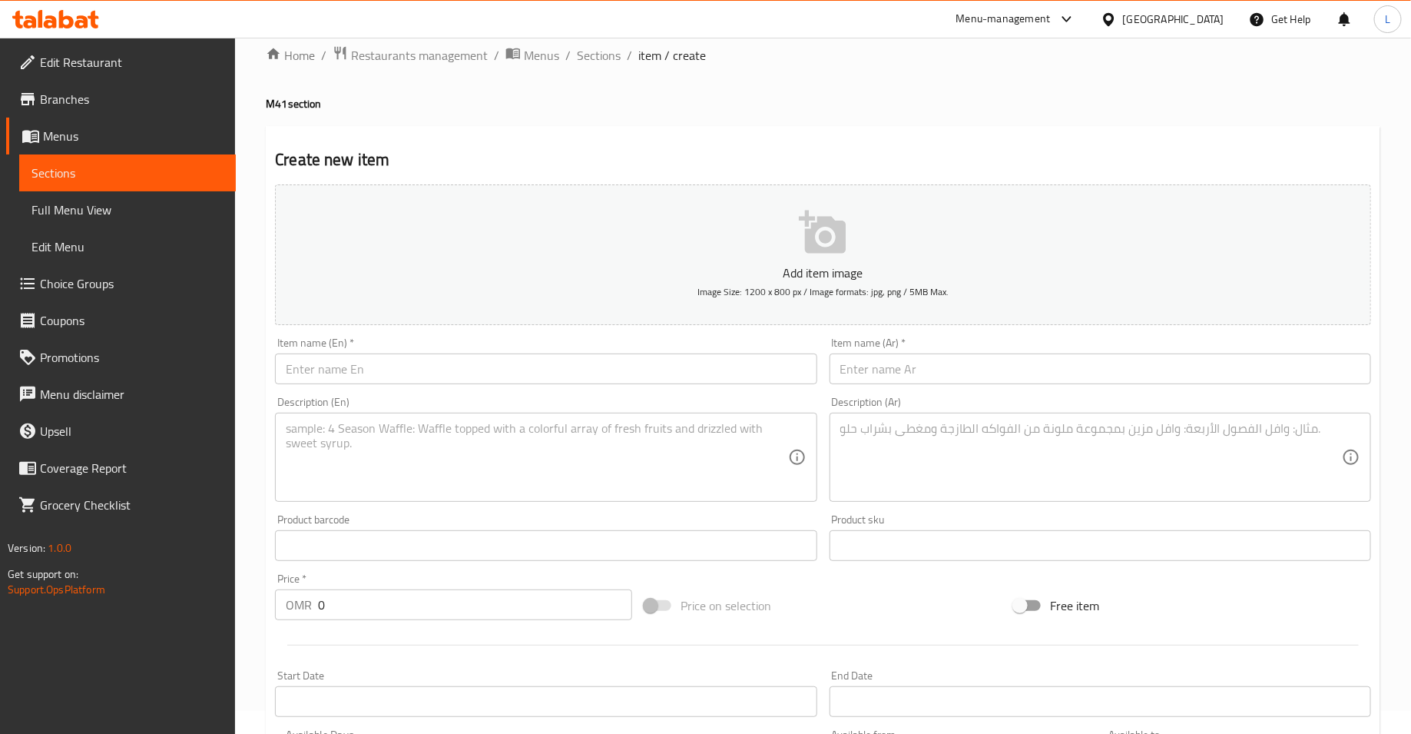
scroll to position [20, 0]
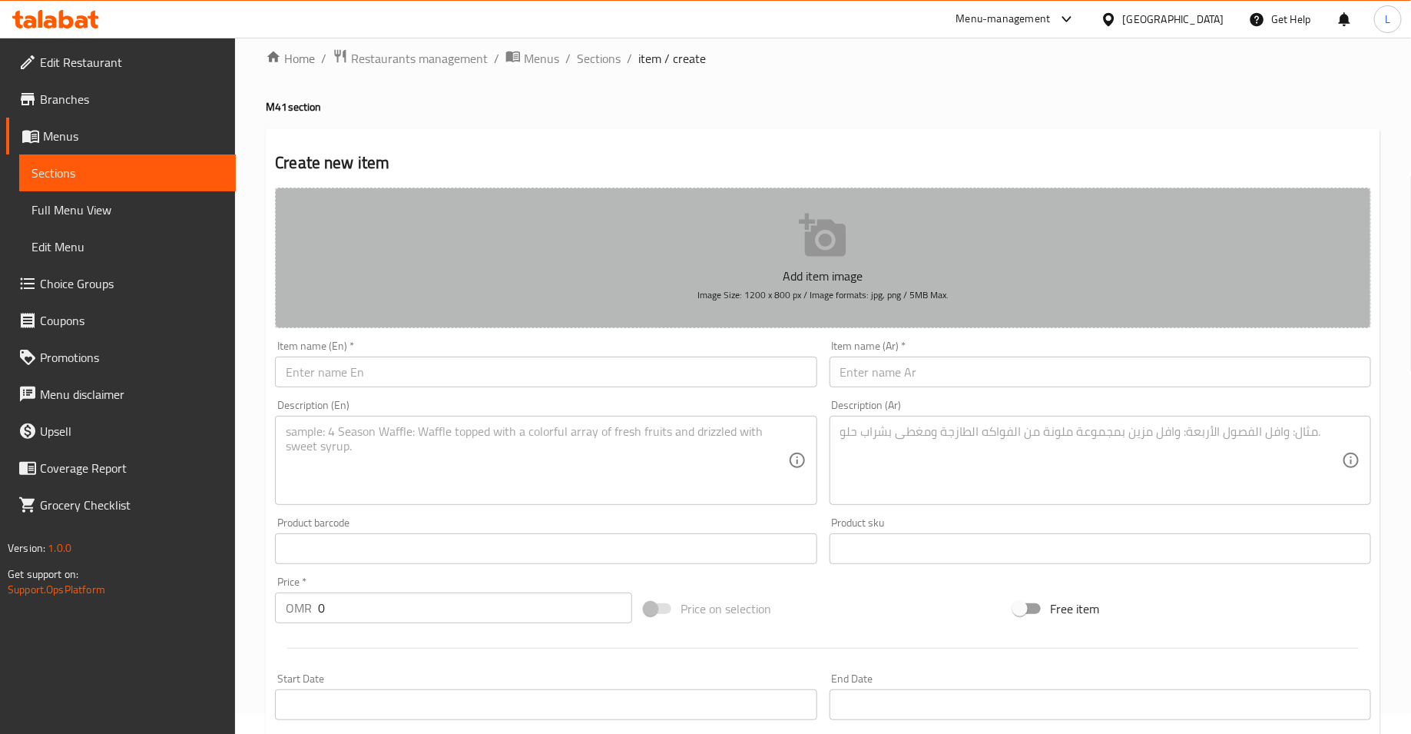
click at [655, 233] on button "Add item image Image Size: 1200 x 800 px / Image formats: jpg, png / 5MB Max." at bounding box center [823, 257] width 1096 height 141
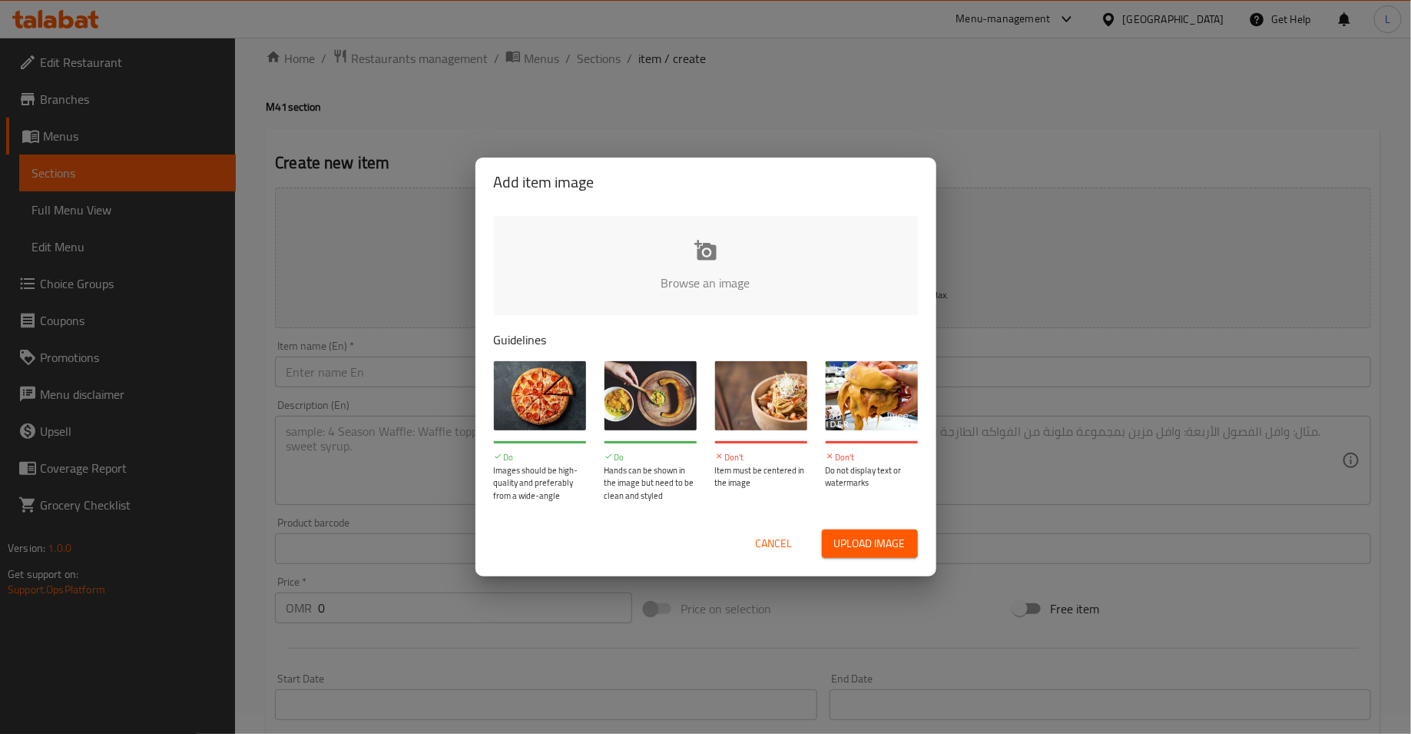
click at [596, 260] on input "file" at bounding box center [1225, 288] width 1463 height 144
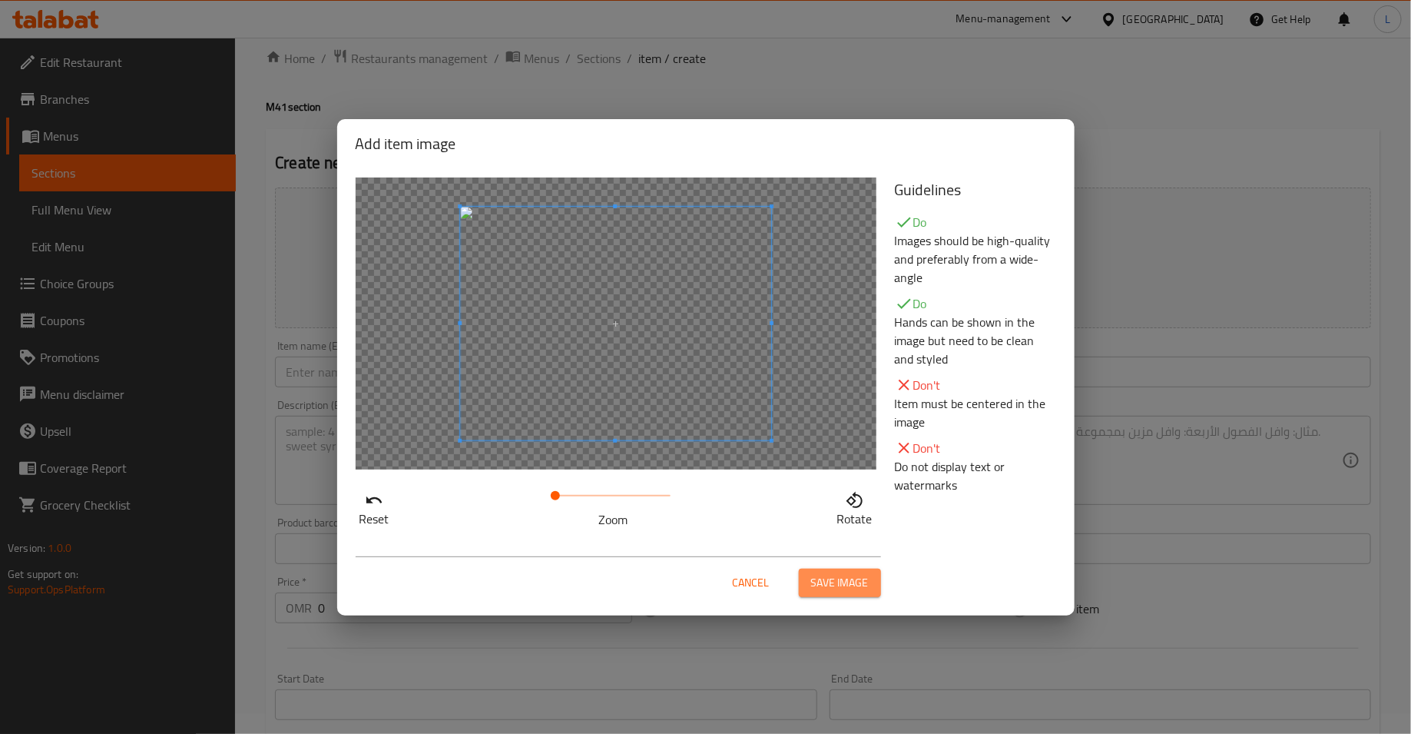
click at [854, 588] on span "Save image" at bounding box center [840, 582] width 58 height 19
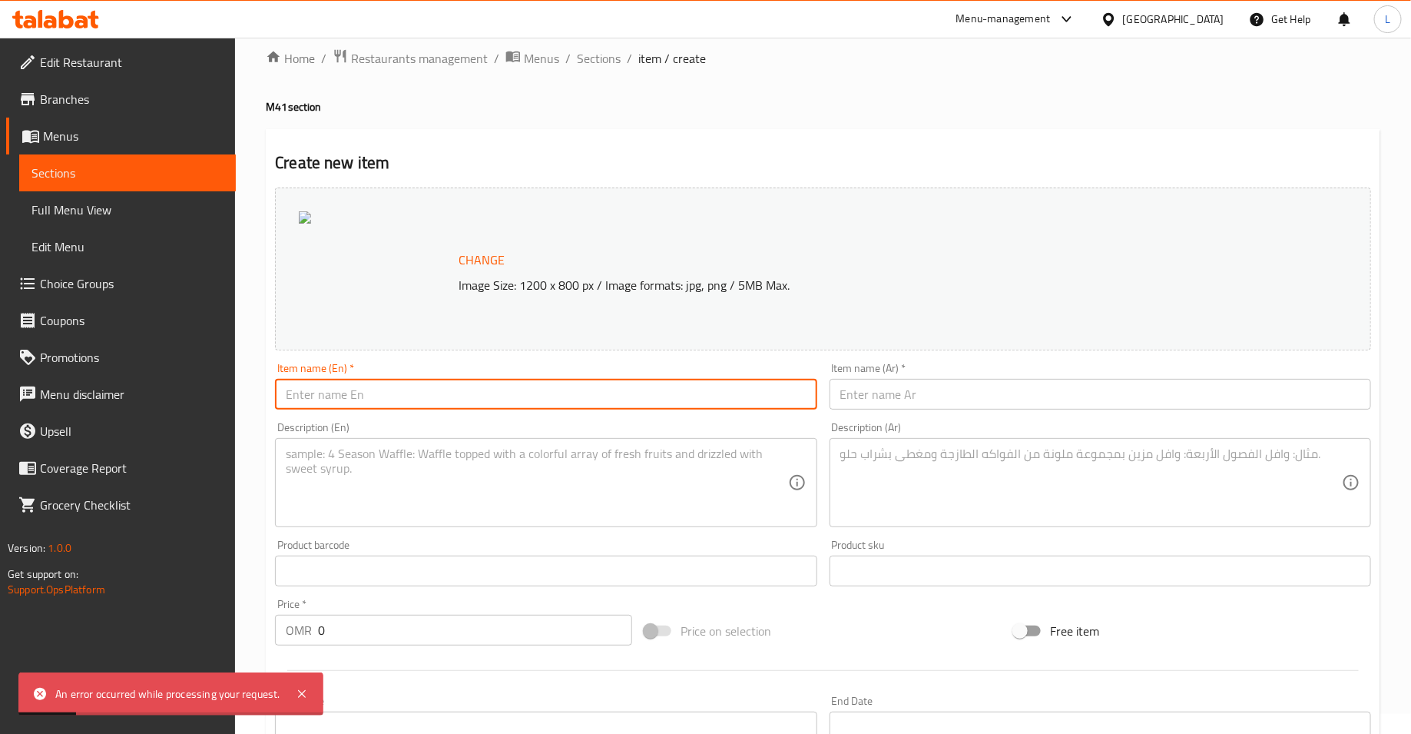
click at [386, 392] on input "text" at bounding box center [546, 394] width 542 height 31
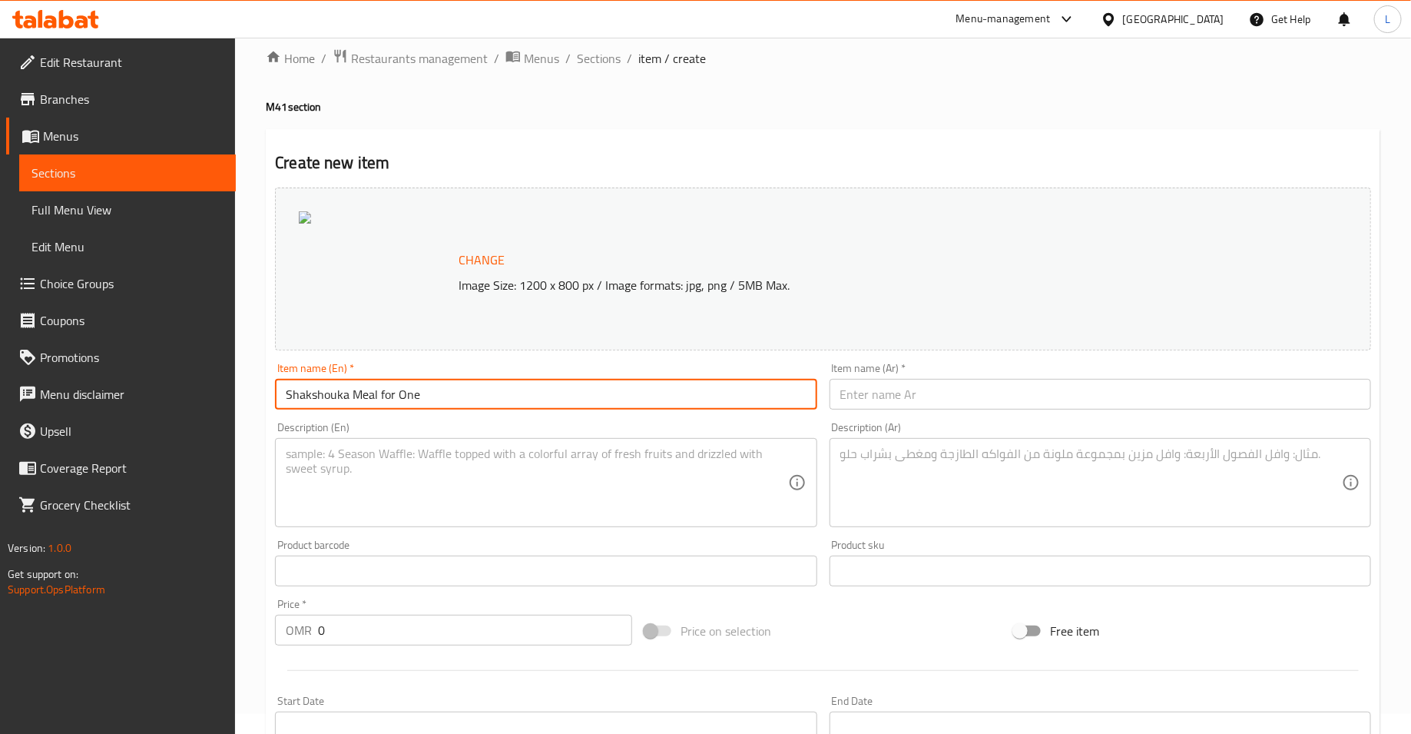
type input "Shakshouka Meal for One"
click at [905, 403] on input "text" at bounding box center [1101, 394] width 542 height 31
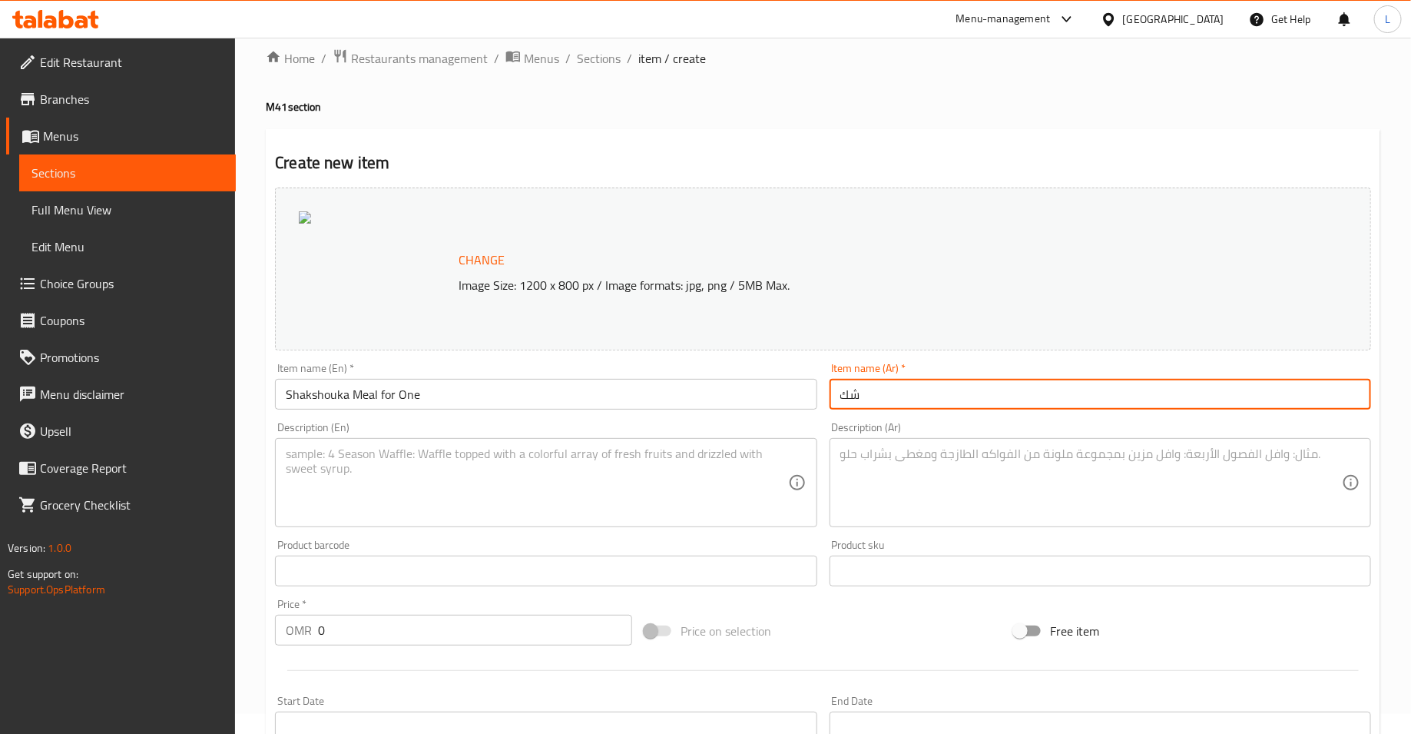
type input "ش"
type input "وجبة شكشوكة لشخص واحد"
click at [729, 489] on textarea at bounding box center [537, 482] width 502 height 73
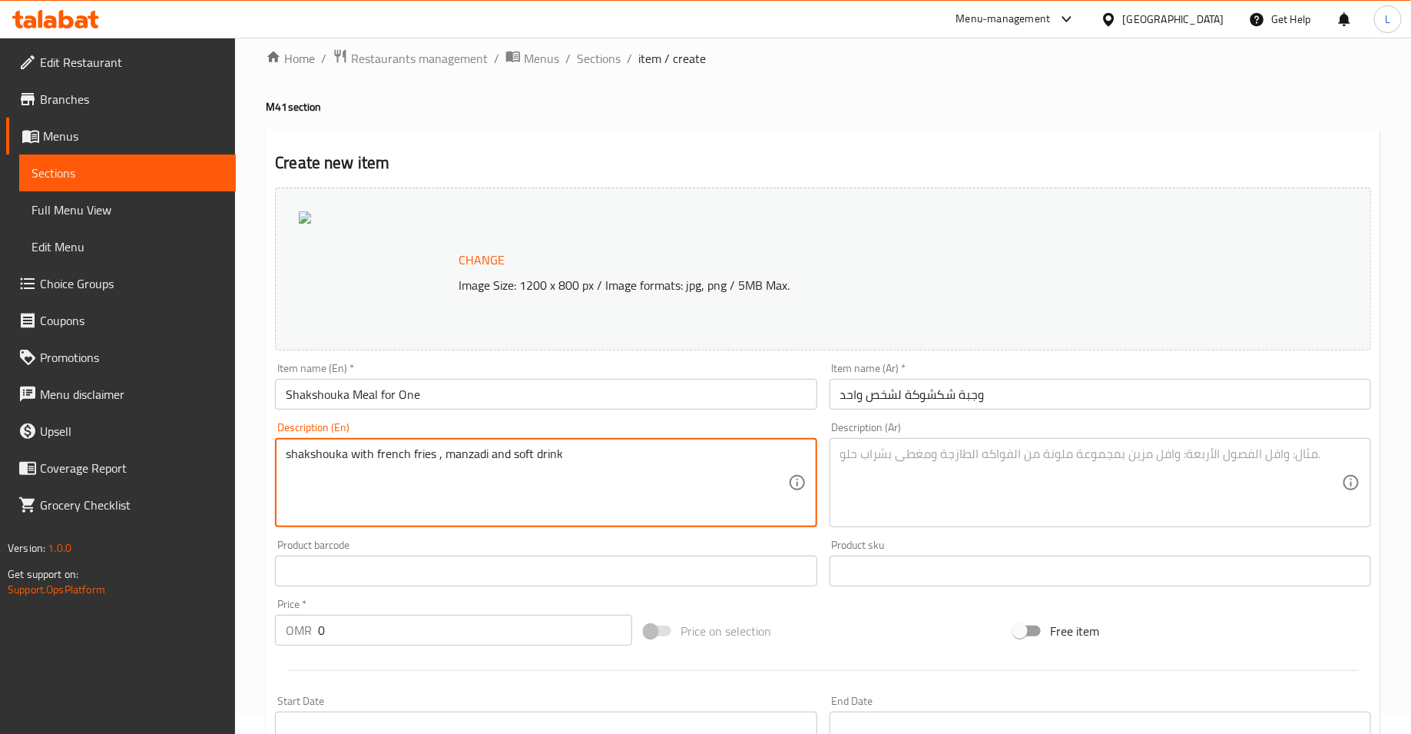
type textarea "shakshouka with french fries , manzadi and soft drink"
click at [1012, 495] on textarea at bounding box center [1091, 482] width 502 height 73
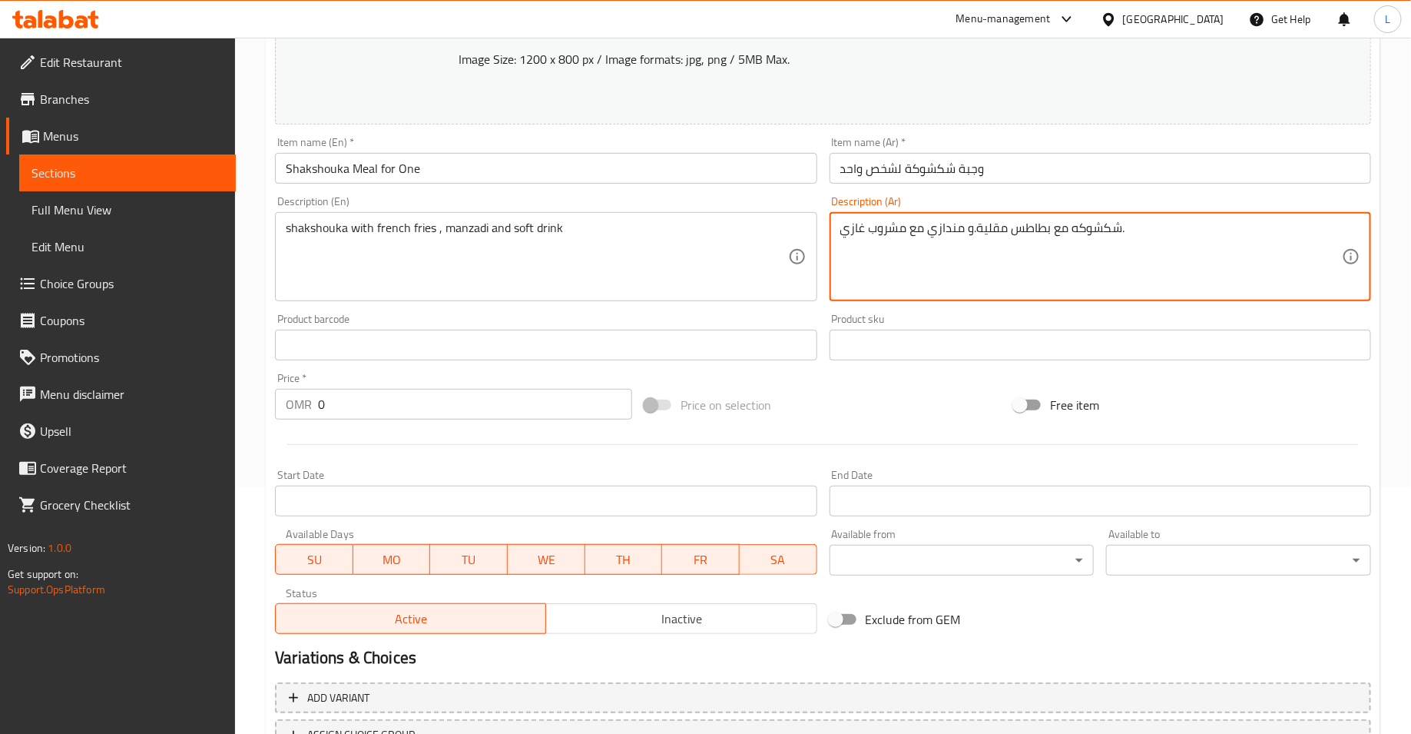
scroll to position [321, 0]
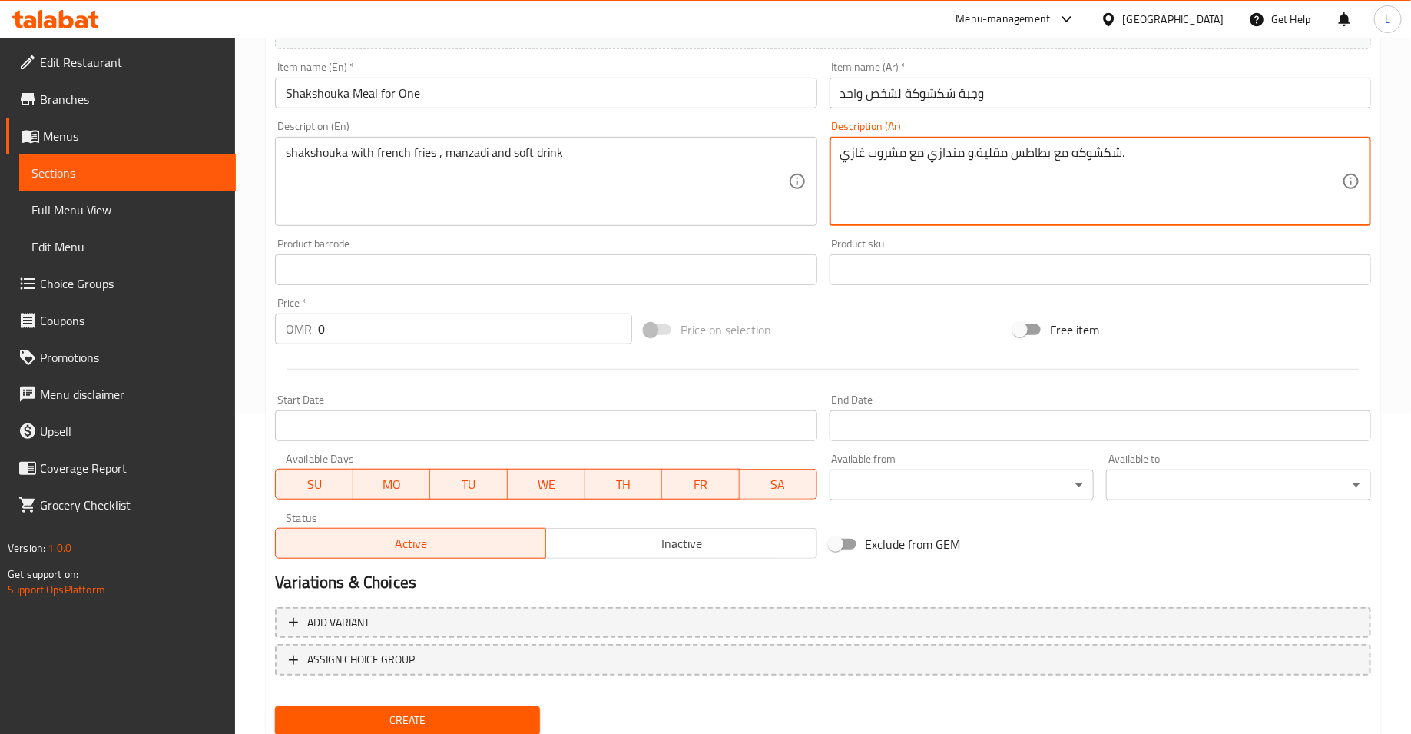
type textarea "شكشوكه مع بطاطس مقلية.و مندازي مع مشروب غازي."
click at [366, 336] on input "0" at bounding box center [475, 328] width 314 height 31
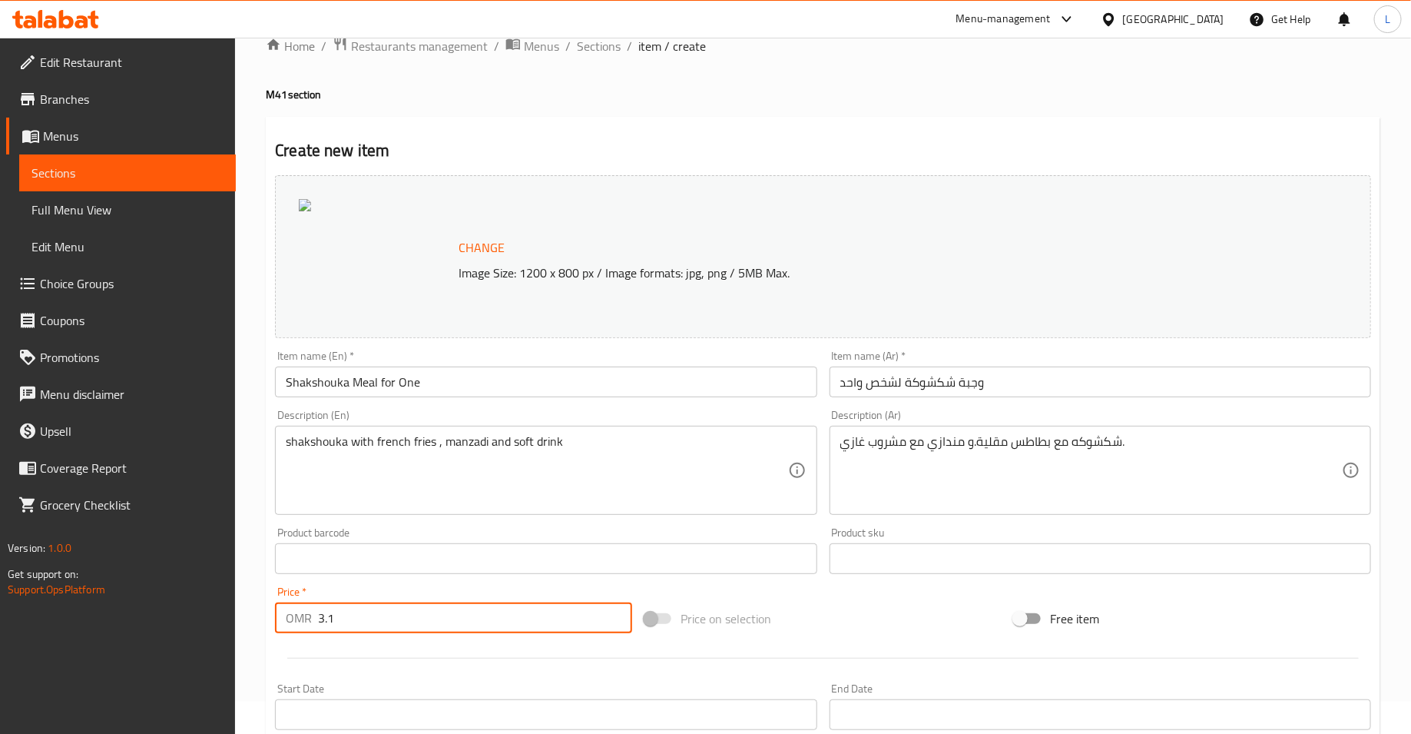
scroll to position [0, 0]
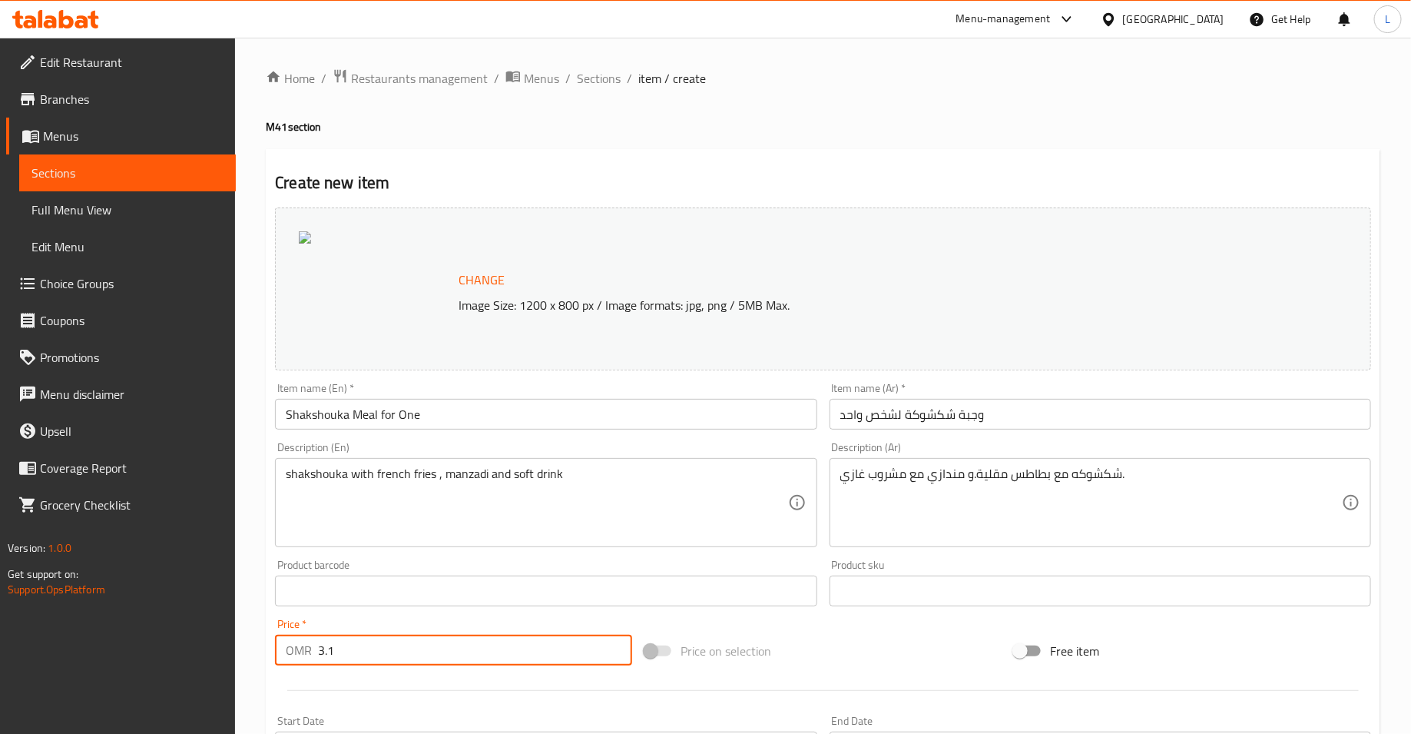
type input "3.1"
click at [482, 276] on span "Change" at bounding box center [482, 280] width 46 height 22
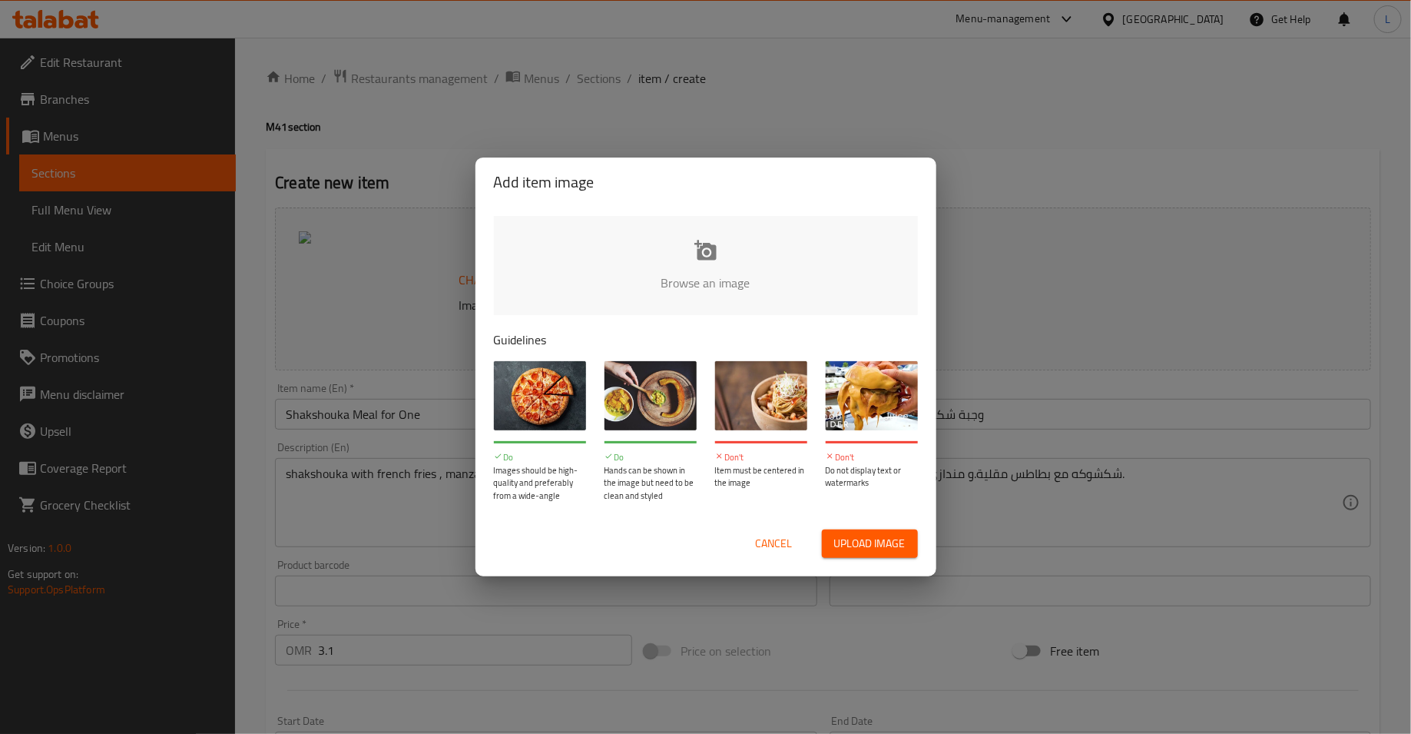
click at [660, 271] on input "file" at bounding box center [1225, 288] width 1463 height 144
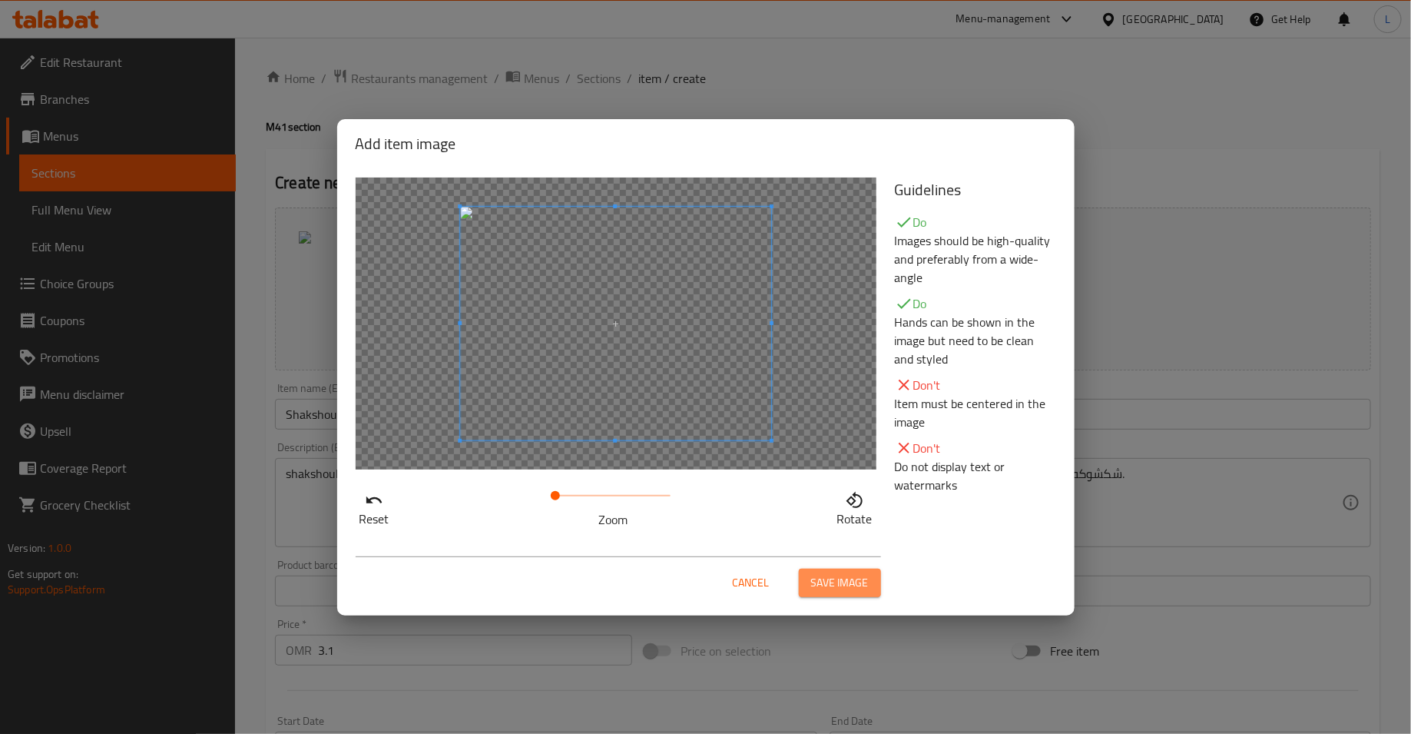
click at [826, 581] on span "Save image" at bounding box center [840, 582] width 58 height 19
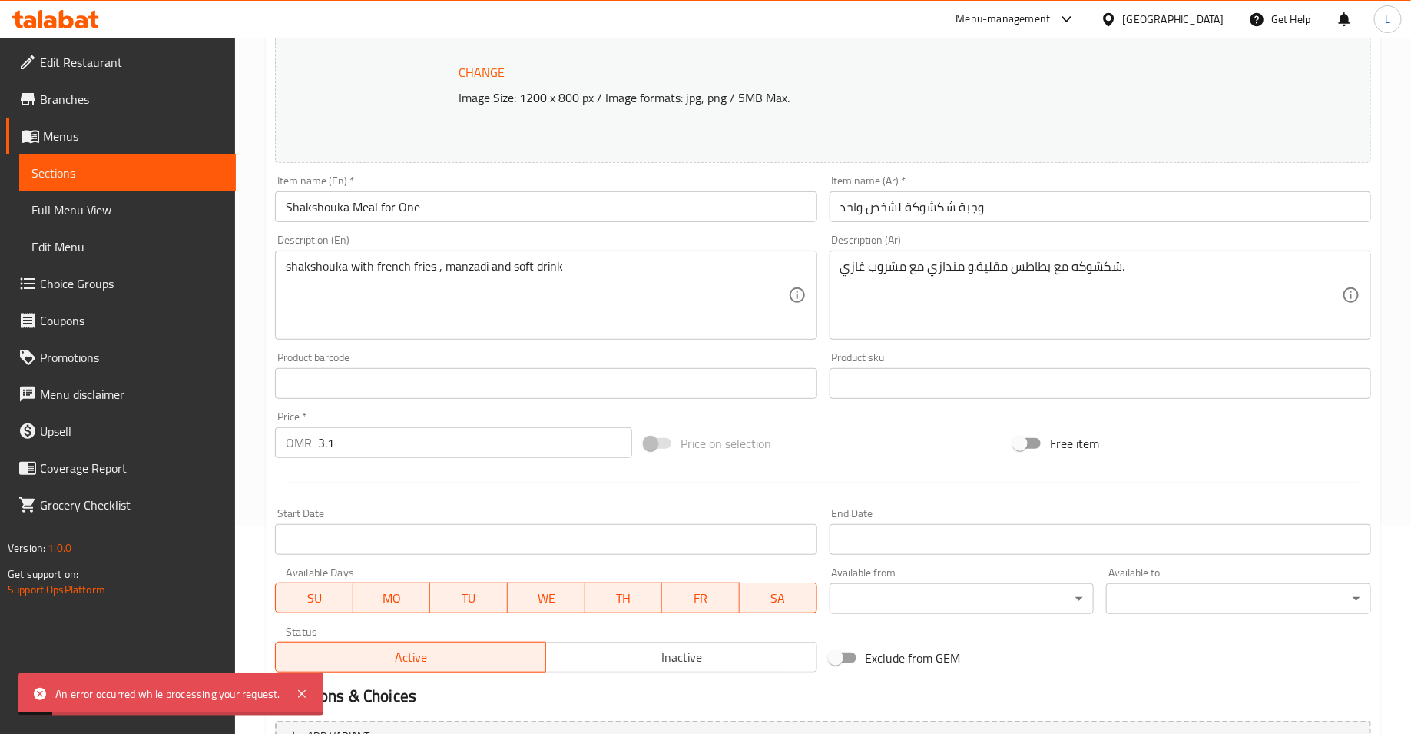
scroll to position [373, 0]
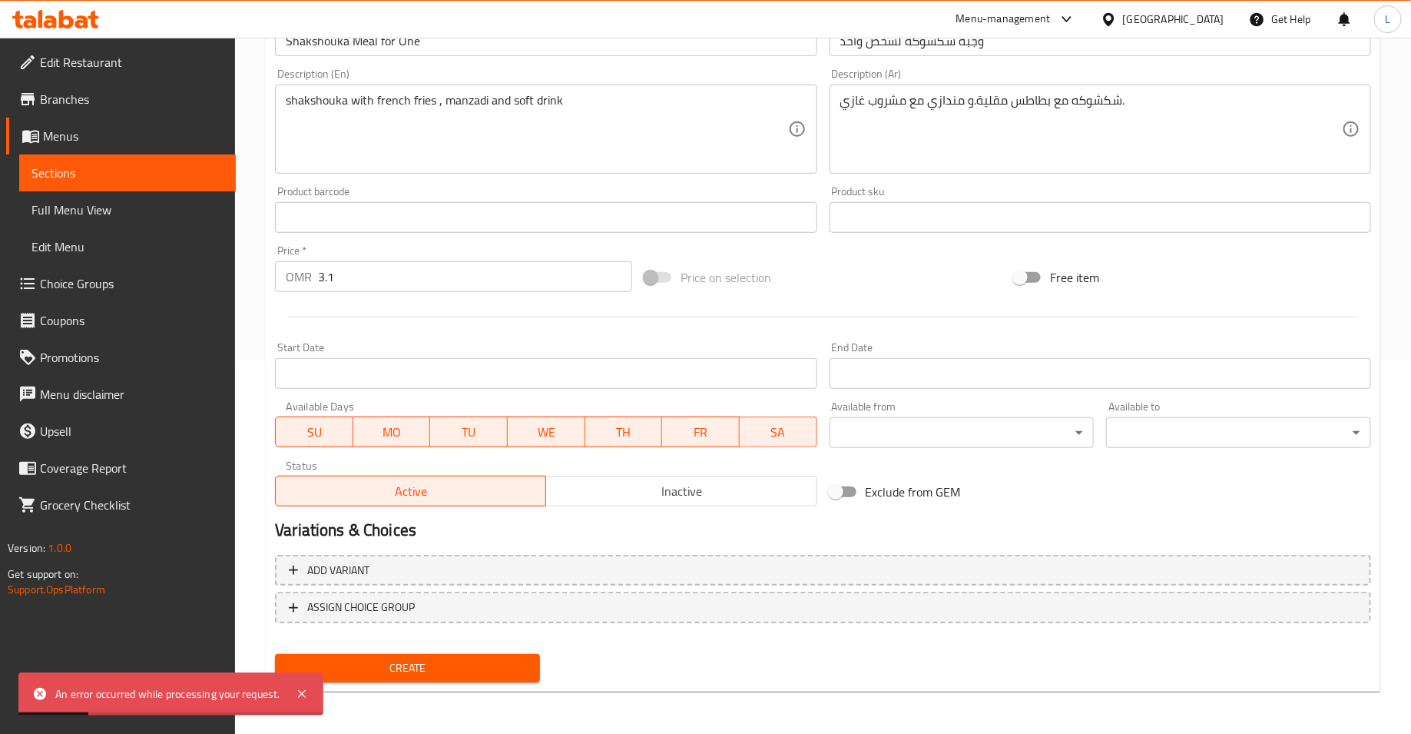
click at [417, 665] on span "Create" at bounding box center [407, 667] width 240 height 19
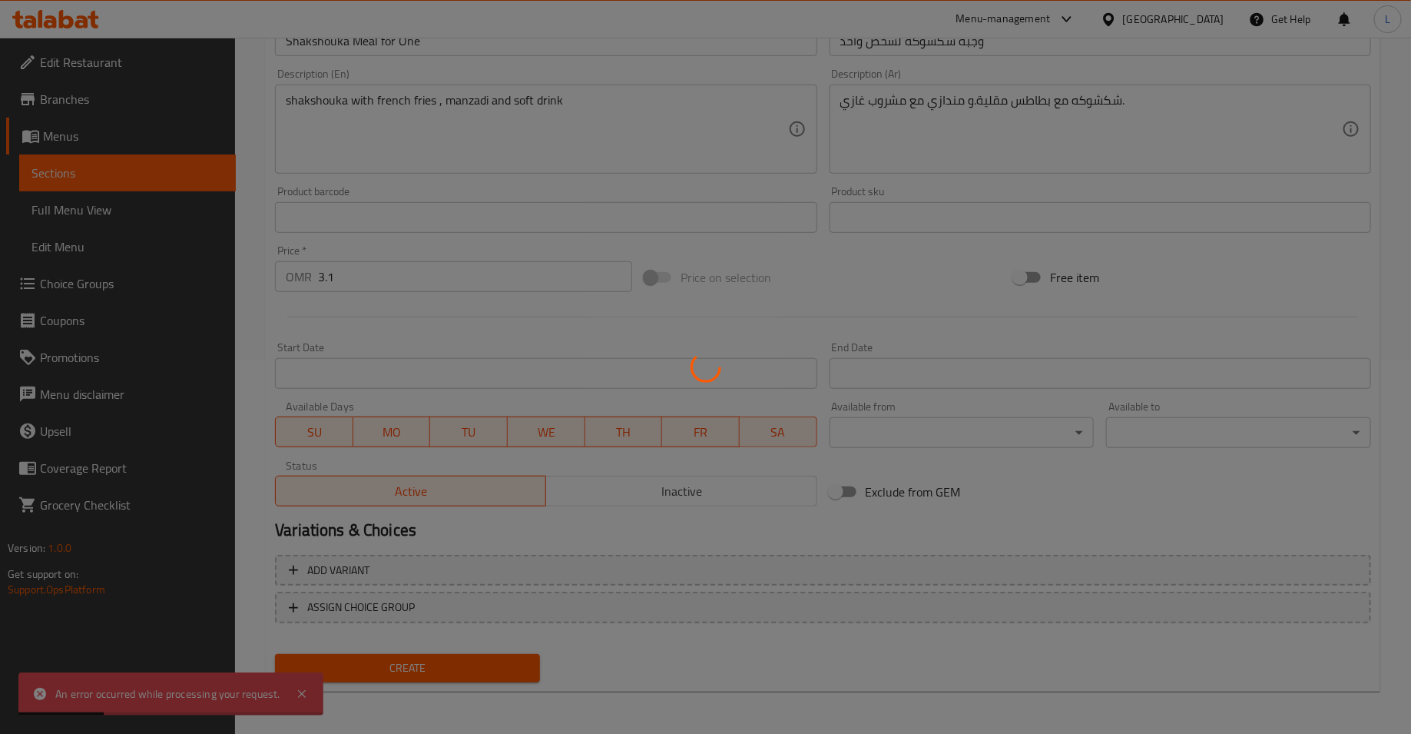
type input "0"
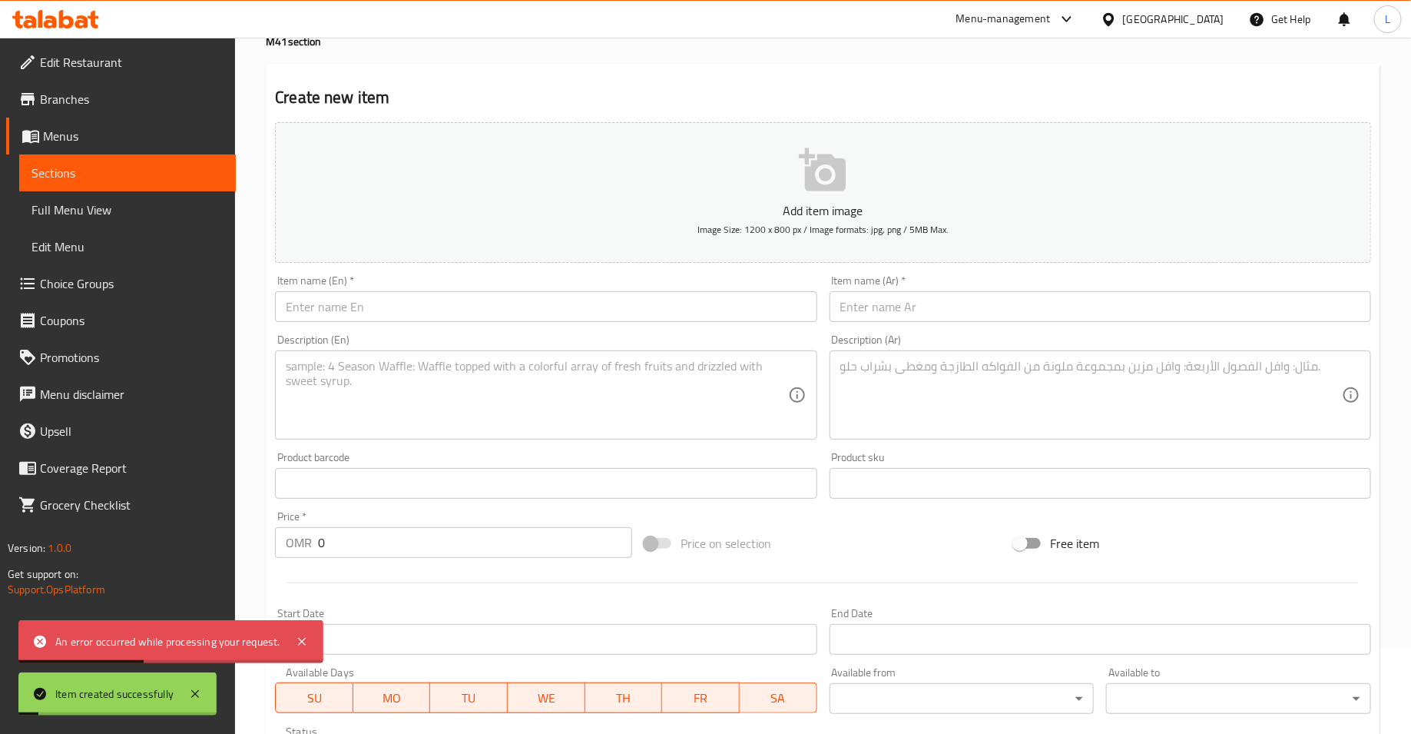
scroll to position [0, 0]
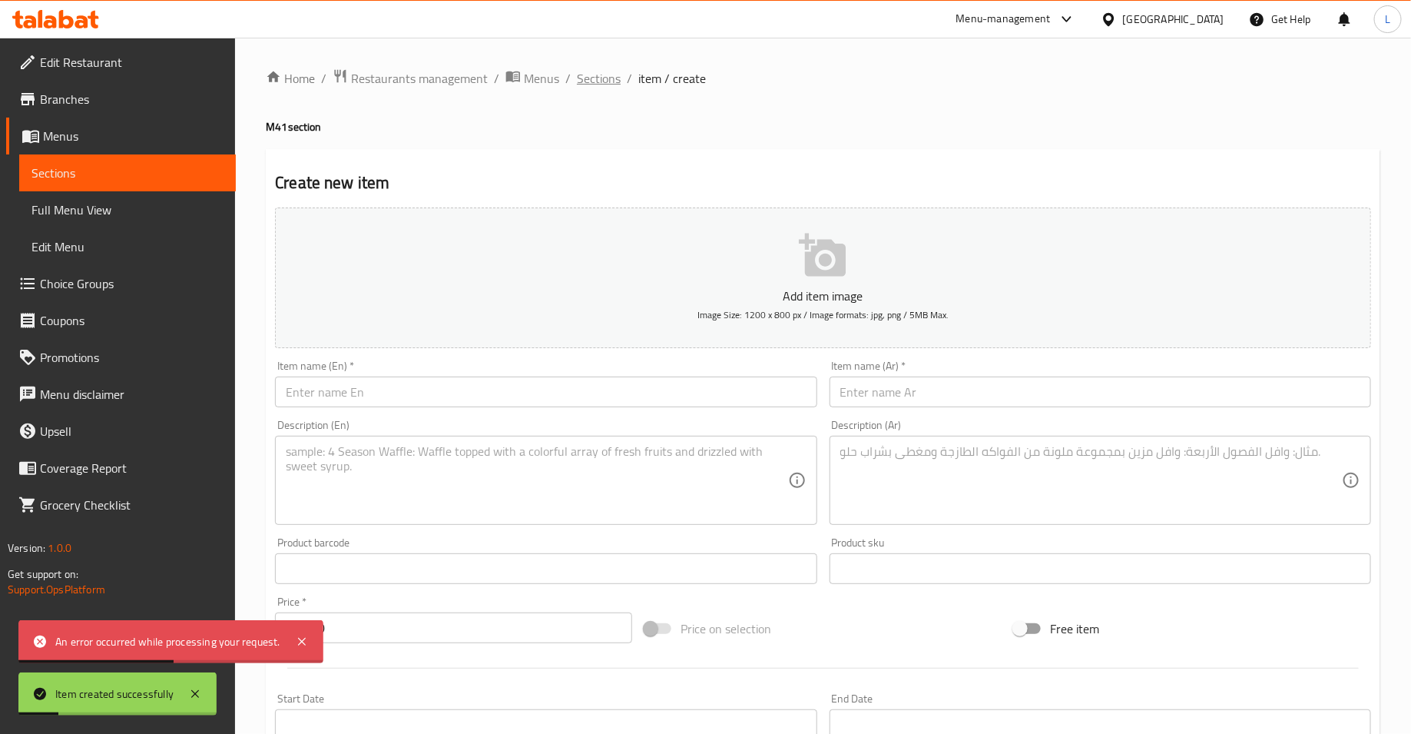
click at [605, 77] on span "Sections" at bounding box center [599, 78] width 44 height 18
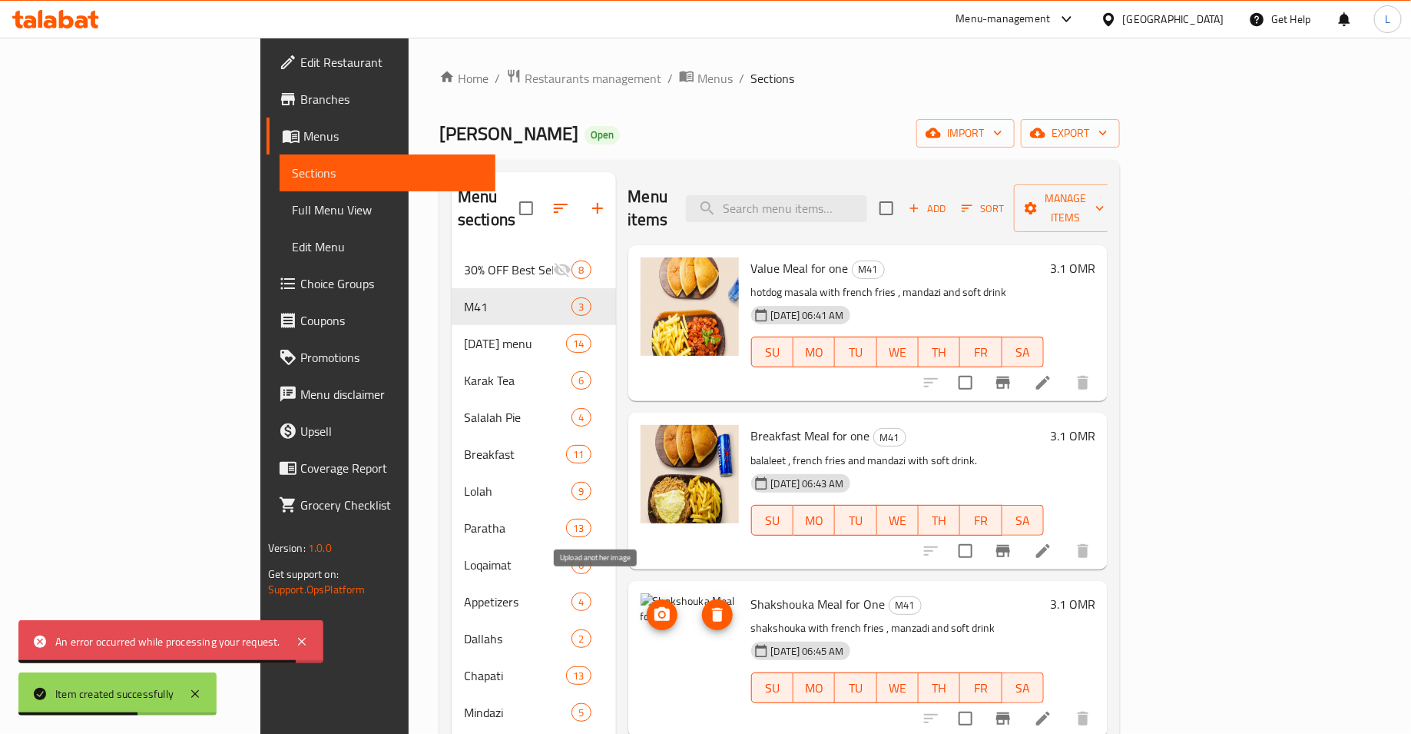
click at [655, 607] on icon "upload picture" at bounding box center [662, 614] width 15 height 14
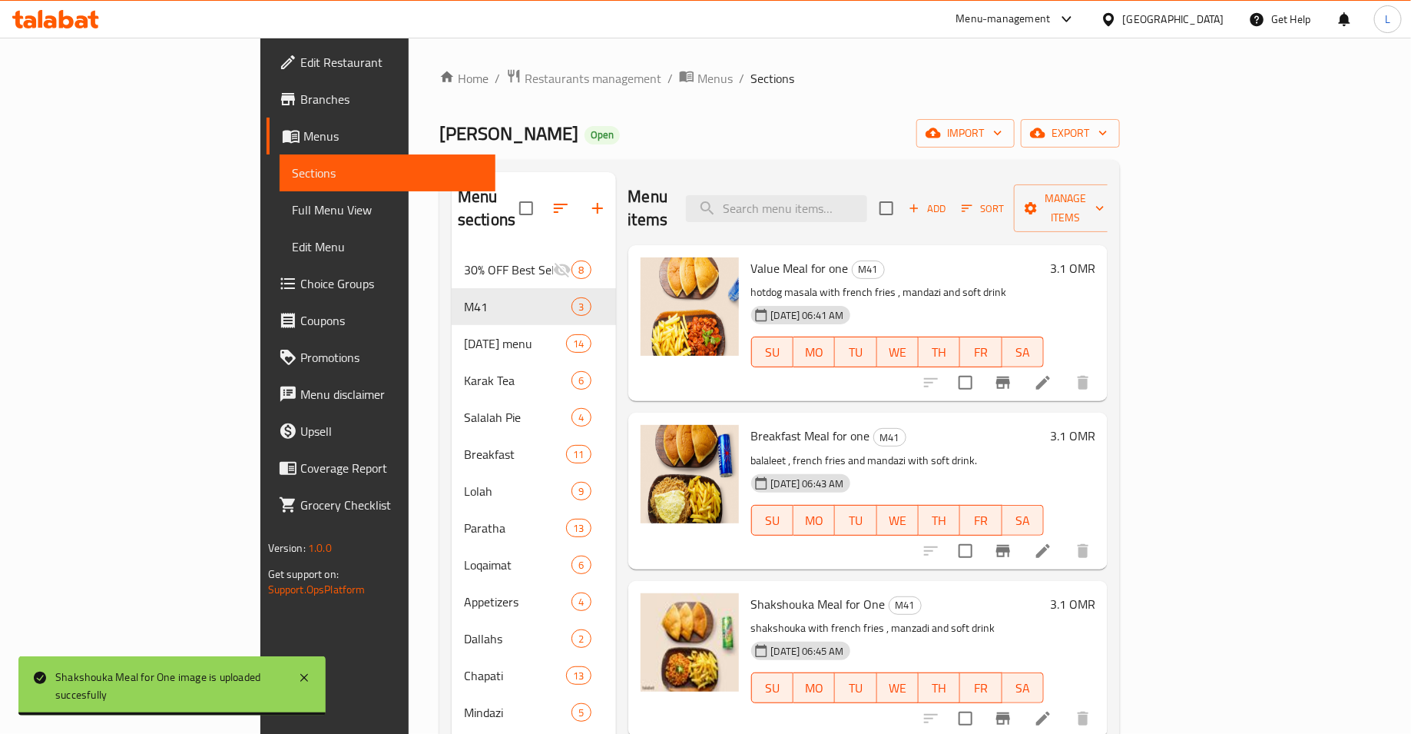
click at [300, 290] on span "Choice Groups" at bounding box center [392, 283] width 184 height 18
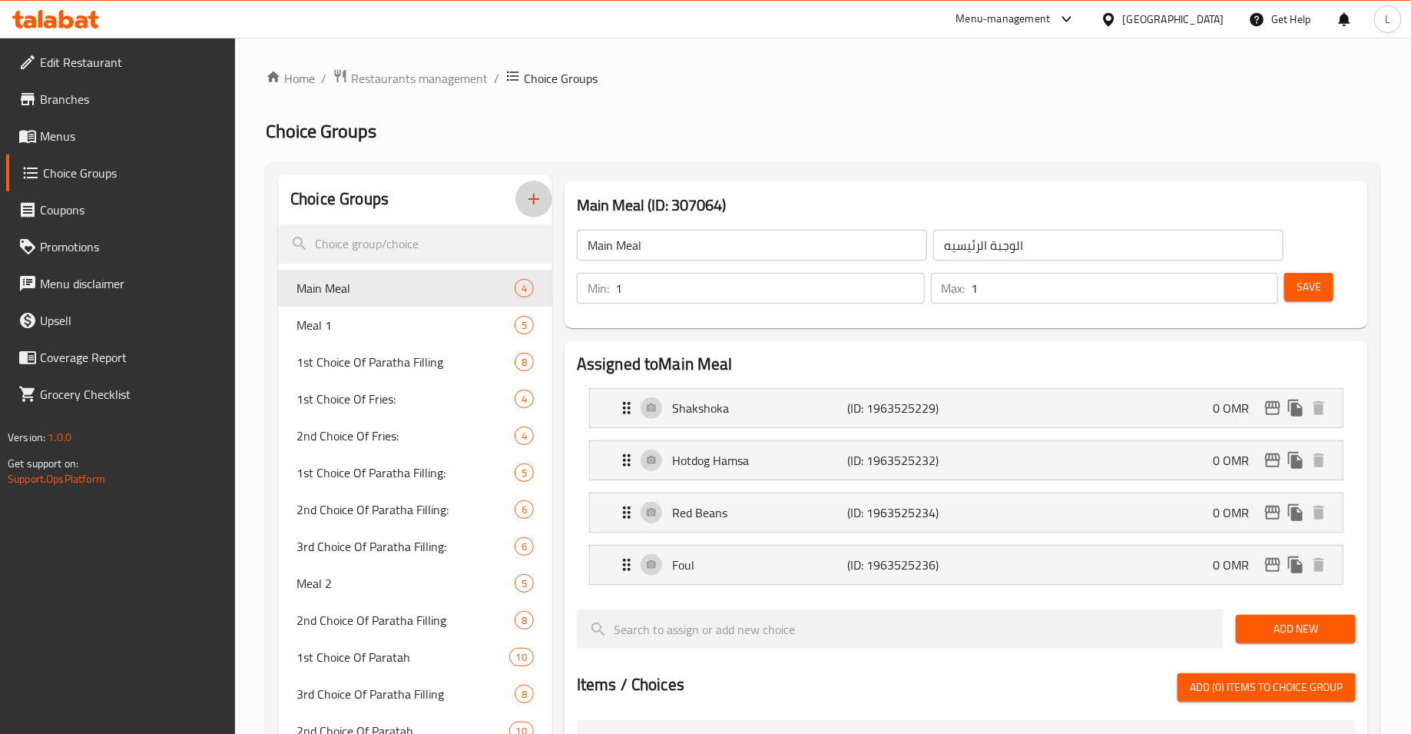
click at [529, 197] on icon "button" at bounding box center [534, 199] width 18 height 18
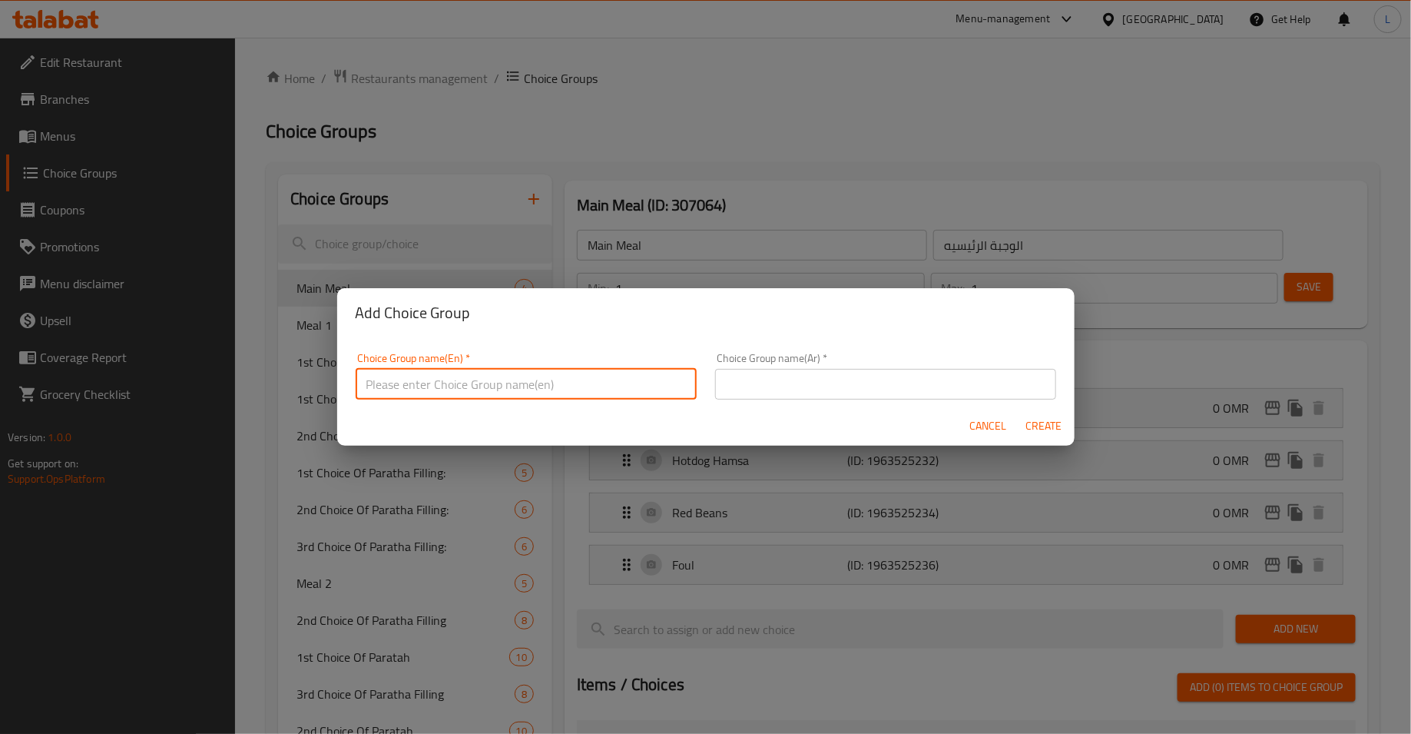
click at [632, 379] on input "text" at bounding box center [526, 384] width 341 height 31
type input "Your choice of soft drink:"
click at [824, 374] on input "text" at bounding box center [885, 384] width 341 height 31
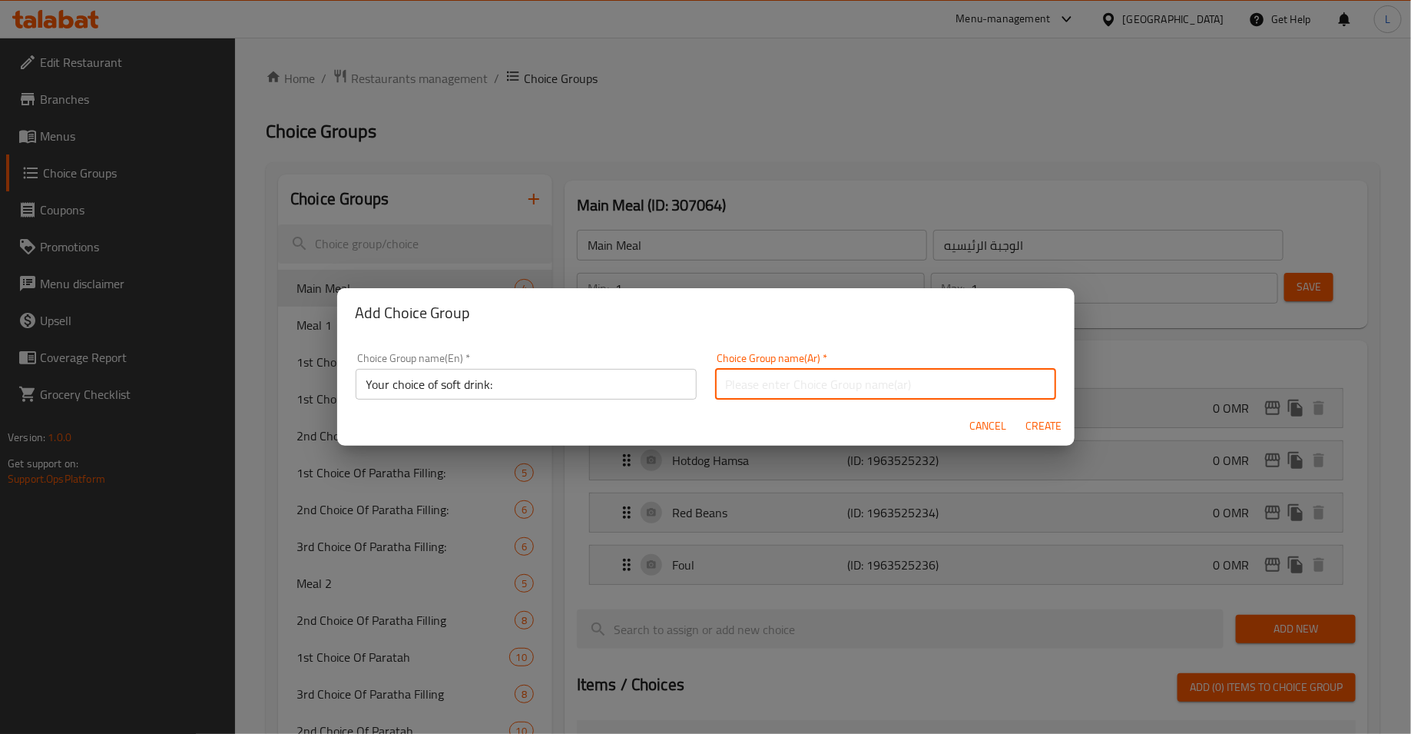
type input "اختيارك من المشروب الغازي:"
click at [1046, 419] on span "Create" at bounding box center [1044, 425] width 37 height 19
type input "Your choice of soft drink:"
type input "اختيارك من المشروب الغازي:"
type input "0"
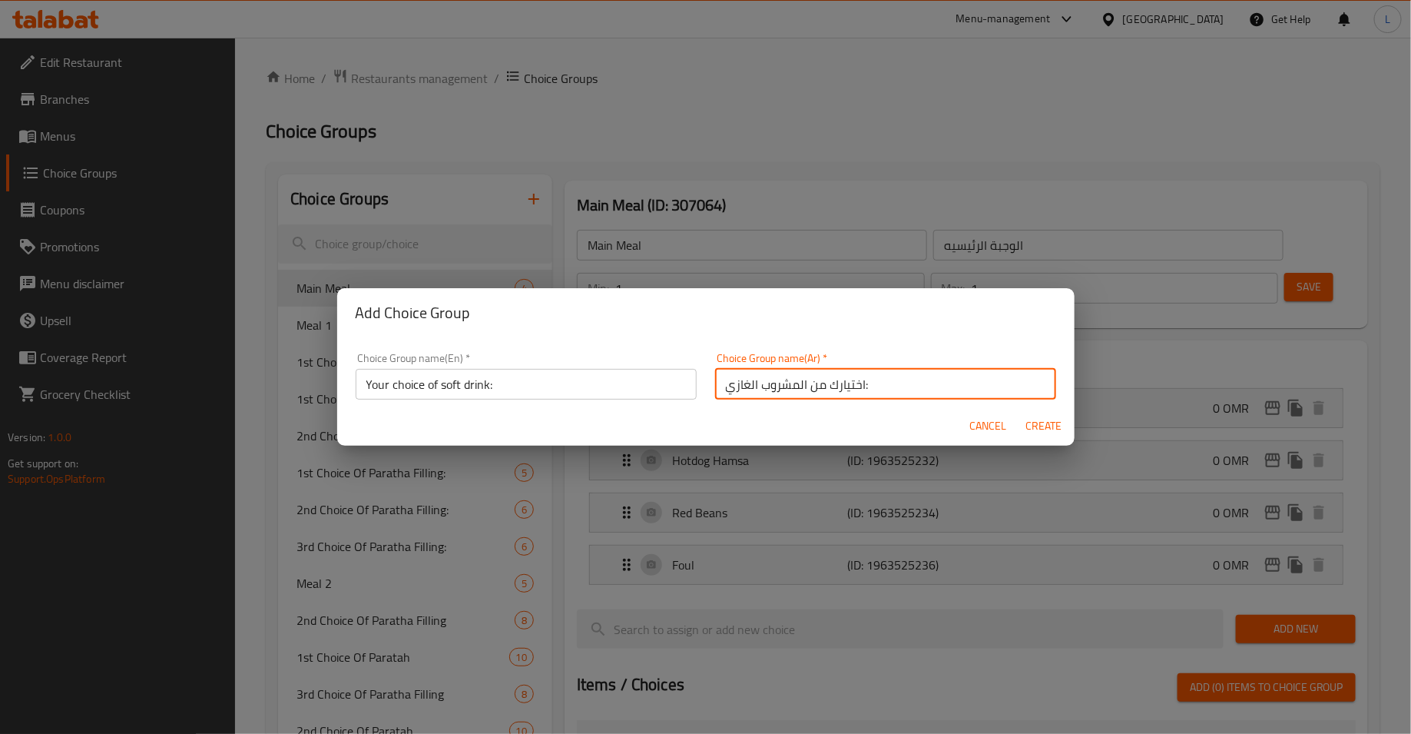
type input "0"
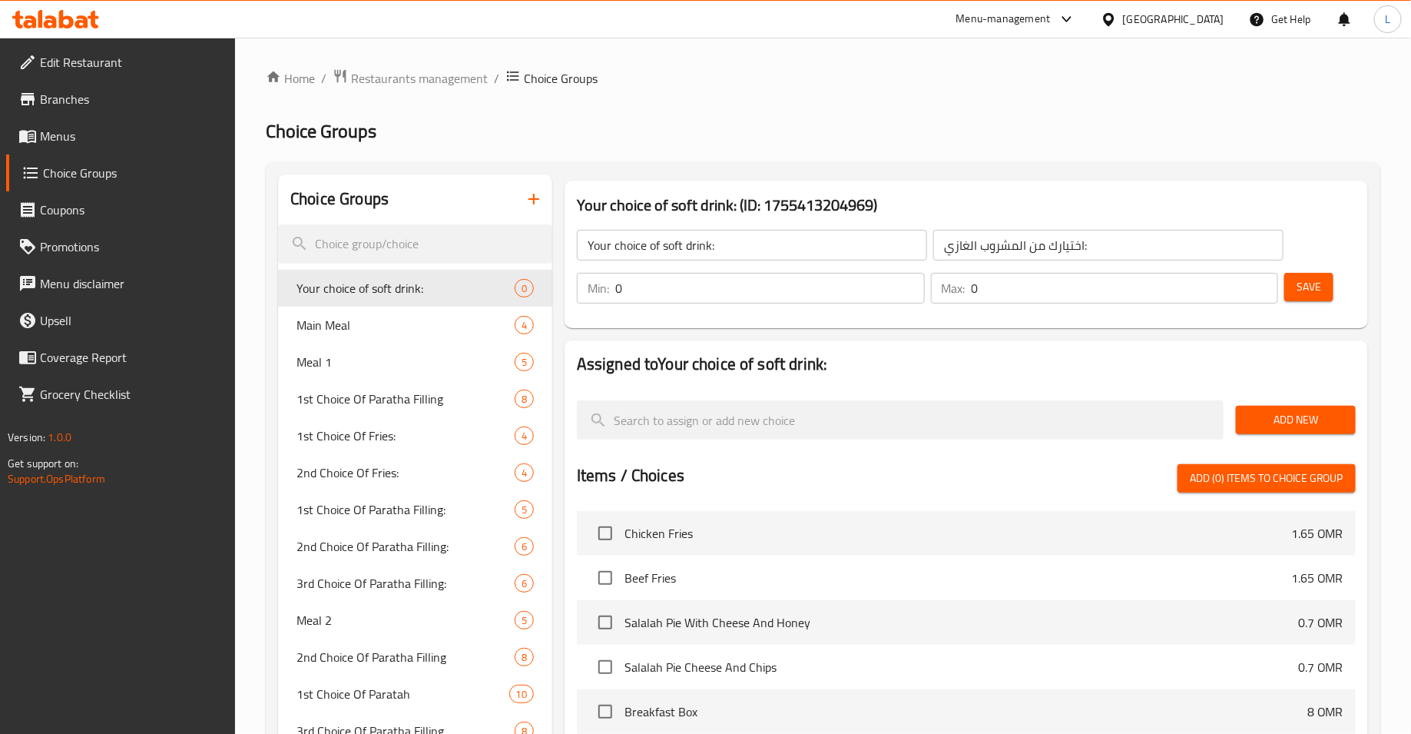
click at [655, 302] on input "0" at bounding box center [770, 288] width 310 height 31
type input "1"
click at [1002, 292] on input "0" at bounding box center [1125, 288] width 307 height 31
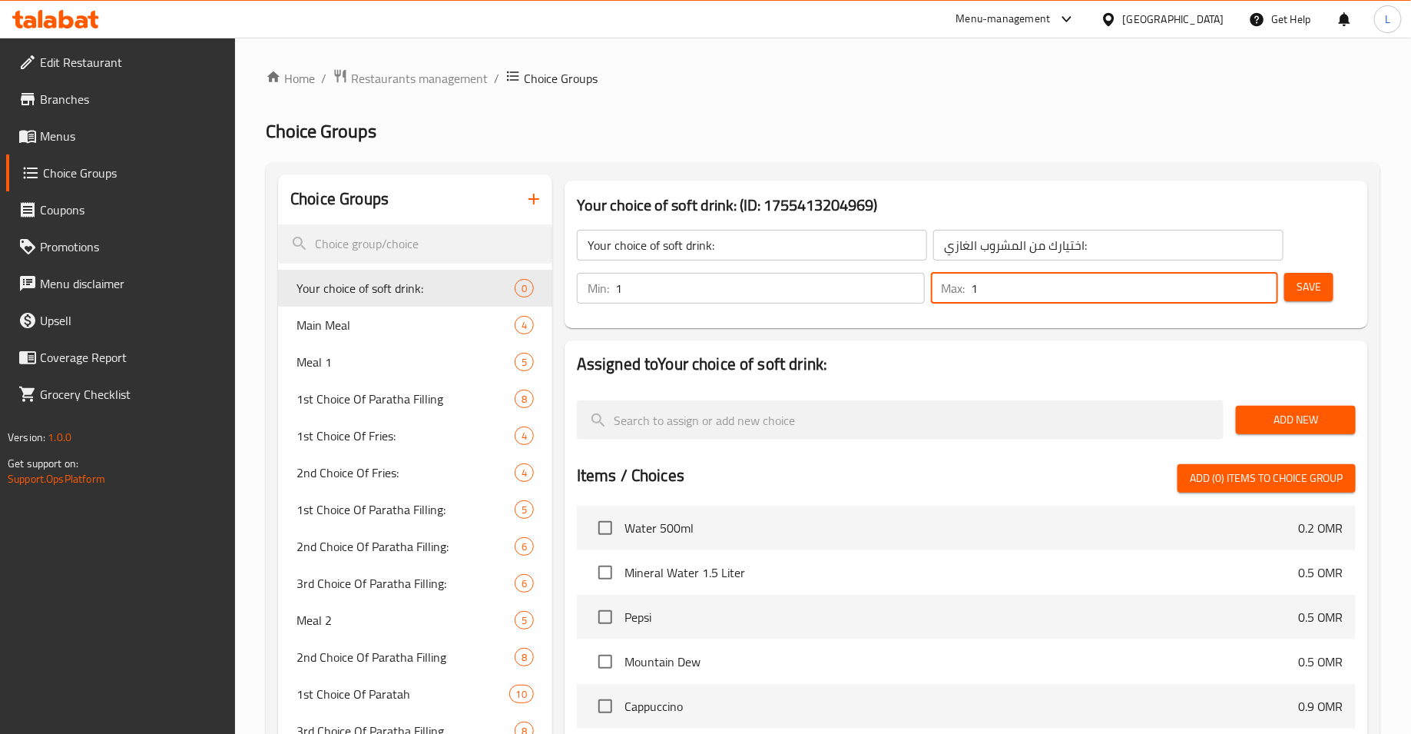
scroll to position [11704, 0]
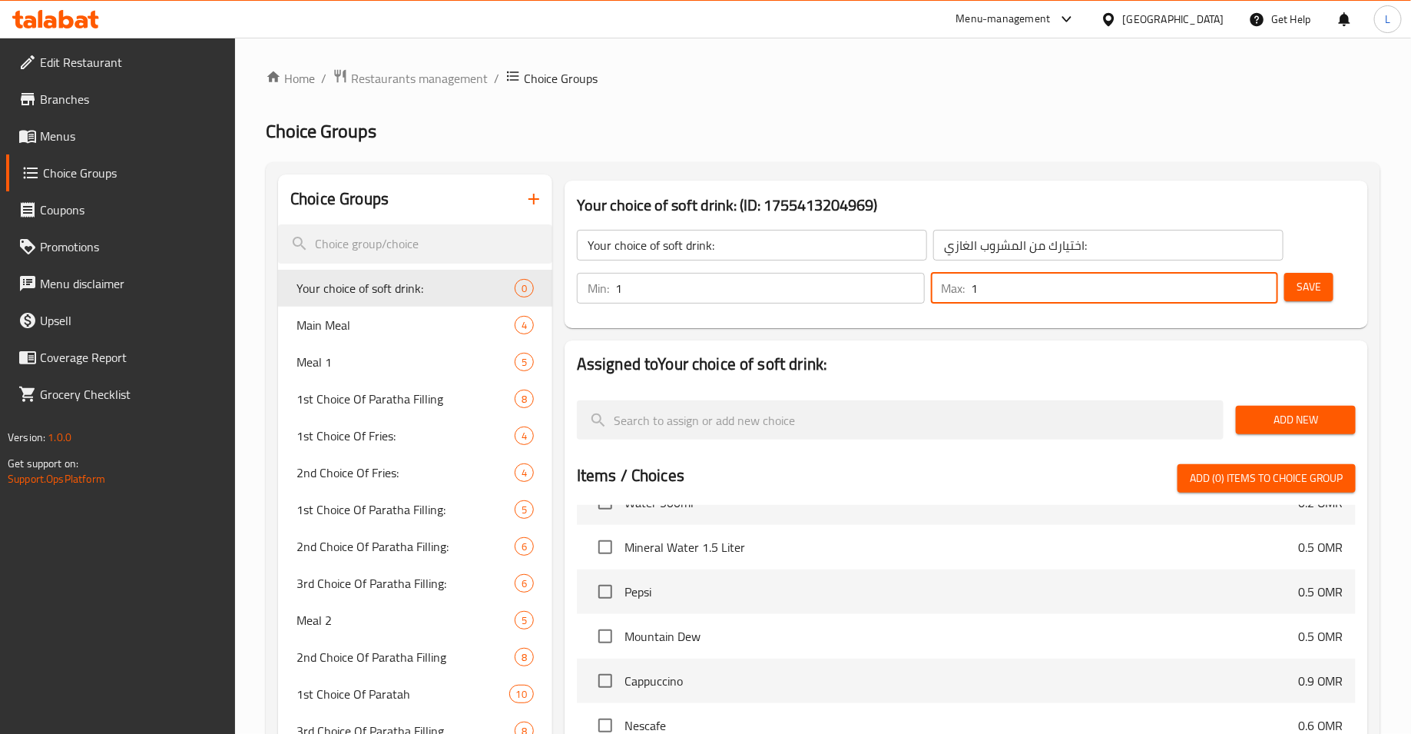
type input "1"
click at [606, 590] on input "checkbox" at bounding box center [605, 591] width 32 height 32
checkbox input "true"
click at [606, 638] on input "checkbox" at bounding box center [605, 636] width 32 height 32
checkbox input "true"
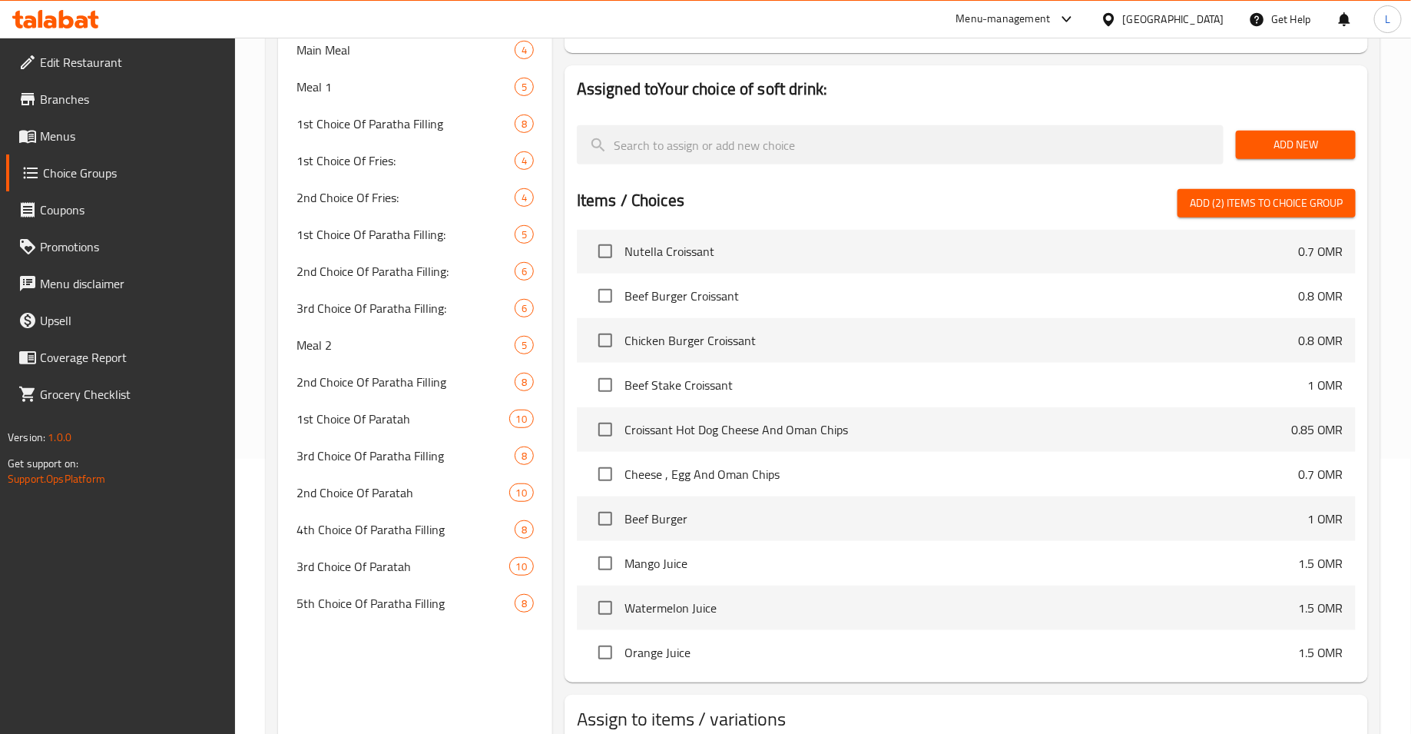
scroll to position [10604, 0]
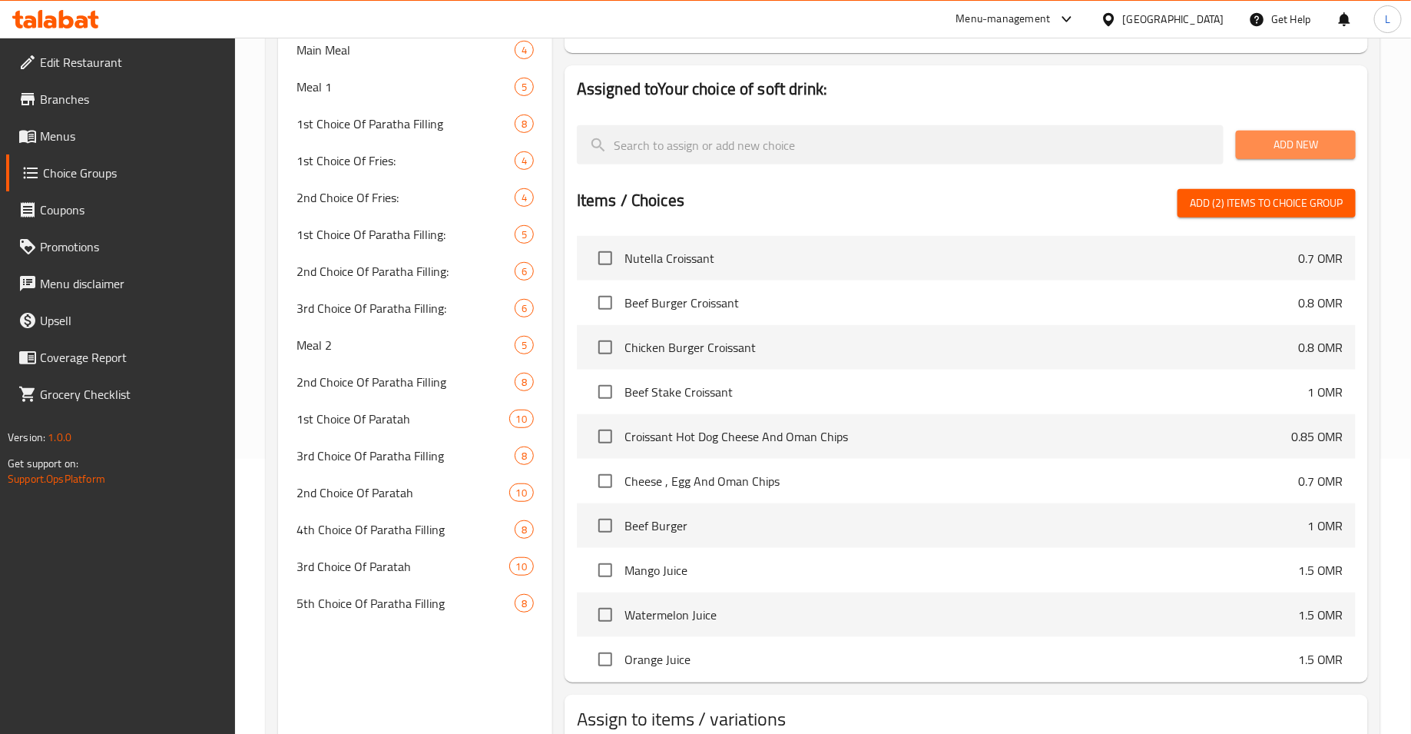
click at [1278, 146] on span "Add New" at bounding box center [1295, 144] width 95 height 19
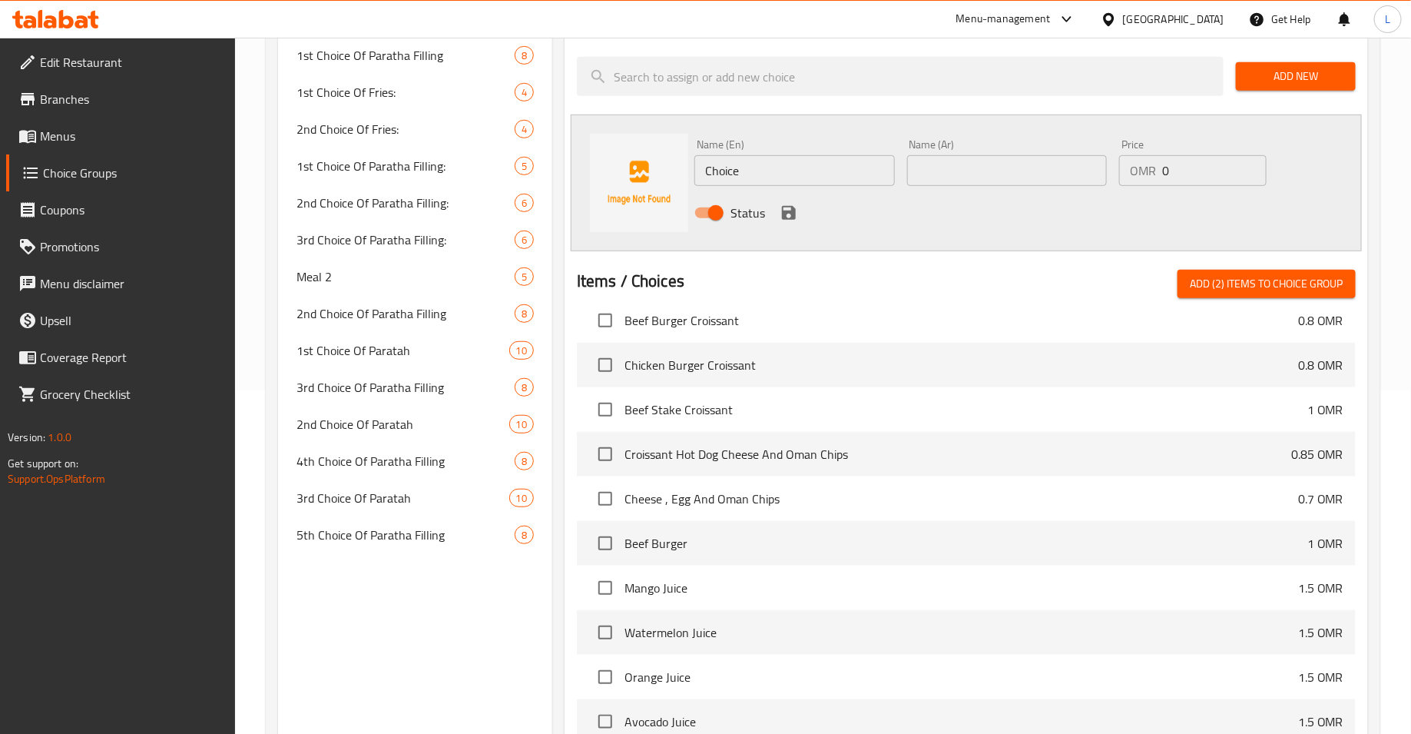
scroll to position [10685, 0]
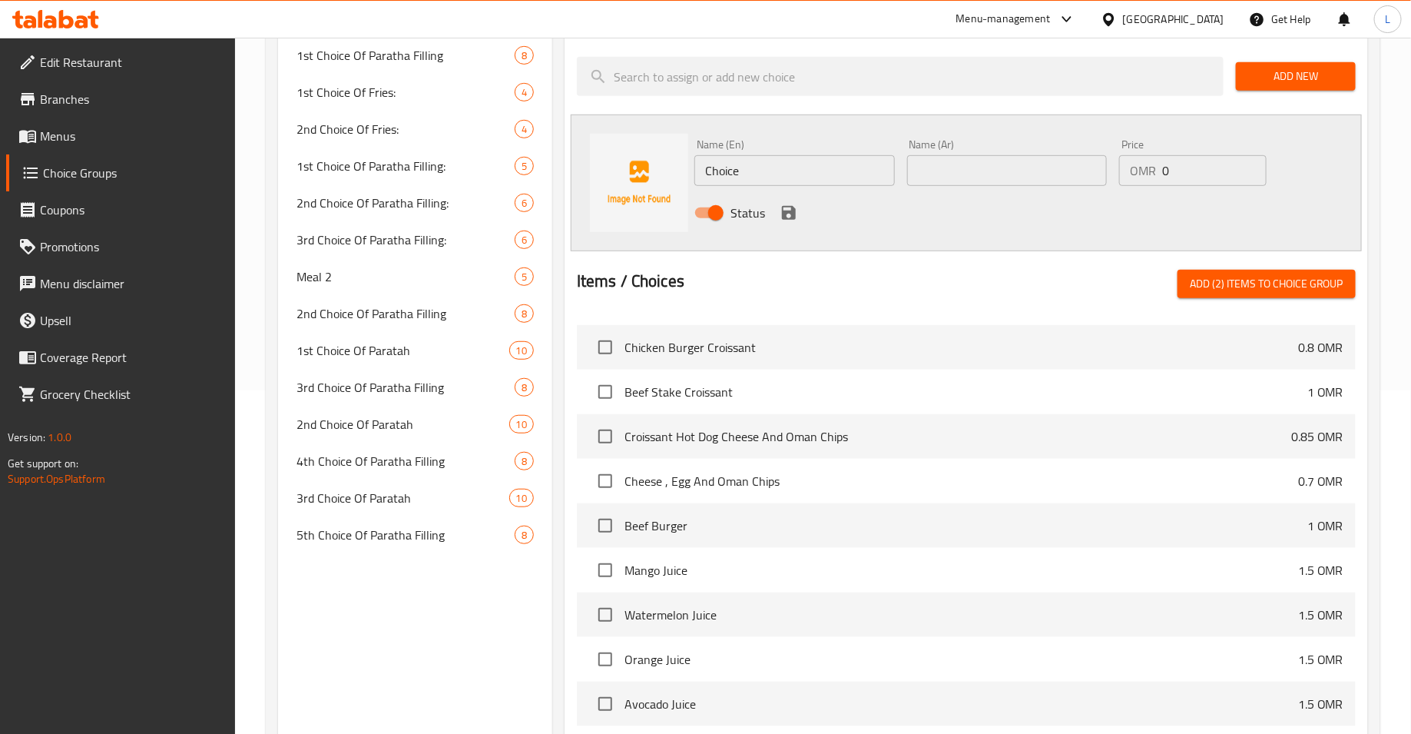
click at [1261, 267] on div at bounding box center [966, 263] width 779 height 12
click at [1254, 282] on span "Add (2) items to choice group" at bounding box center [1267, 283] width 154 height 19
checkbox input "false"
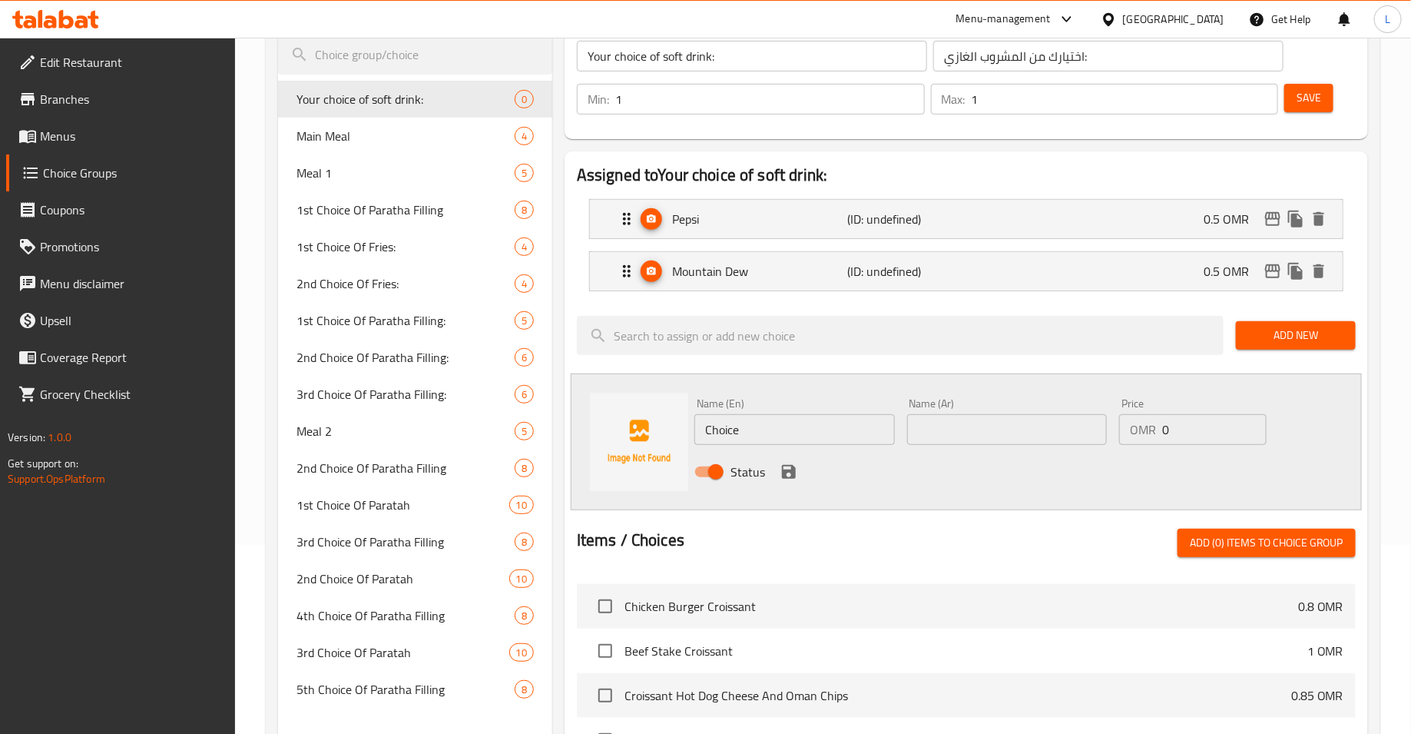
scroll to position [164, 0]
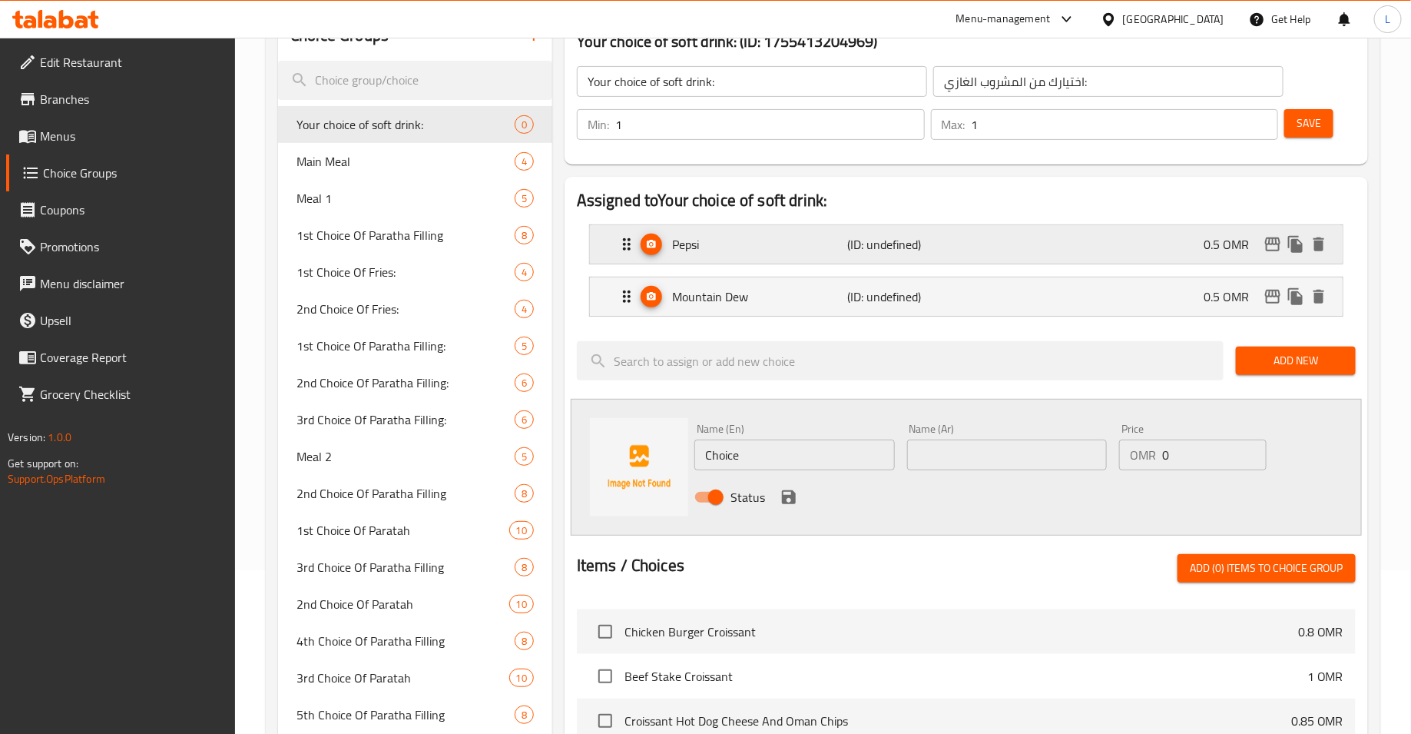
click at [896, 257] on div "Pepsi (ID: undefined) 0.5 OMR" at bounding box center [971, 244] width 707 height 38
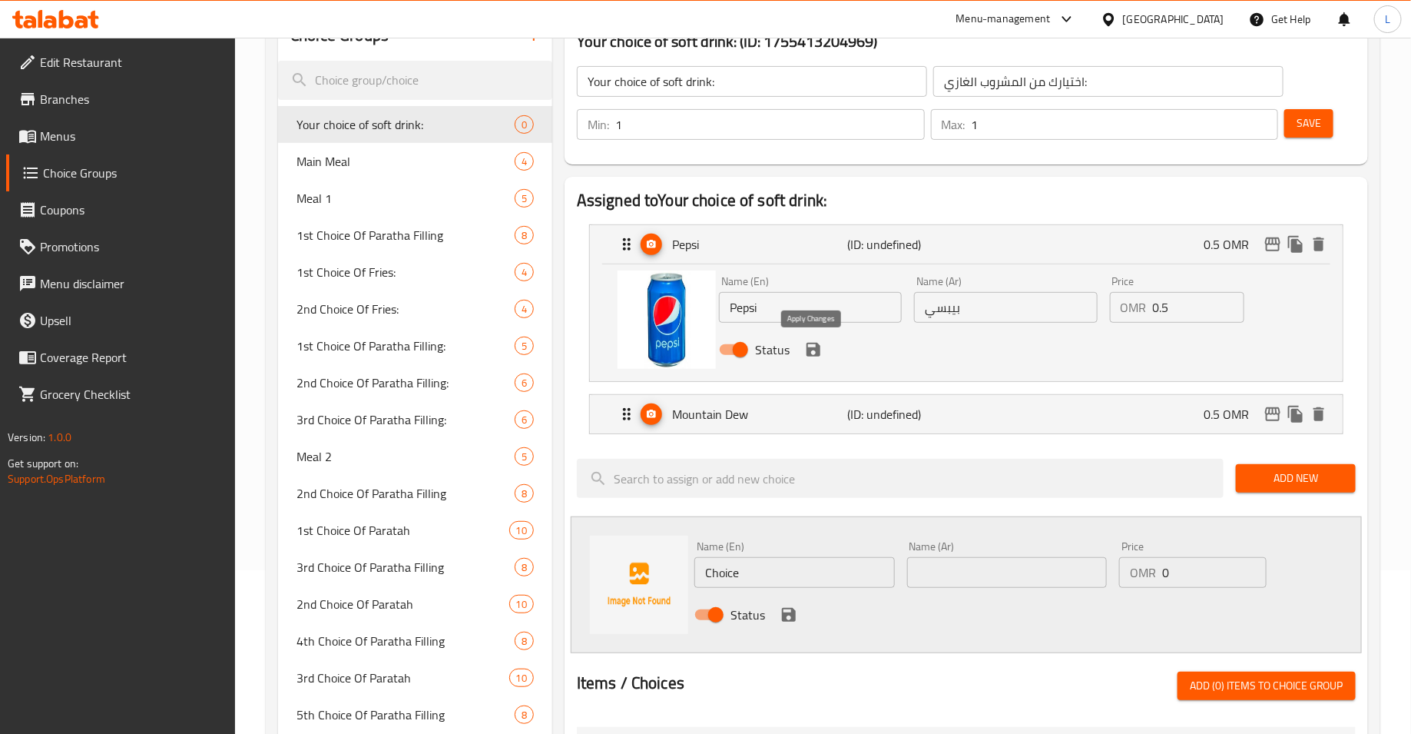
click at [813, 356] on icon "save" at bounding box center [813, 349] width 18 height 18
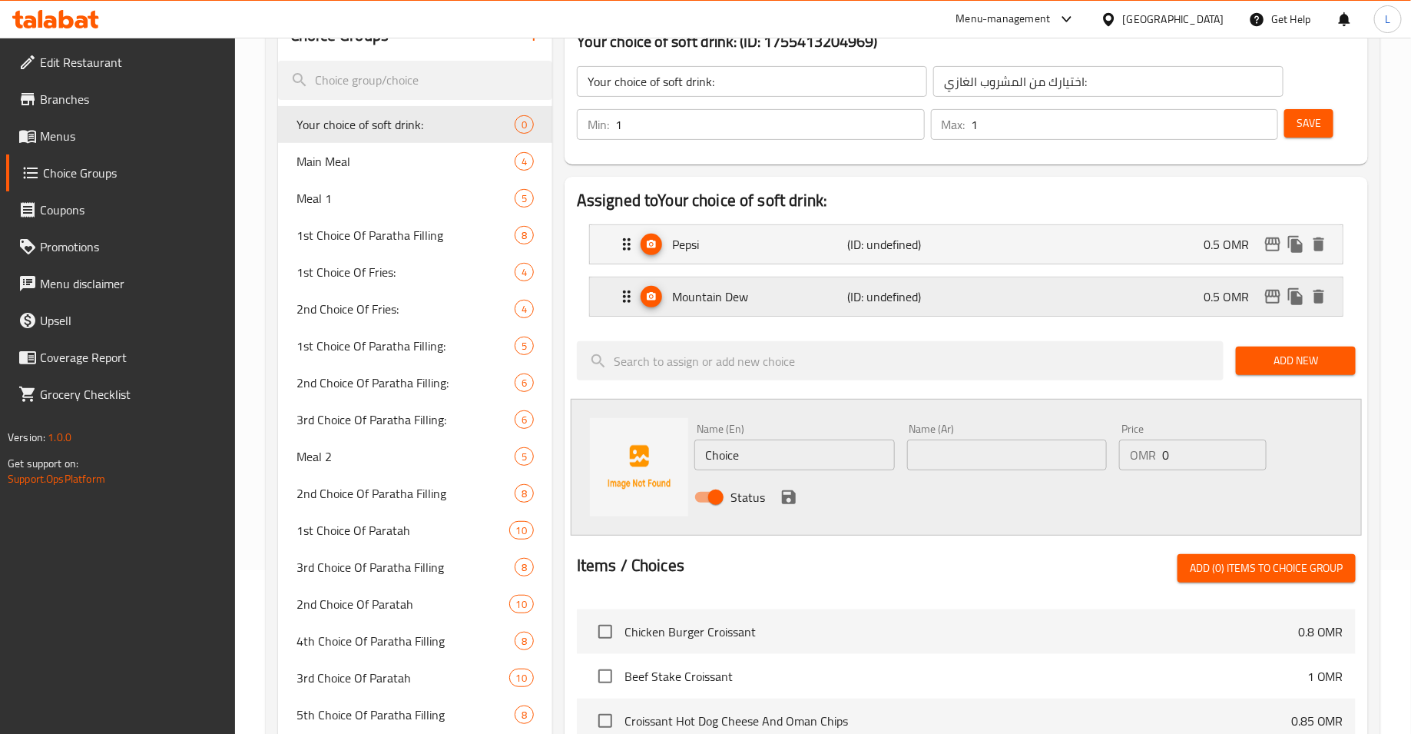
click at [826, 310] on div "Mountain Dew (ID: undefined) 0.5 OMR" at bounding box center [971, 296] width 707 height 38
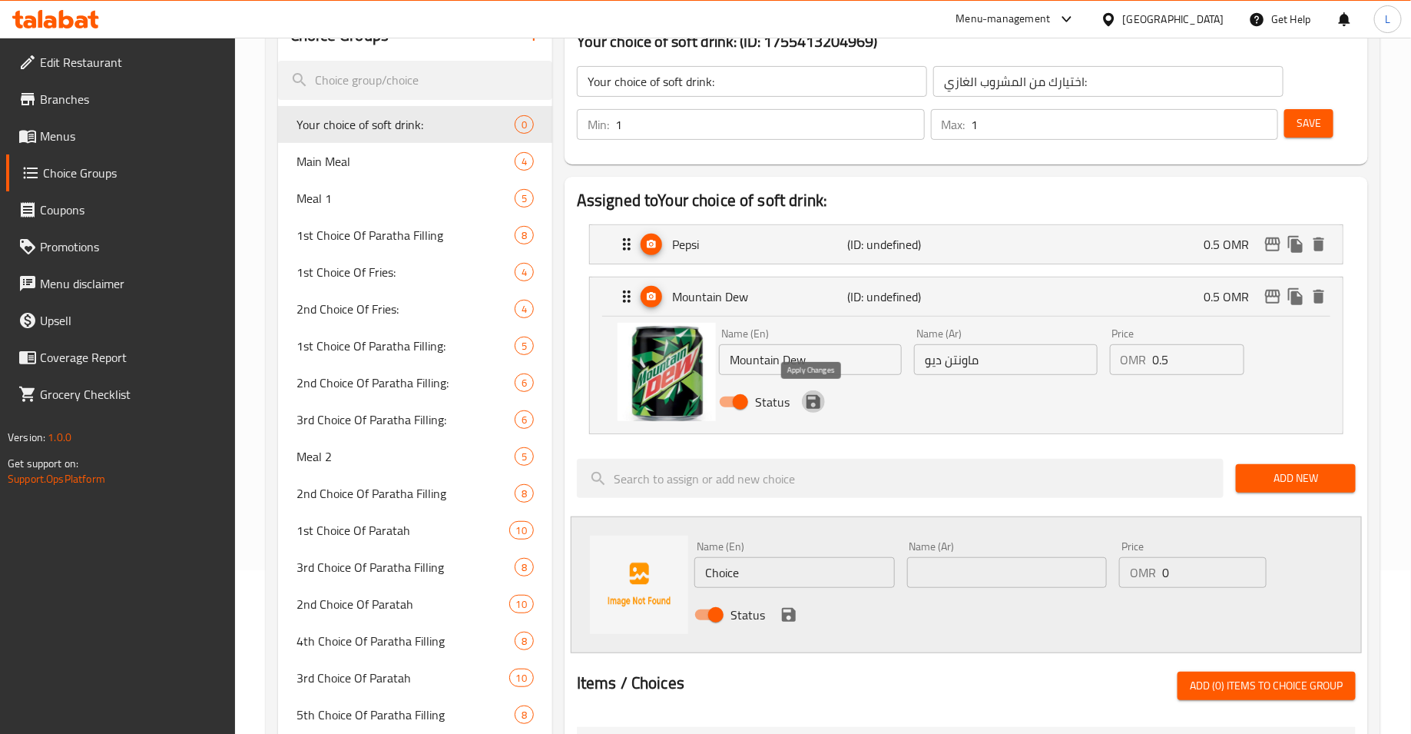
click at [810, 403] on icon "save" at bounding box center [813, 402] width 18 height 18
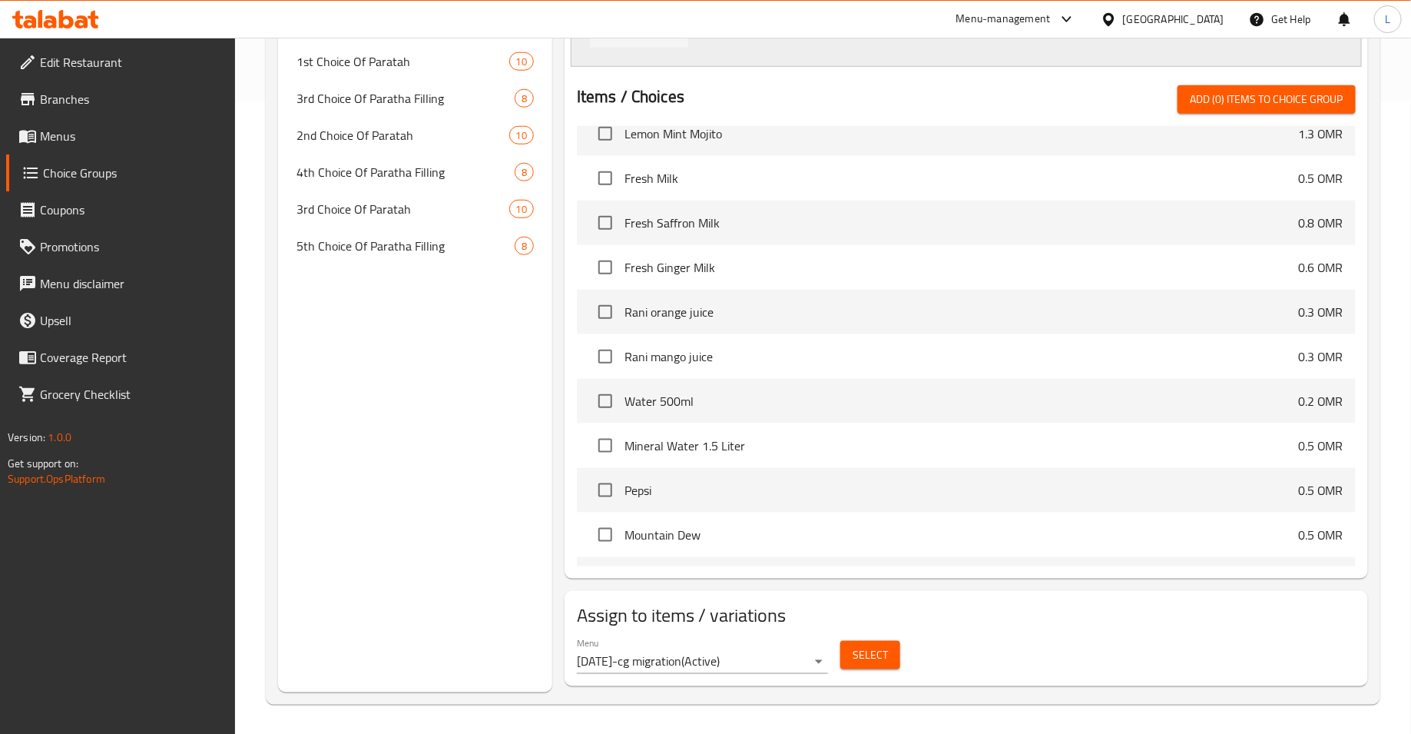
scroll to position [11425, 0]
click at [597, 313] on input "checkbox" at bounding box center [605, 314] width 32 height 32
checkbox input "true"
click at [609, 353] on input "checkbox" at bounding box center [605, 359] width 32 height 32
checkbox input "true"
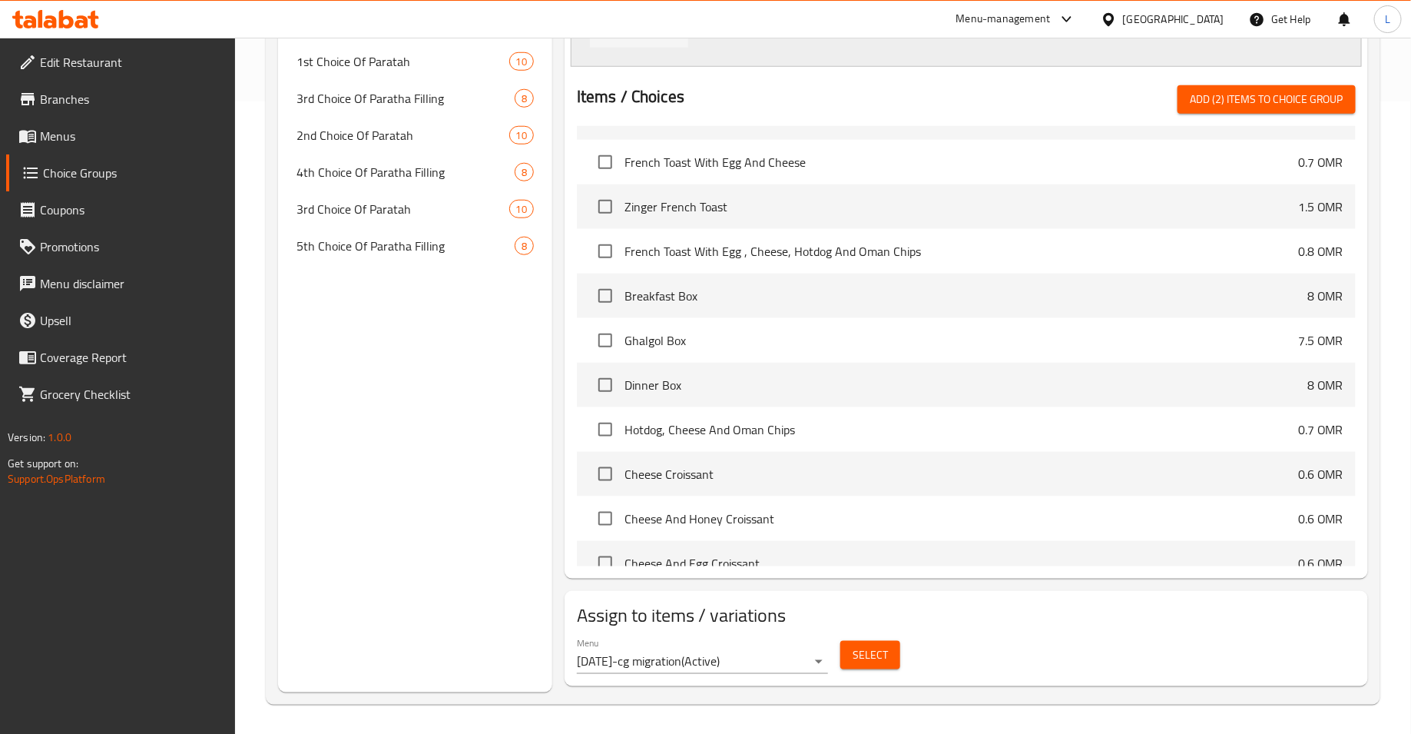
scroll to position [10050, 0]
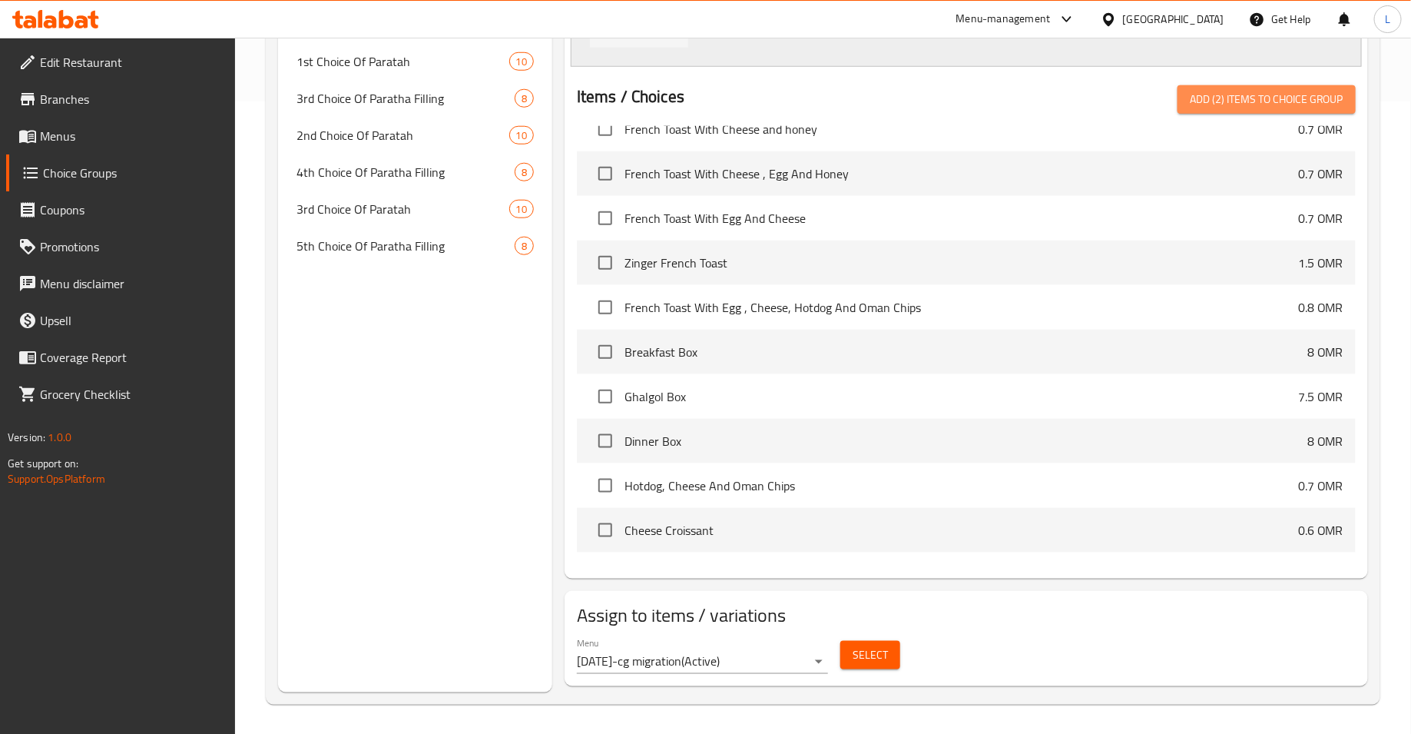
click at [1214, 98] on span "Add (2) items to choice group" at bounding box center [1267, 99] width 154 height 19
checkbox input "false"
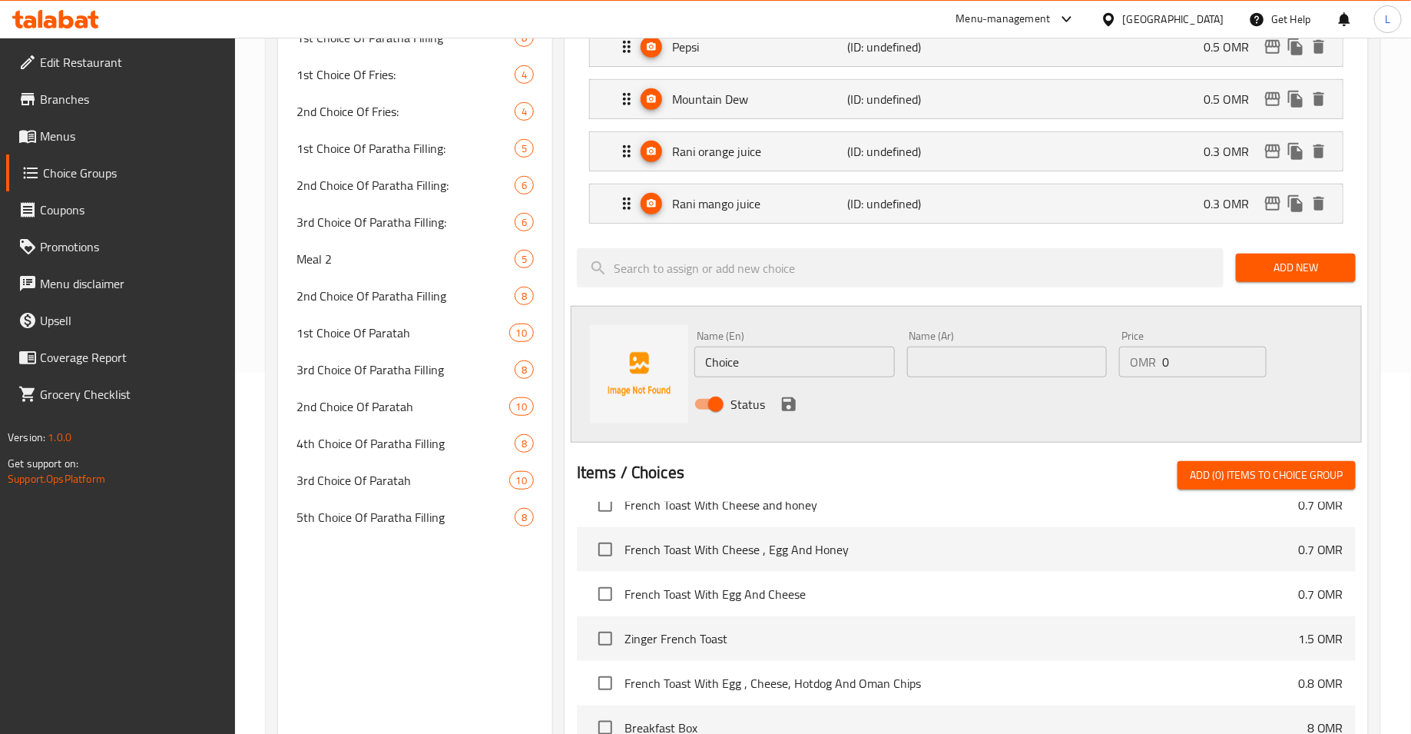
scroll to position [350, 0]
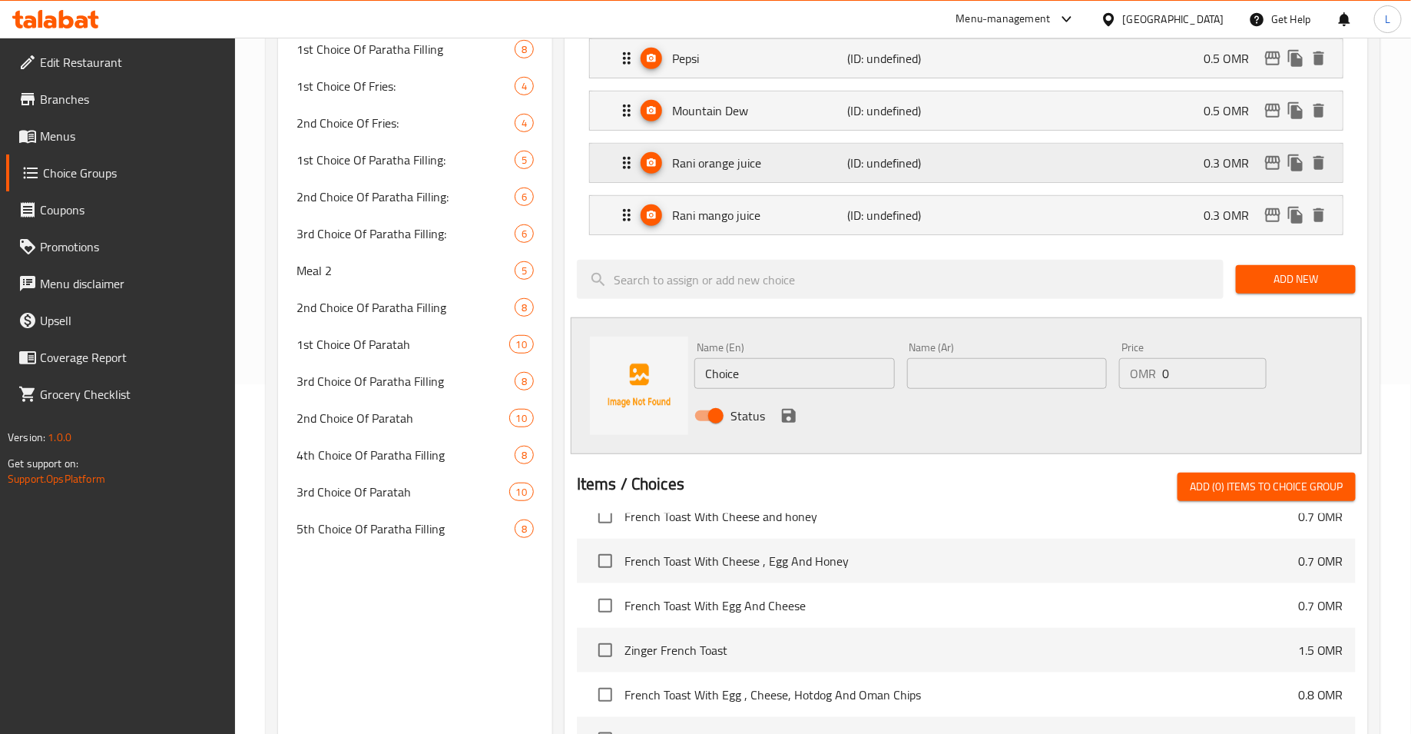
click at [930, 170] on p "(ID: undefined)" at bounding box center [907, 163] width 118 height 18
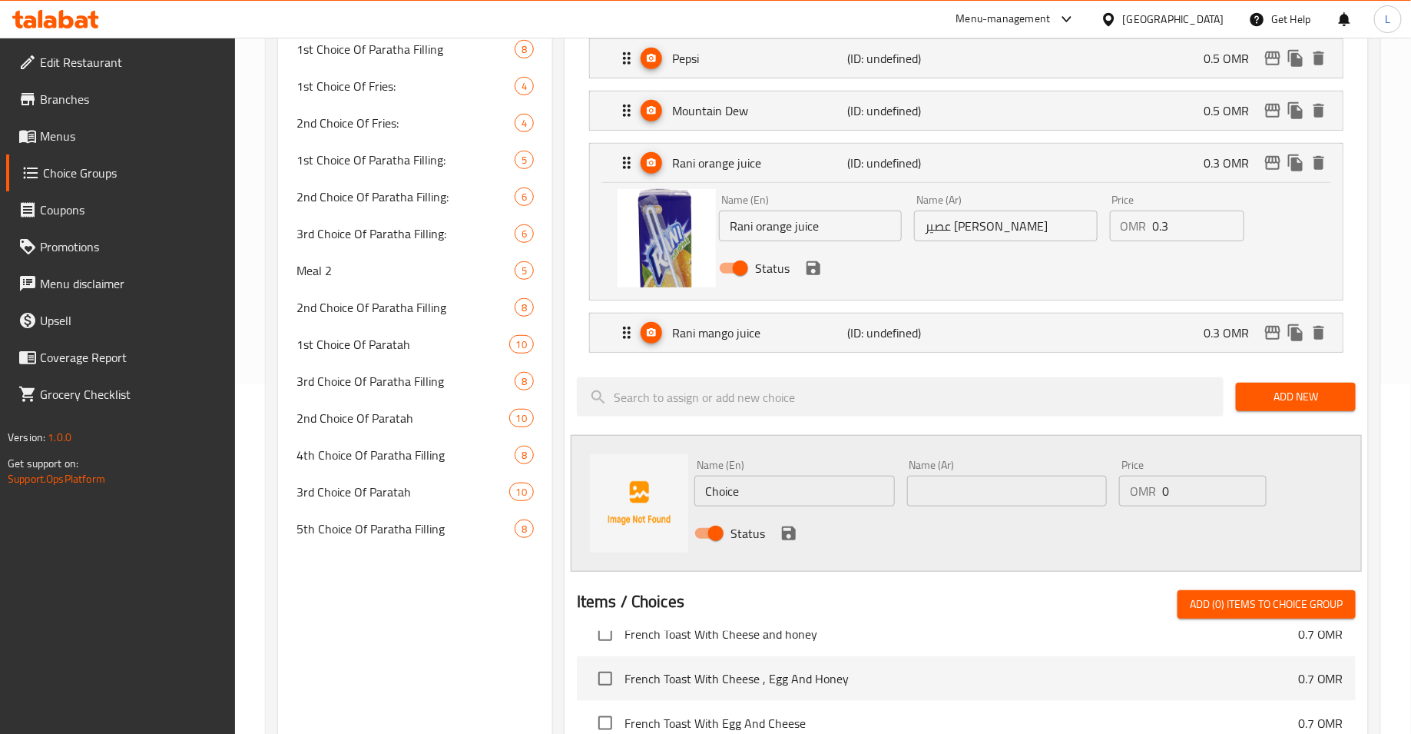
click at [823, 273] on div "Status" at bounding box center [1006, 267] width 586 height 41
click at [816, 270] on icon "save" at bounding box center [814, 268] width 14 height 14
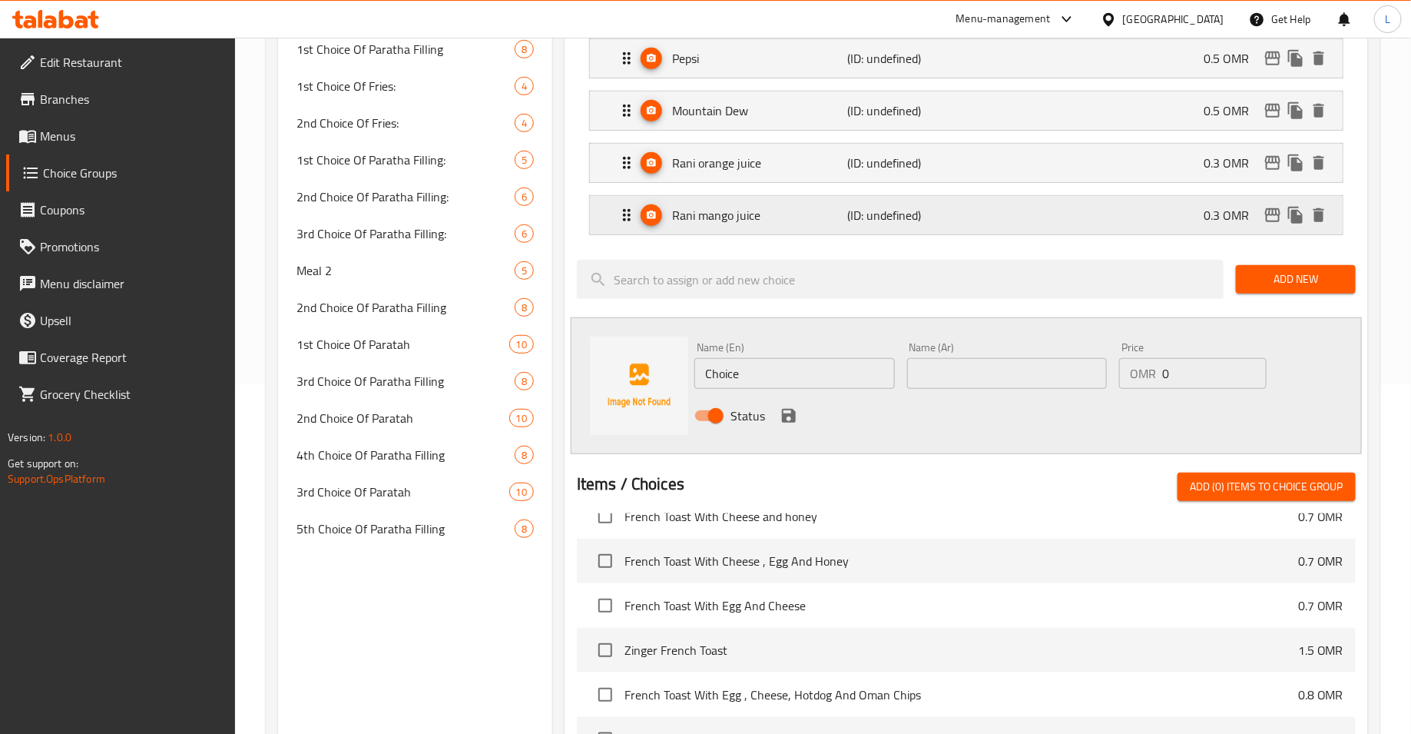
click at [853, 231] on div "Rani mango juice (ID: undefined) 0.3 OMR" at bounding box center [971, 215] width 707 height 38
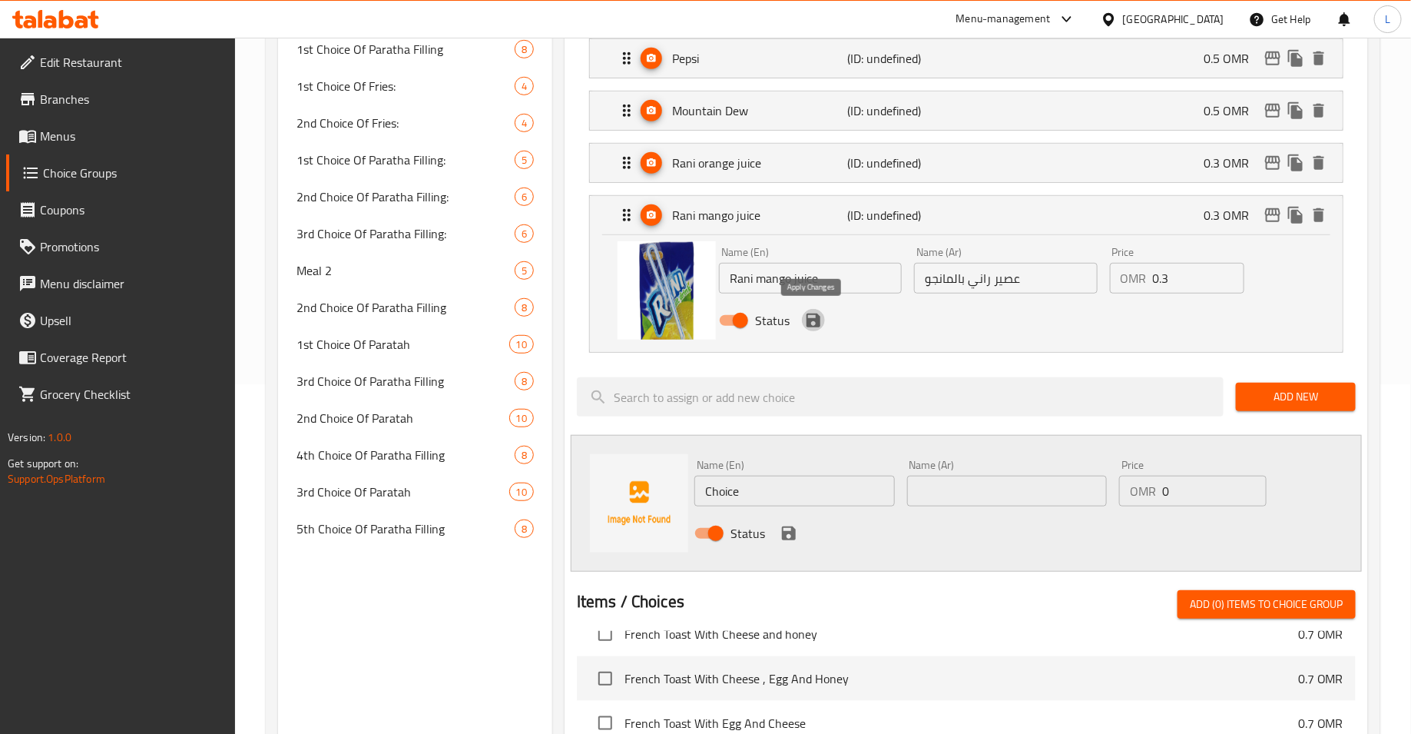
click at [820, 320] on icon "save" at bounding box center [813, 320] width 18 height 18
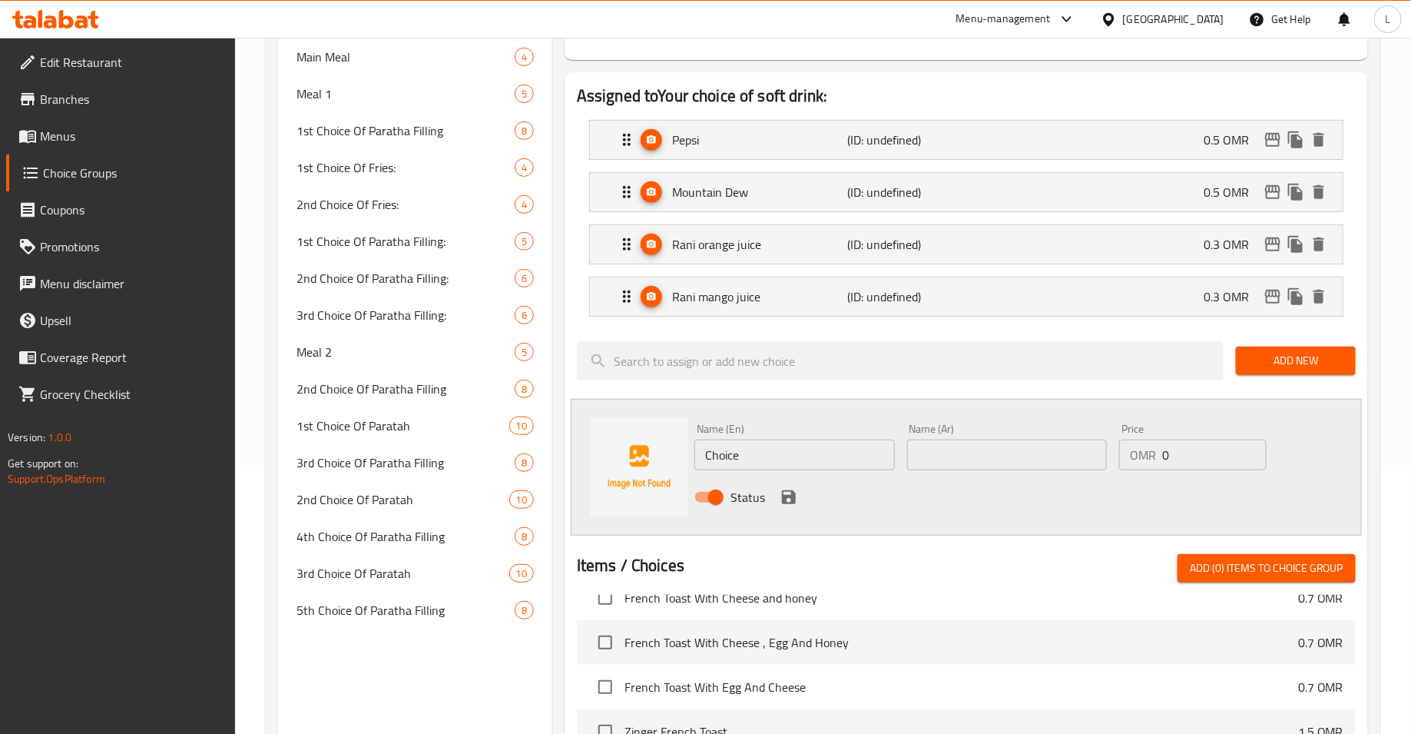
scroll to position [267, 0]
click at [908, 141] on p "(ID: undefined)" at bounding box center [907, 140] width 118 height 18
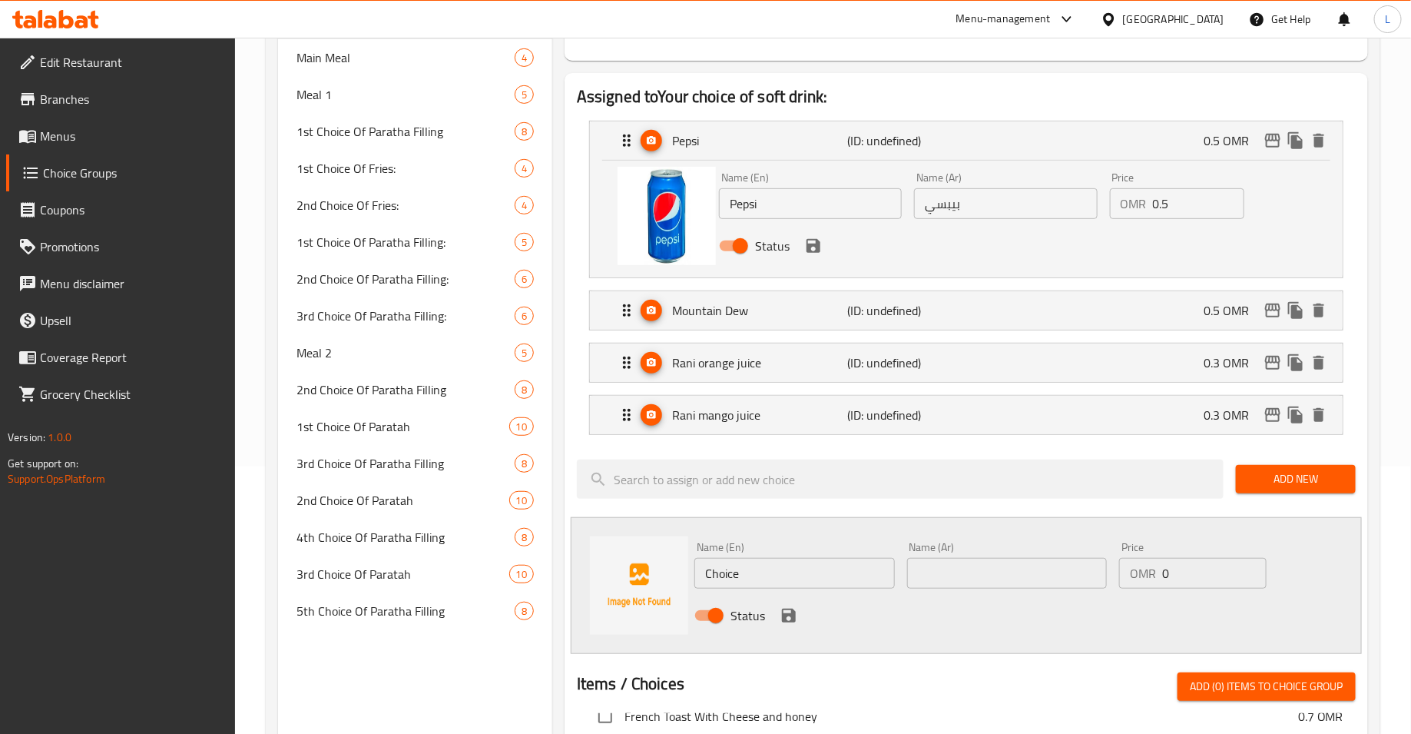
click at [1198, 214] on input "0.5" at bounding box center [1198, 203] width 91 height 31
type input "0"
click at [1130, 307] on div "Mountain Dew (ID: undefined) 0.5 OMR" at bounding box center [971, 310] width 707 height 38
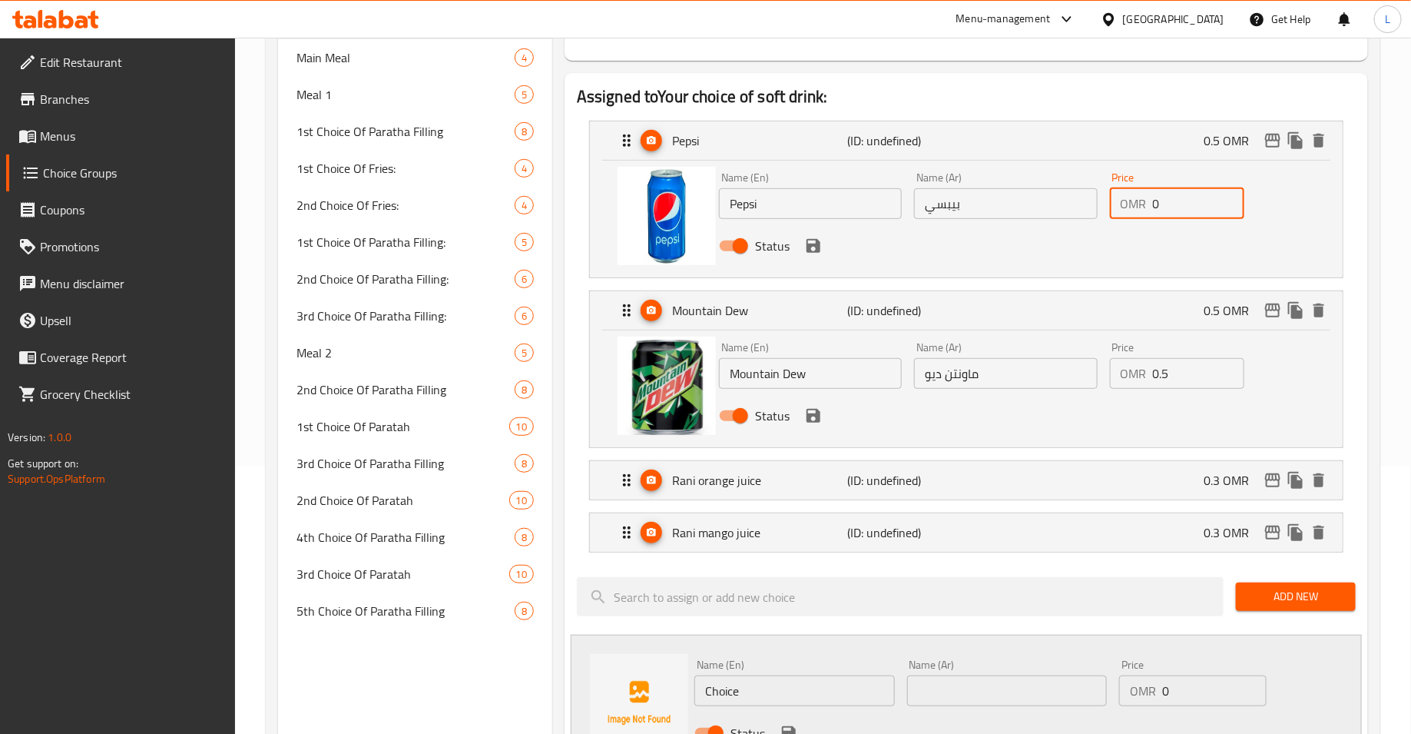
type input "0"
click at [1182, 380] on input "0.5" at bounding box center [1198, 373] width 91 height 31
type input "0"
click at [1175, 479] on div "Rani orange juice (ID: undefined) 0.3 OMR" at bounding box center [971, 480] width 707 height 38
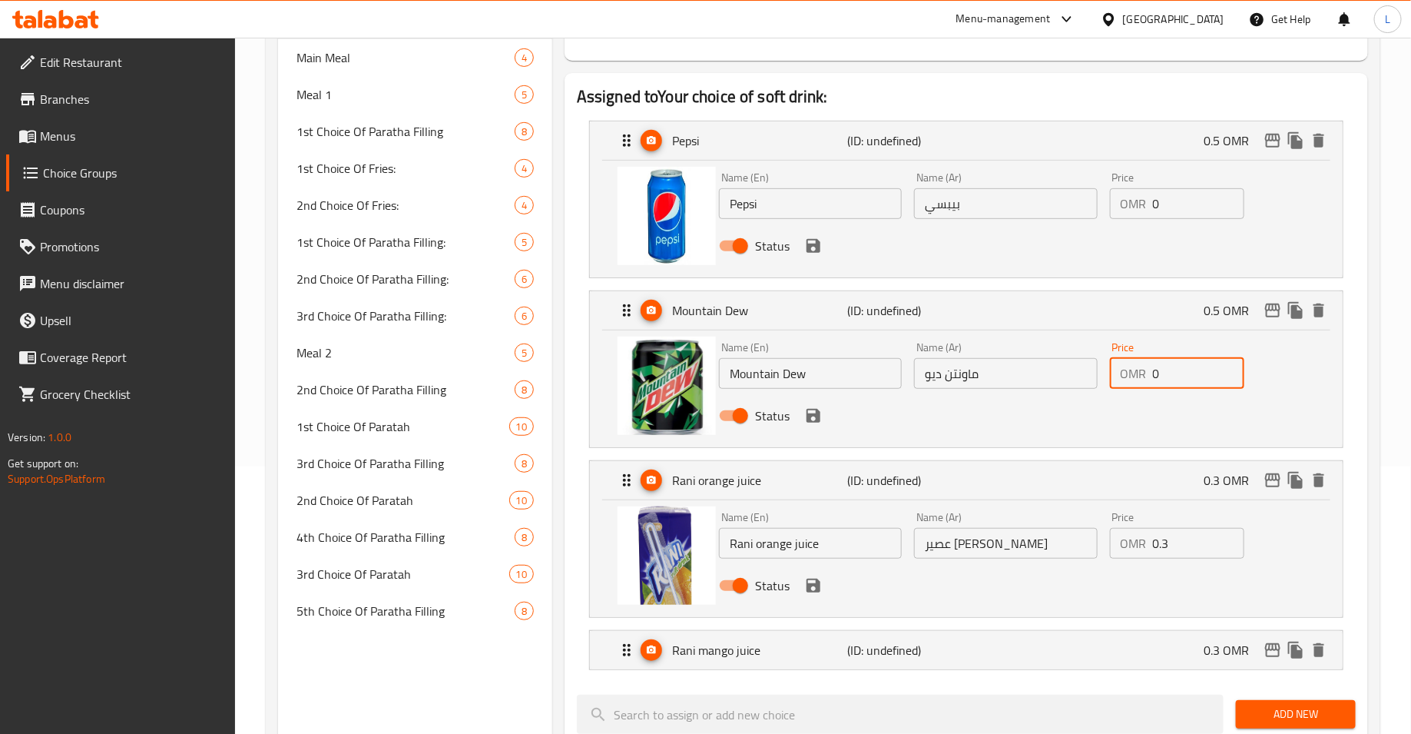
type input "0"
click at [1184, 543] on input "0.3" at bounding box center [1198, 543] width 91 height 31
type input "0"
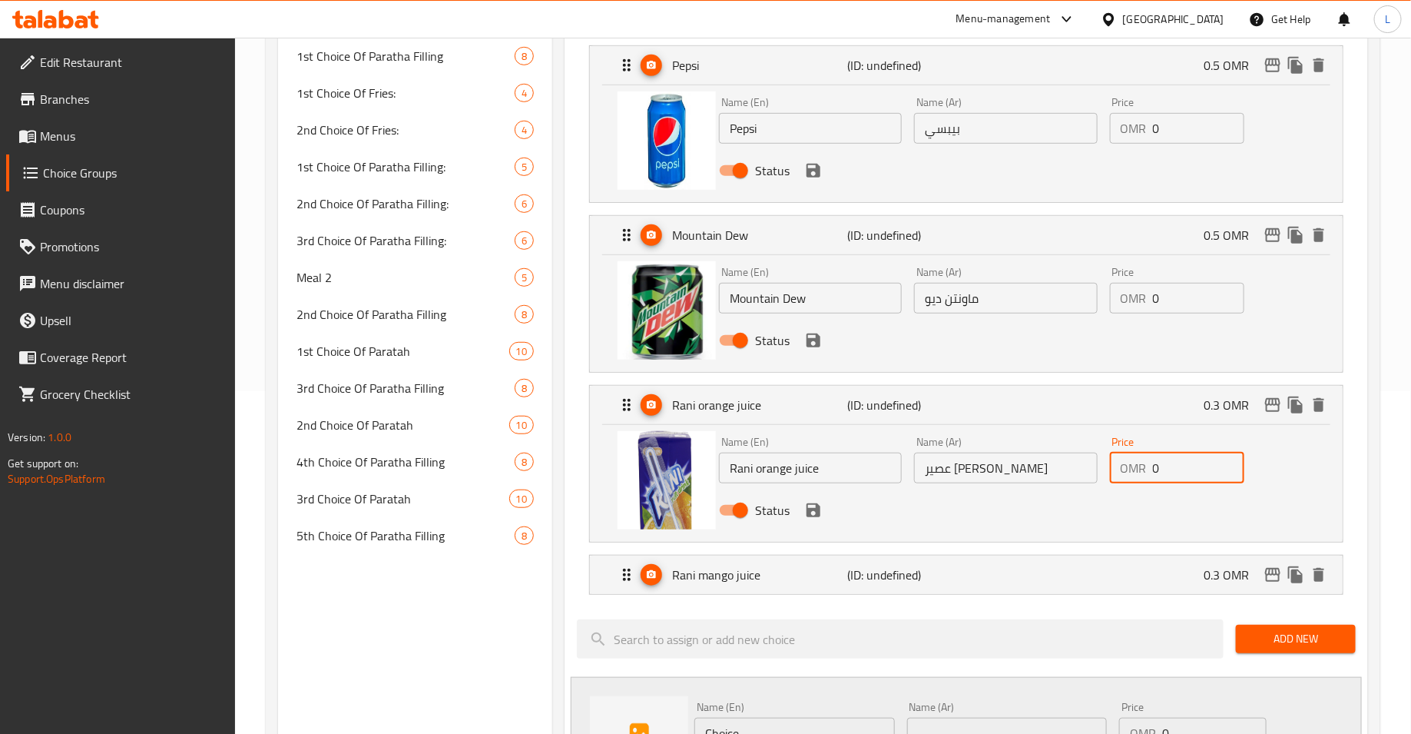
scroll to position [345, 0]
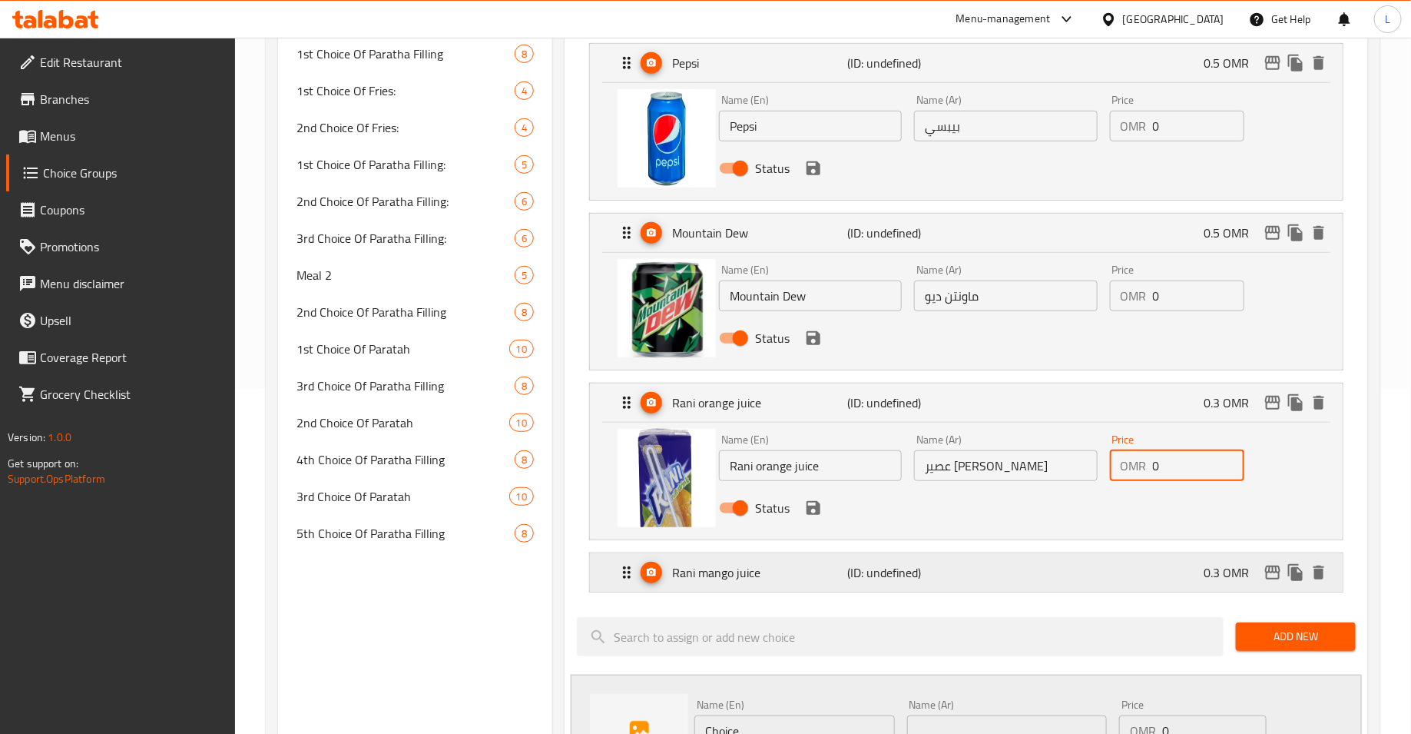
click at [1129, 555] on div "Rani mango juice (ID: undefined) 0.3 OMR" at bounding box center [971, 572] width 707 height 38
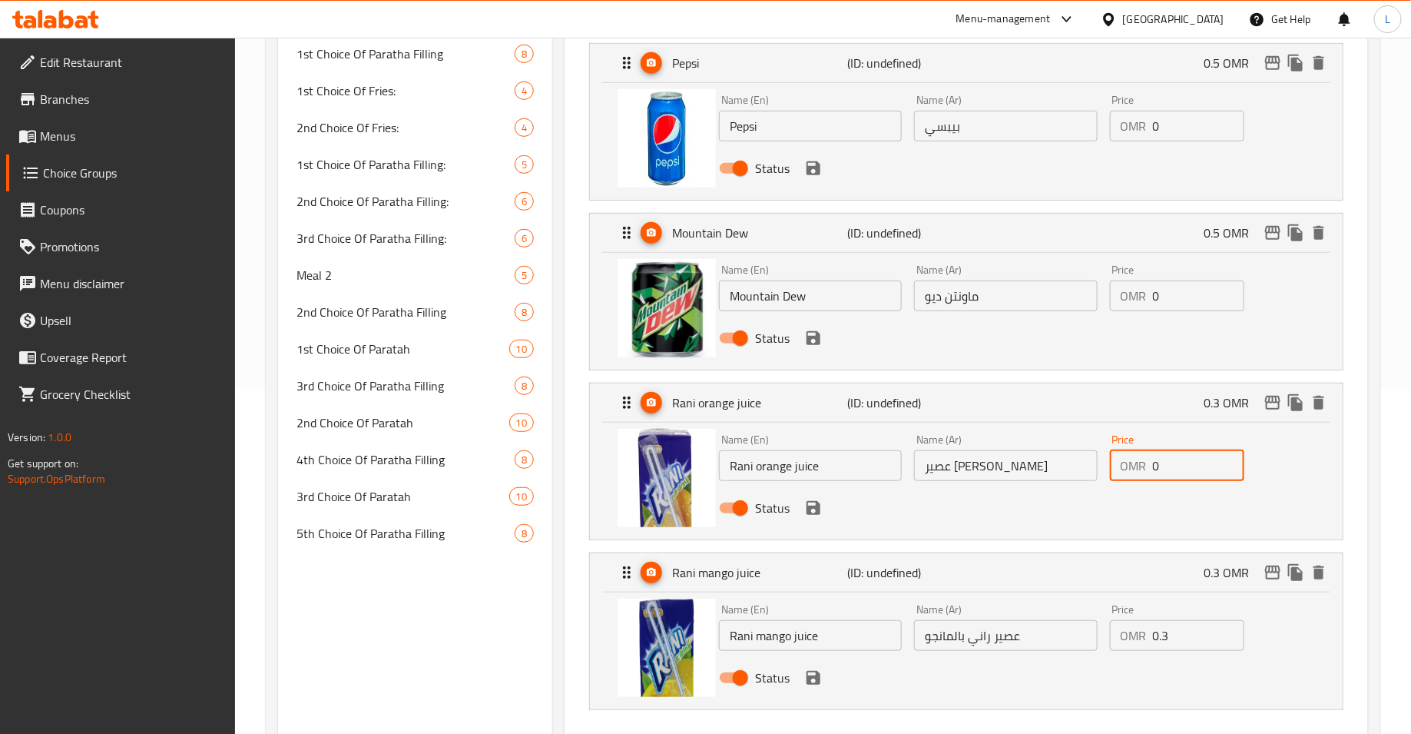
type input "0"
click at [1173, 632] on input "0.3" at bounding box center [1198, 635] width 91 height 31
type input "0"
click at [812, 164] on icon "save" at bounding box center [813, 168] width 18 height 18
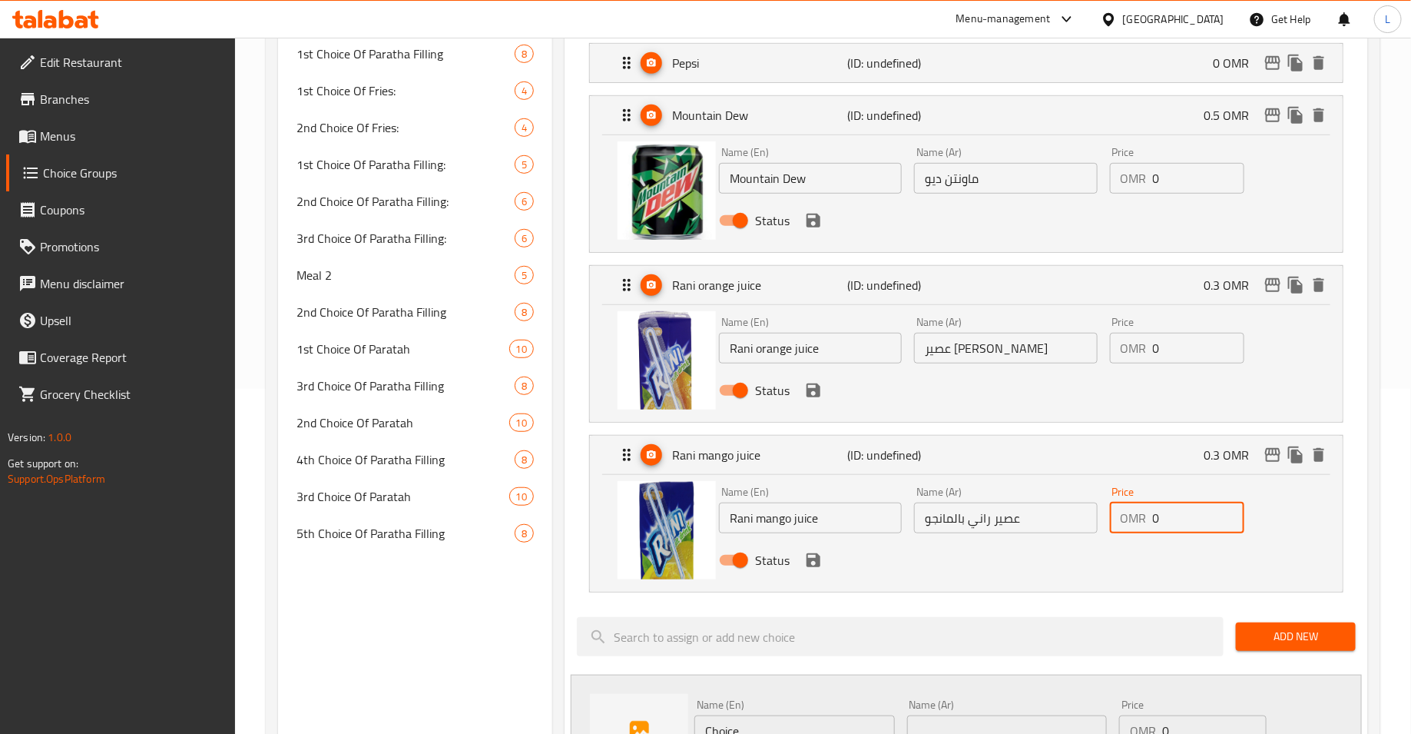
click at [810, 211] on icon "save" at bounding box center [813, 220] width 18 height 18
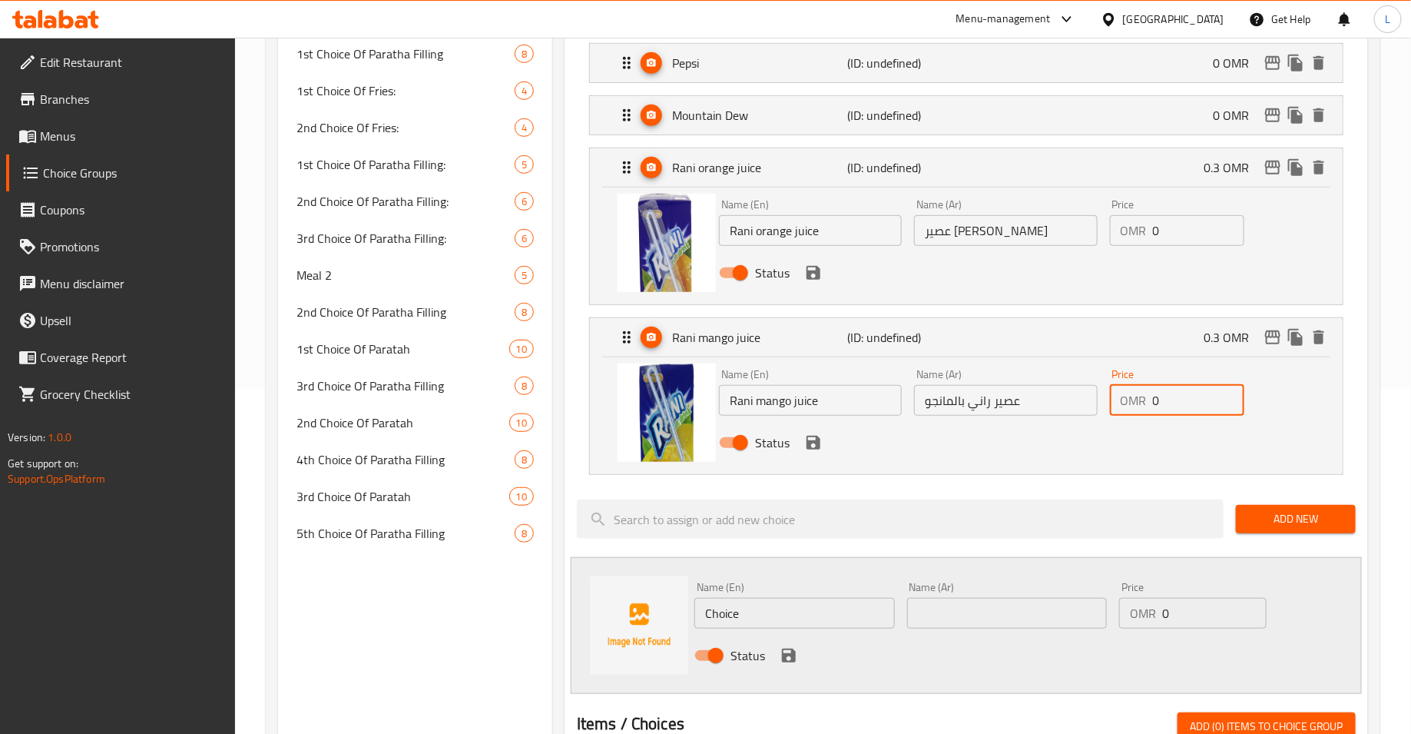
click at [814, 282] on div "Status" at bounding box center [1006, 272] width 586 height 41
click at [813, 266] on icon "save" at bounding box center [814, 273] width 14 height 14
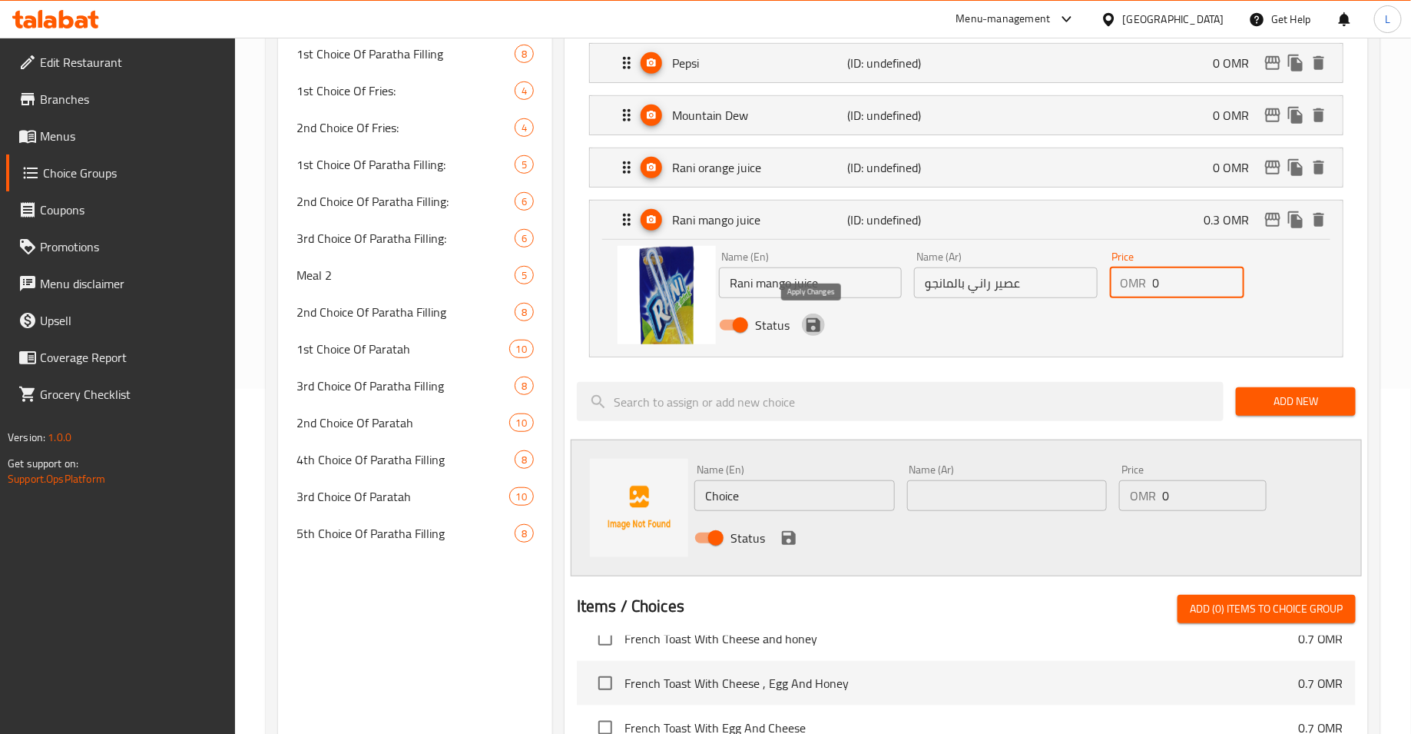
click at [813, 323] on icon "save" at bounding box center [813, 325] width 18 height 18
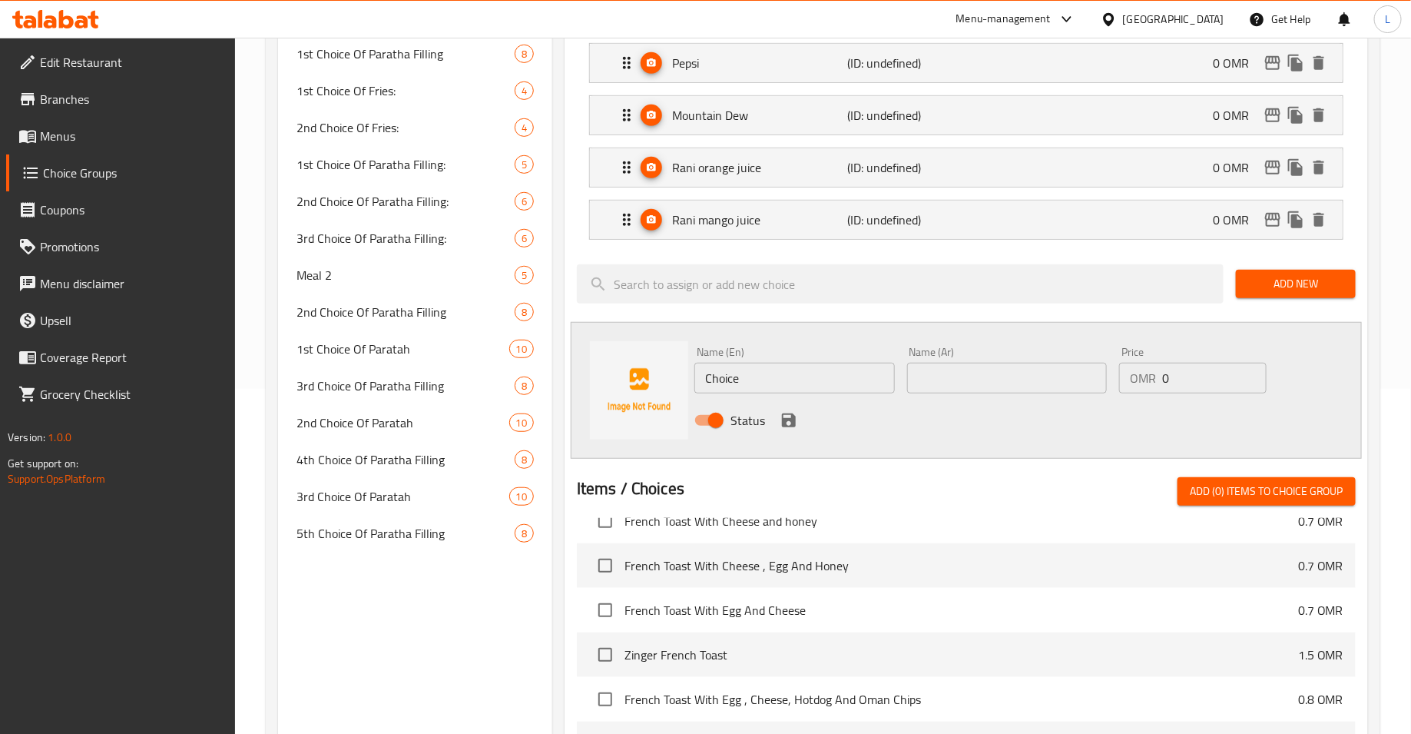
type input "0"
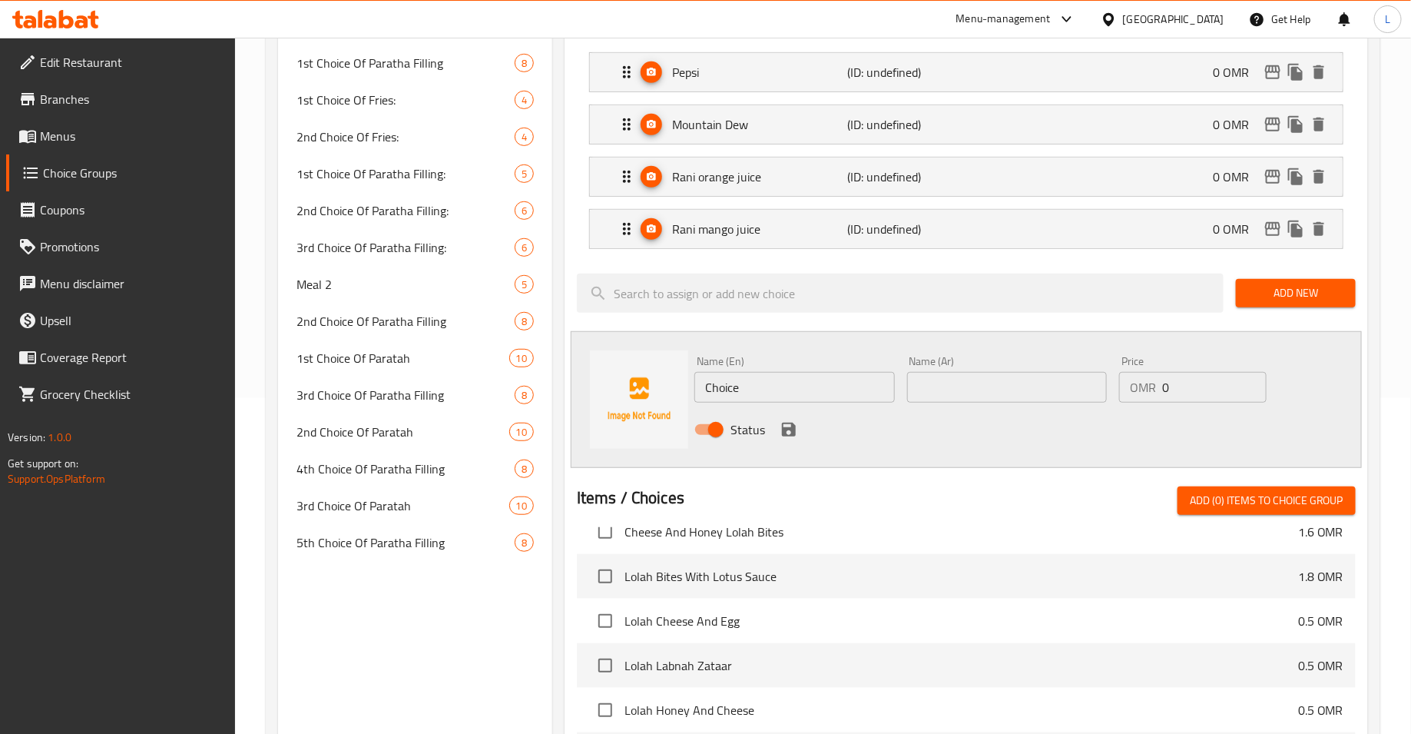
scroll to position [0, 0]
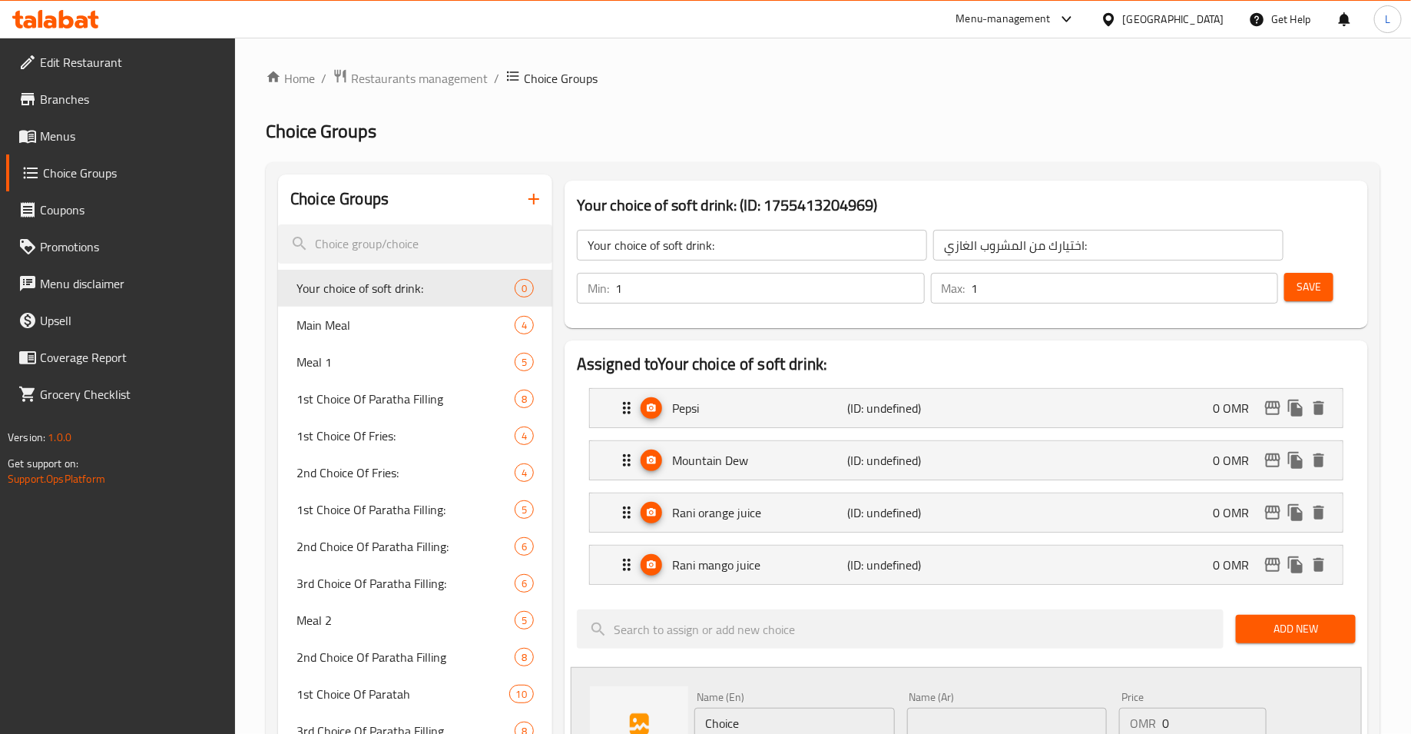
click at [1321, 280] on span "Save" at bounding box center [1309, 286] width 25 height 19
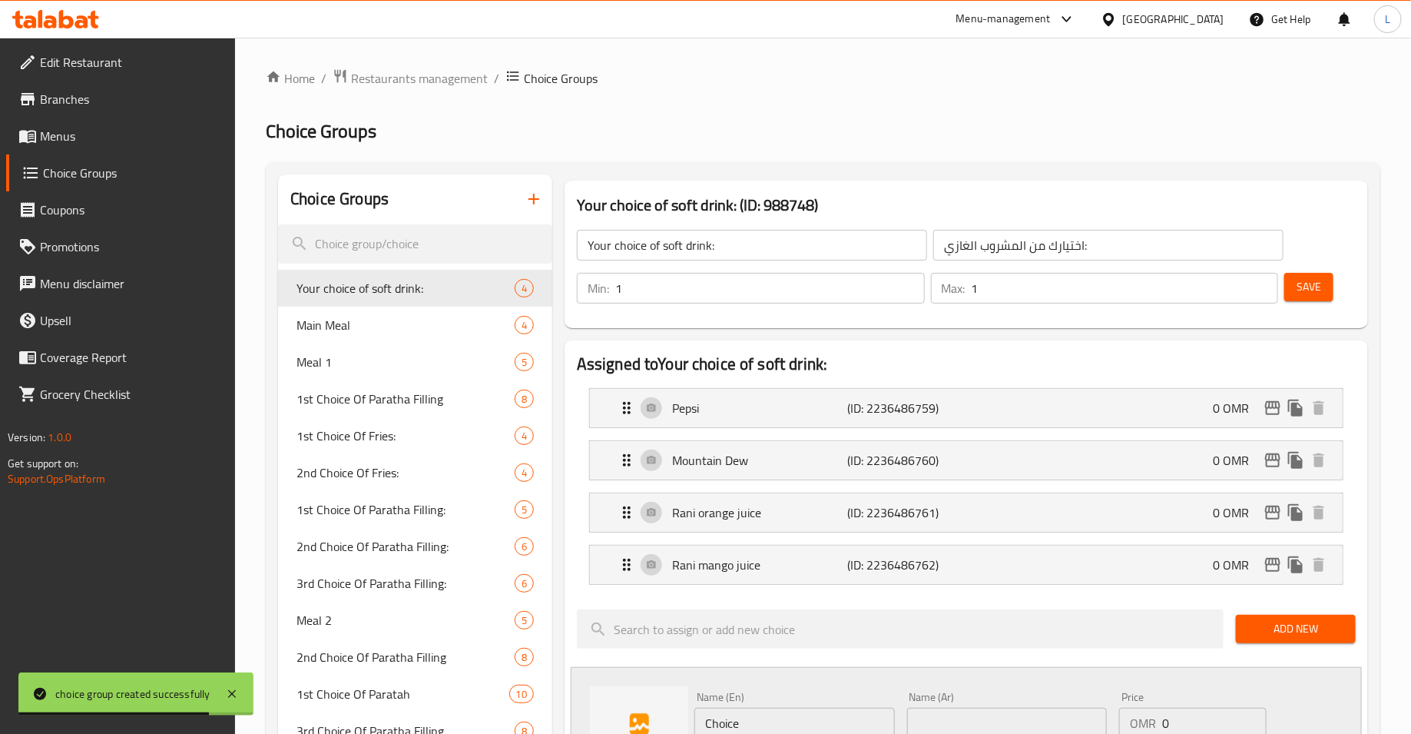
click at [58, 121] on link "Menus" at bounding box center [121, 136] width 230 height 37
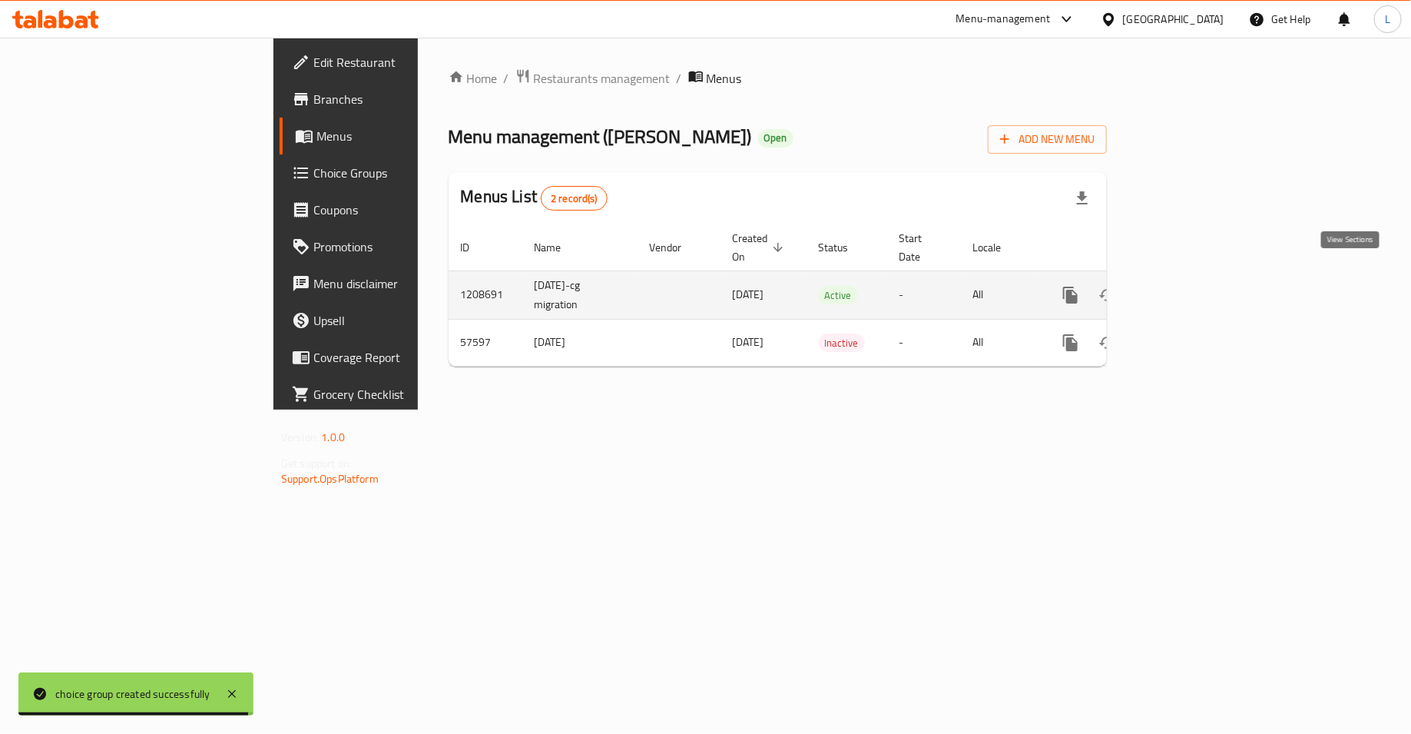
click at [1191, 286] on icon "enhanced table" at bounding box center [1181, 295] width 18 height 18
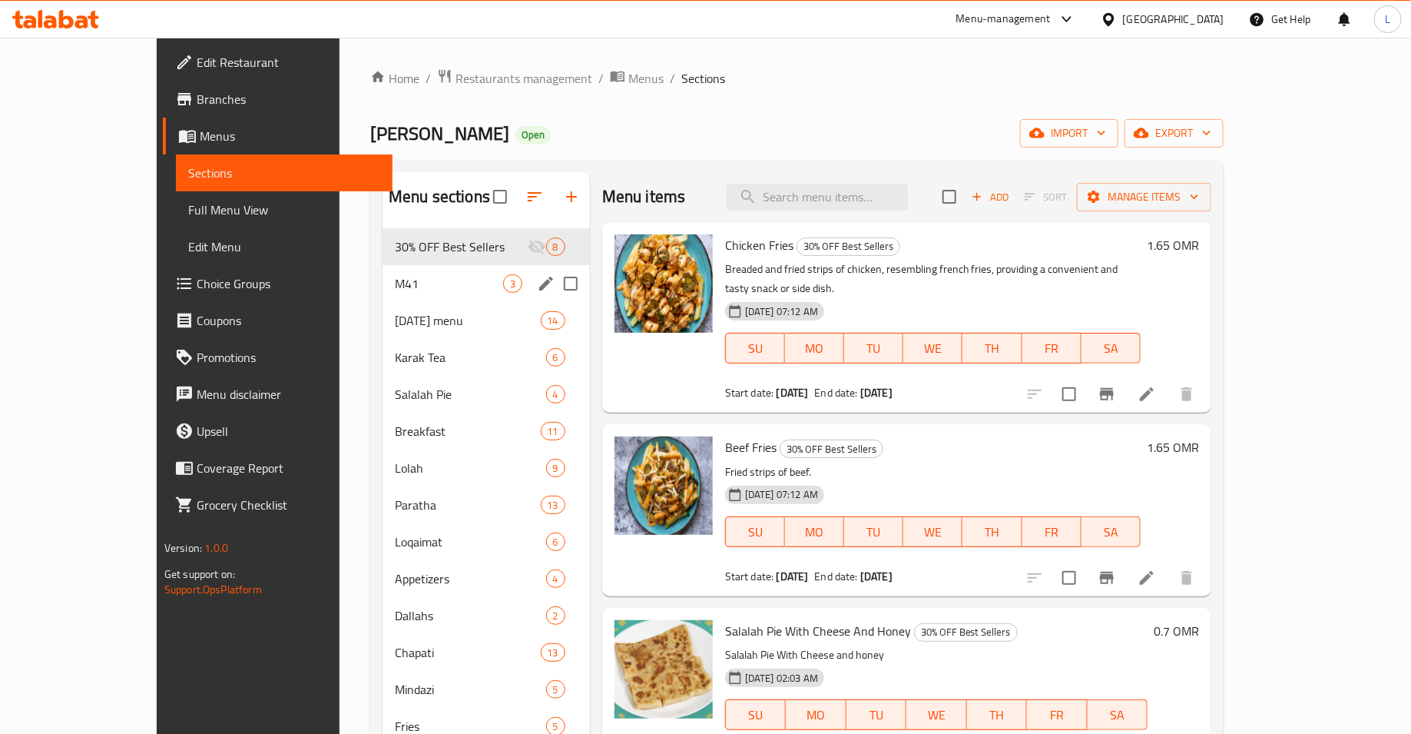
click at [392, 293] on div "M41 3" at bounding box center [486, 283] width 207 height 37
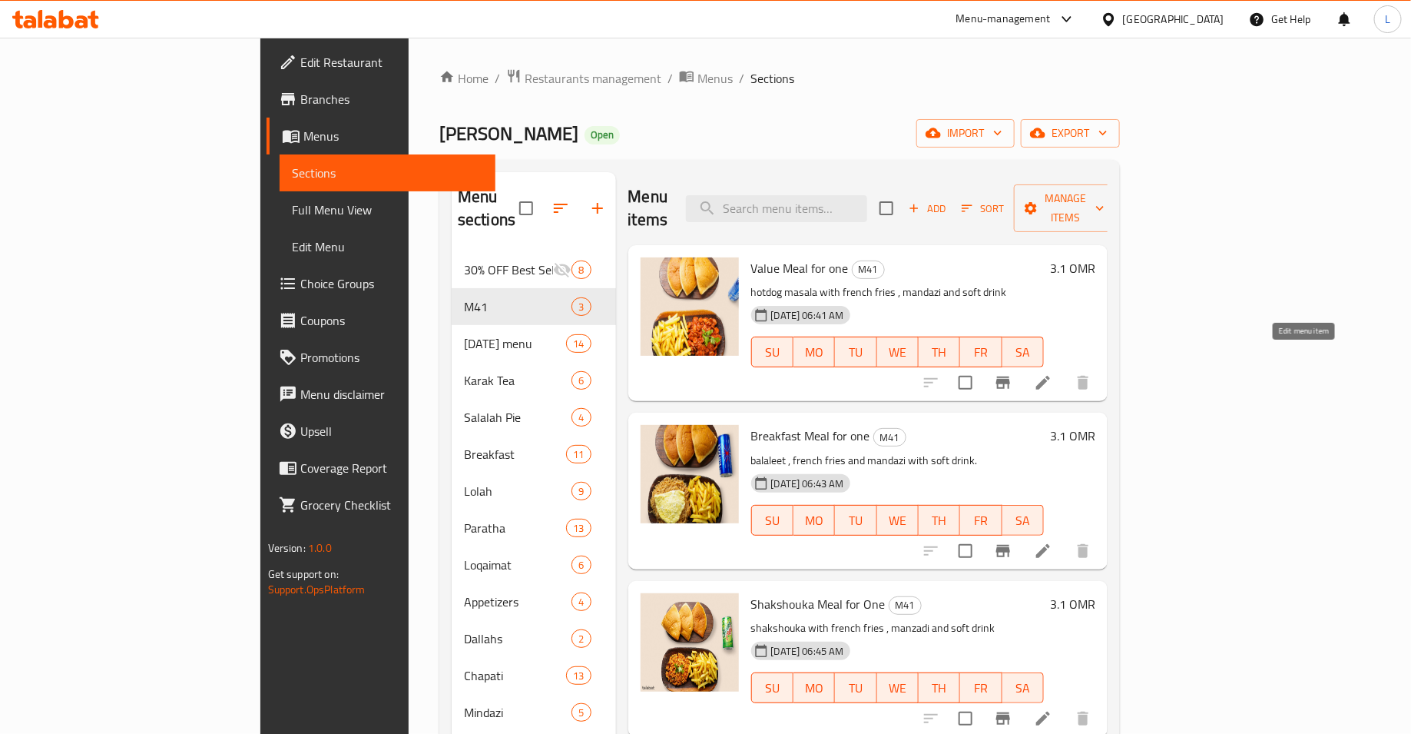
click at [1052, 373] on icon at bounding box center [1043, 382] width 18 height 18
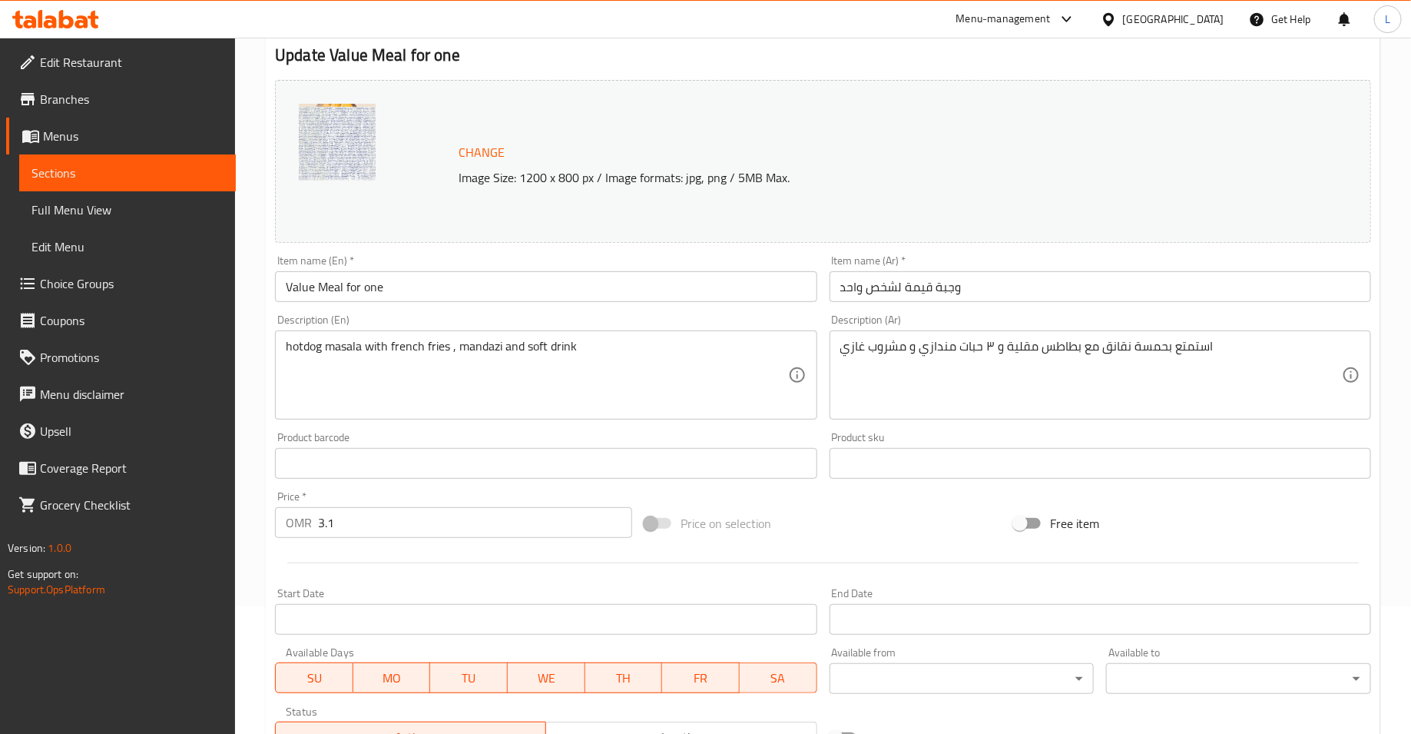
scroll to position [373, 0]
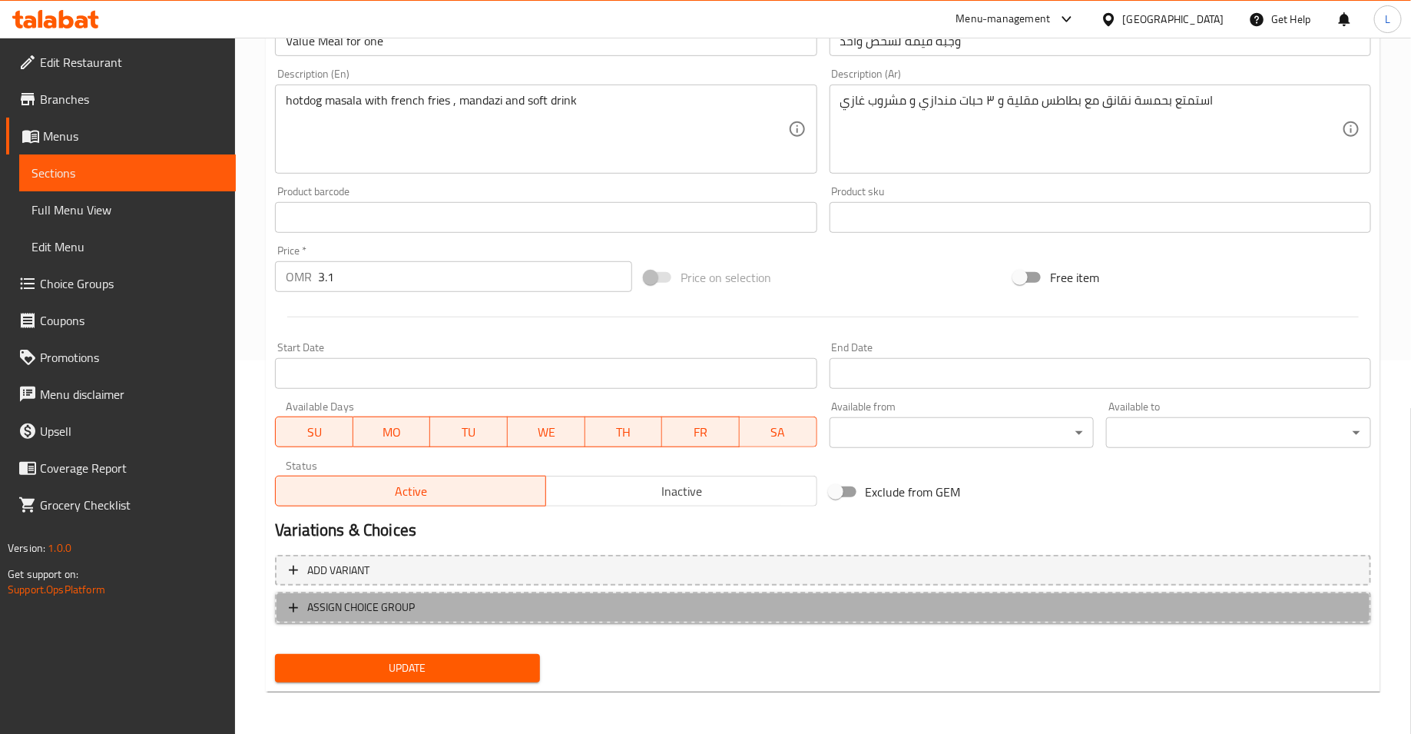
click at [439, 616] on button "ASSIGN CHOICE GROUP" at bounding box center [823, 607] width 1096 height 31
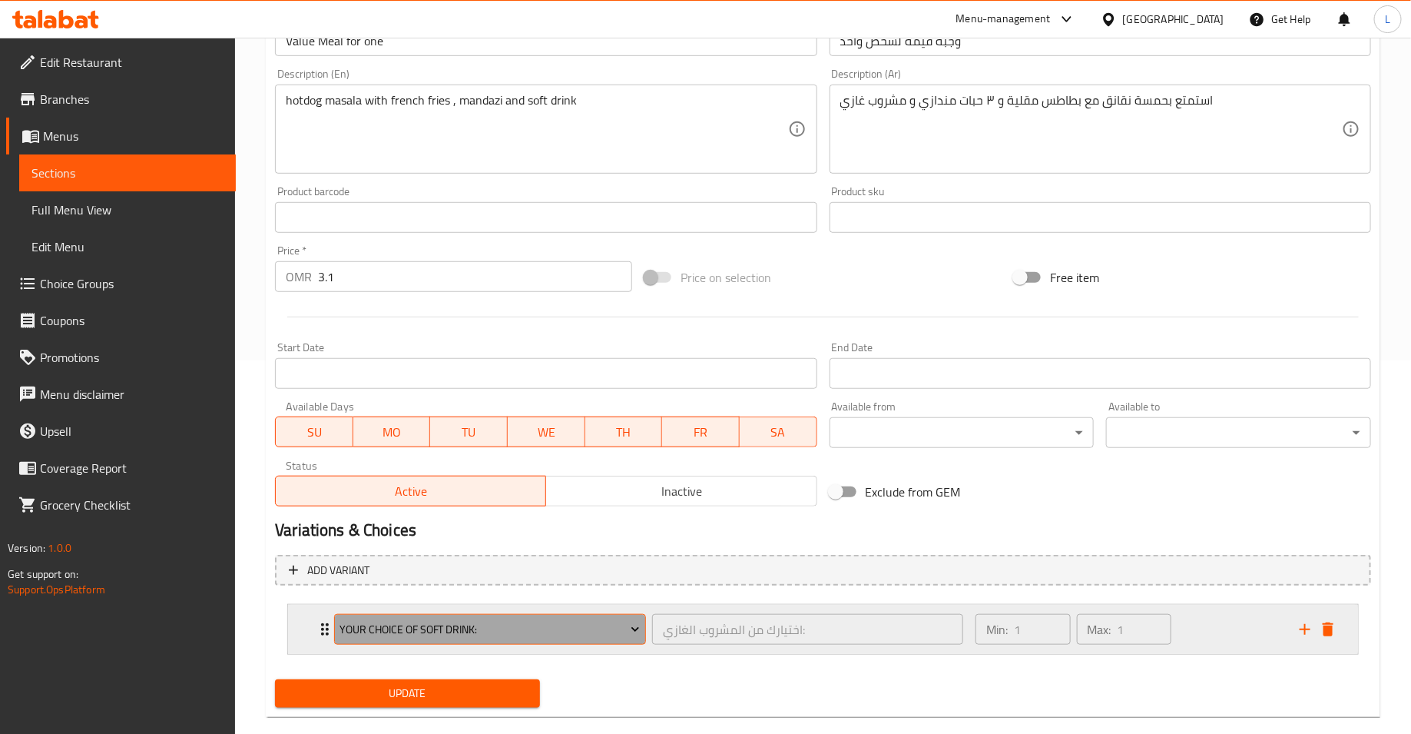
click at [437, 624] on span "Your choice of soft drink:" at bounding box center [490, 629] width 300 height 19
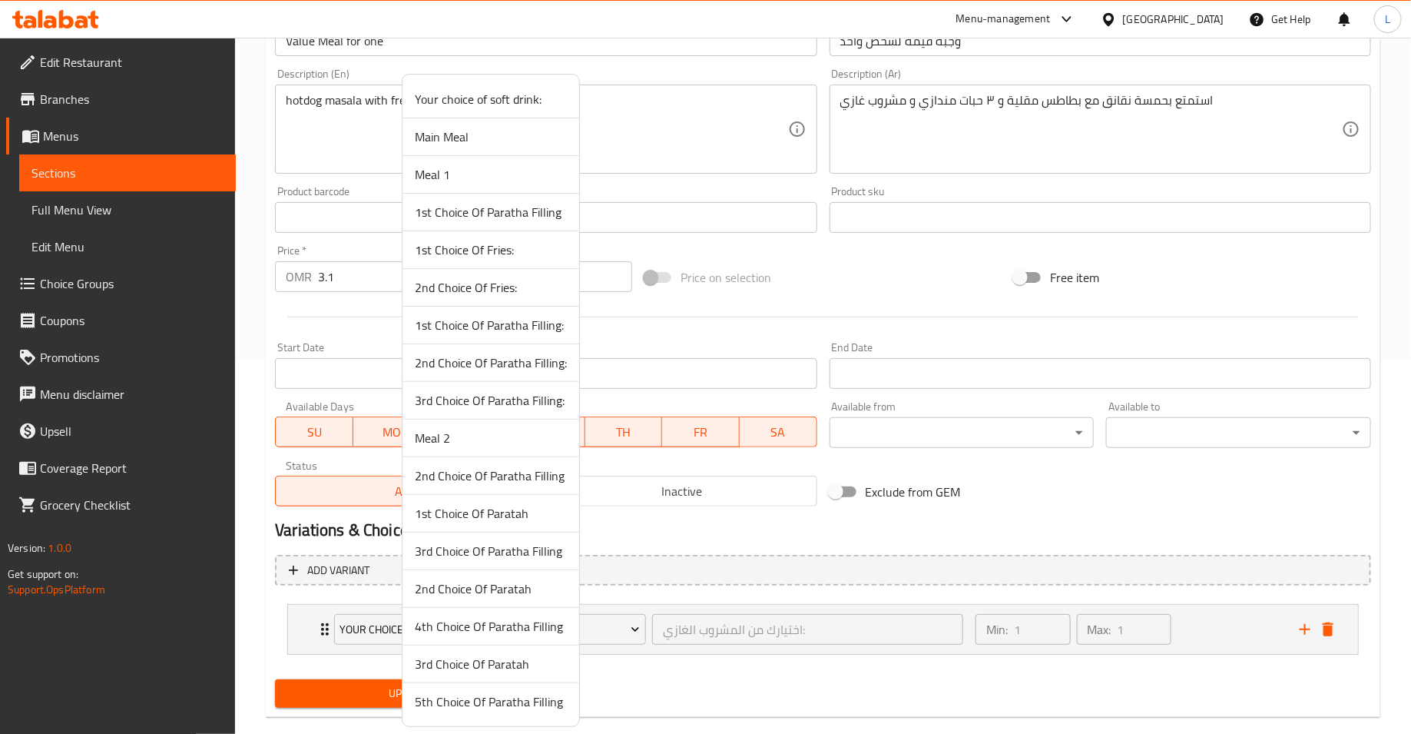
click at [986, 526] on div at bounding box center [705, 367] width 1411 height 734
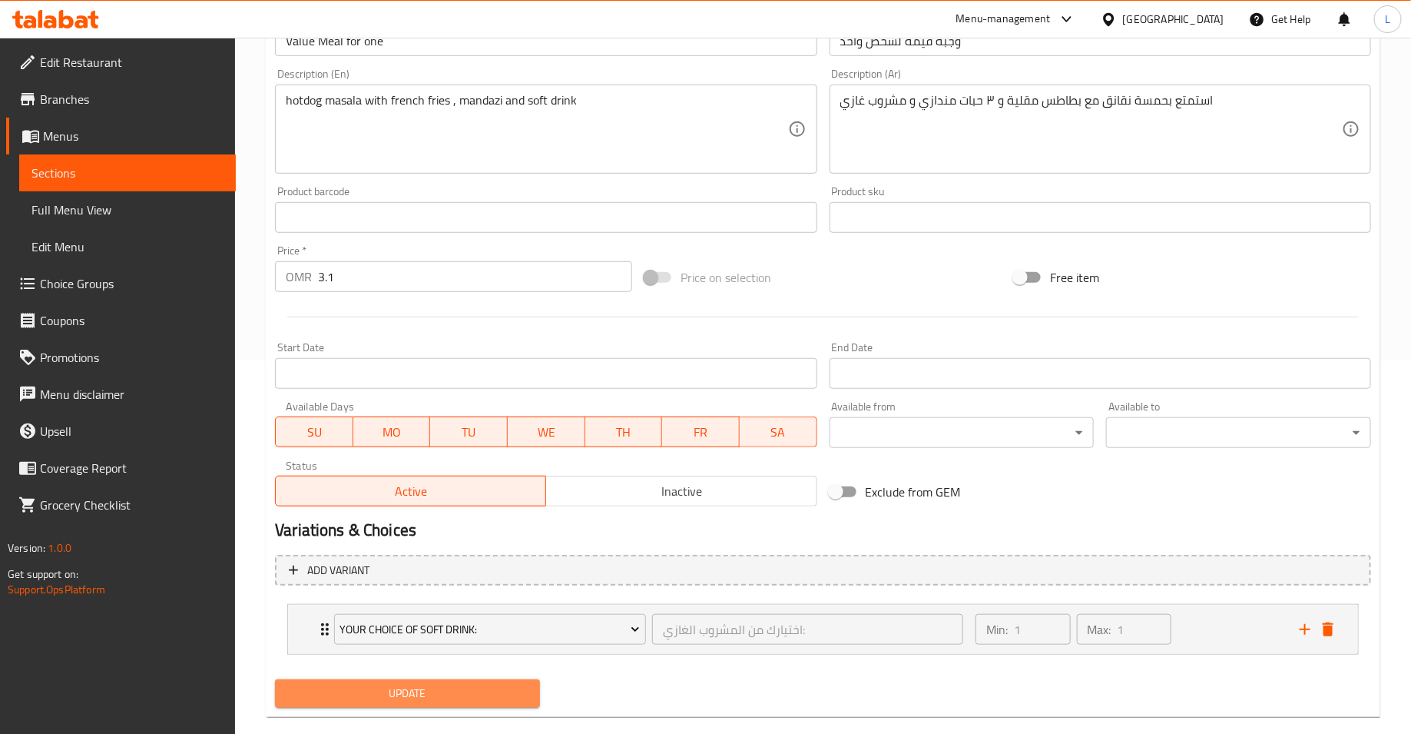
click at [446, 698] on span "Update" at bounding box center [407, 693] width 240 height 19
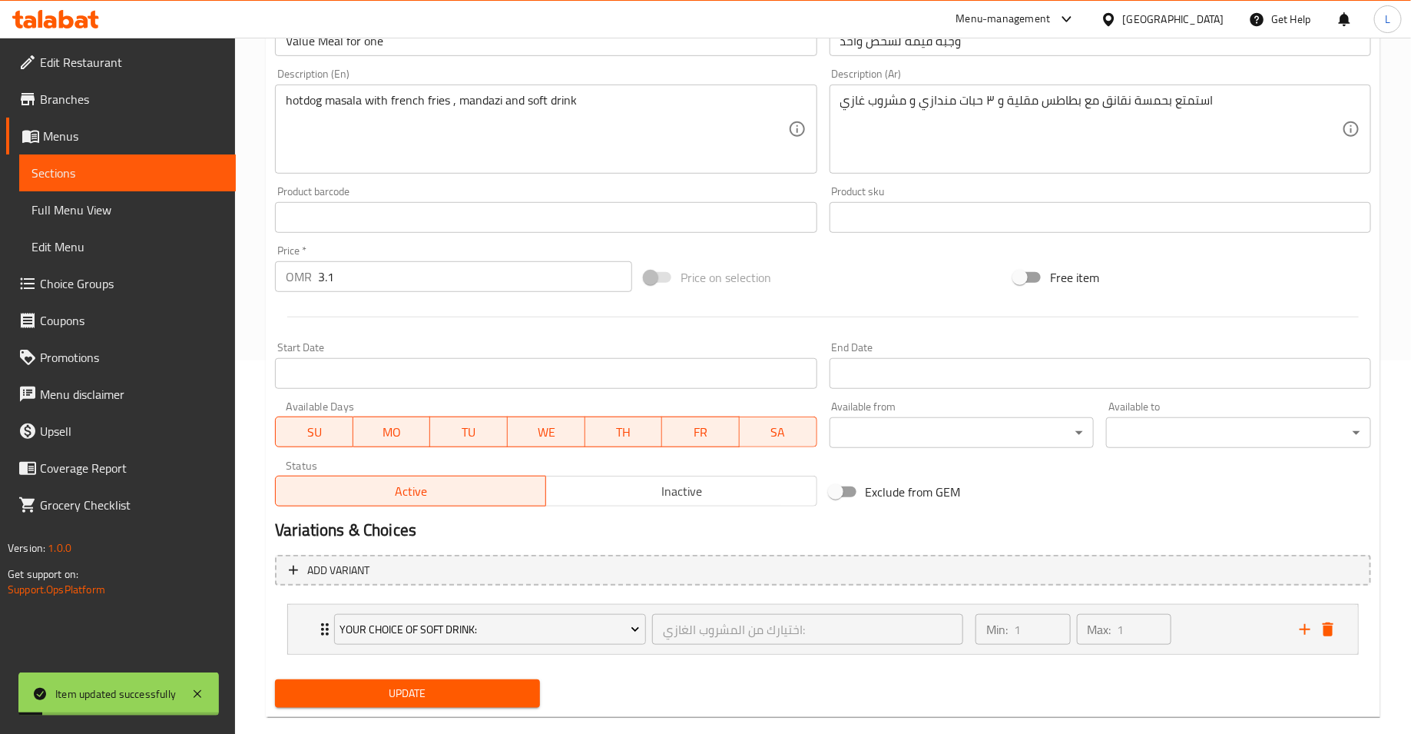
scroll to position [0, 0]
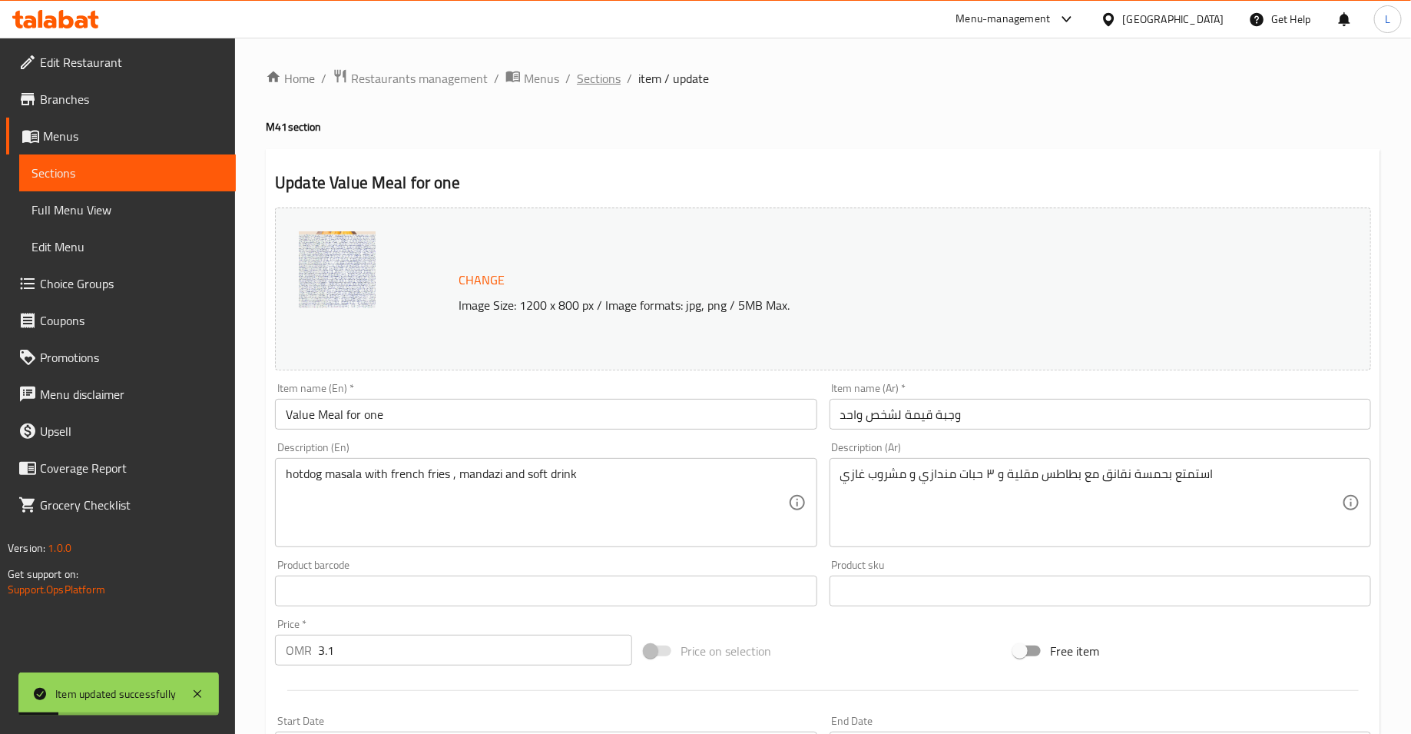
click at [598, 84] on span "Sections" at bounding box center [599, 78] width 44 height 18
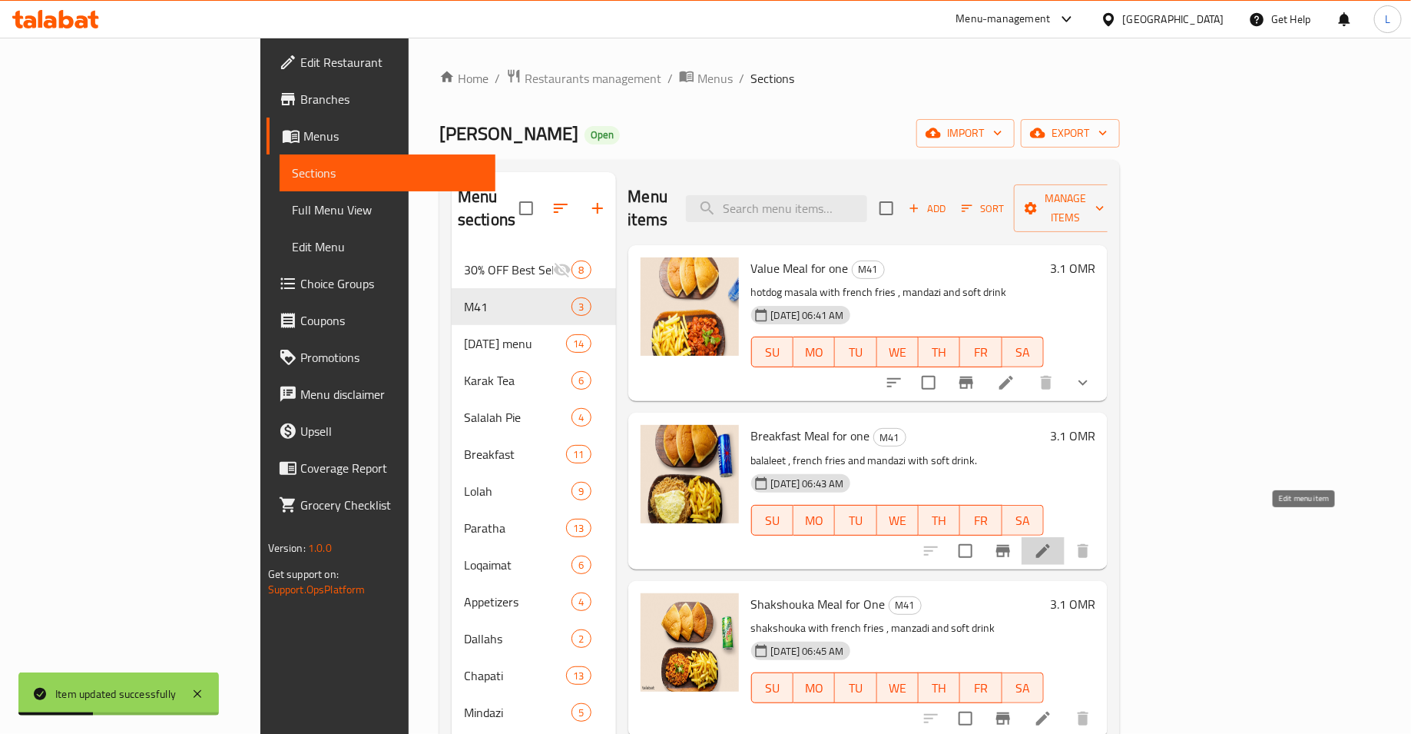
click at [1052, 542] on icon at bounding box center [1043, 551] width 18 height 18
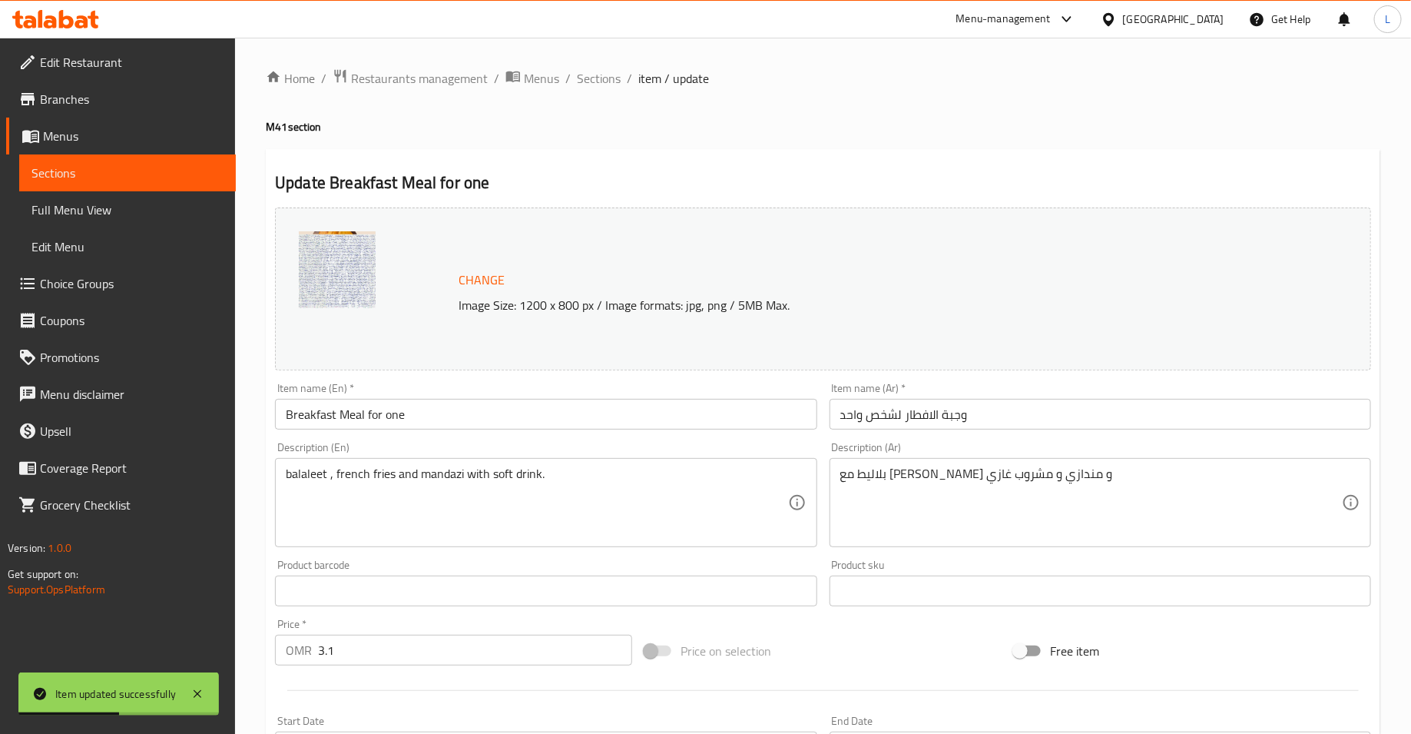
scroll to position [373, 0]
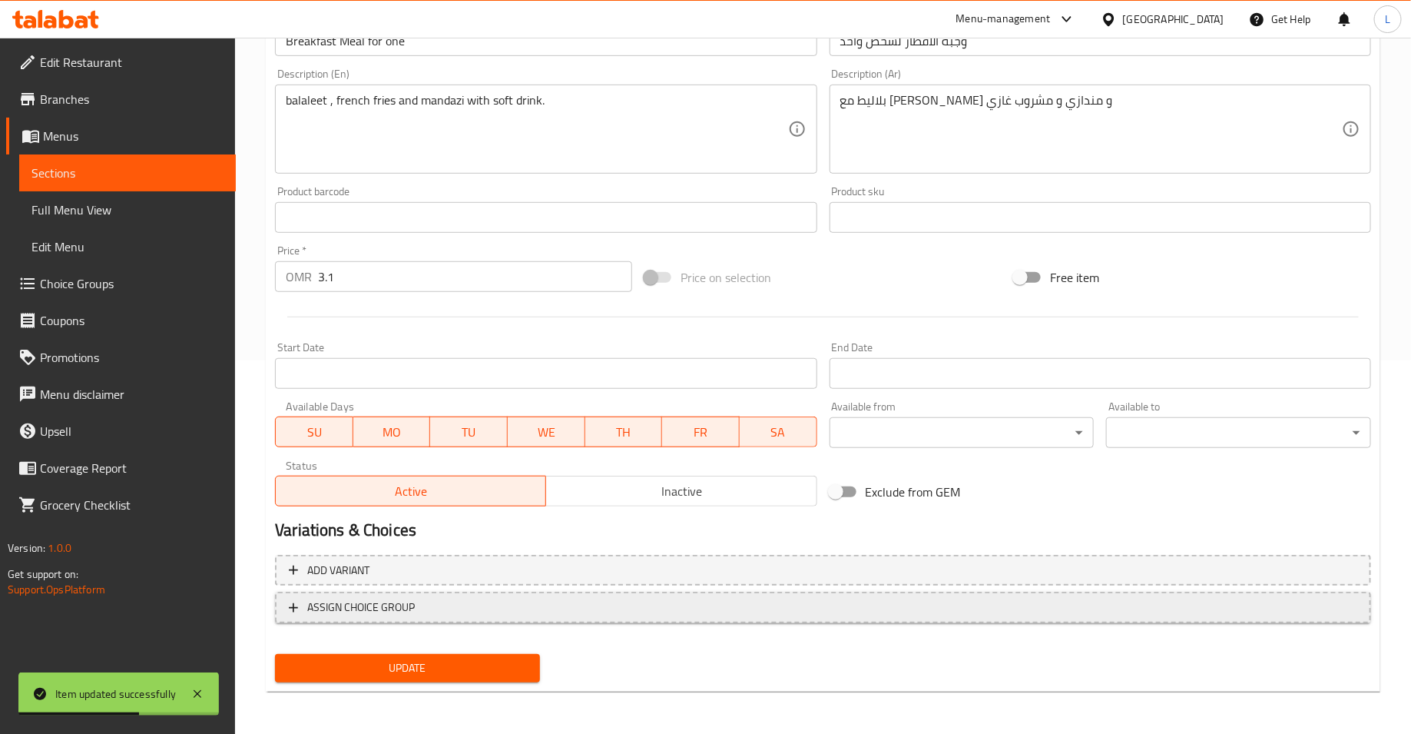
click at [450, 611] on span "ASSIGN CHOICE GROUP" at bounding box center [823, 607] width 1069 height 19
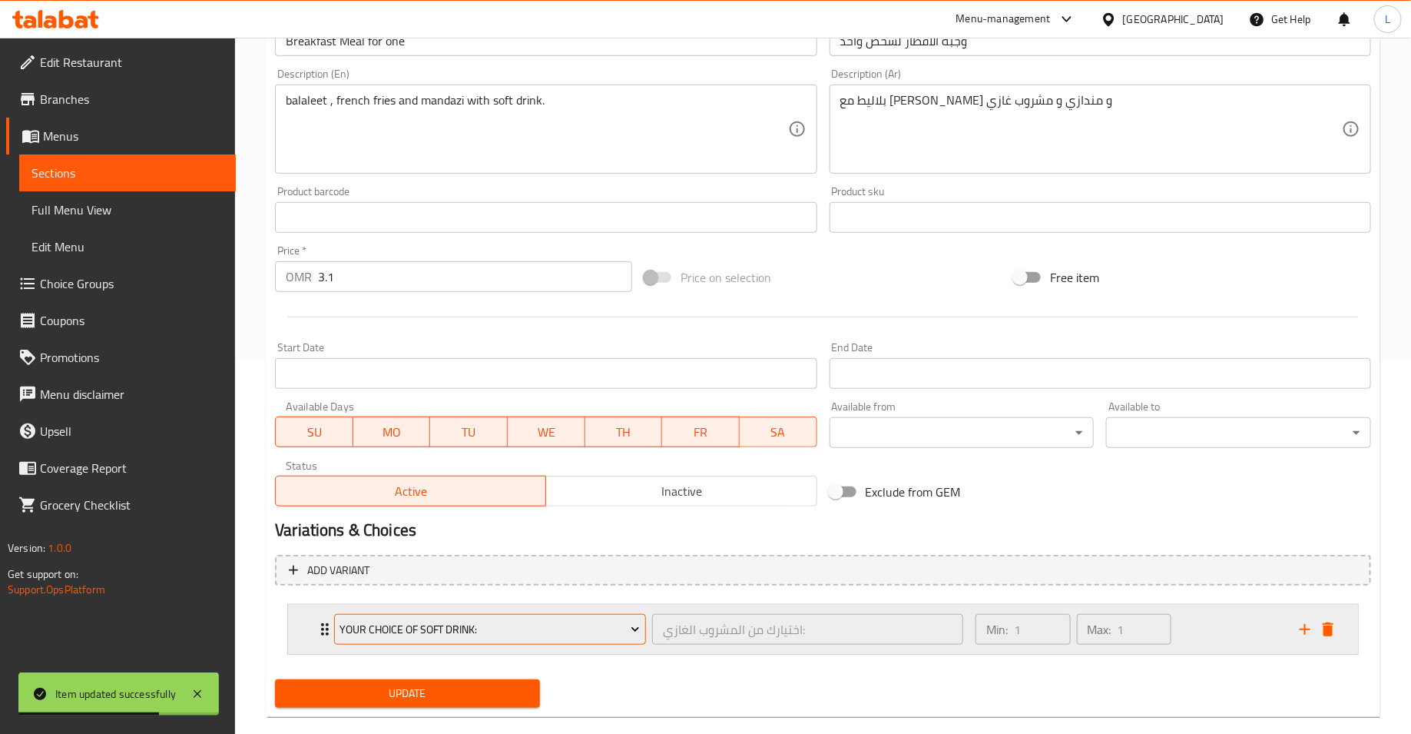
click at [545, 633] on span "Your choice of soft drink:" at bounding box center [490, 629] width 300 height 19
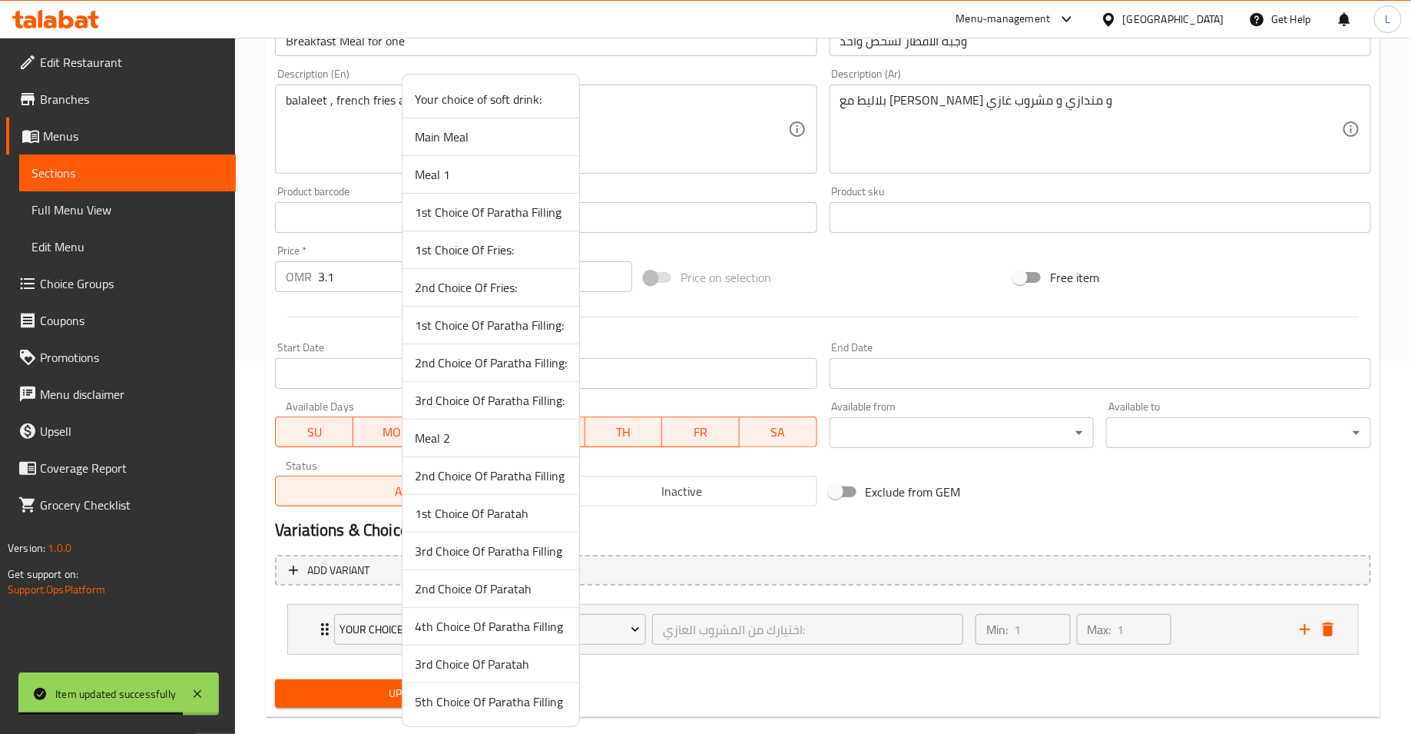
click at [890, 664] on div at bounding box center [705, 367] width 1411 height 734
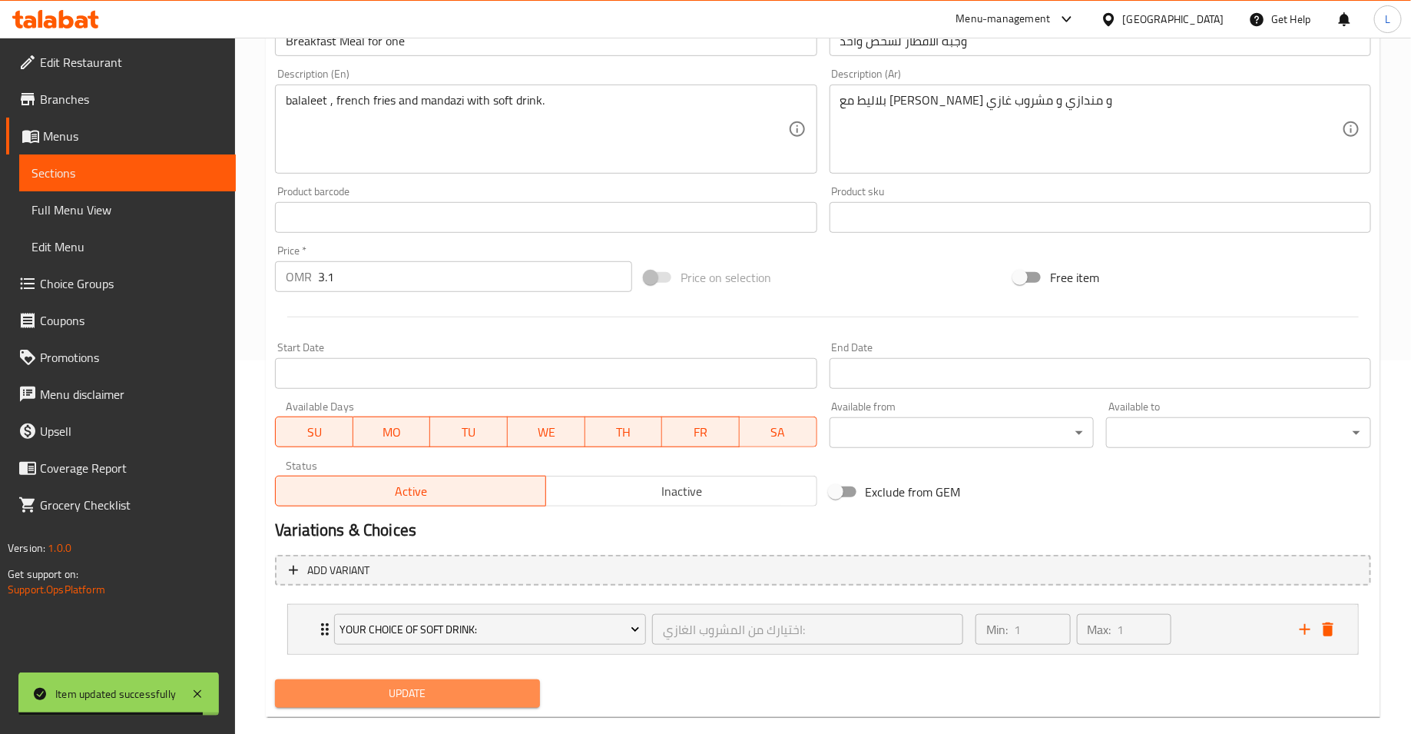
click at [383, 684] on span "Update" at bounding box center [407, 693] width 240 height 19
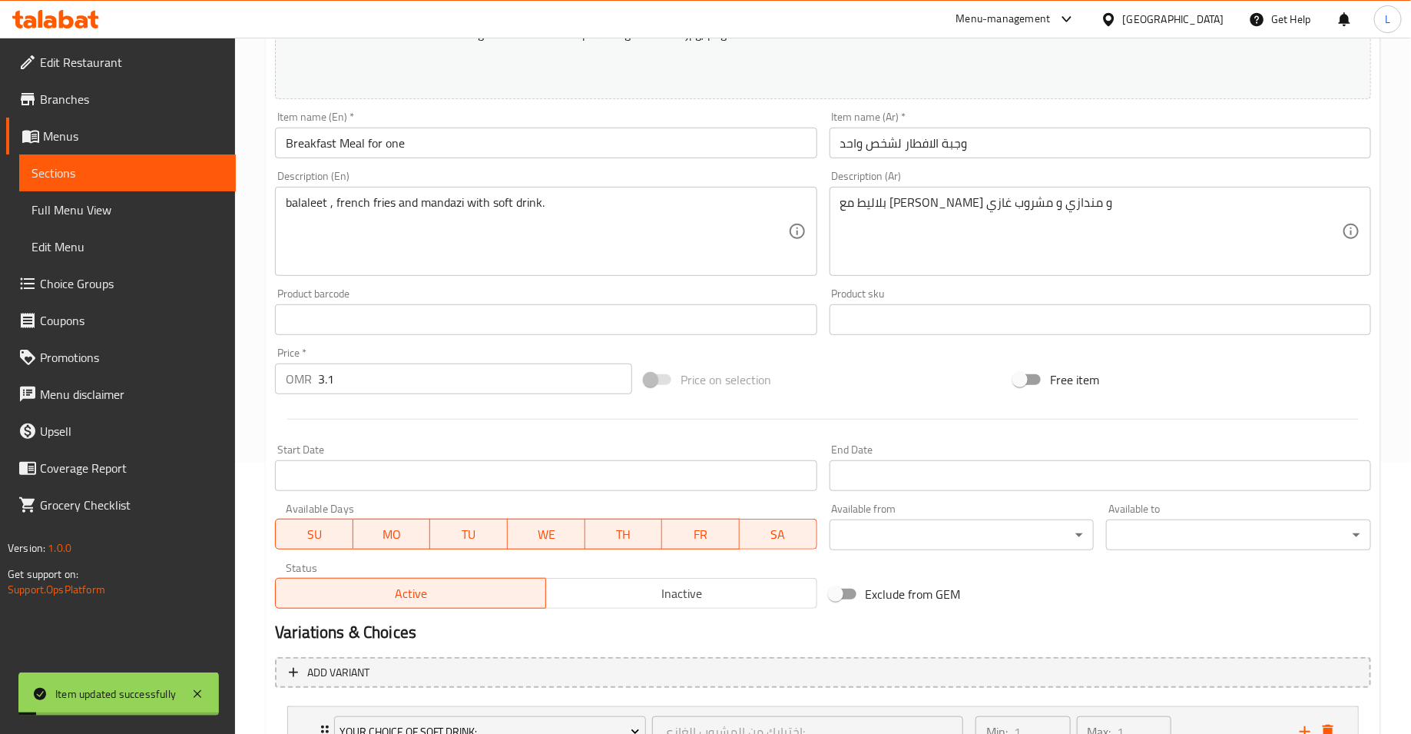
scroll to position [0, 0]
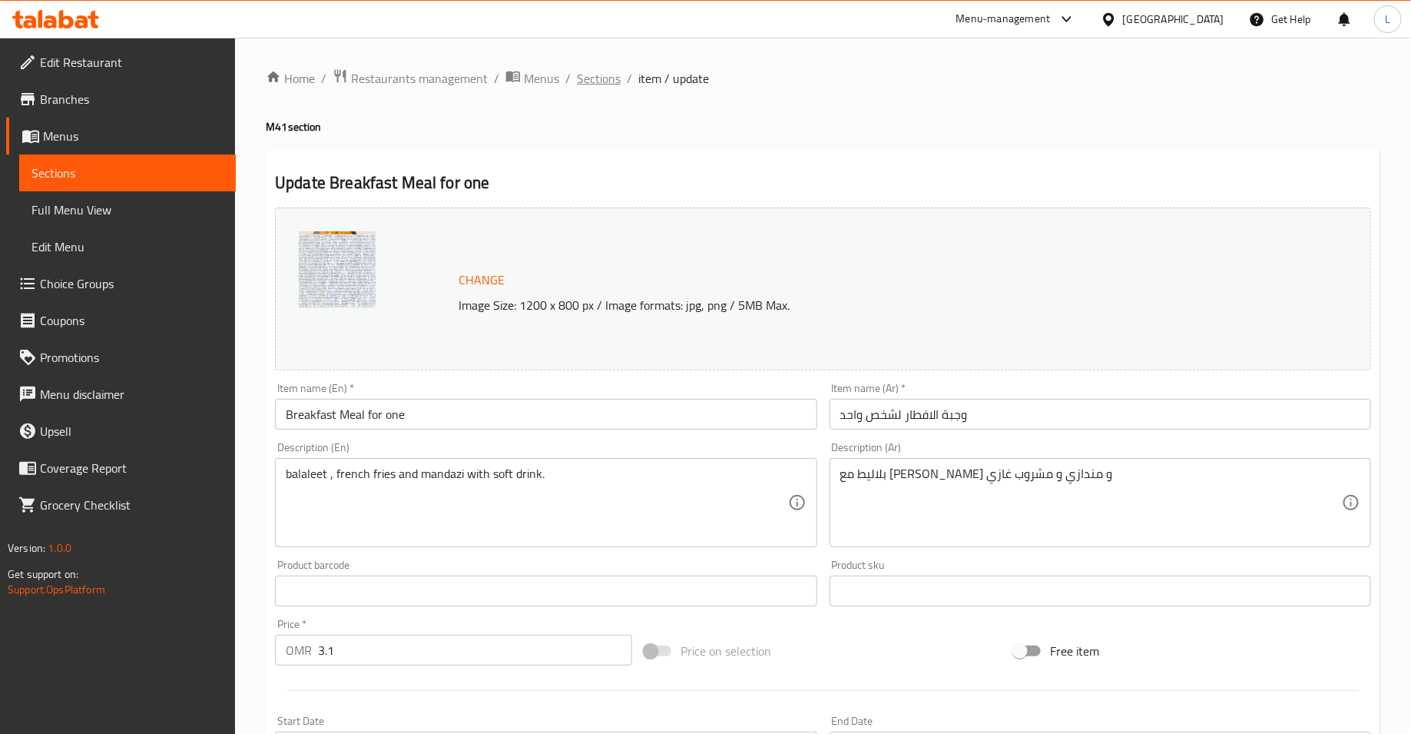
click at [586, 86] on span "Sections" at bounding box center [599, 78] width 44 height 18
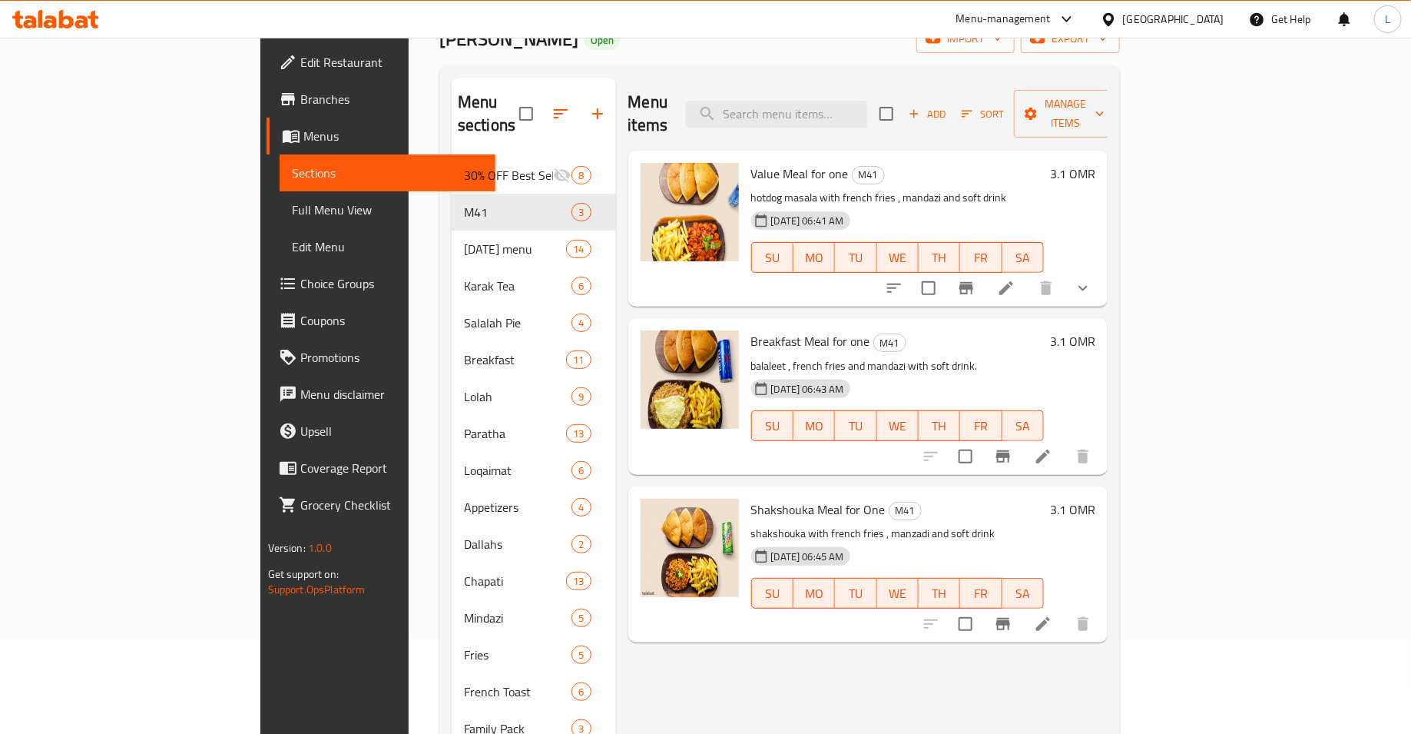
scroll to position [98, 0]
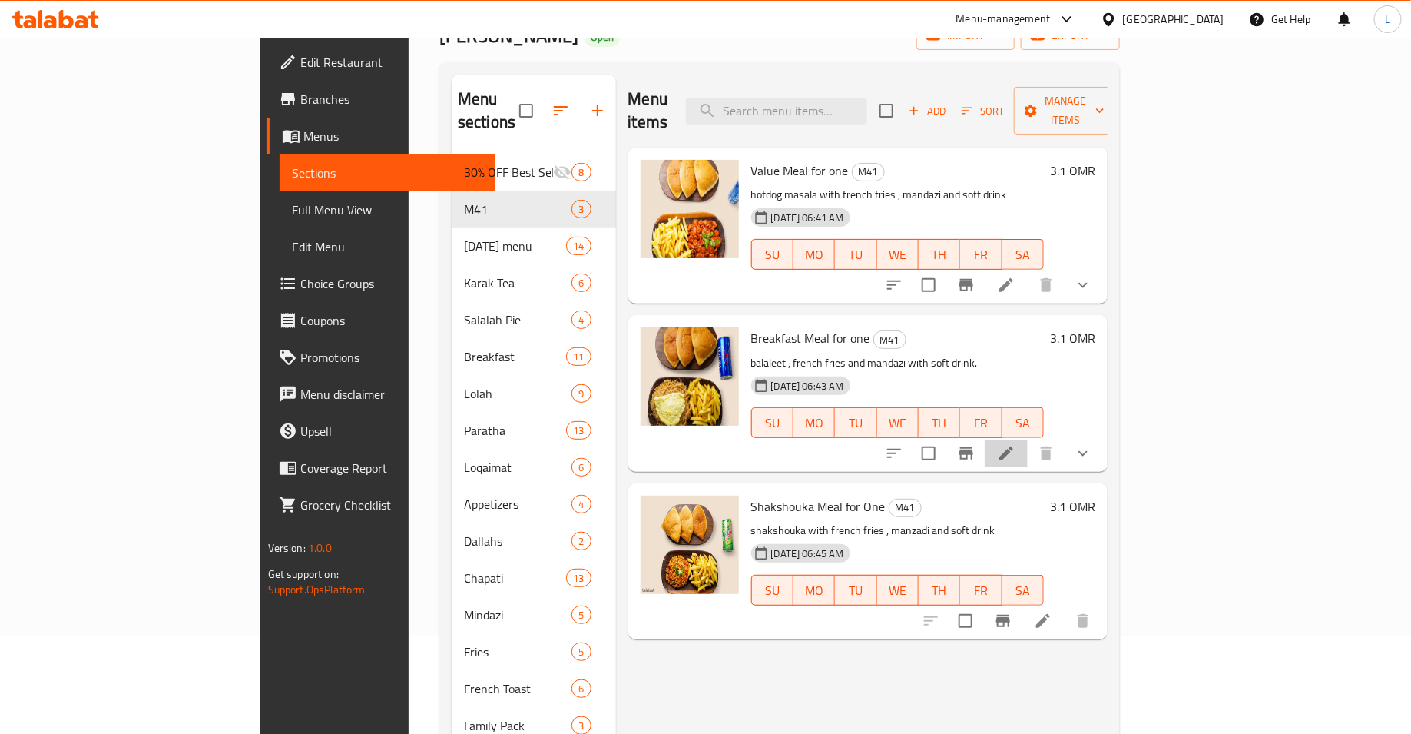
click at [1028, 439] on li at bounding box center [1006, 453] width 43 height 28
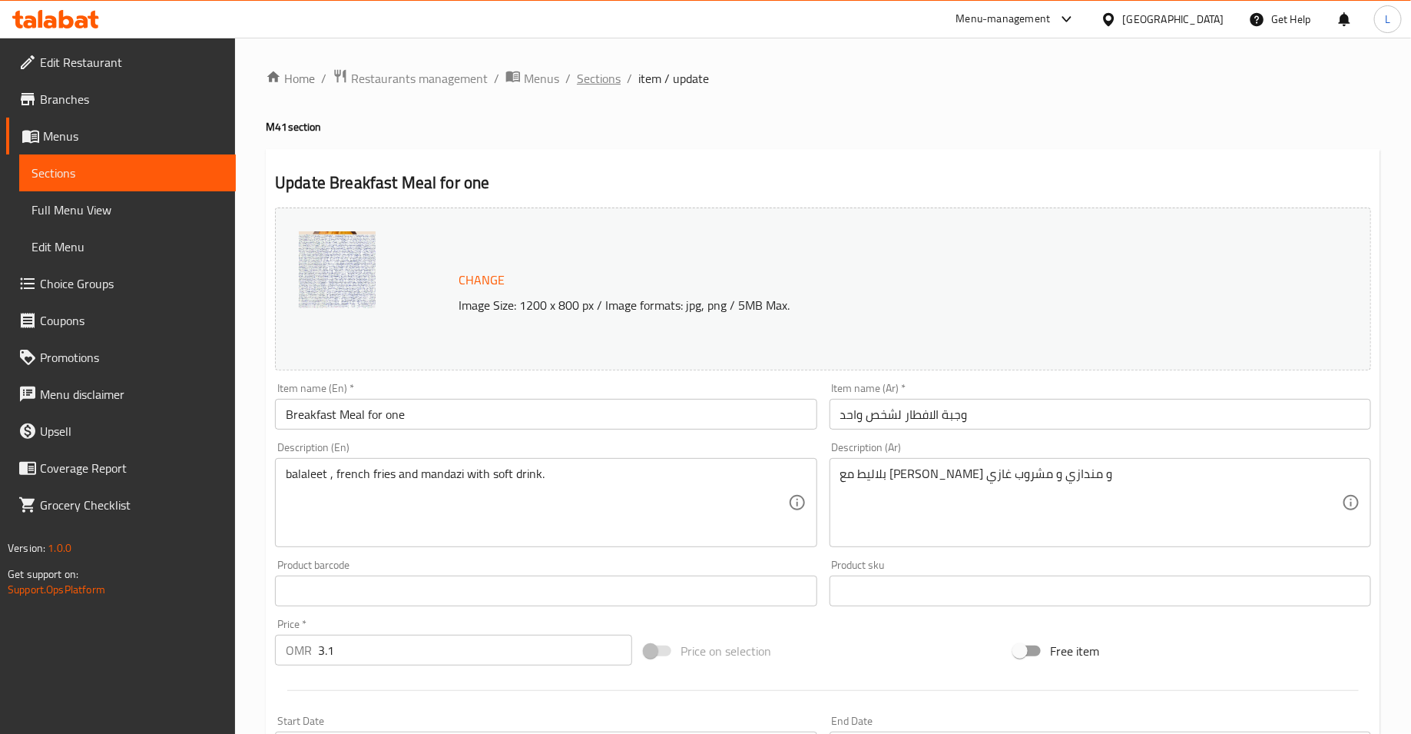
click at [603, 85] on span "Sections" at bounding box center [599, 78] width 44 height 18
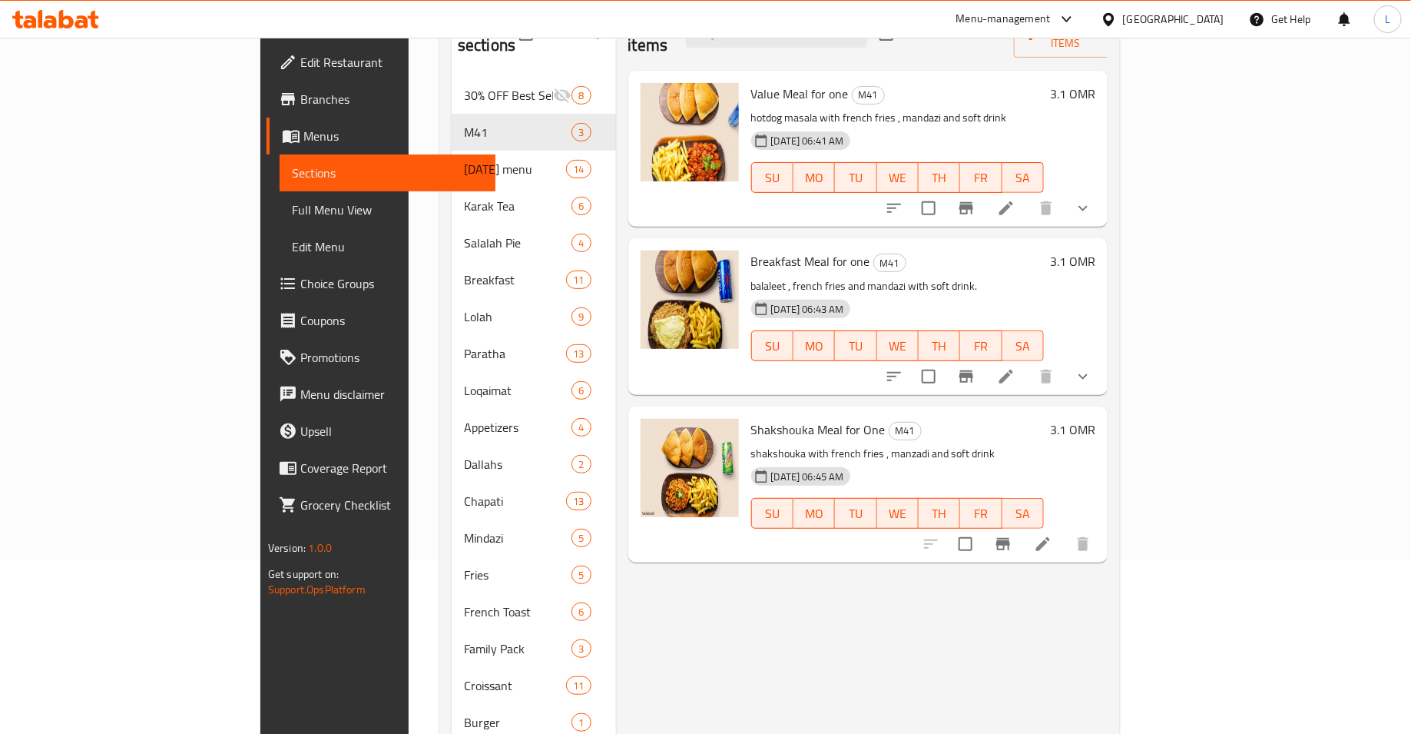
scroll to position [243, 0]
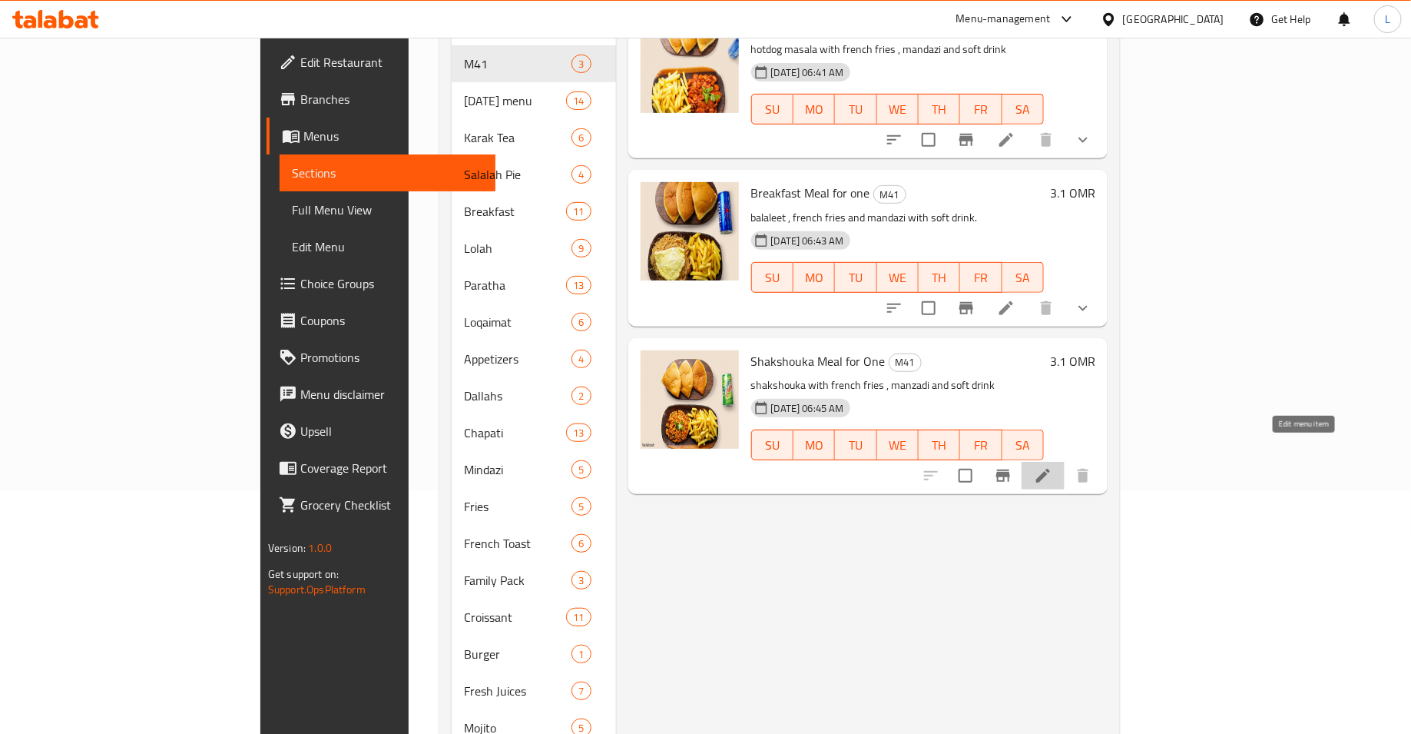
click at [1052, 466] on icon at bounding box center [1043, 475] width 18 height 18
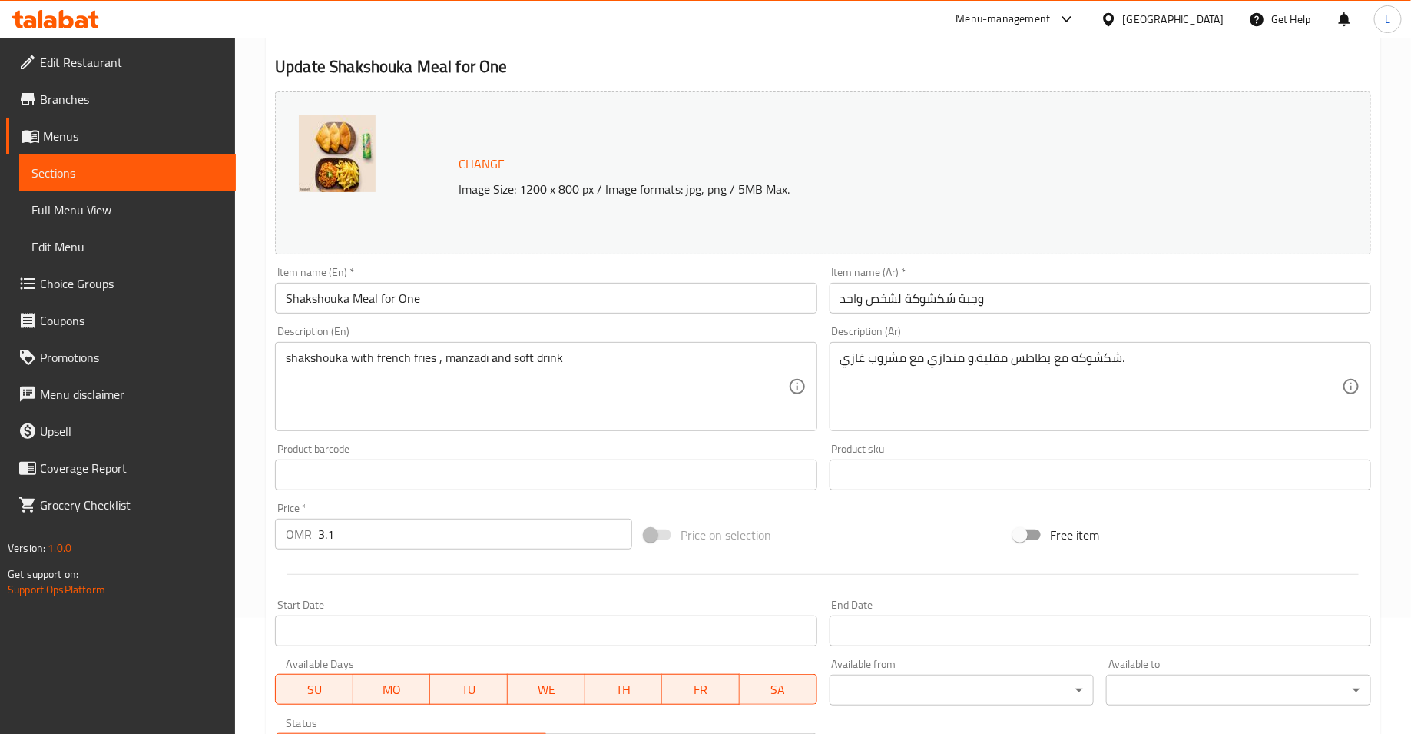
scroll to position [373, 0]
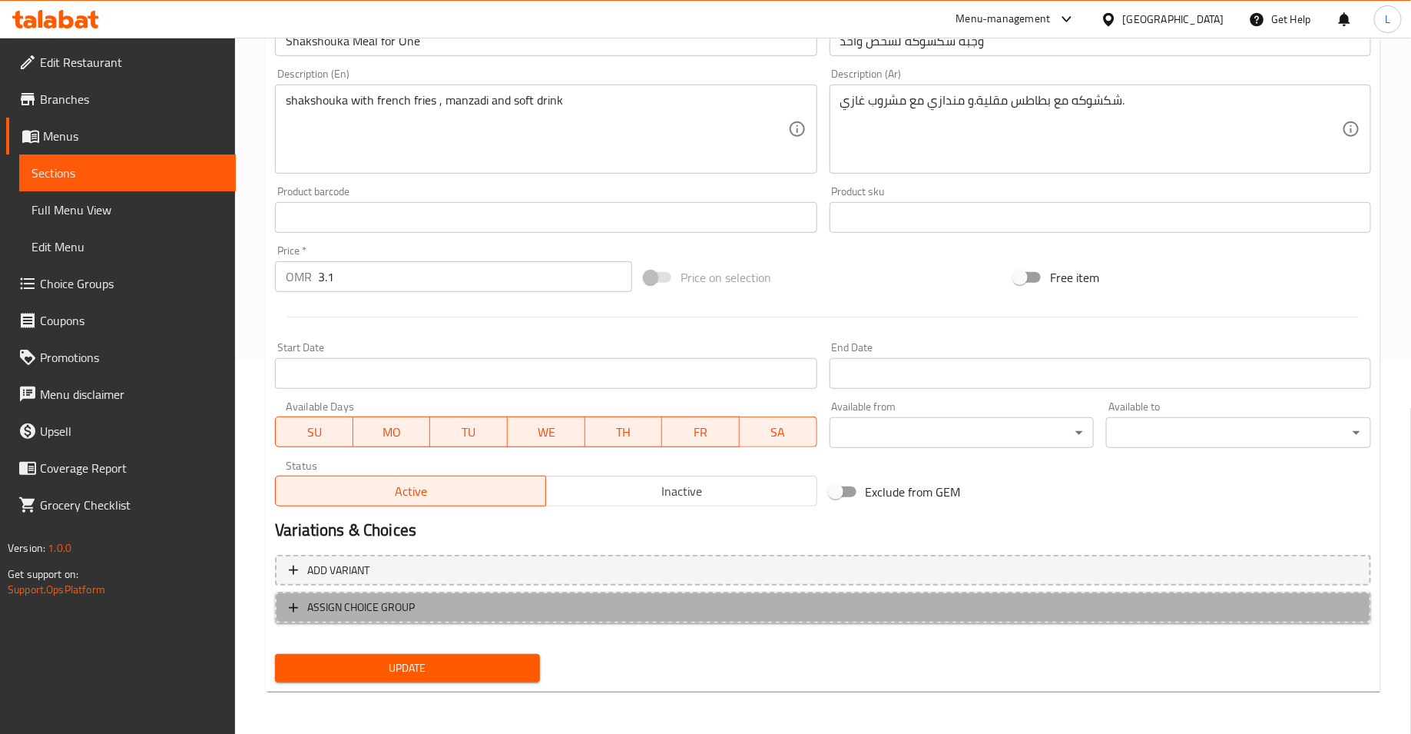
click at [582, 619] on button "ASSIGN CHOICE GROUP" at bounding box center [823, 607] width 1096 height 31
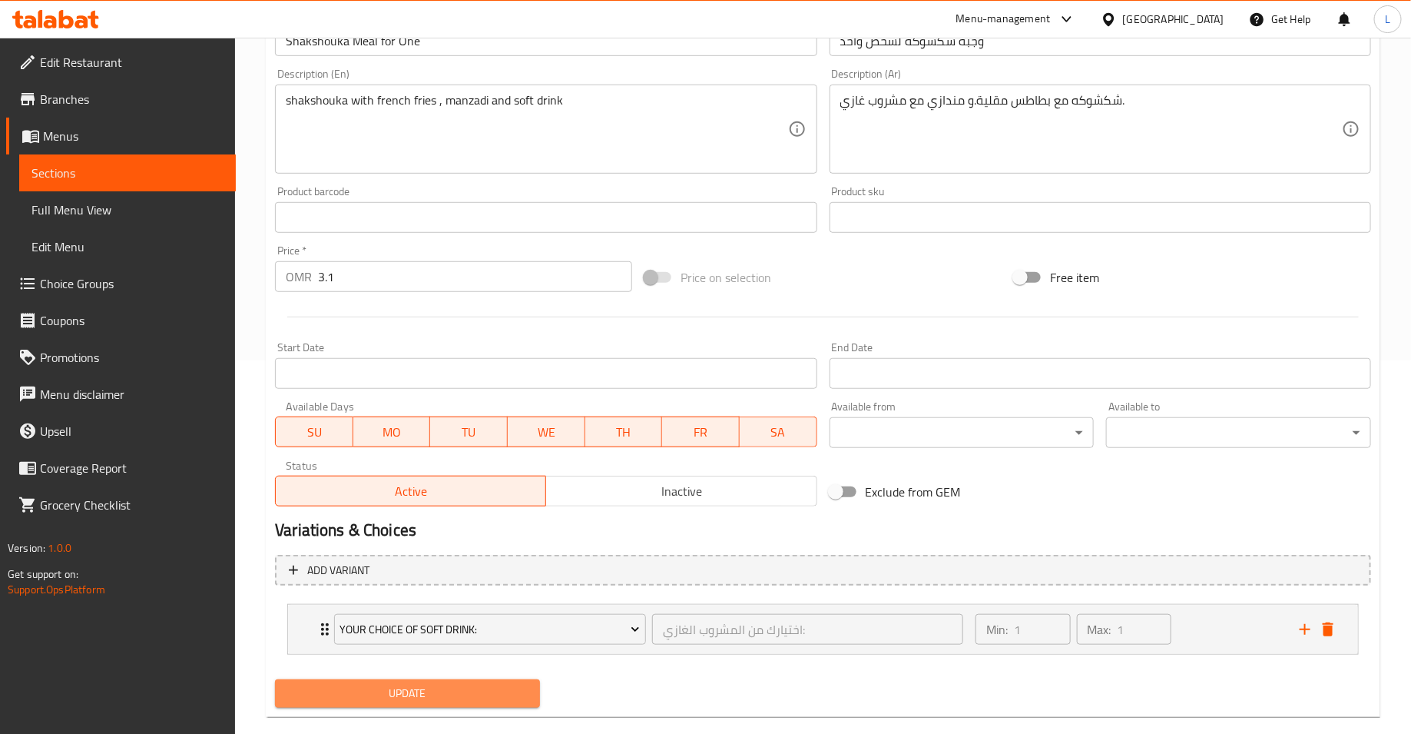
click at [489, 698] on span "Update" at bounding box center [407, 693] width 240 height 19
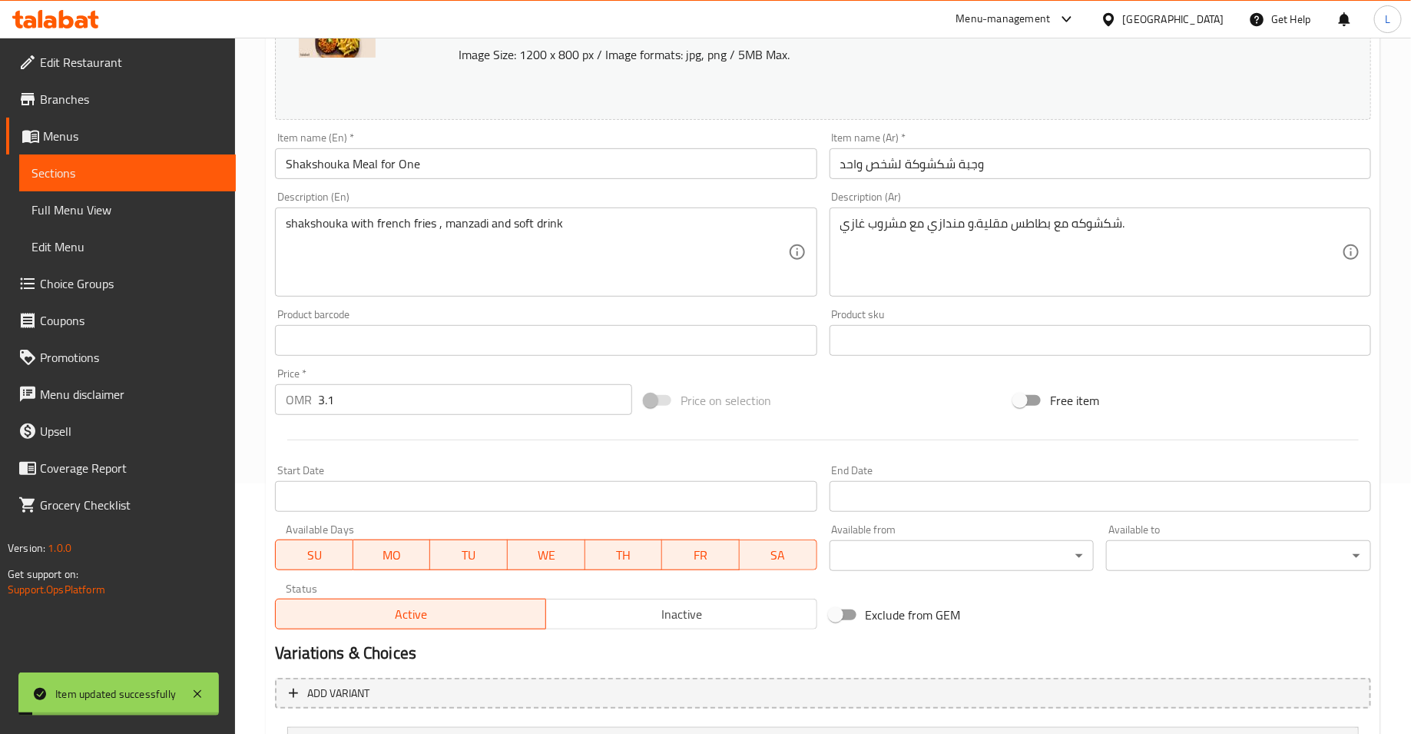
scroll to position [0, 0]
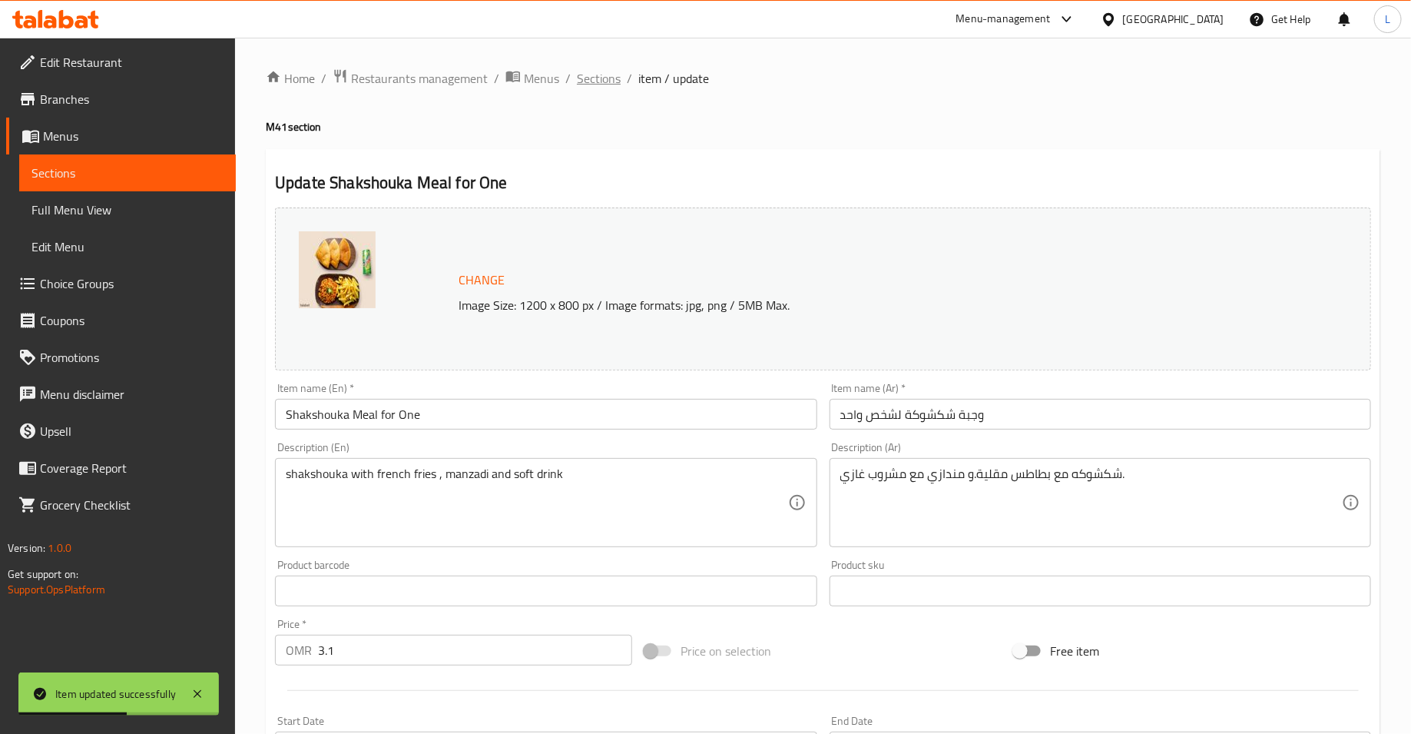
click at [585, 73] on span "Sections" at bounding box center [599, 78] width 44 height 18
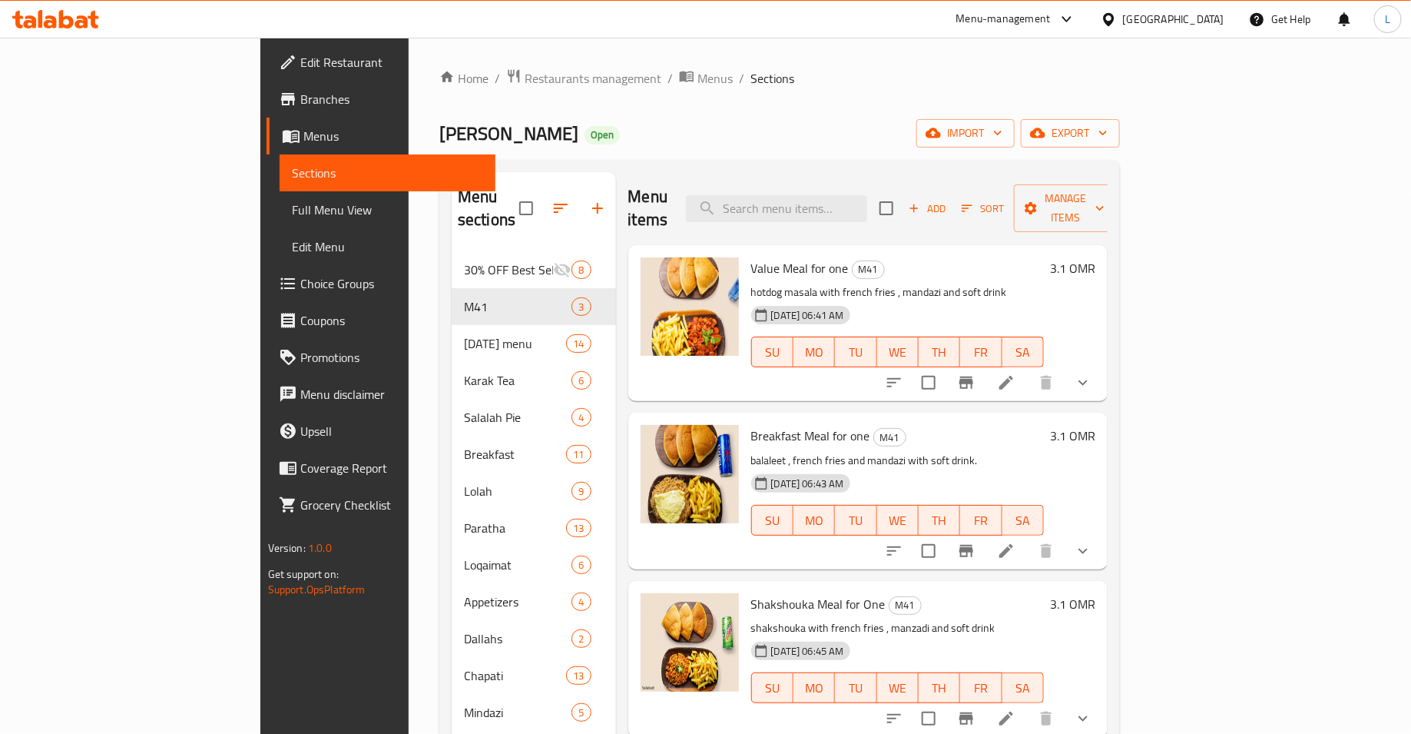
click at [24, 8] on div at bounding box center [55, 19] width 111 height 31
click at [35, 22] on icon at bounding box center [29, 21] width 13 height 13
